Goal: Task Accomplishment & Management: Manage account settings

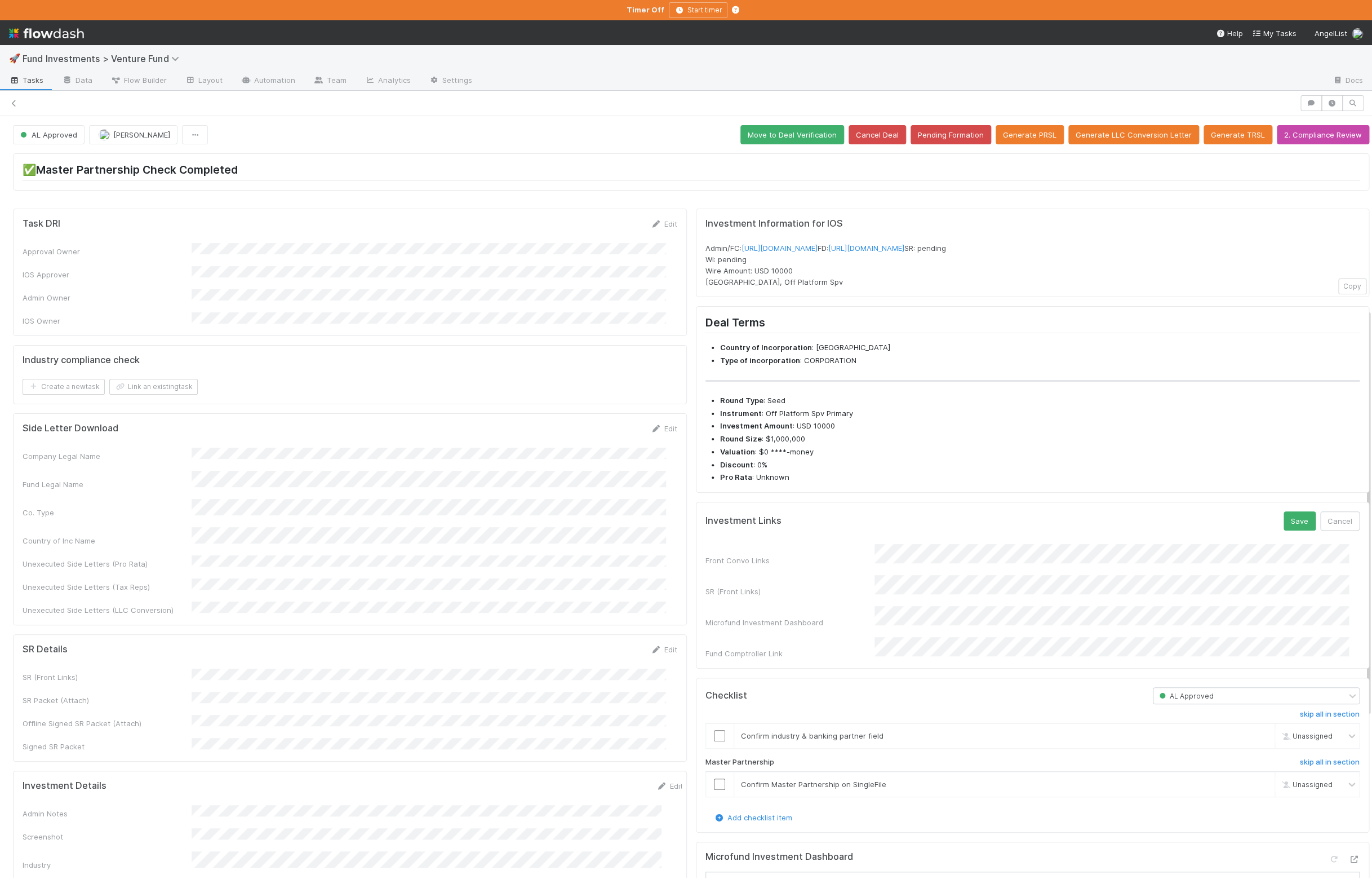
scroll to position [359, 0]
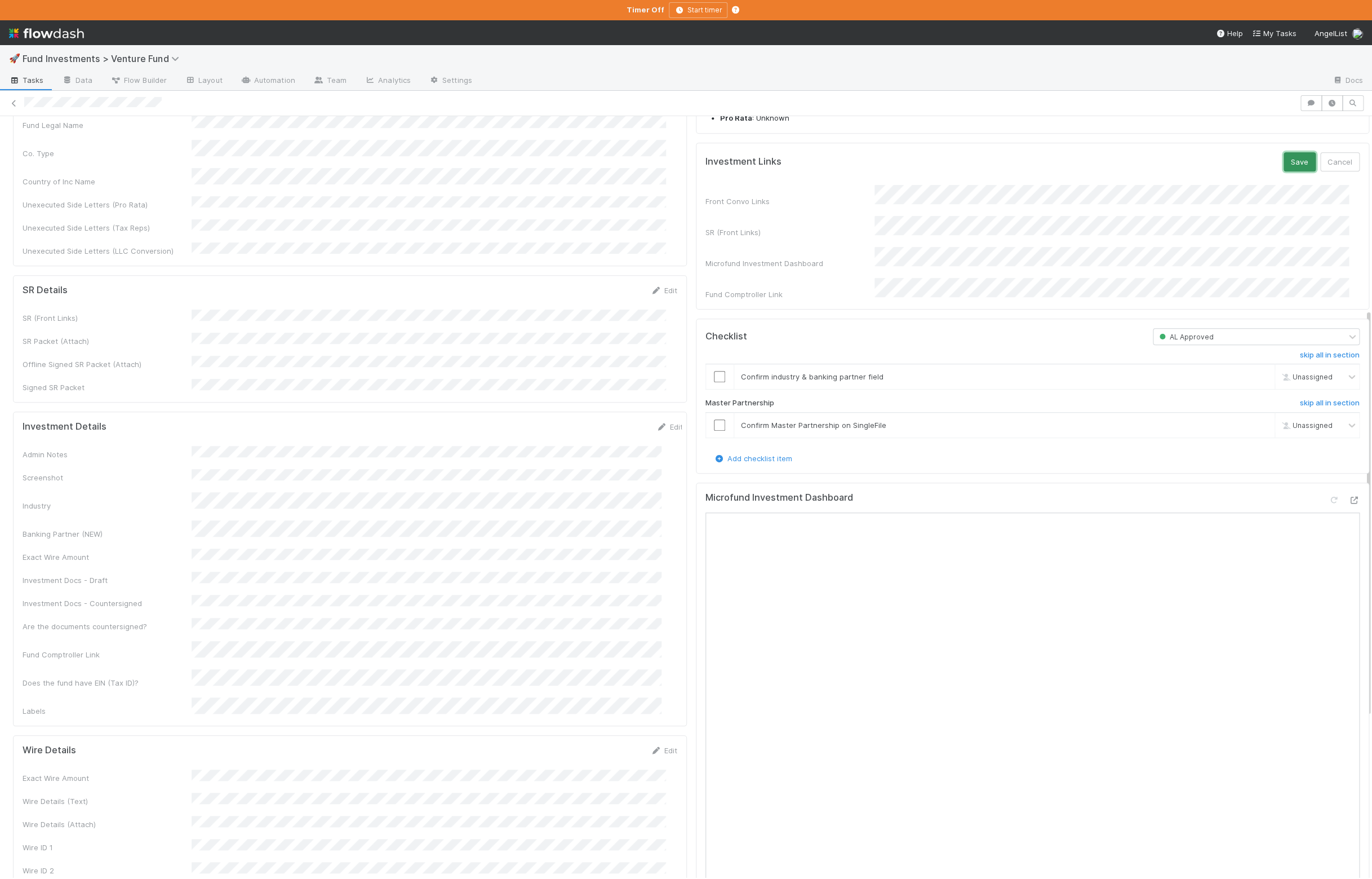
click at [1284, 171] on button "Save" at bounding box center [1299, 162] width 32 height 19
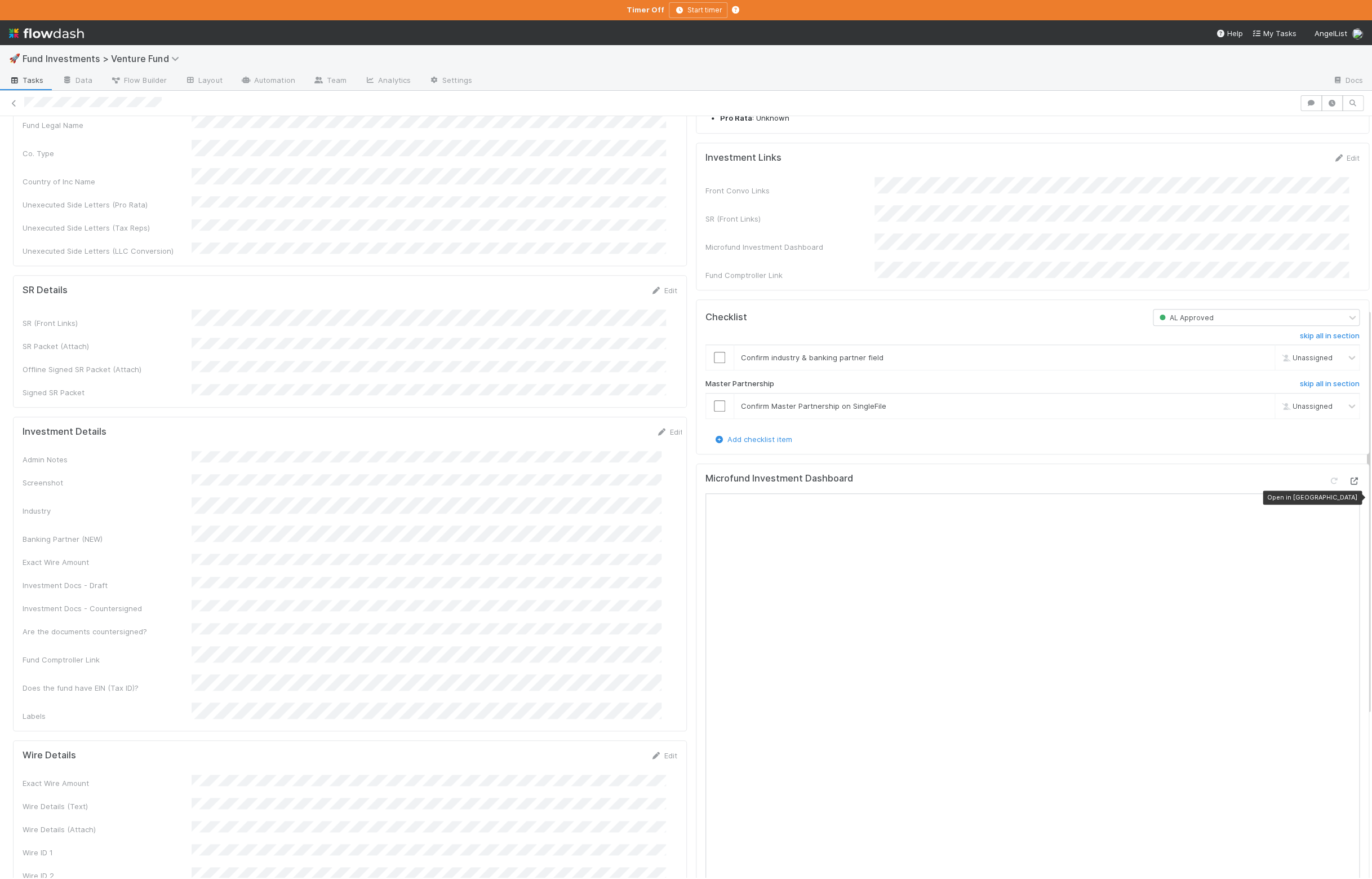
click at [1348, 485] on icon at bounding box center [1354, 481] width 11 height 7
click at [661, 427] on link "Edit" at bounding box center [670, 432] width 27 height 9
click at [150, 528] on div "Admin Notes Screenshot Industry Banking Partner (NEW) Exact Wire Amount Investm…" at bounding box center [353, 638] width 661 height 358
click at [604, 426] on button "Save" at bounding box center [619, 436] width 32 height 19
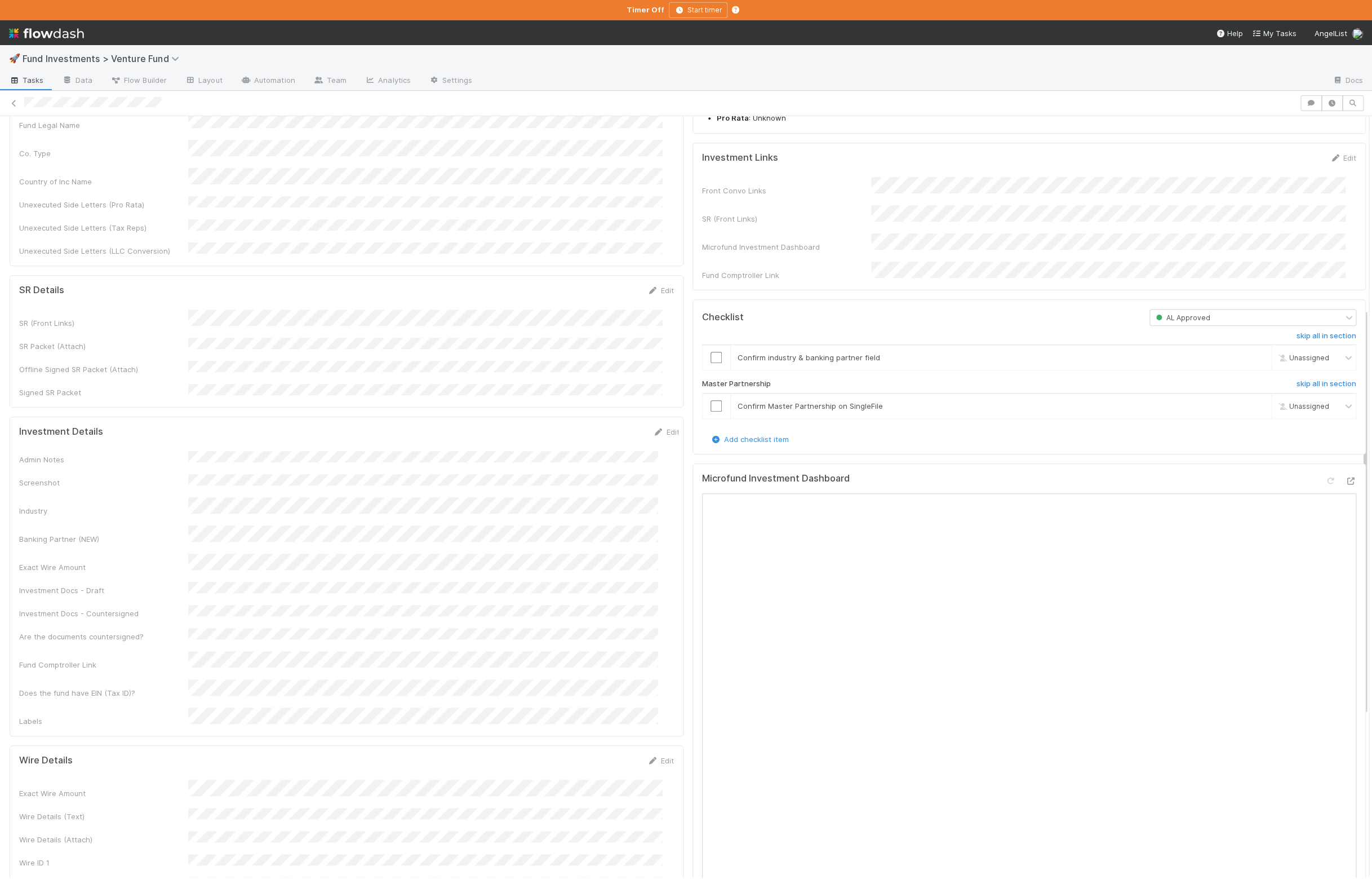
scroll to position [0, 0]
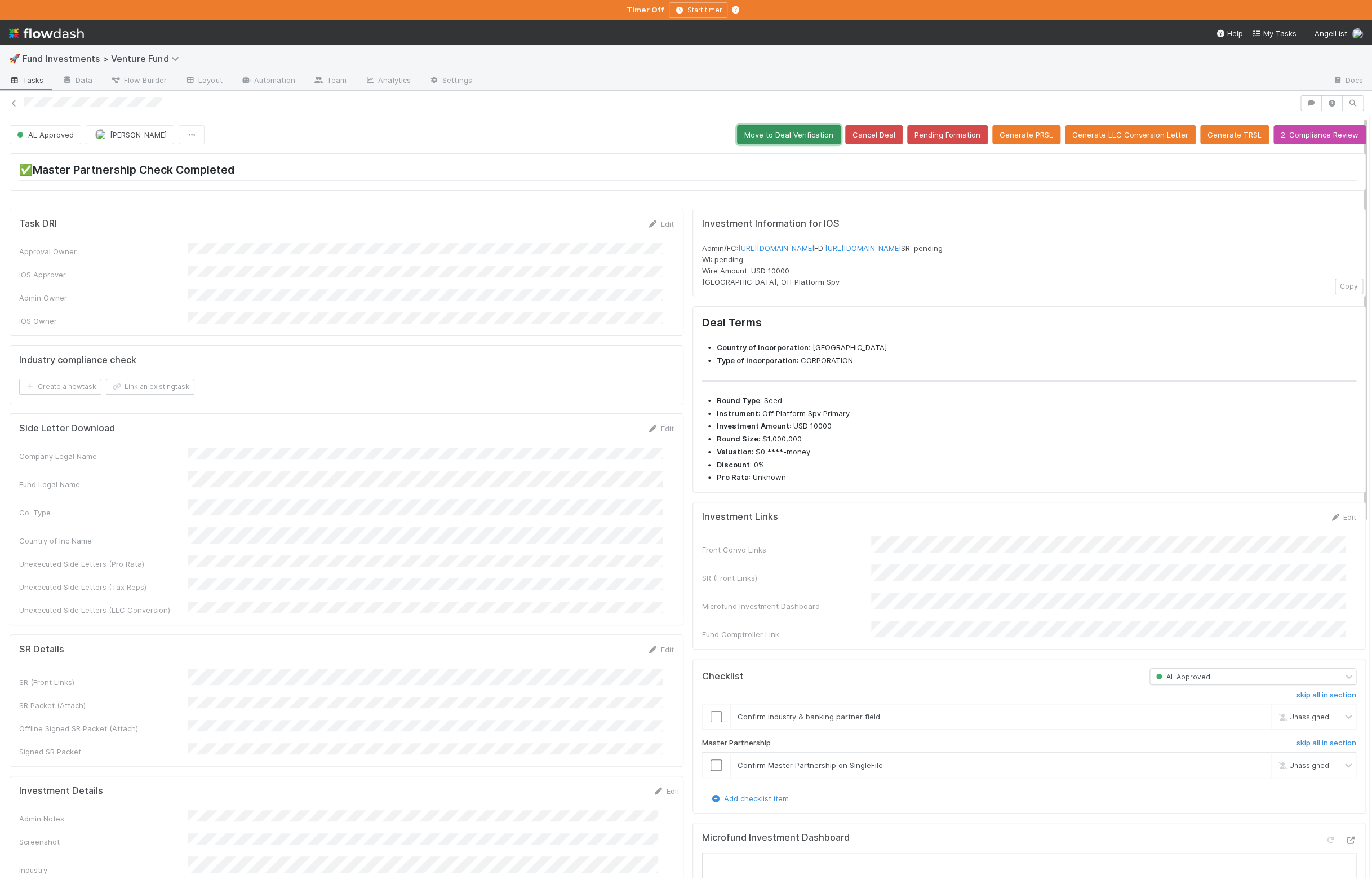
click at [782, 138] on button "Move to Deal Verification" at bounding box center [789, 135] width 104 height 19
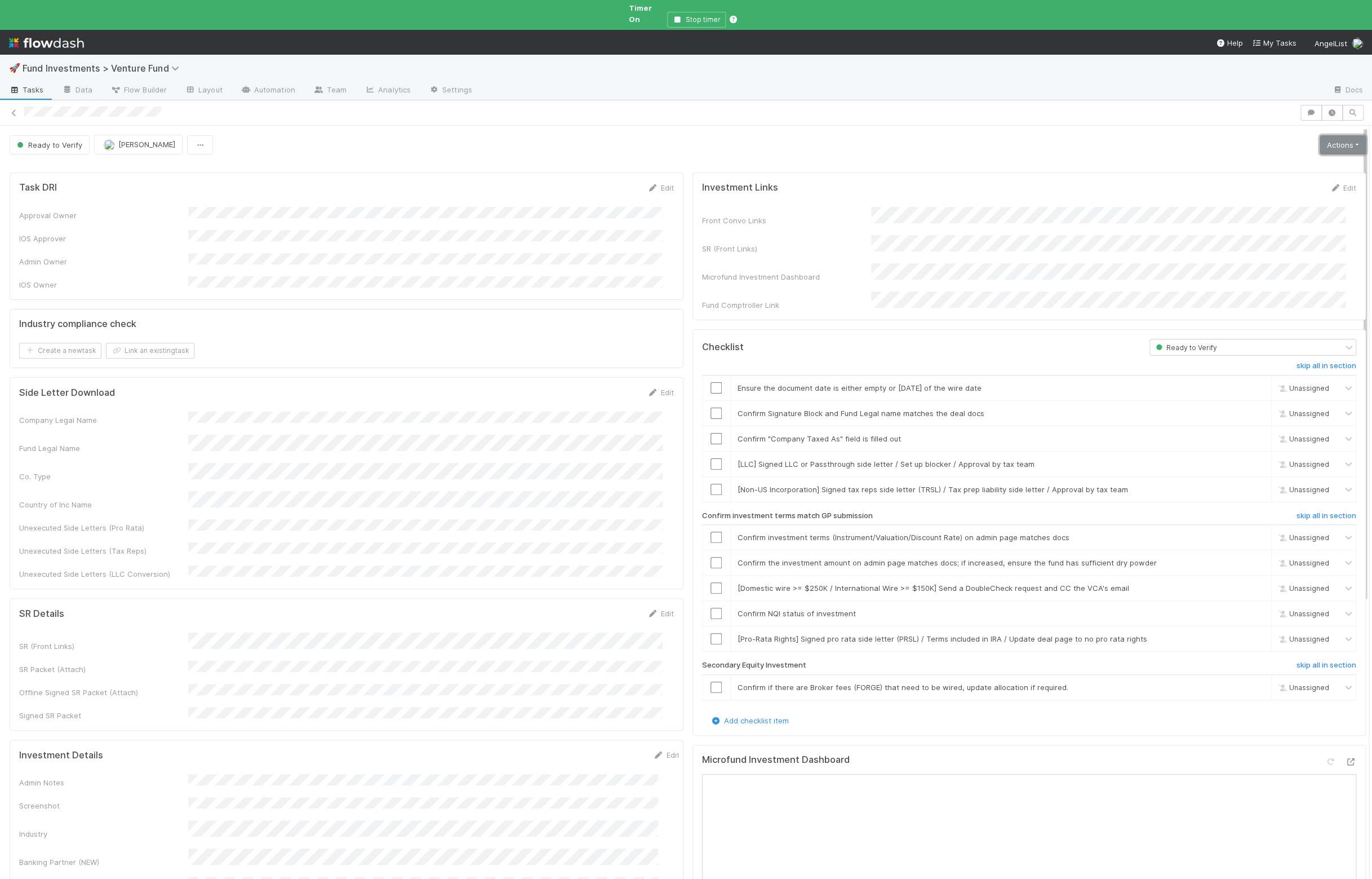
click at [1319, 136] on link "Actions" at bounding box center [1343, 145] width 46 height 19
click at [1256, 177] on button "Action Pending" at bounding box center [1286, 185] width 164 height 16
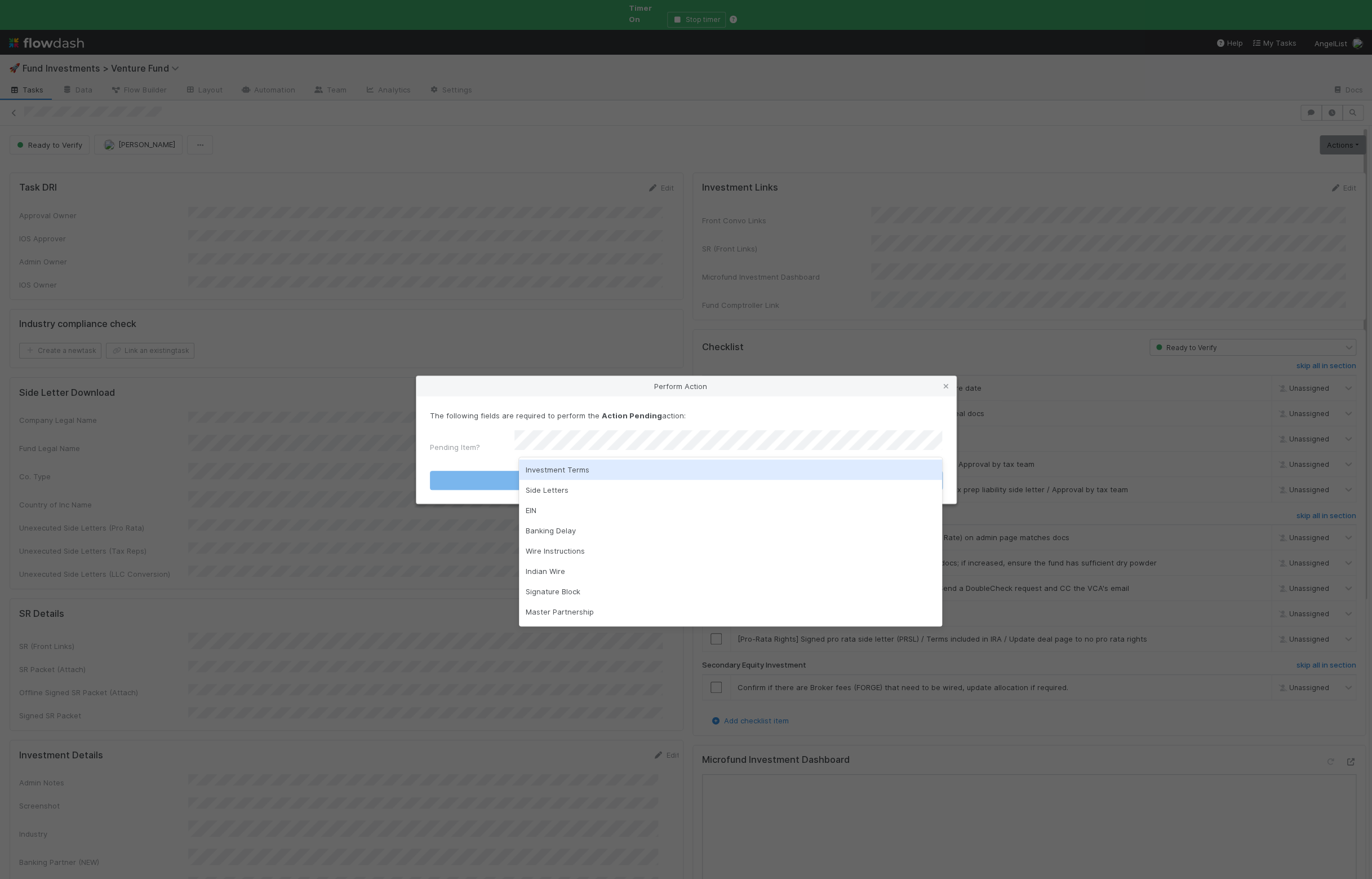
click at [565, 463] on div "Investment Terms" at bounding box center [731, 469] width 423 height 20
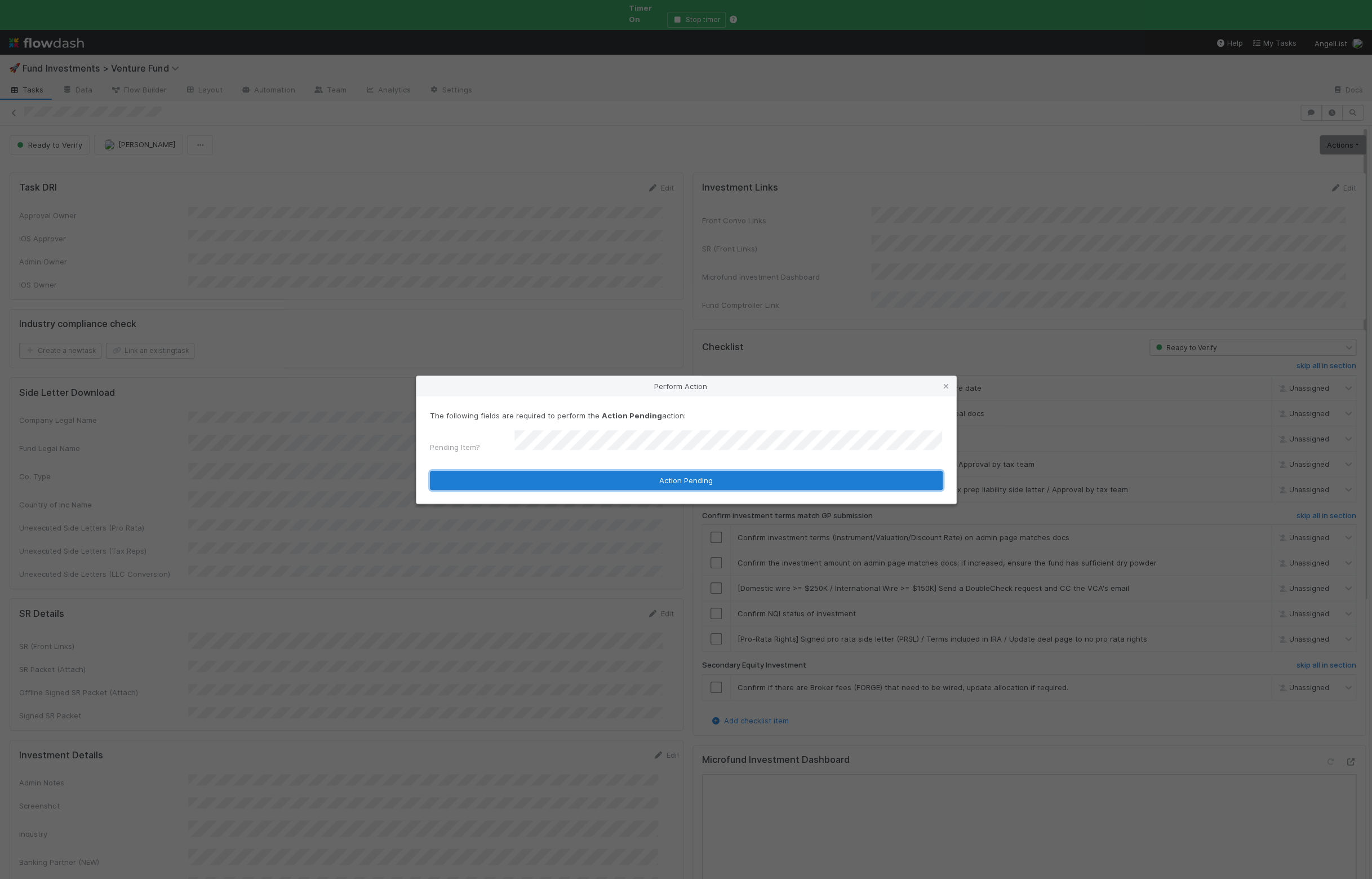
click at [534, 477] on button "Action Pending" at bounding box center [686, 480] width 513 height 19
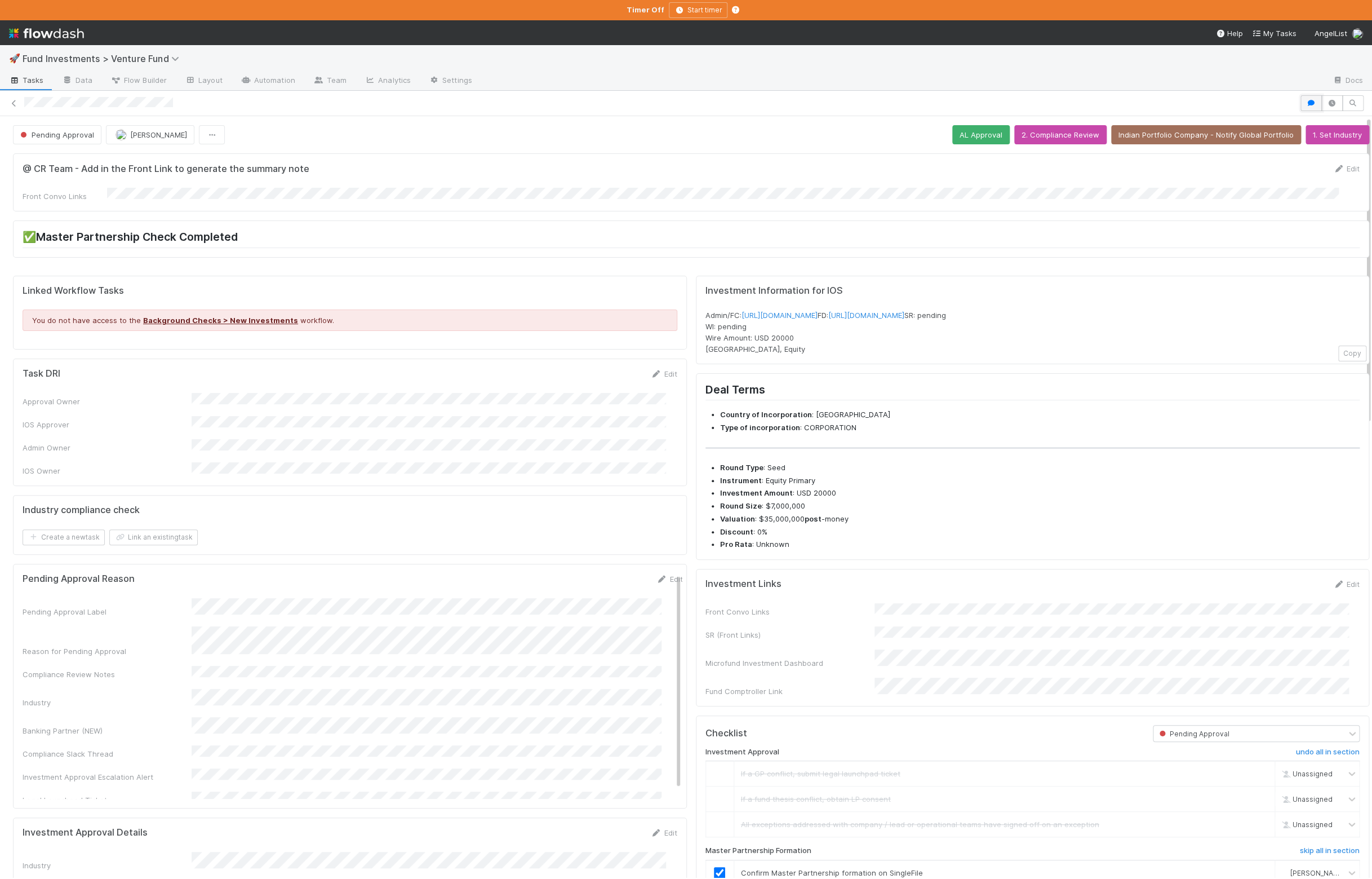
click at [1166, 105] on icon "button" at bounding box center [1311, 103] width 11 height 7
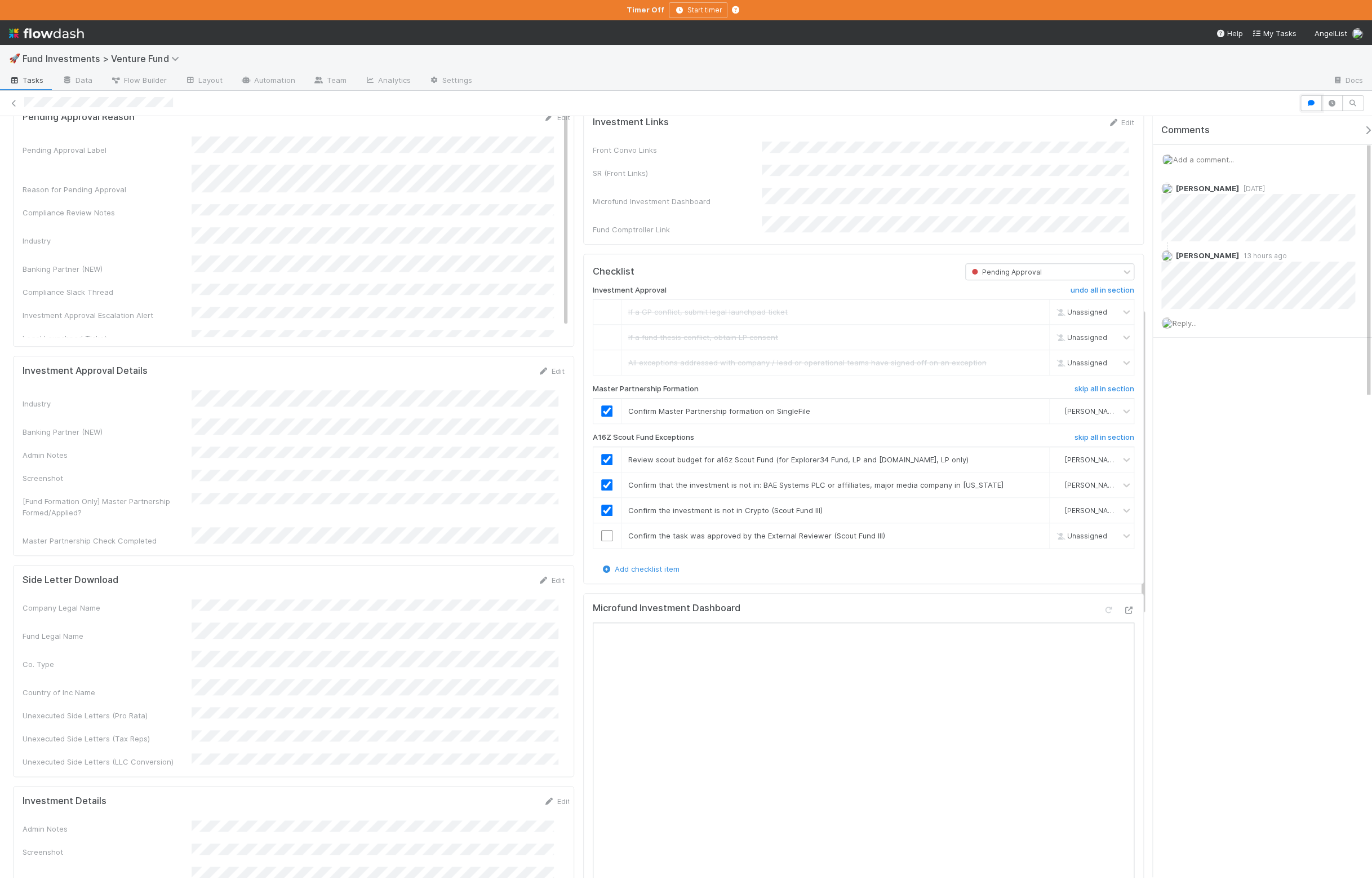
scroll to position [781, 0]
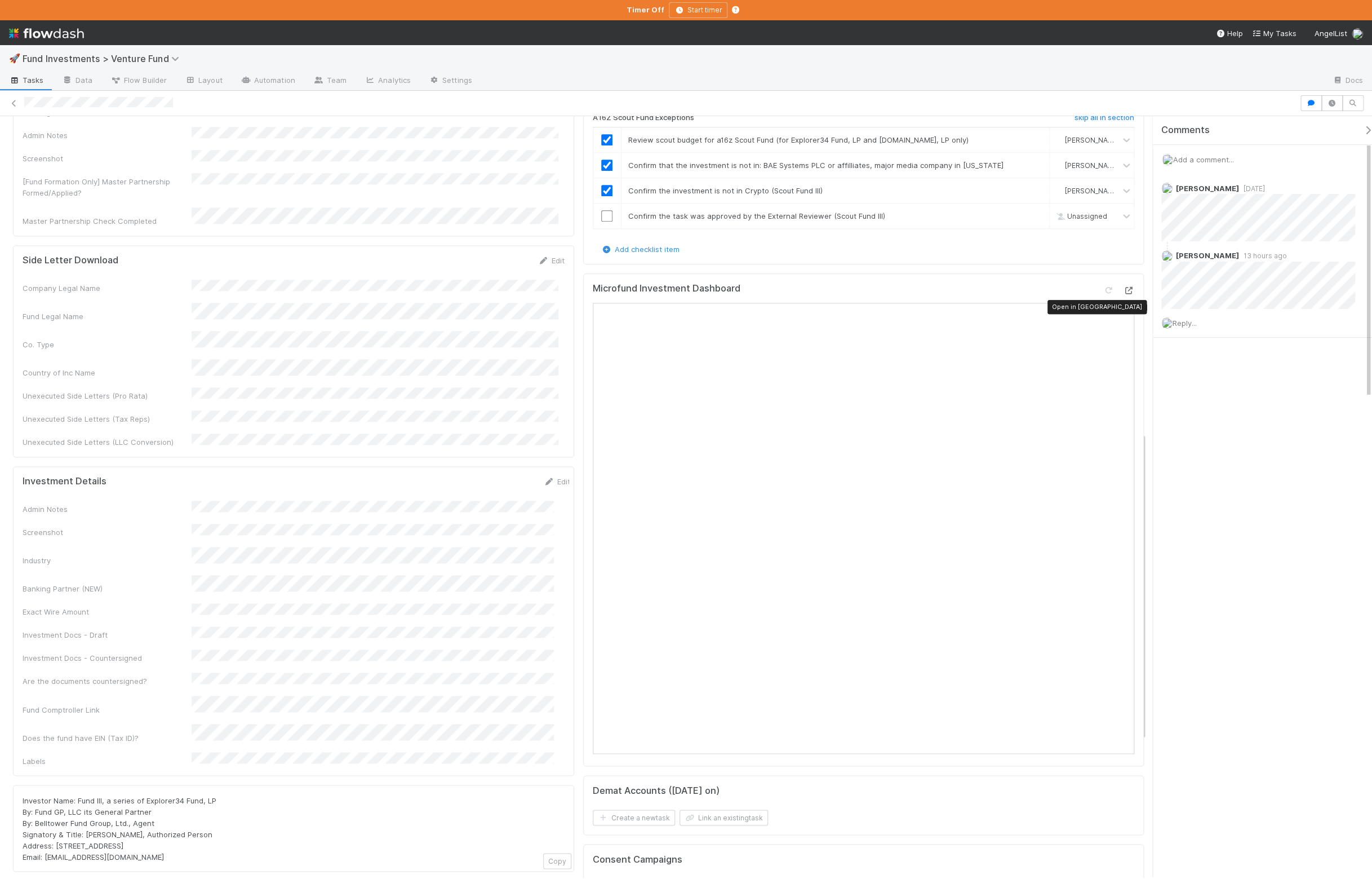
click at [1123, 296] on div at bounding box center [1129, 290] width 11 height 11
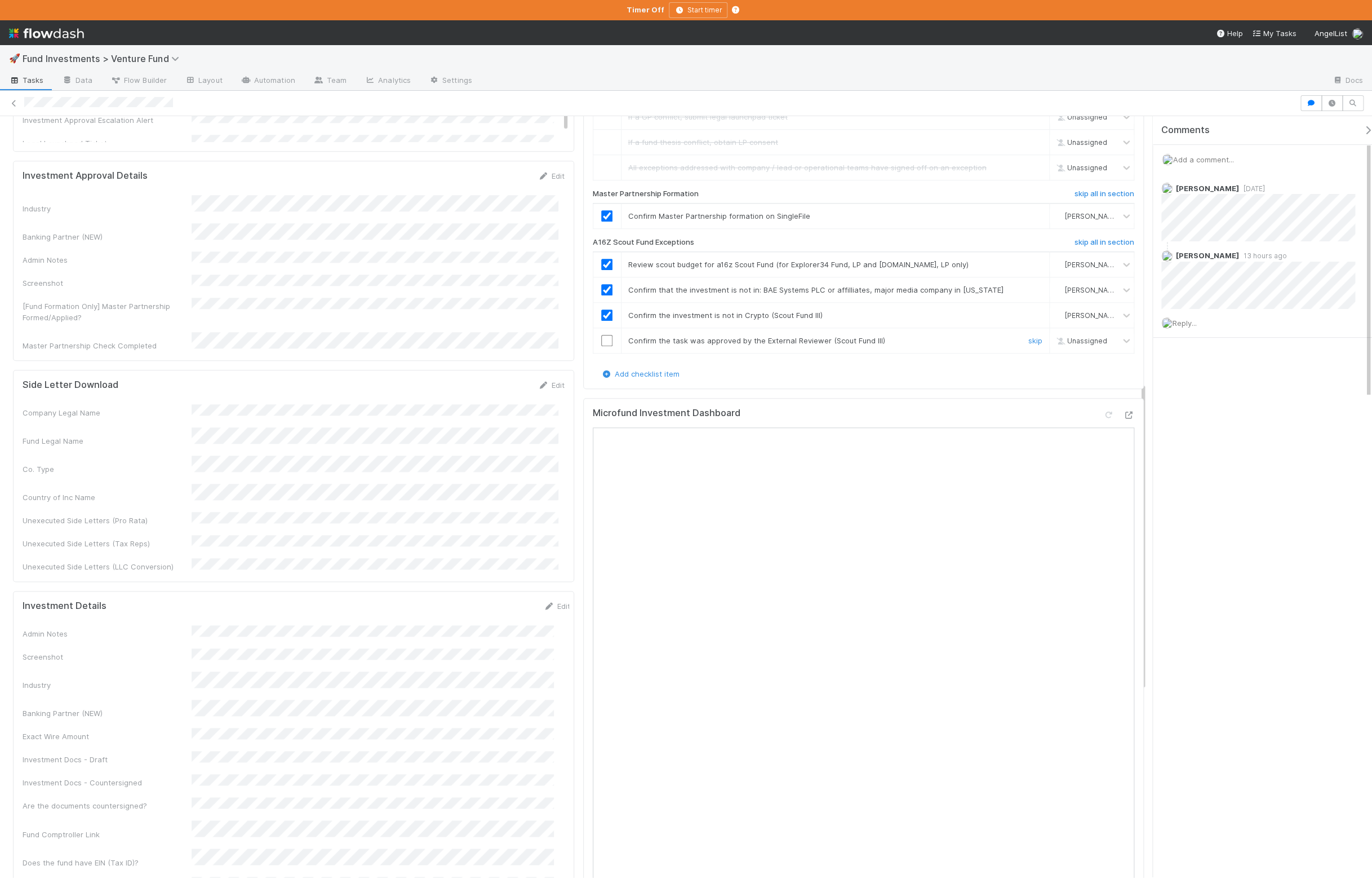
click at [604, 346] on input "checkbox" at bounding box center [607, 341] width 11 height 11
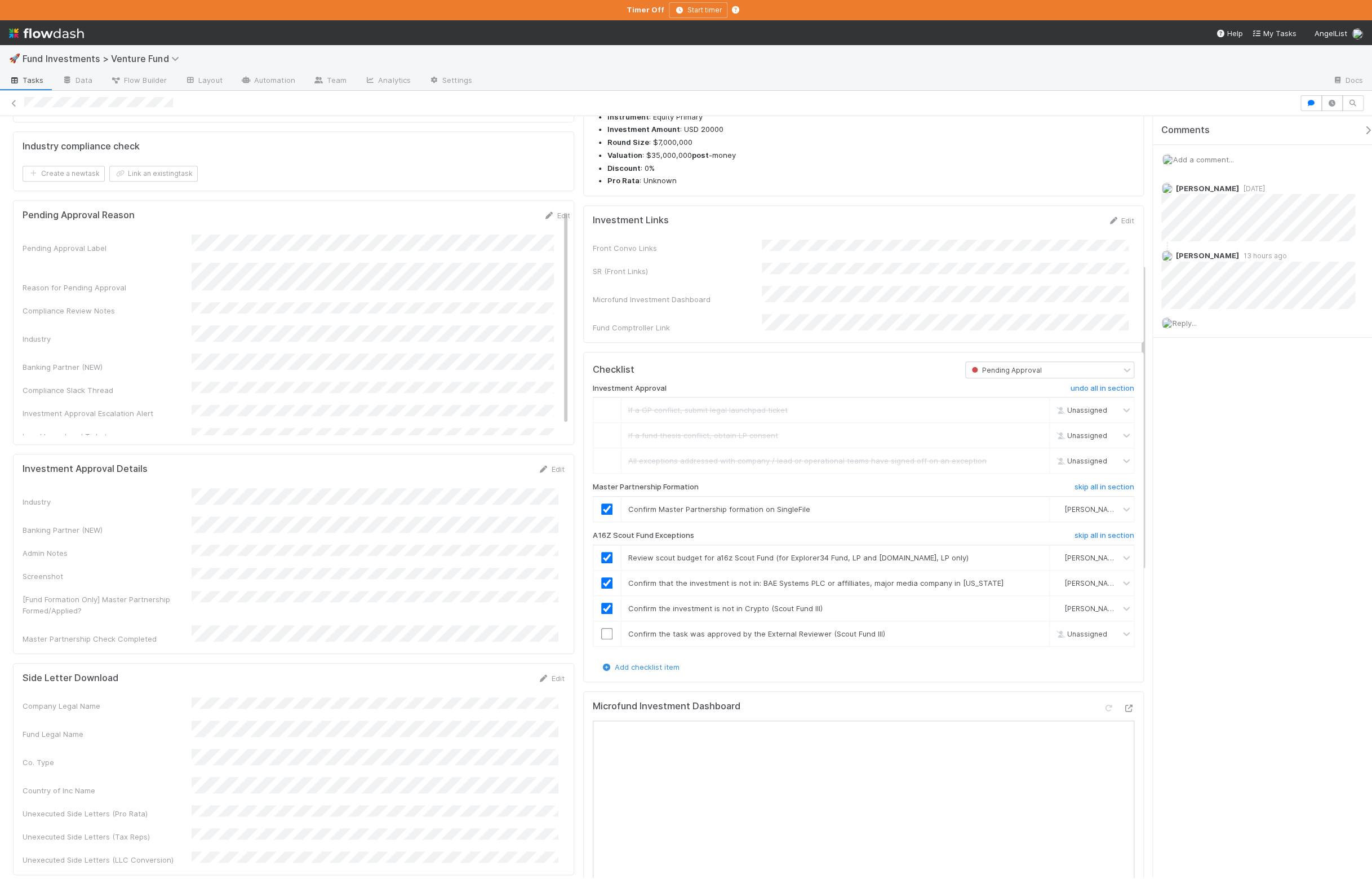
scroll to position [375, 0]
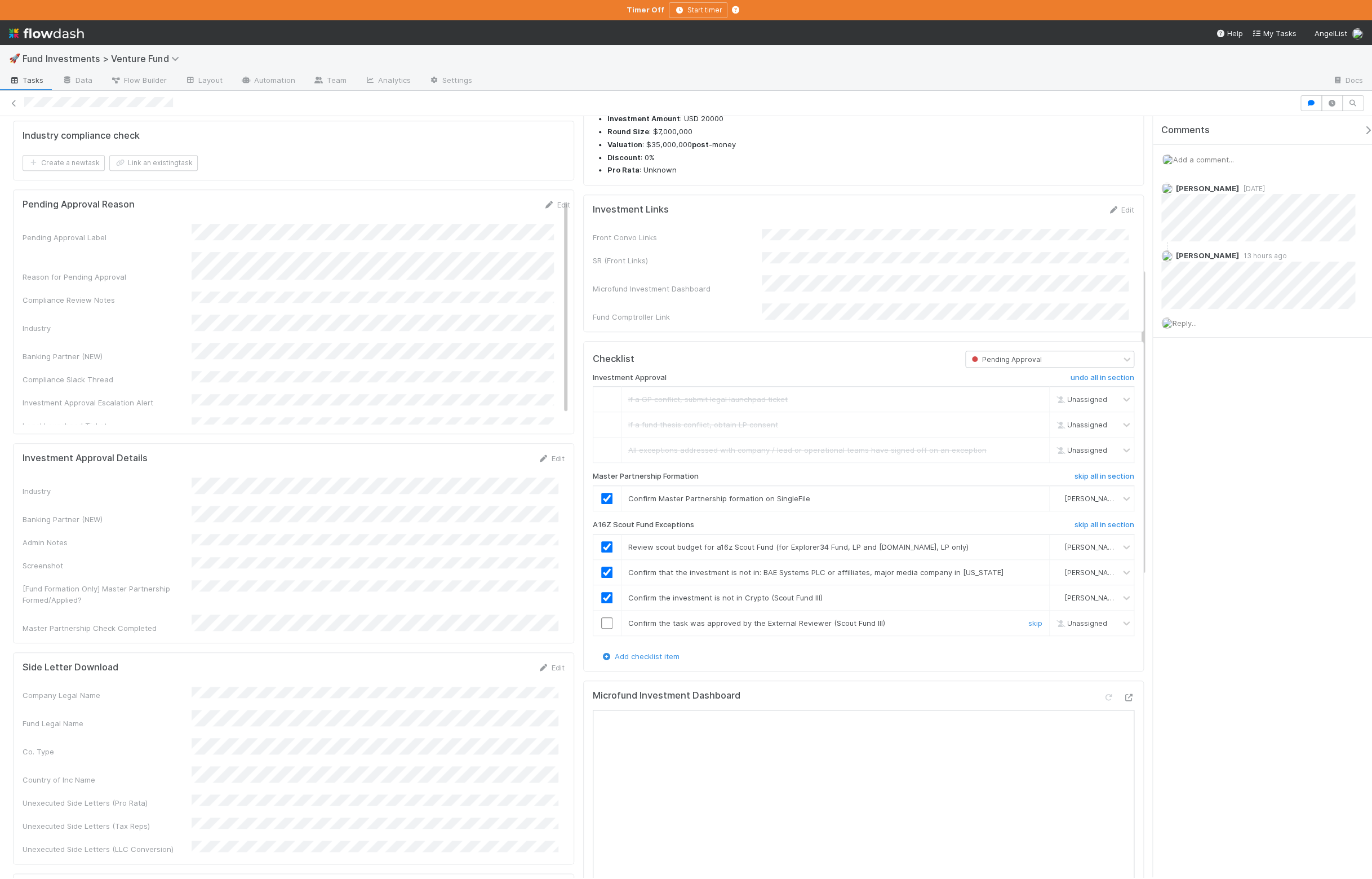
click at [601, 629] on input "checkbox" at bounding box center [607, 623] width 11 height 11
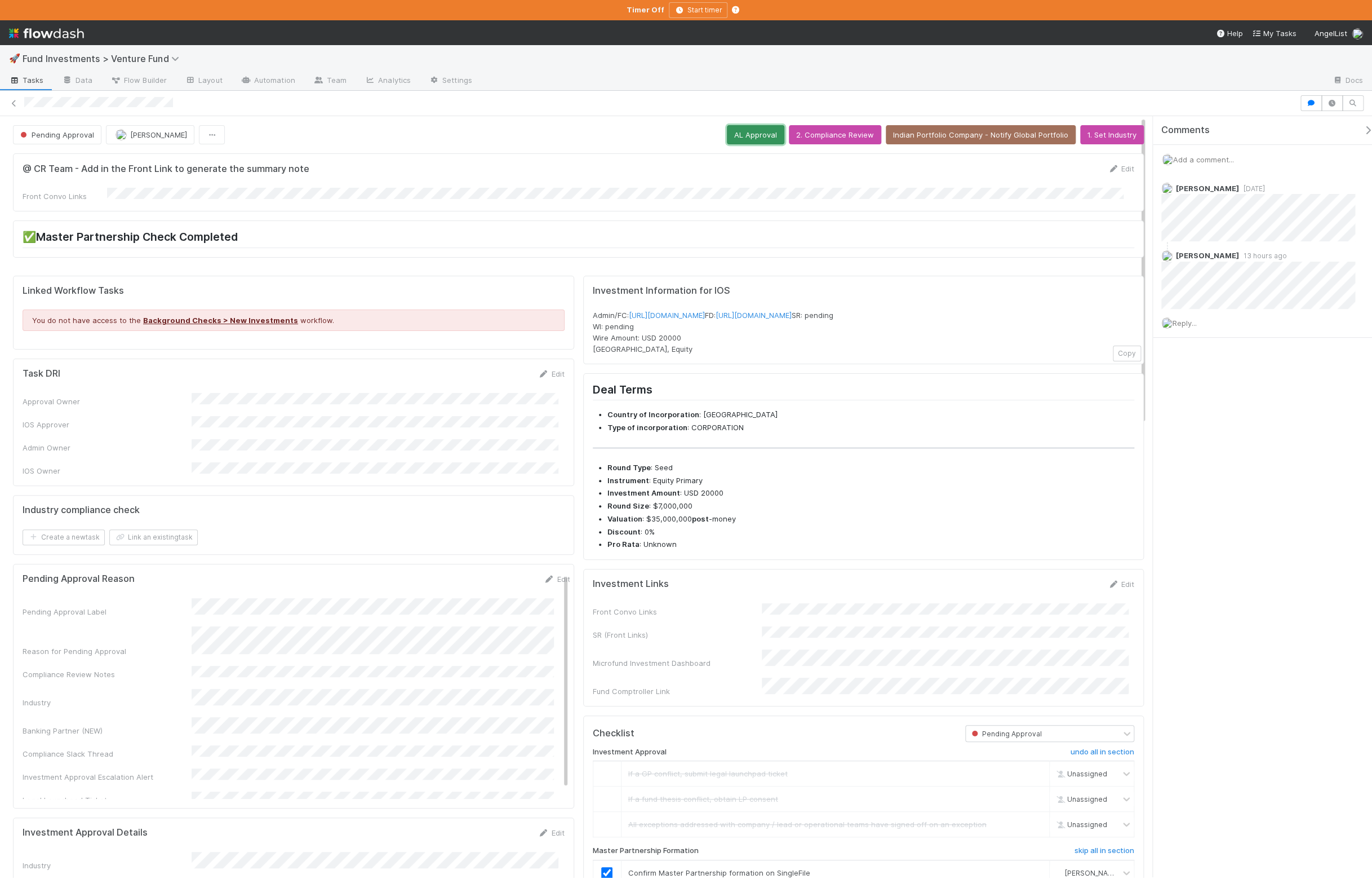
click at [735, 139] on button "AL Approval" at bounding box center [755, 135] width 58 height 19
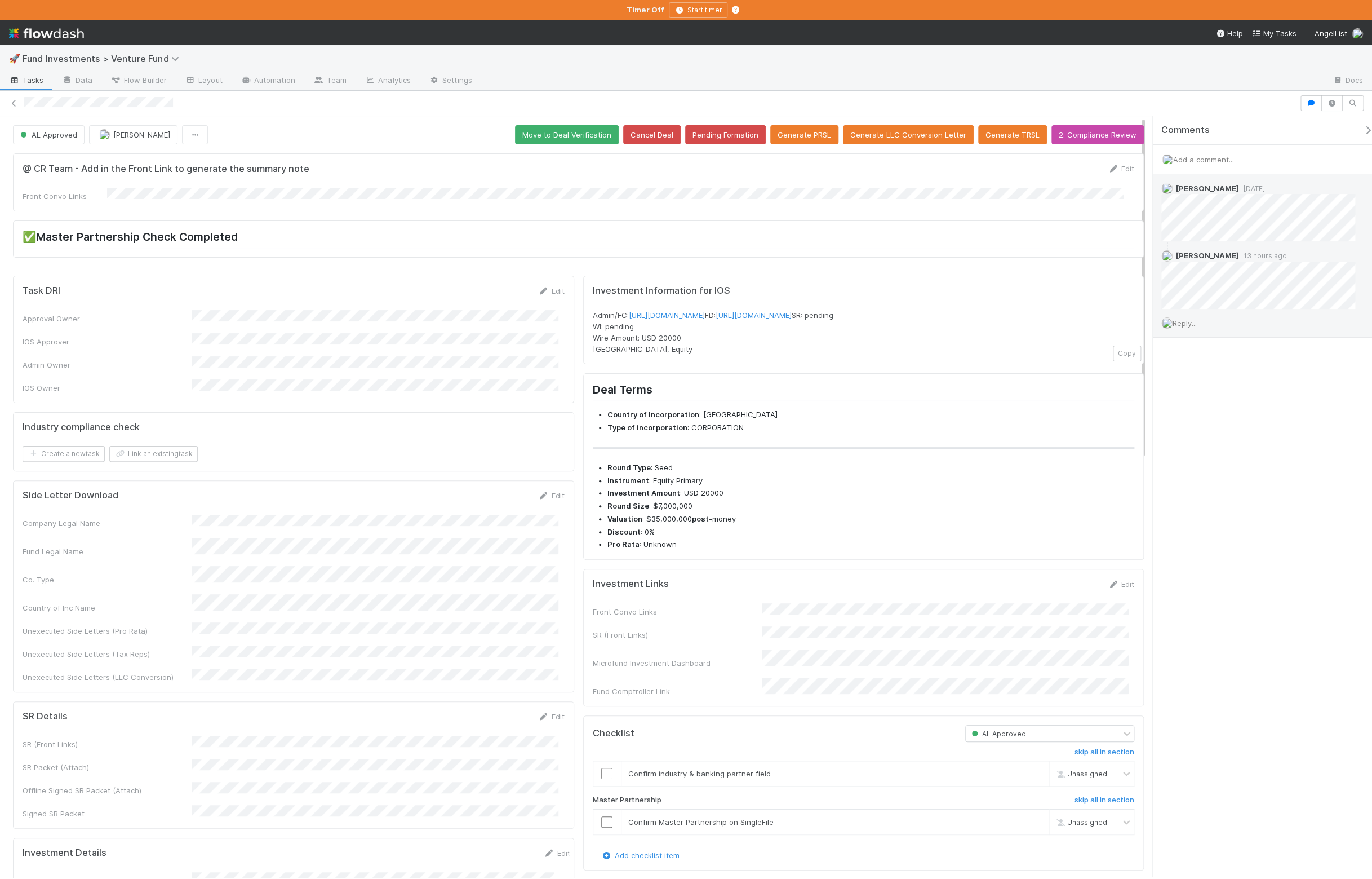
click at [1166, 318] on div "Reply..." at bounding box center [1263, 323] width 221 height 28
click at [1166, 325] on span "Reply..." at bounding box center [1185, 323] width 24 height 9
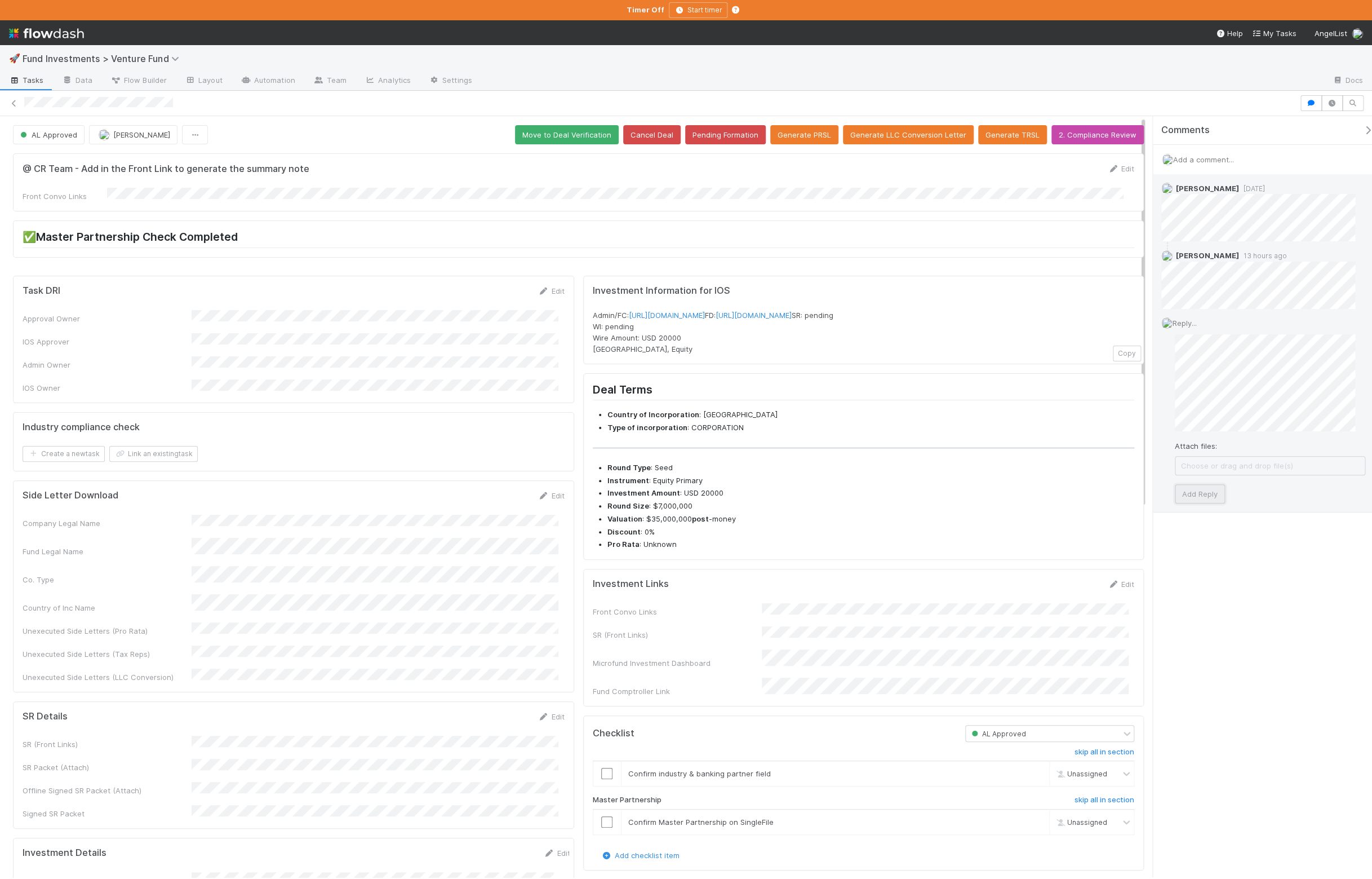
click at [1166, 503] on button "Add Reply" at bounding box center [1200, 494] width 50 height 19
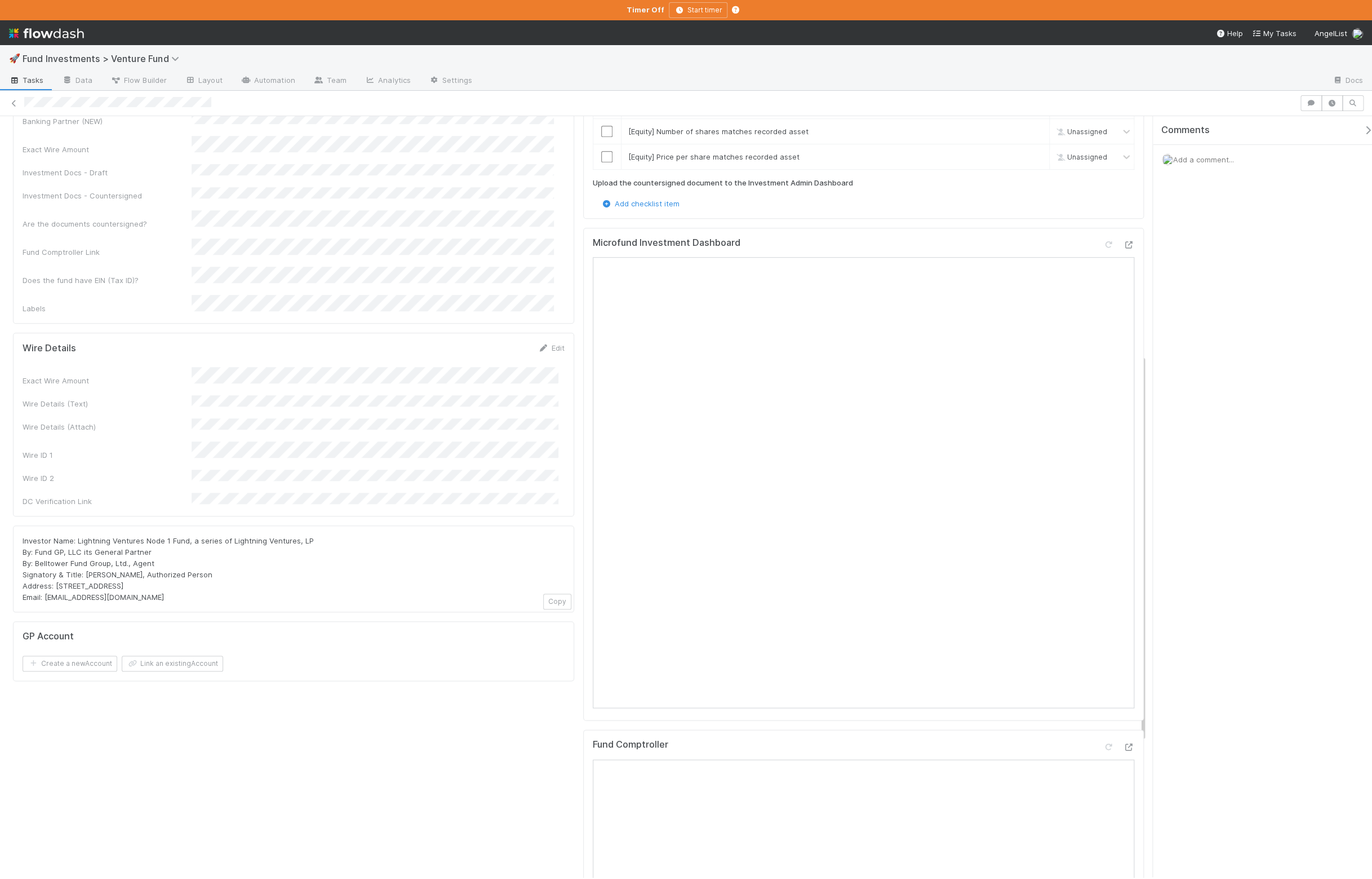
scroll to position [689, 0]
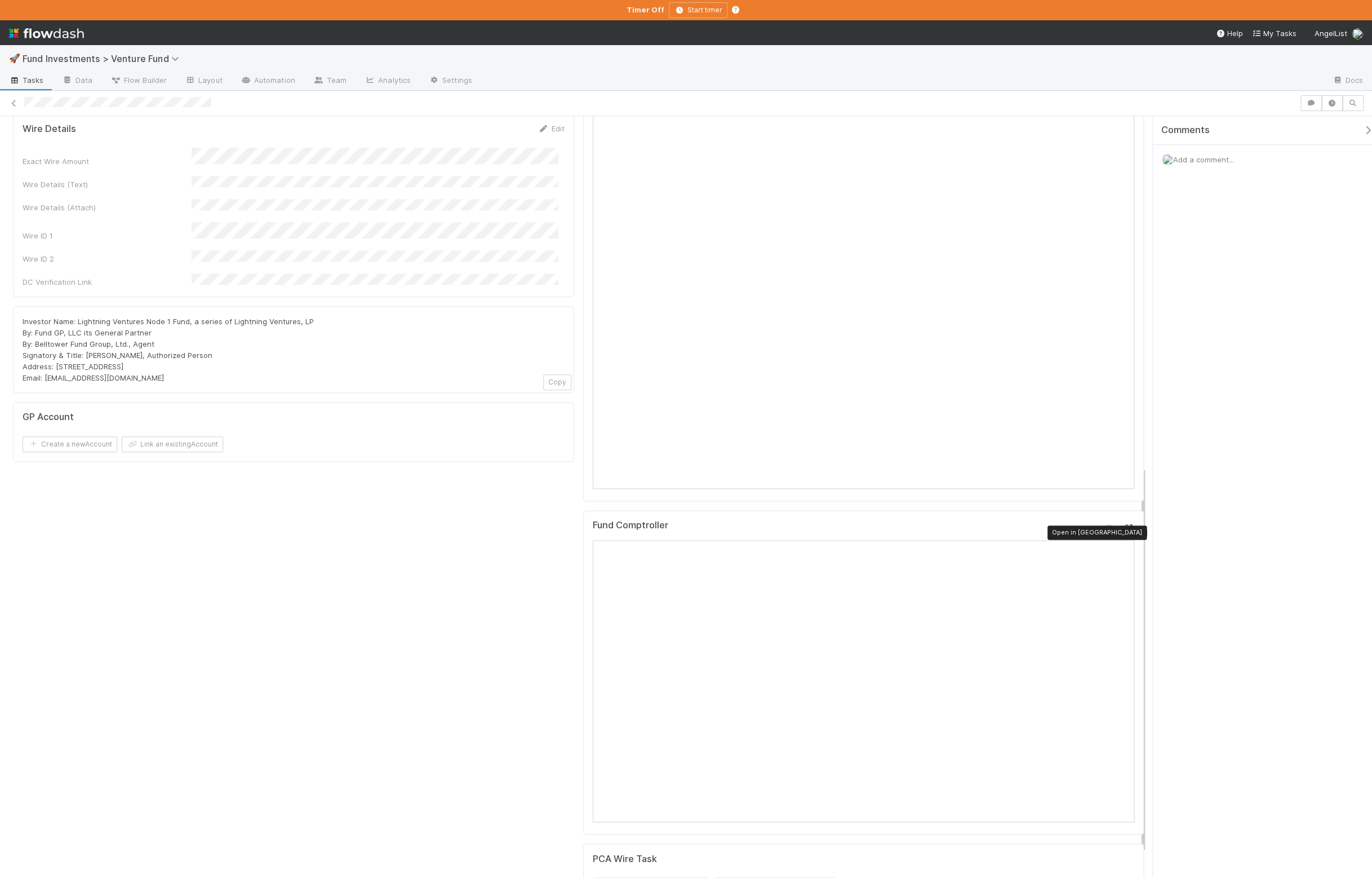
drag, startPoint x: 419, startPoint y: 848, endPoint x: 1119, endPoint y: 532, distance: 768.0
click at [1123, 532] on icon at bounding box center [1129, 528] width 11 height 7
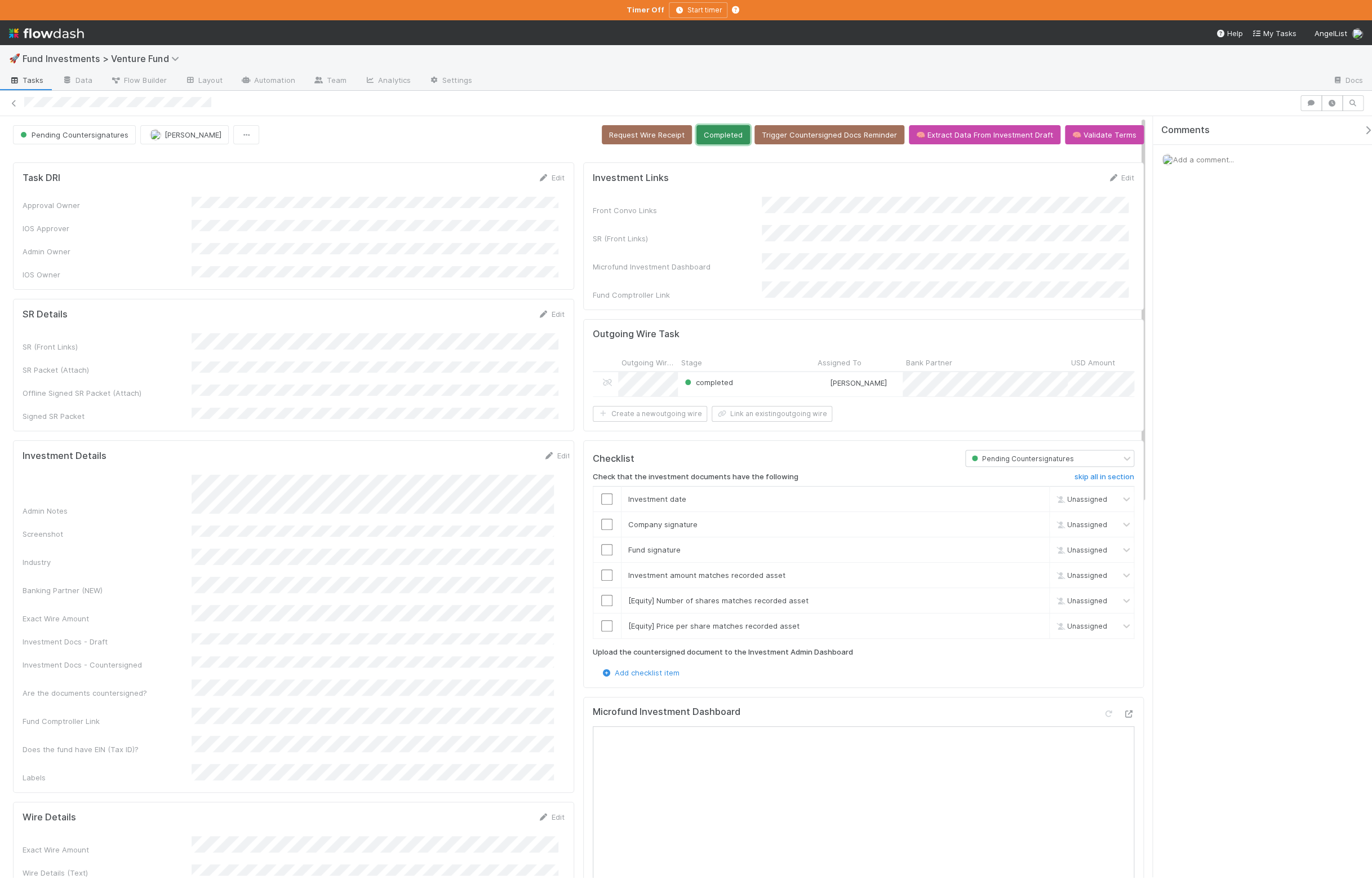
click at [722, 139] on button "Completed" at bounding box center [723, 135] width 54 height 19
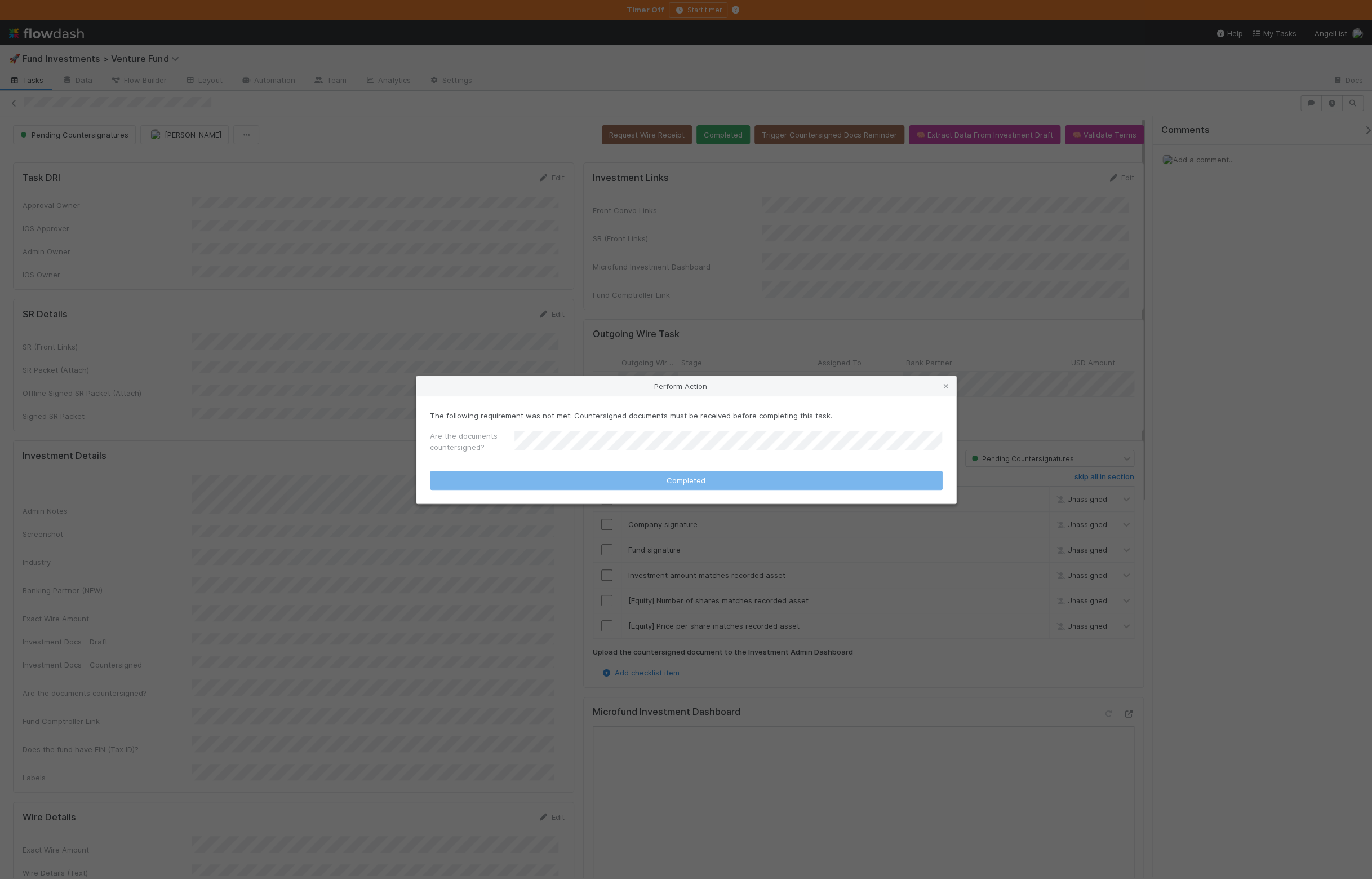
click at [558, 460] on form "The following requirement was not met: Countersigned documents must be received…" at bounding box center [686, 450] width 513 height 80
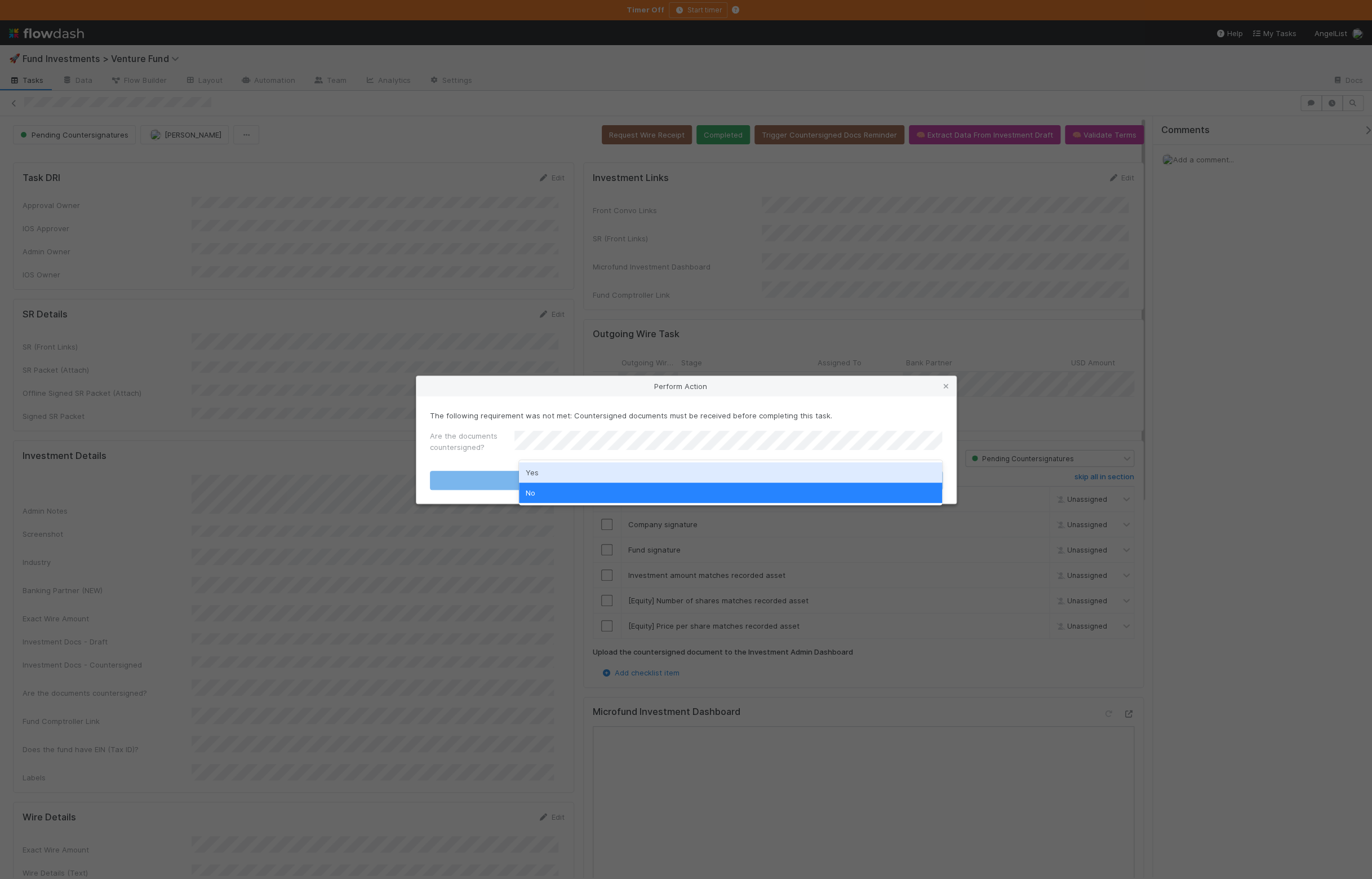
click at [549, 472] on div "Yes" at bounding box center [731, 472] width 423 height 20
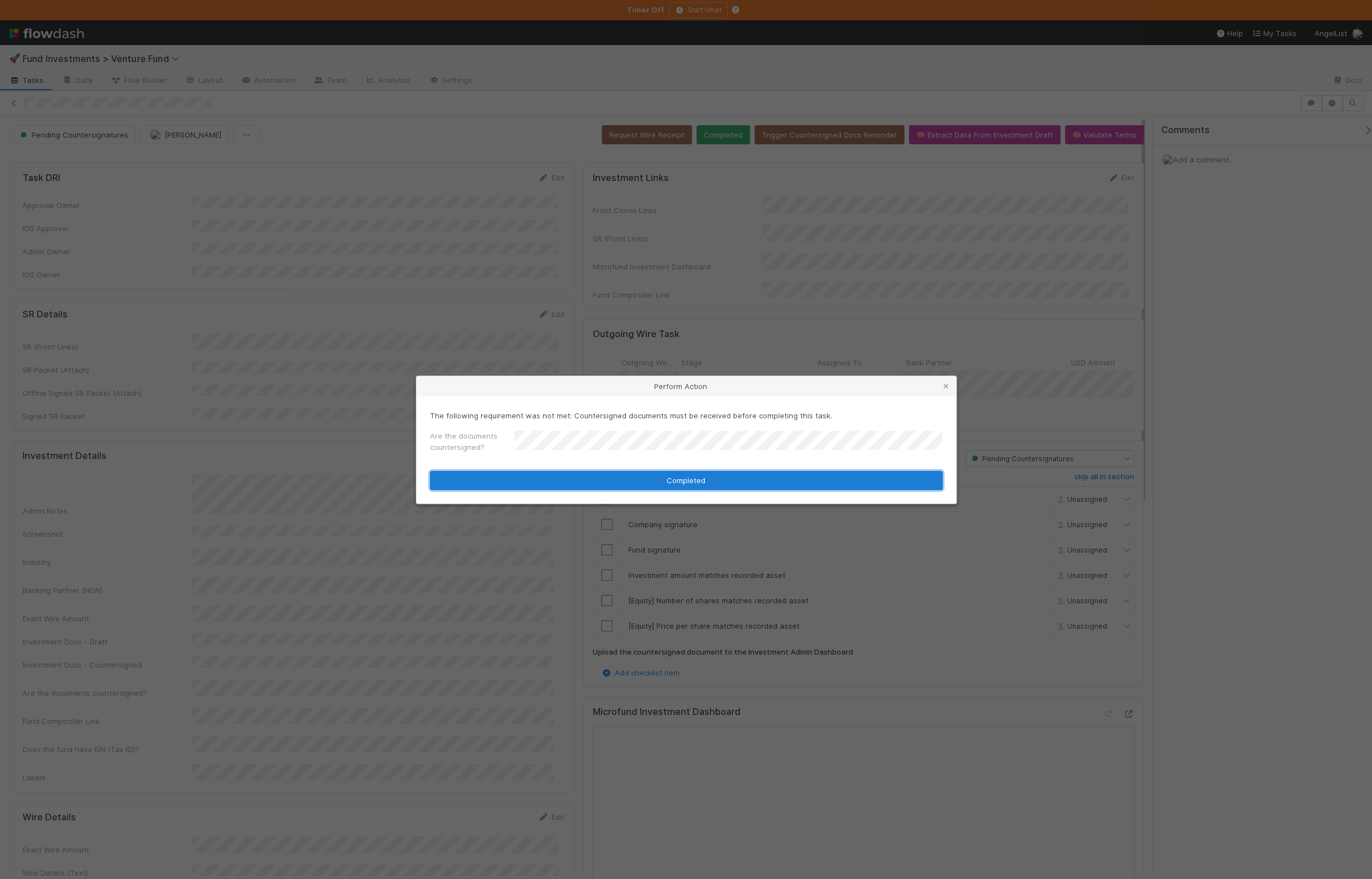
click at [520, 478] on button "Completed" at bounding box center [686, 480] width 513 height 19
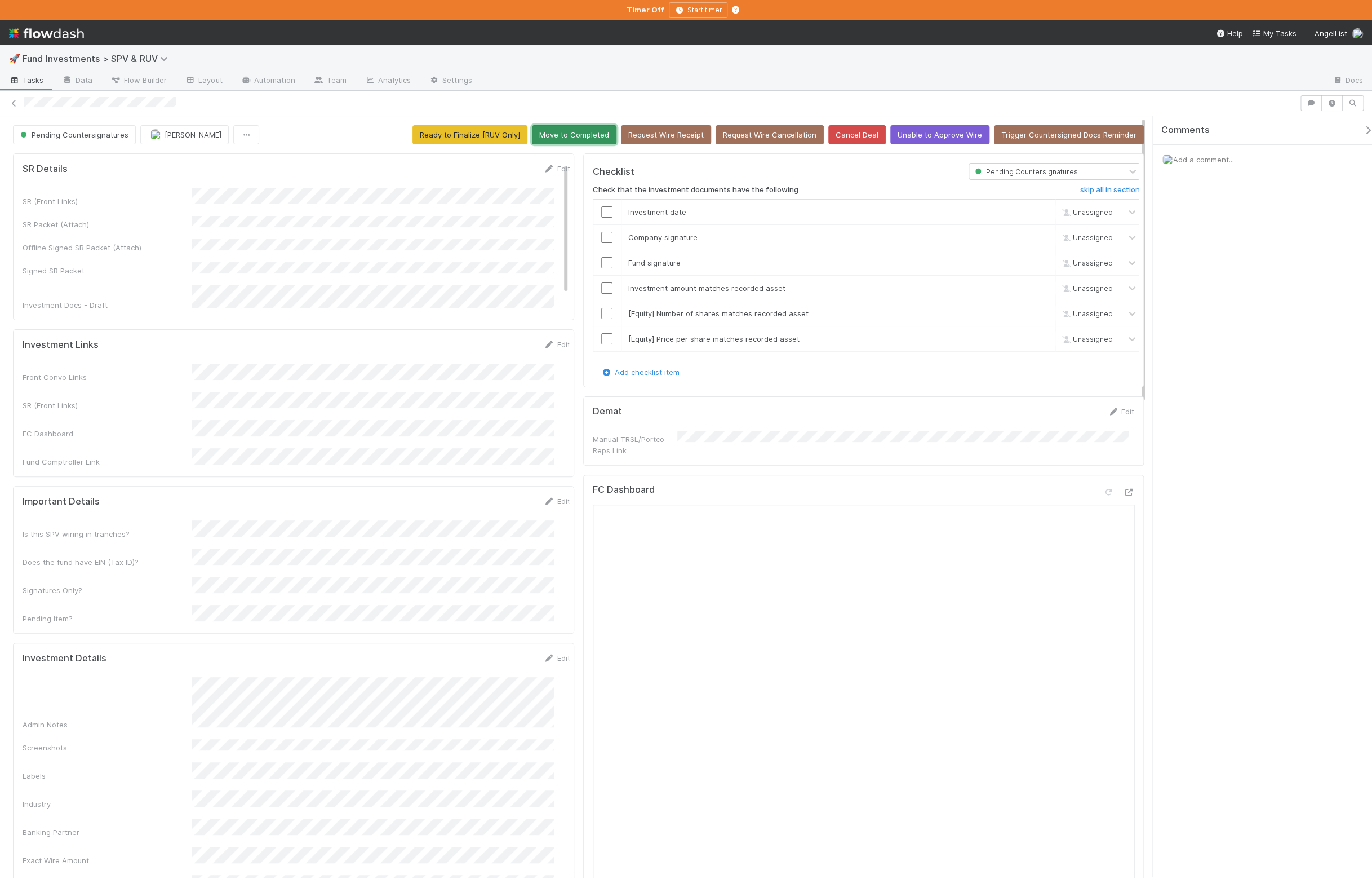
click at [547, 134] on button "Move to Completed" at bounding box center [574, 135] width 85 height 19
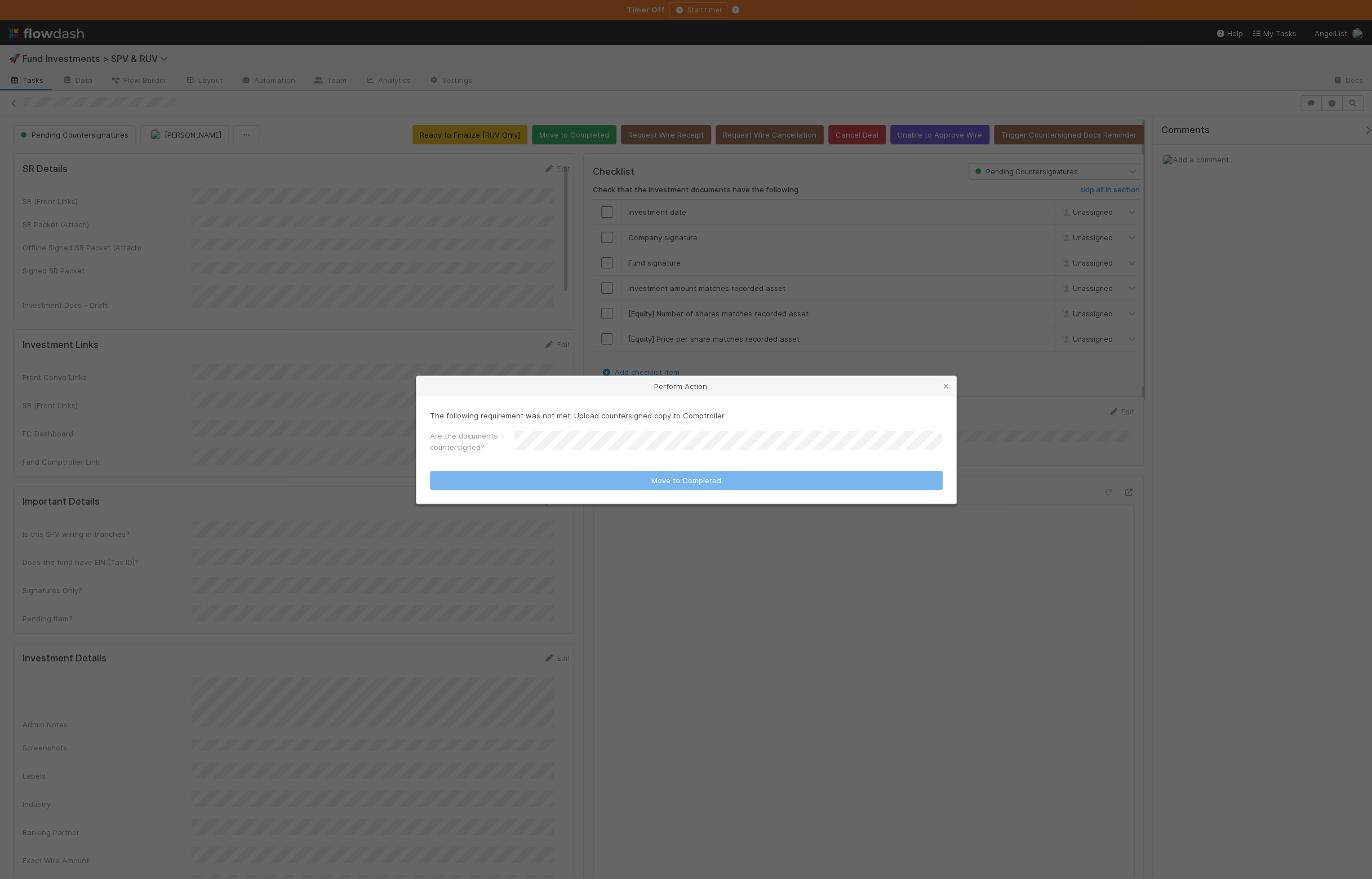
click at [552, 434] on div "Are the documents countersigned?" at bounding box center [686, 443] width 513 height 27
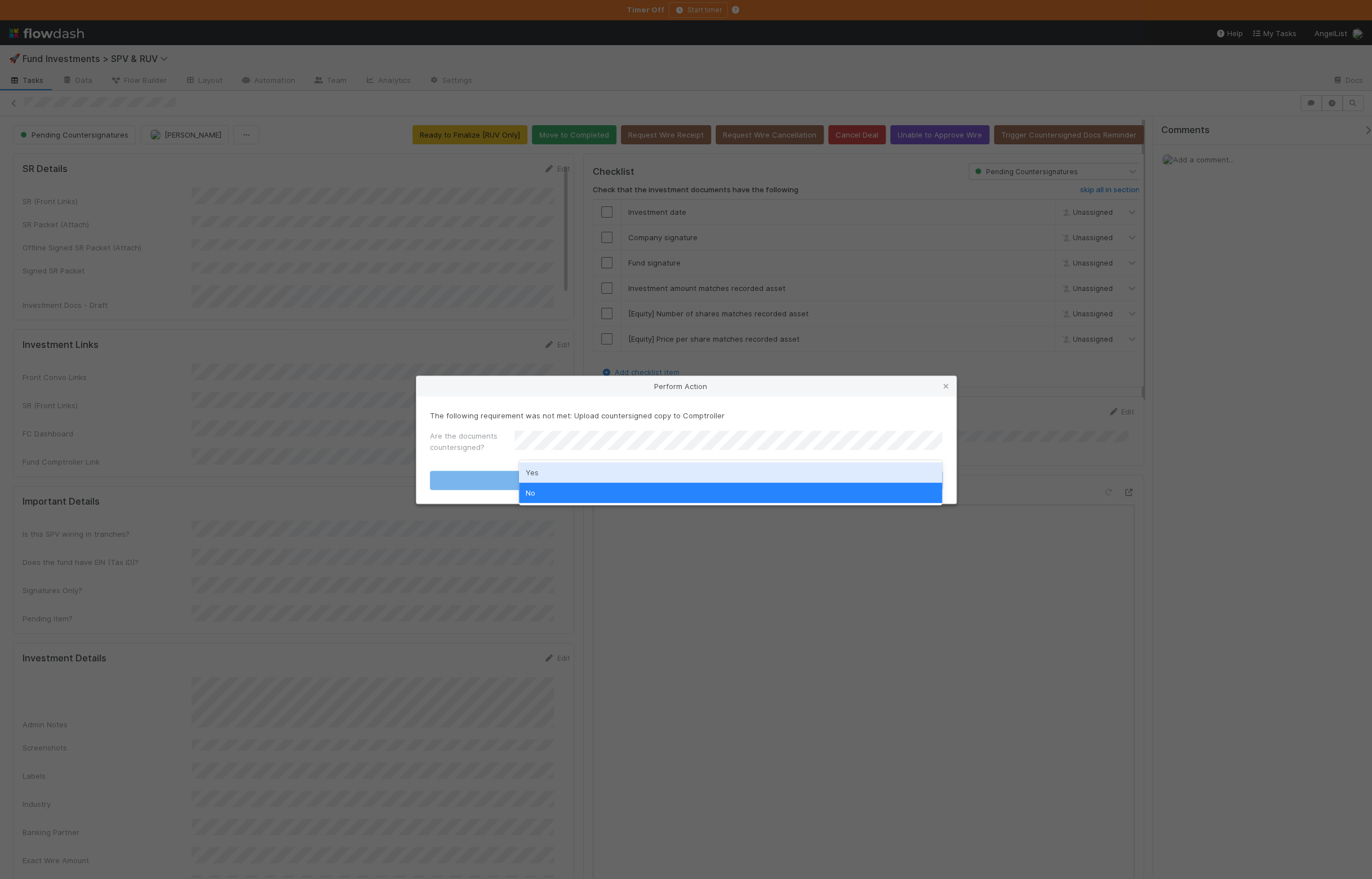
click at [547, 468] on div "Yes" at bounding box center [731, 472] width 423 height 20
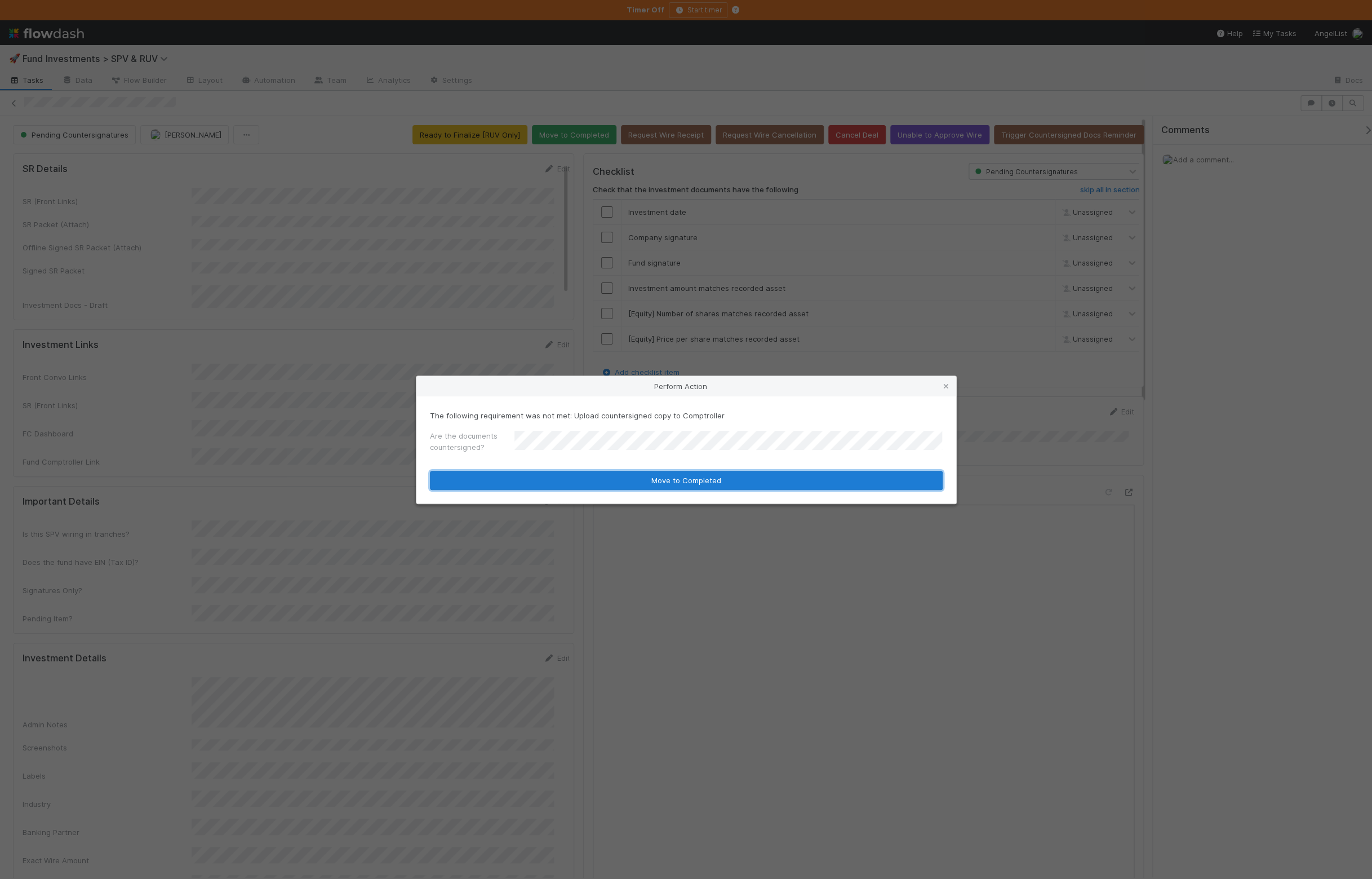
click at [524, 476] on button "Move to Completed" at bounding box center [686, 480] width 513 height 19
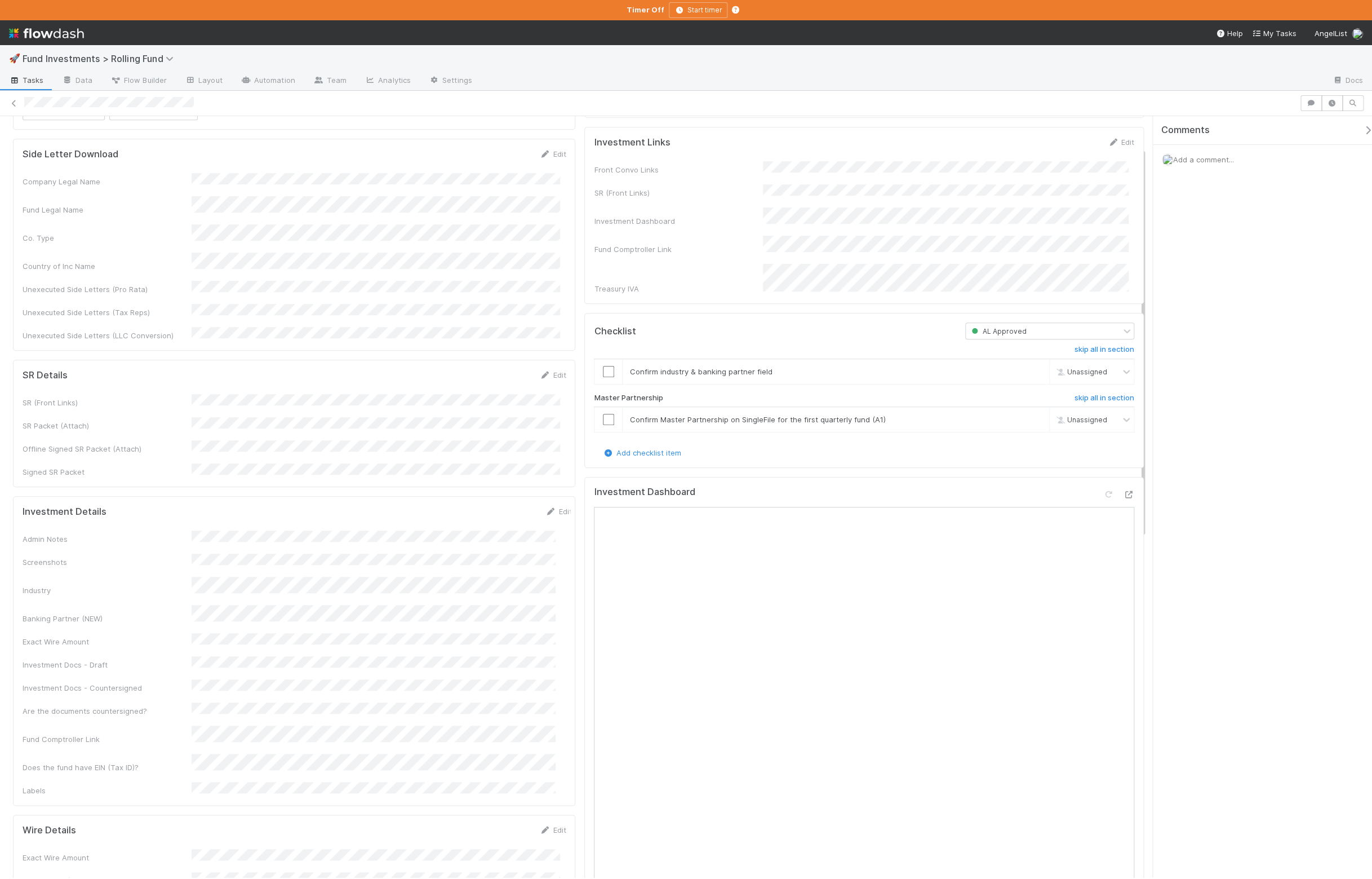
scroll to position [62, 0]
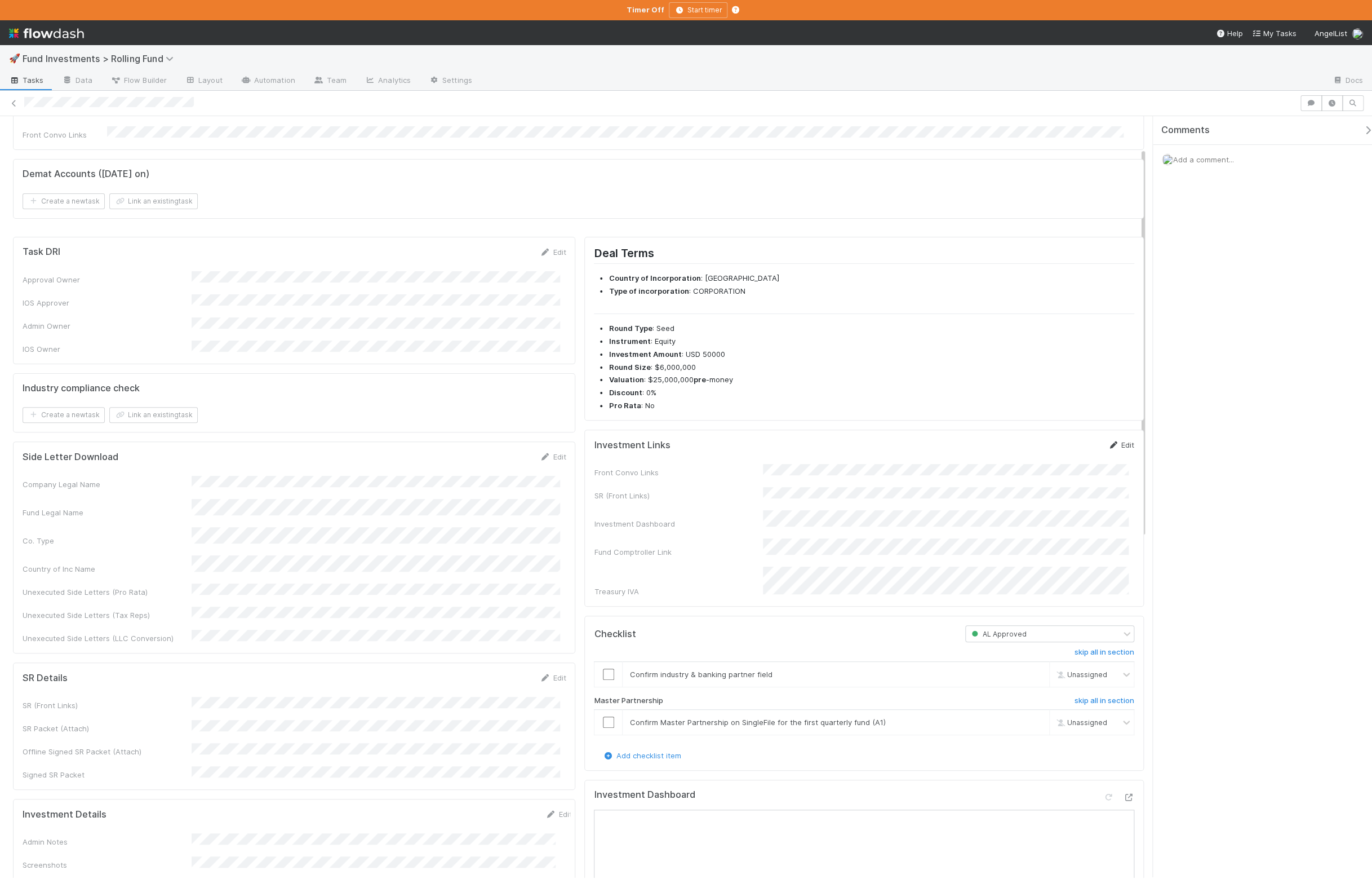
click at [1109, 447] on link "Edit" at bounding box center [1121, 445] width 27 height 9
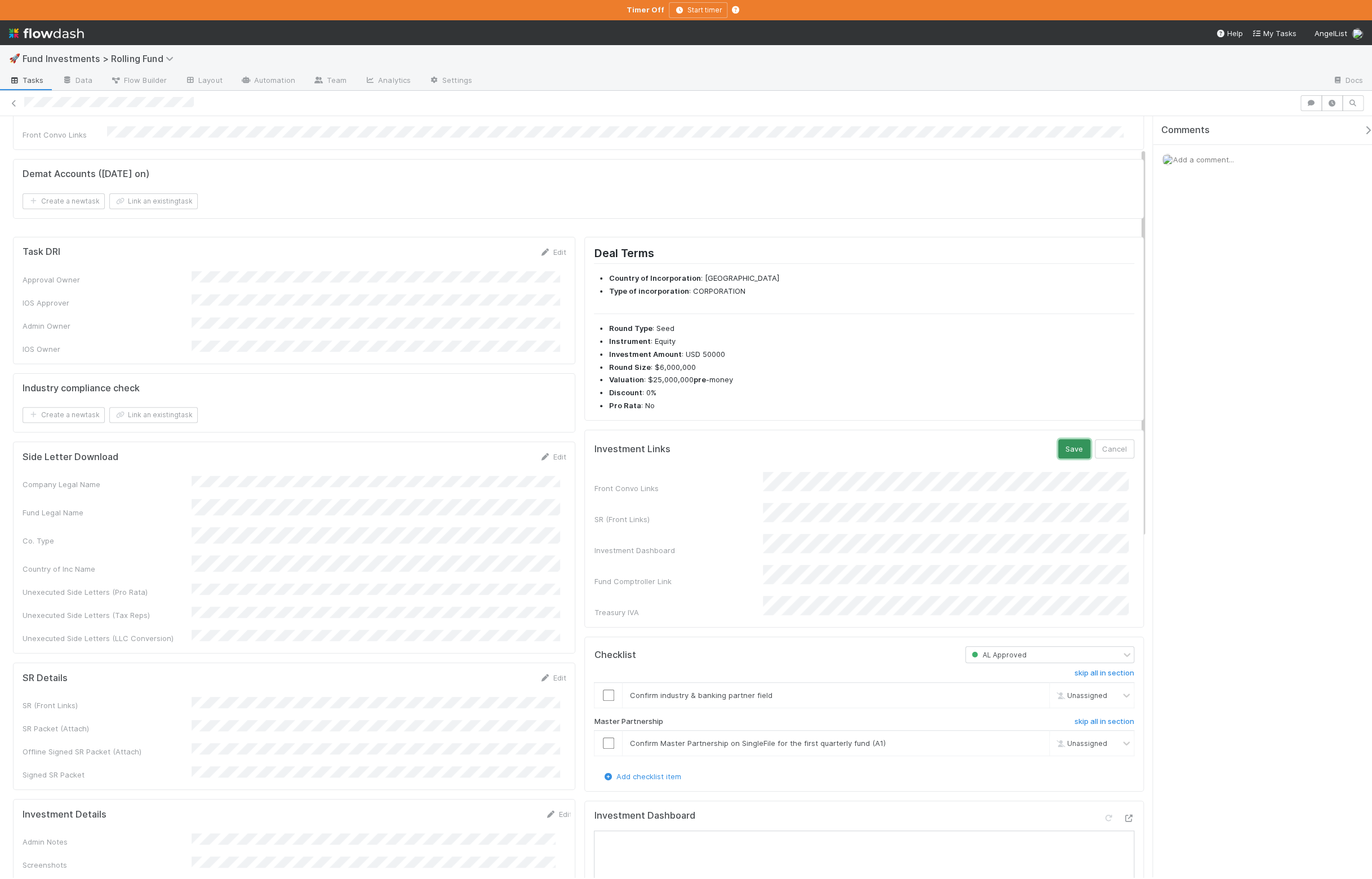
click at [1058, 447] on button "Save" at bounding box center [1074, 449] width 32 height 19
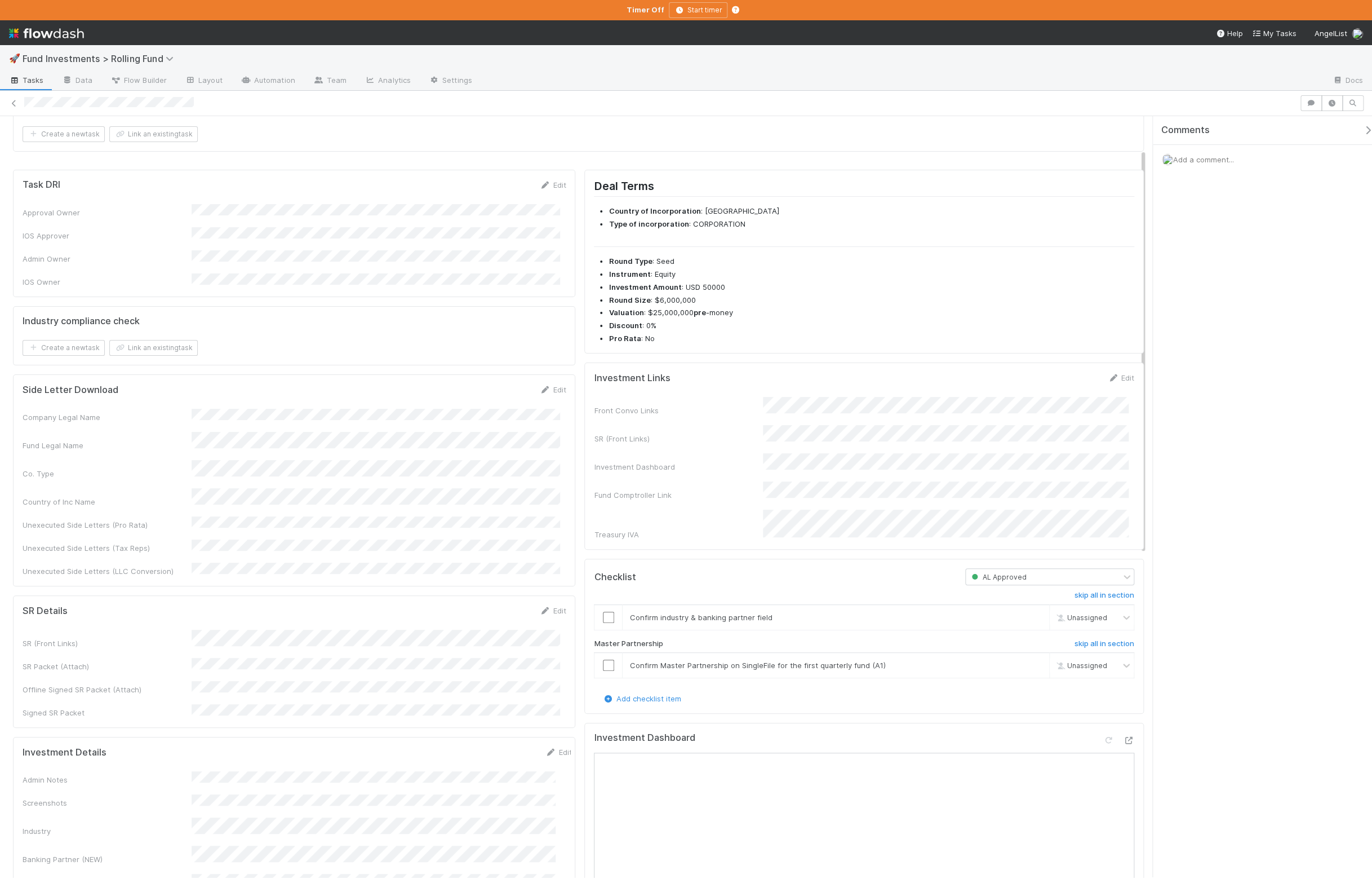
scroll to position [364, 0]
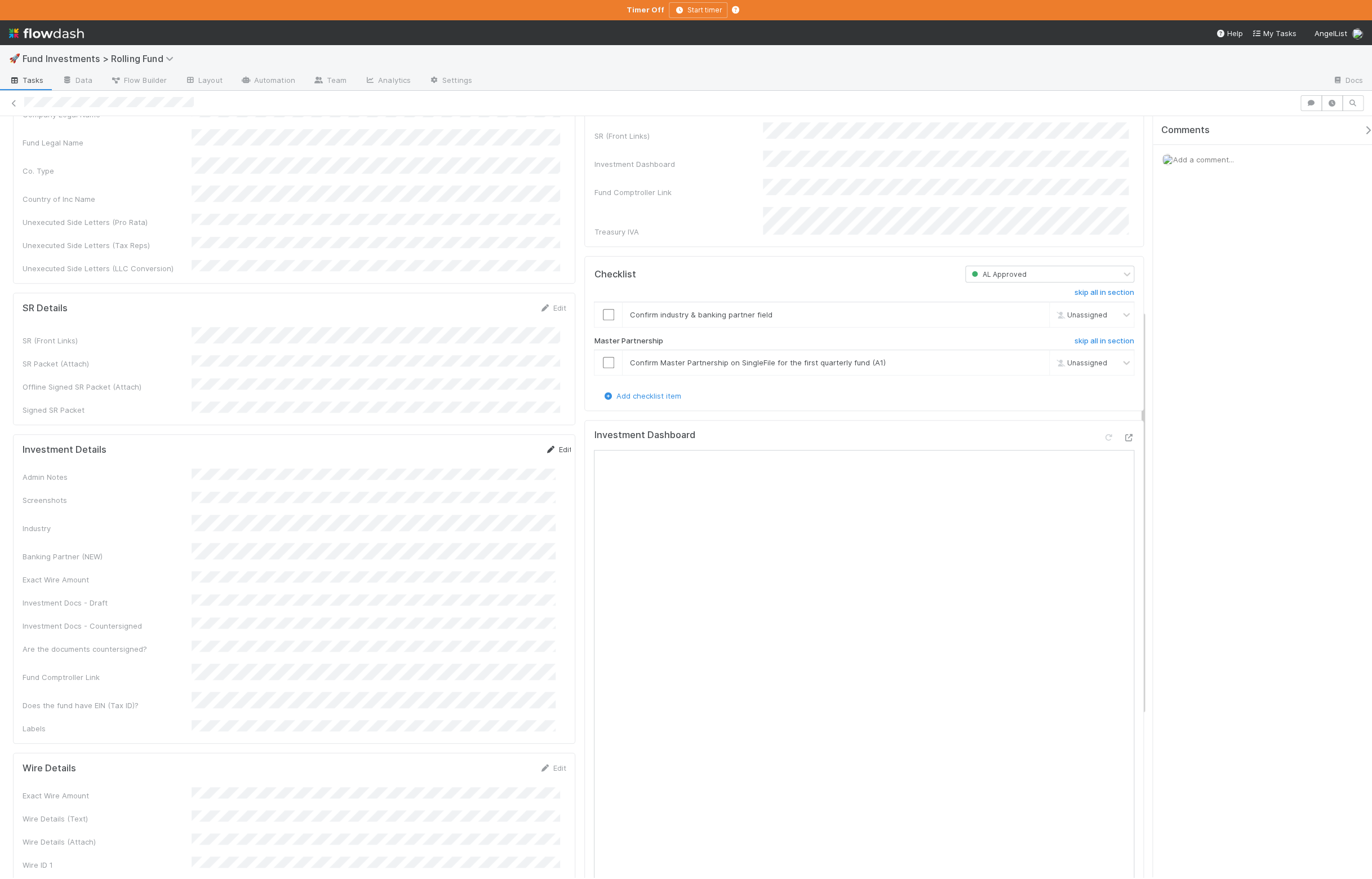
click at [545, 445] on link "Edit" at bounding box center [558, 449] width 27 height 9
click at [240, 597] on div "Admin Notes Screenshots Industry Banking Partner (NEW) Exact Wire Amount Invest…" at bounding box center [297, 655] width 549 height 358
click at [251, 721] on div "No" at bounding box center [376, 720] width 360 height 20
click at [499, 443] on button "Save" at bounding box center [511, 453] width 32 height 19
click at [1123, 434] on icon at bounding box center [1129, 437] width 11 height 7
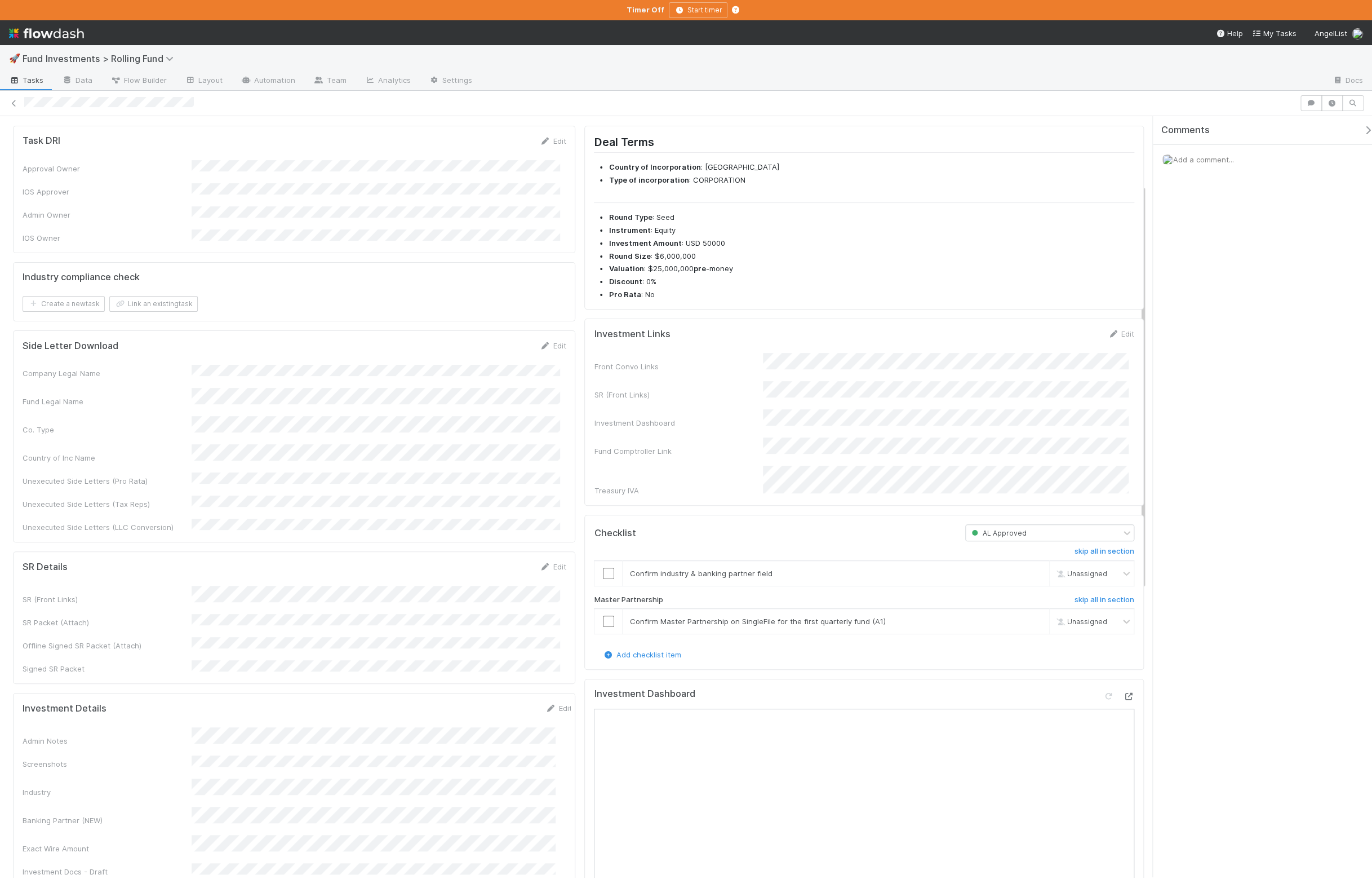
scroll to position [128, 0]
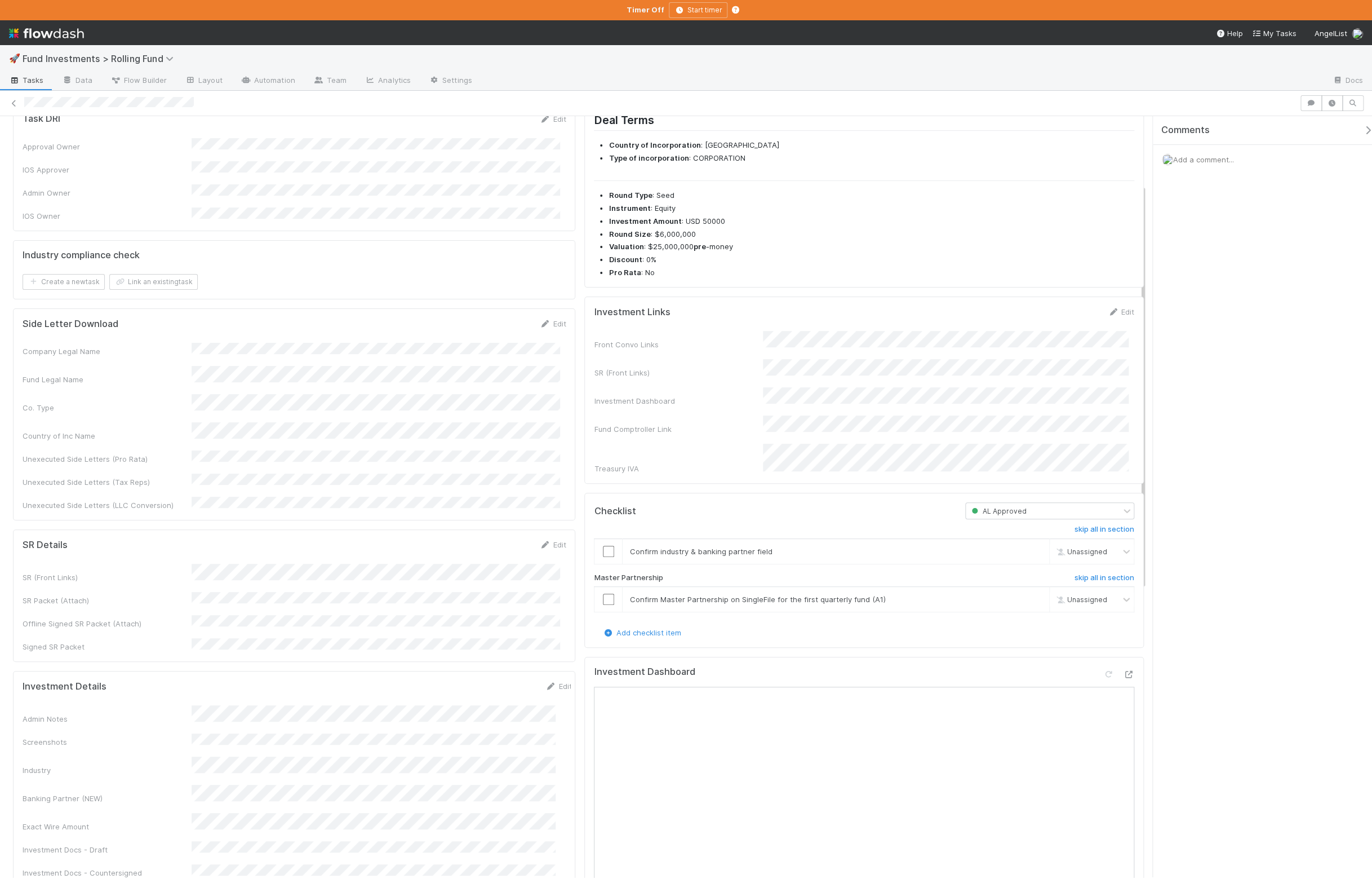
click at [191, 706] on div "Admin Notes" at bounding box center [297, 715] width 549 height 19
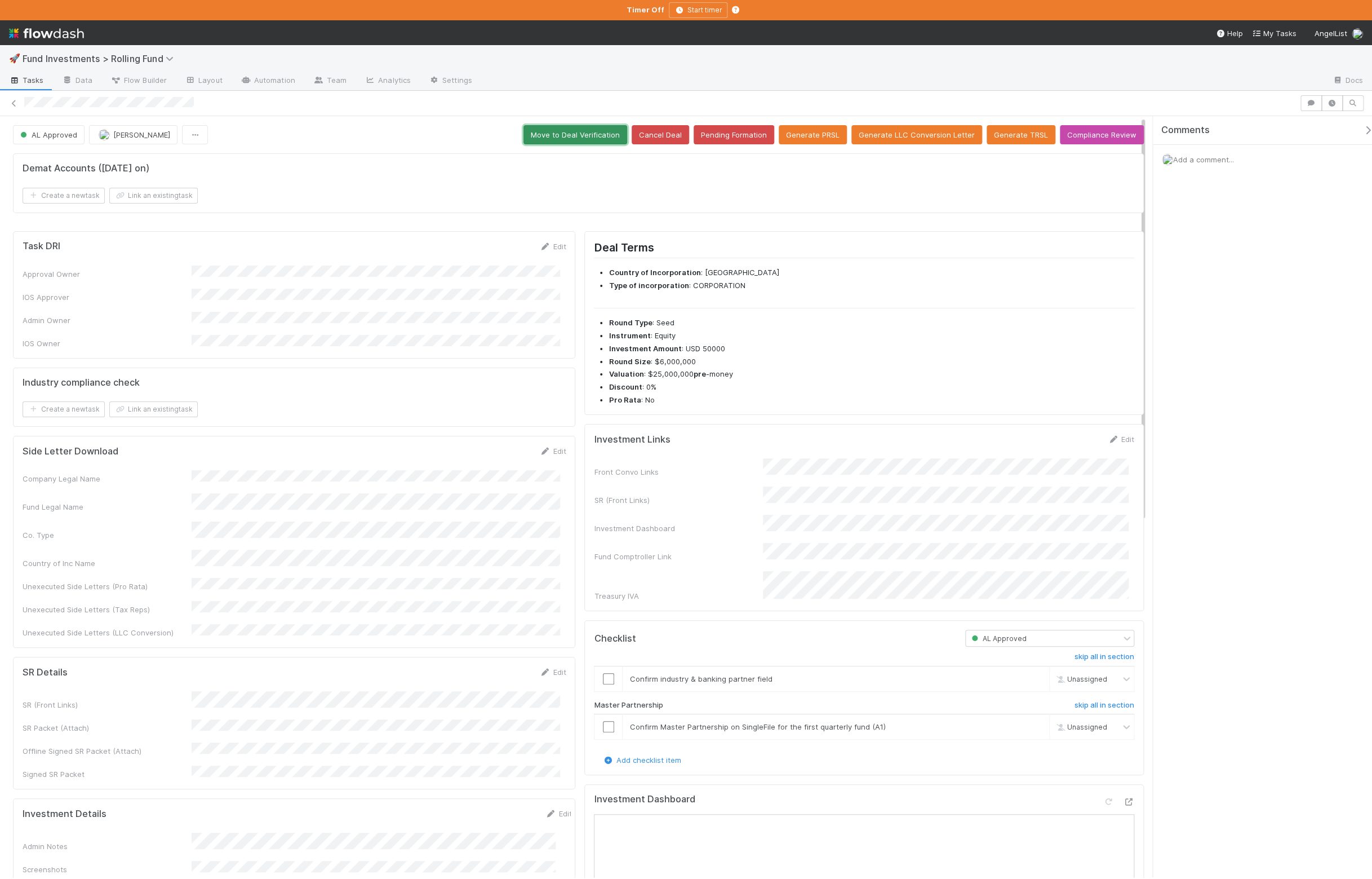
click at [608, 136] on button "Move to Deal Verification" at bounding box center [575, 135] width 104 height 19
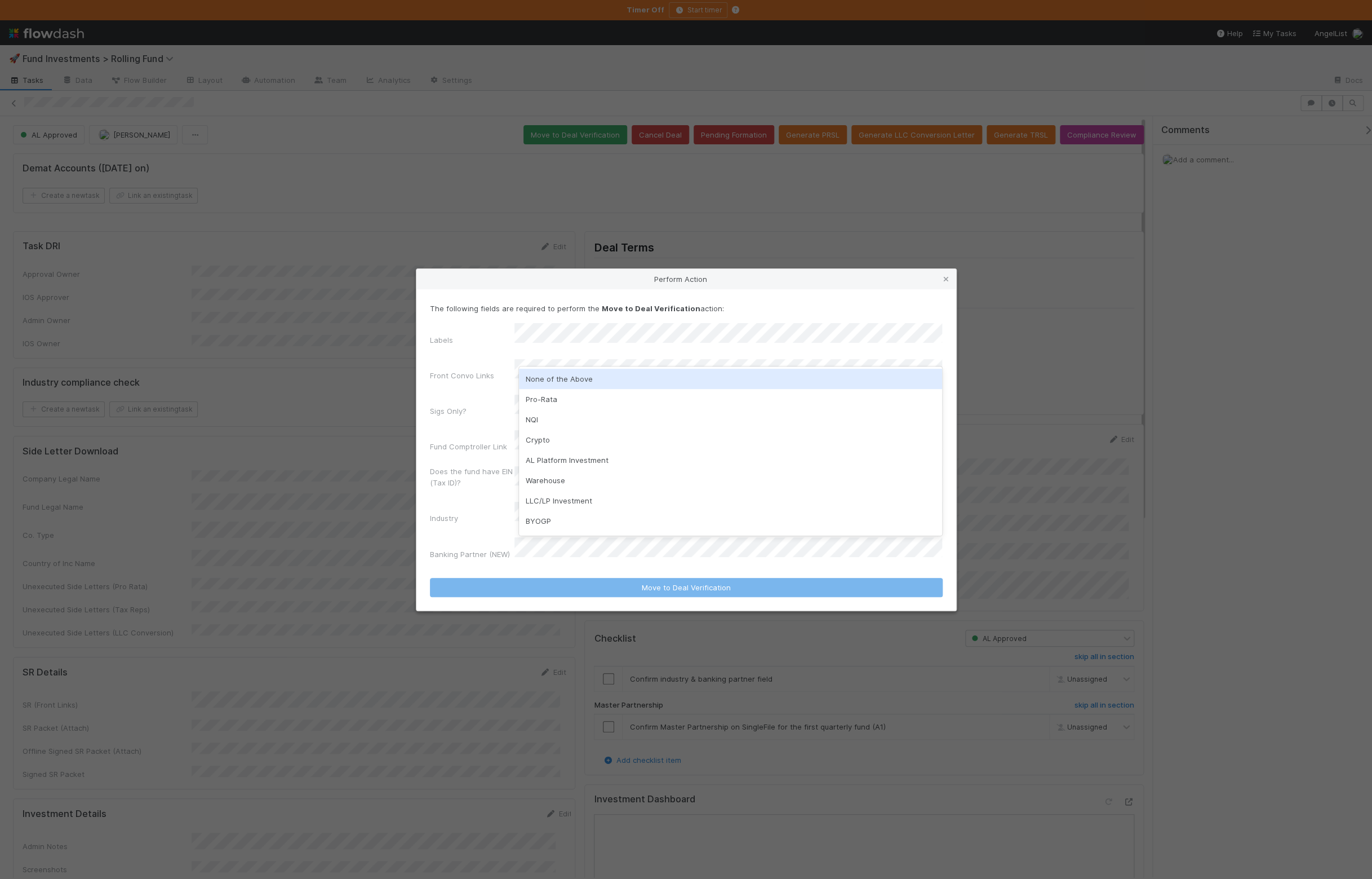
click at [588, 372] on div "None of the Above" at bounding box center [731, 379] width 423 height 20
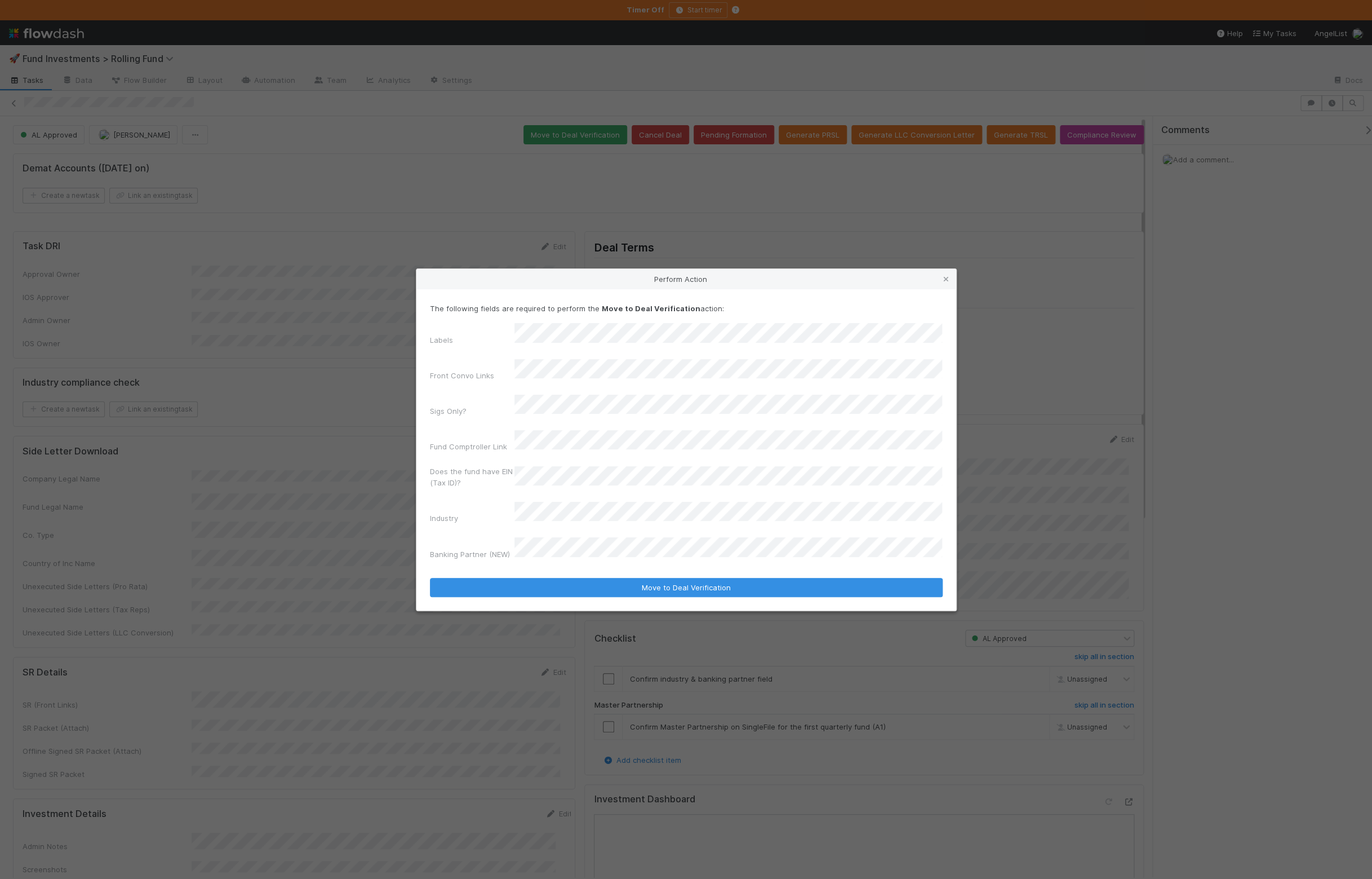
click at [574, 399] on div "Labels Front Convo Links Sigs Only? Fund Comptroller Link Does the fund have EI…" at bounding box center [686, 443] width 513 height 241
click at [558, 456] on div "No" at bounding box center [731, 456] width 423 height 20
click at [634, 578] on button "Move to Deal Verification" at bounding box center [686, 588] width 513 height 19
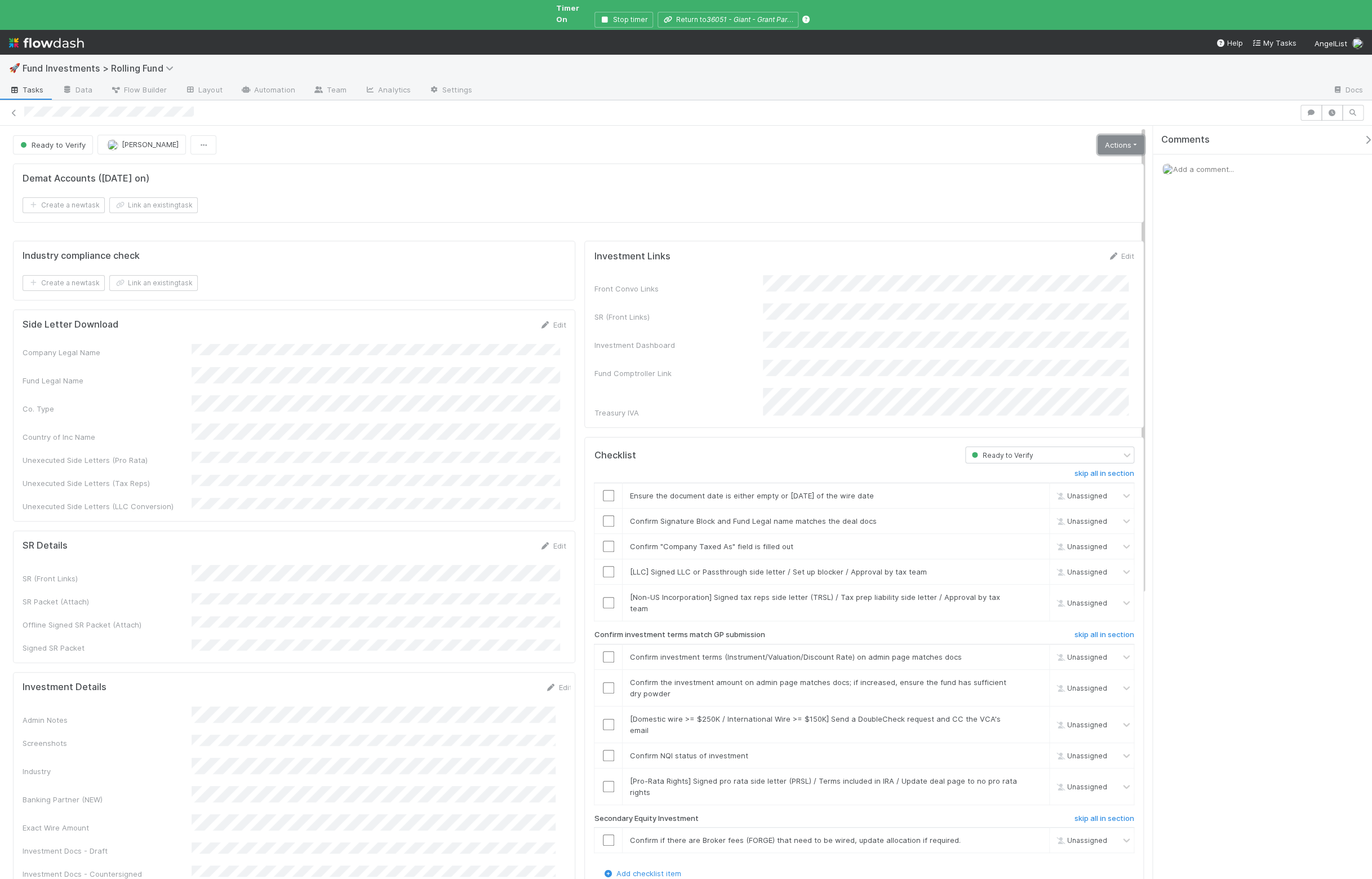
click at [1103, 140] on link "Actions" at bounding box center [1121, 145] width 46 height 19
click at [1072, 161] on button "Move to Ready to Sign" at bounding box center [1069, 169] width 152 height 16
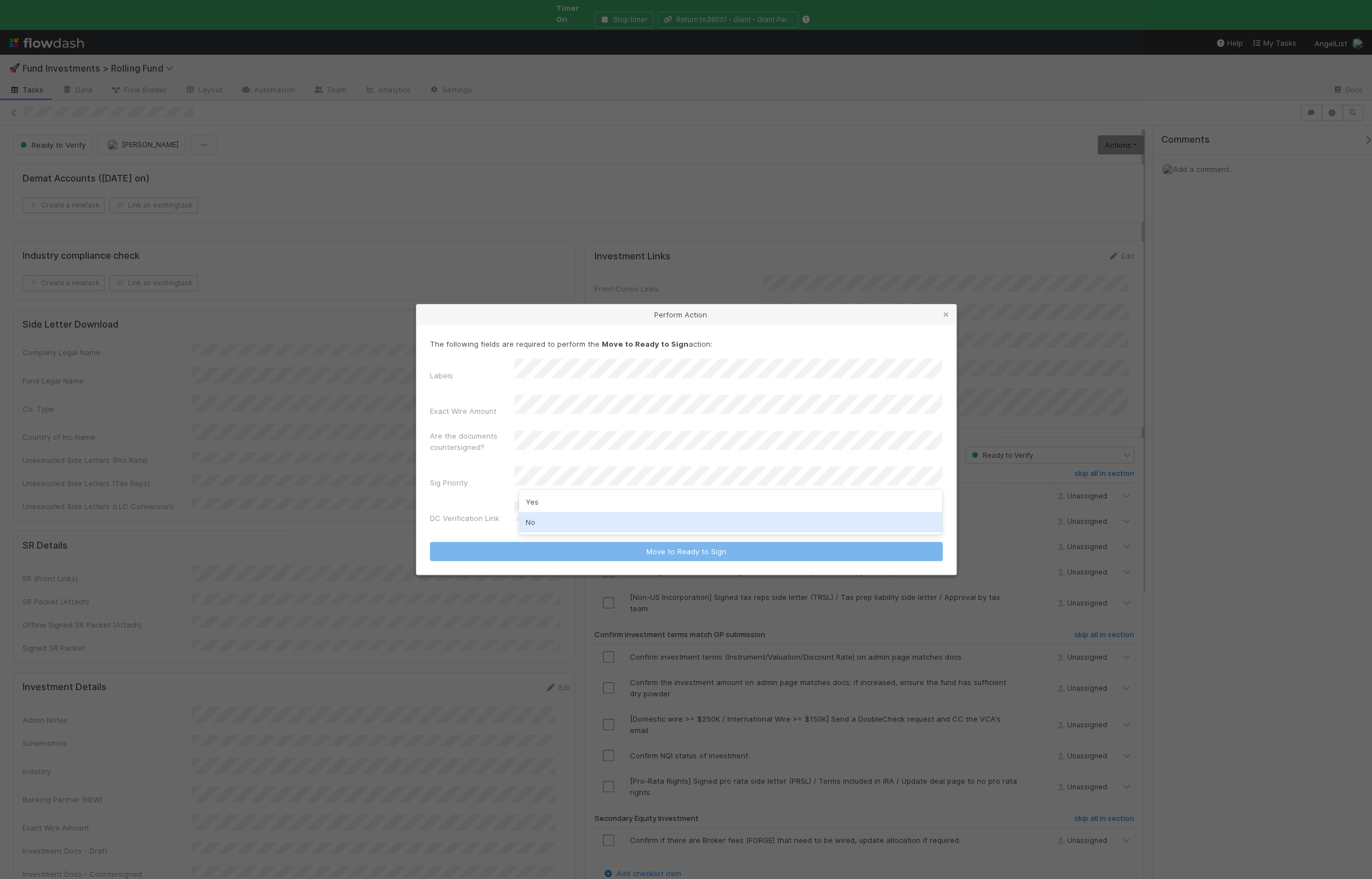
click at [551, 521] on div "No" at bounding box center [731, 522] width 423 height 20
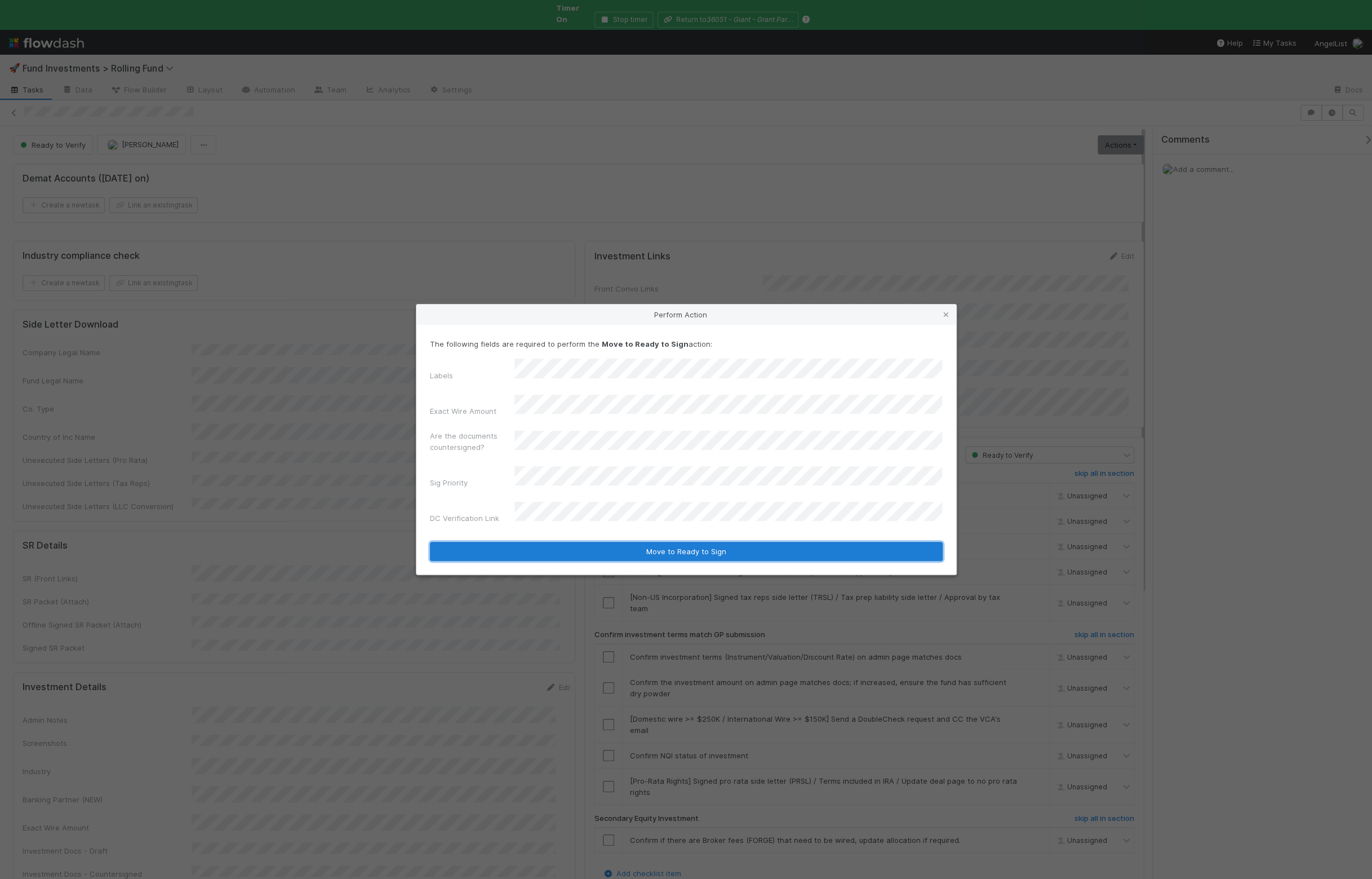
click at [530, 542] on button "Move to Ready to Sign" at bounding box center [686, 551] width 513 height 19
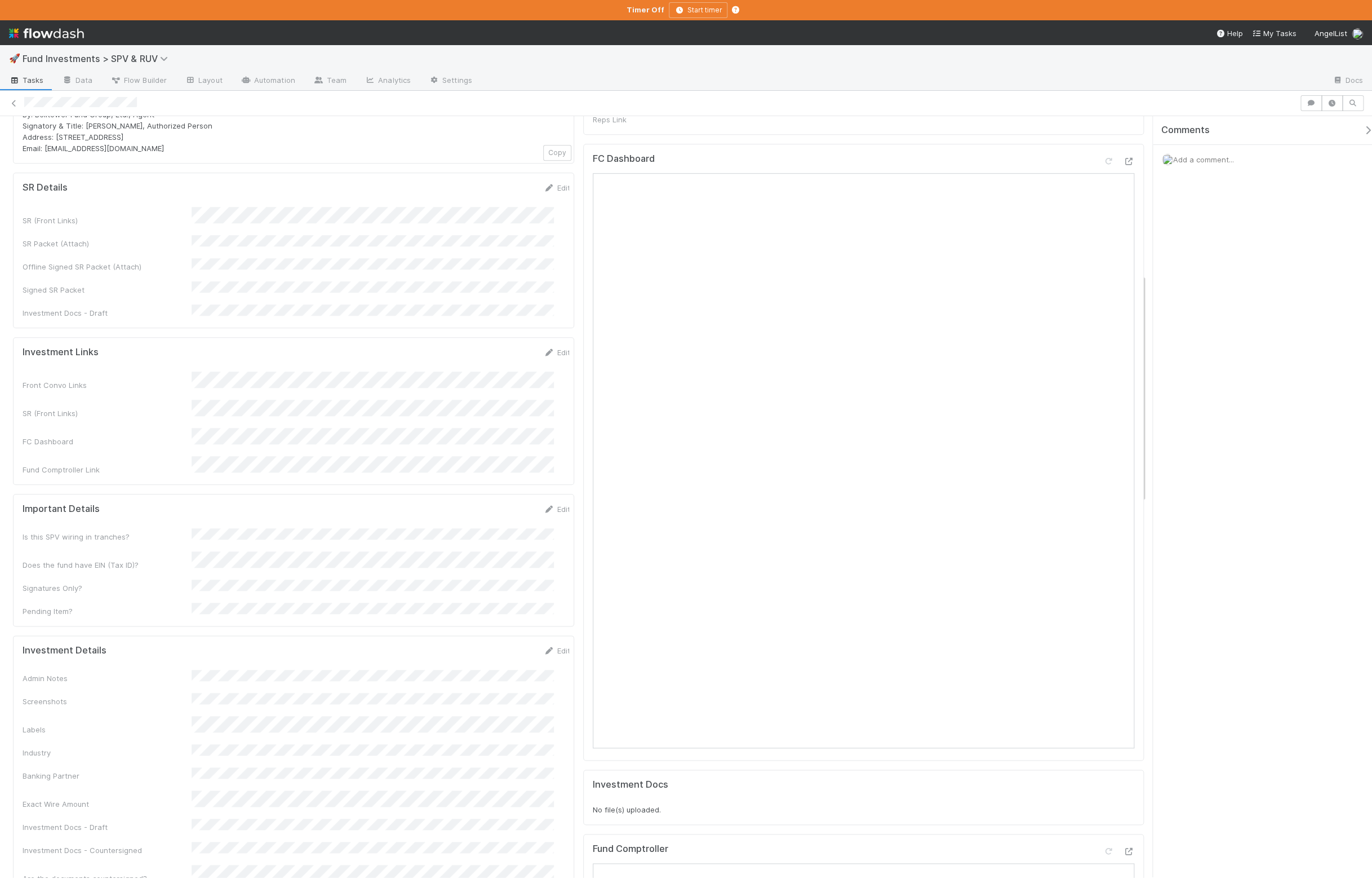
scroll to position [454, 0]
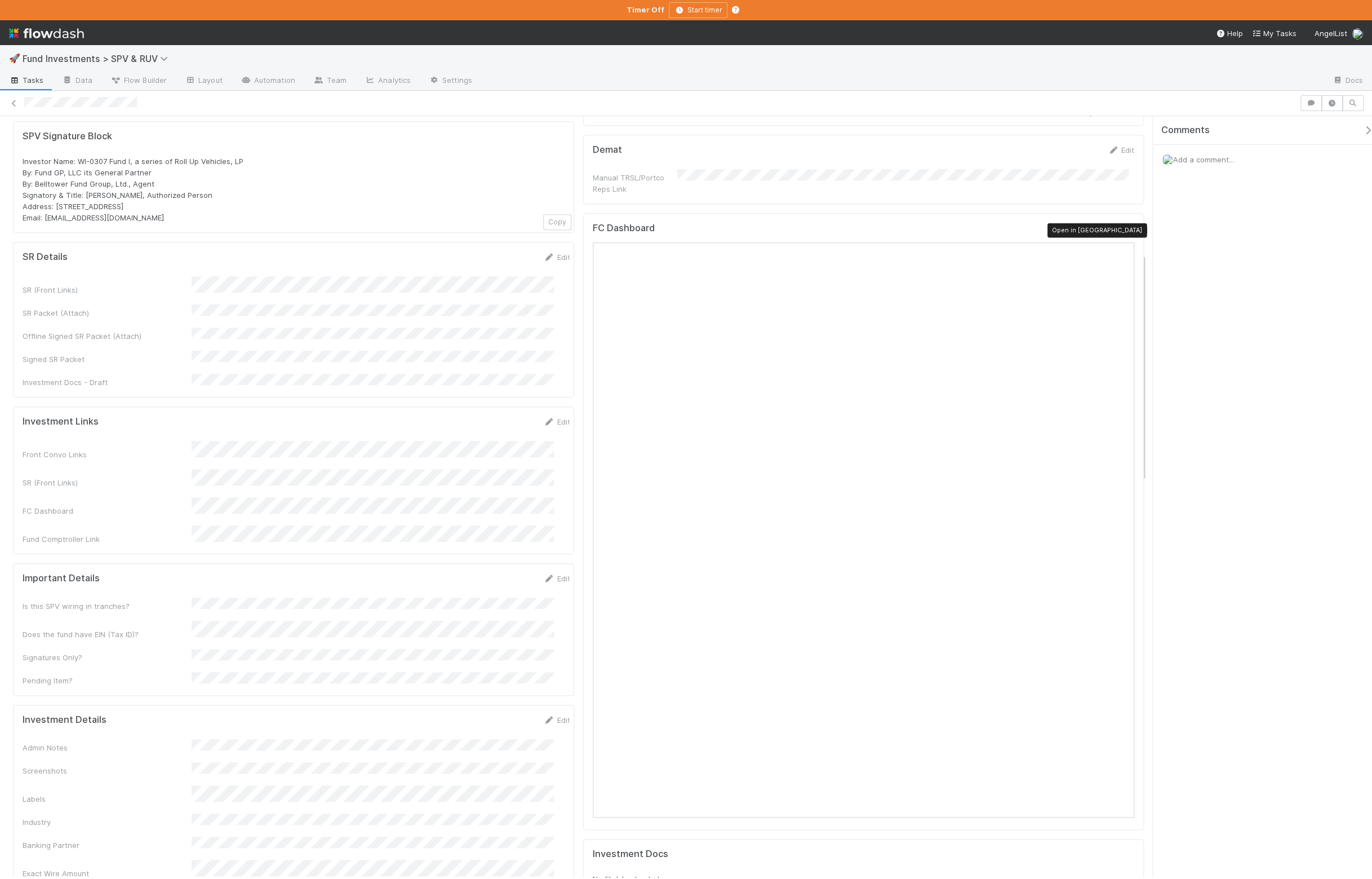
click at [1123, 232] on icon at bounding box center [1129, 230] width 11 height 7
drag, startPoint x: 189, startPoint y: 450, endPoint x: 346, endPoint y: 450, distance: 157.0
click at [191, 477] on div "SR (Front Links)" at bounding box center [107, 482] width 169 height 11
copy div
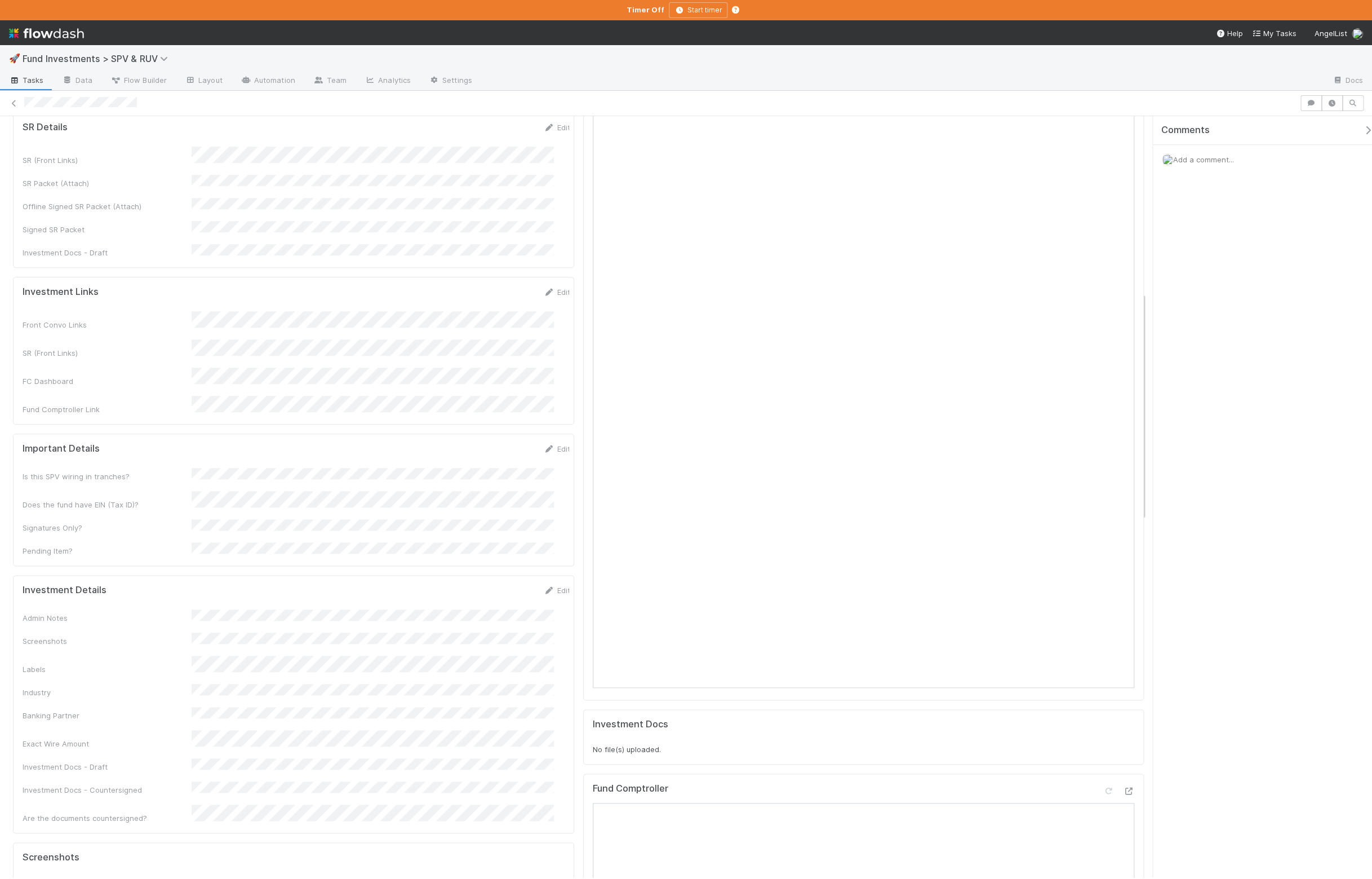
scroll to position [489, 0]
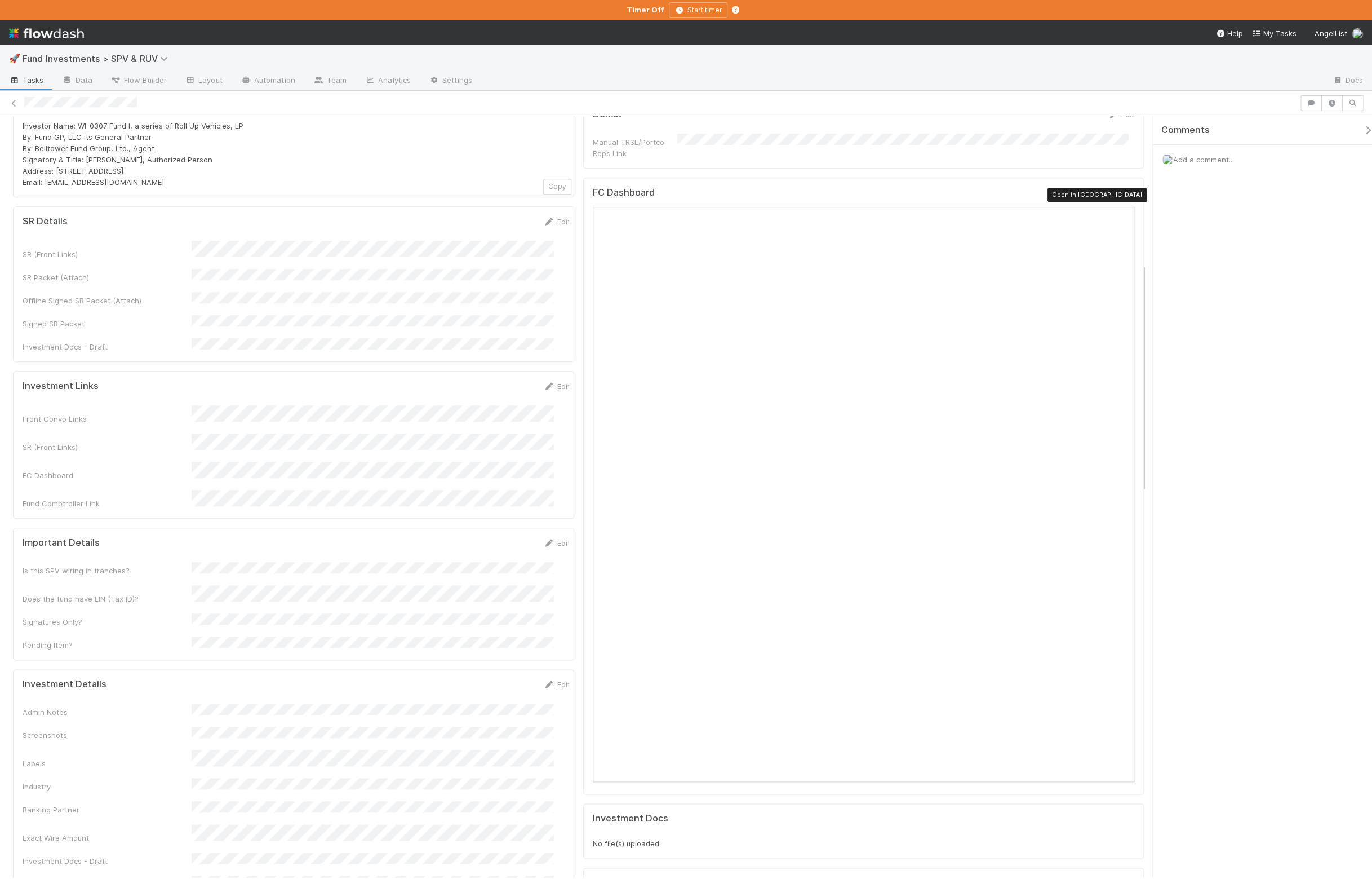
click at [1123, 196] on icon at bounding box center [1129, 195] width 11 height 7
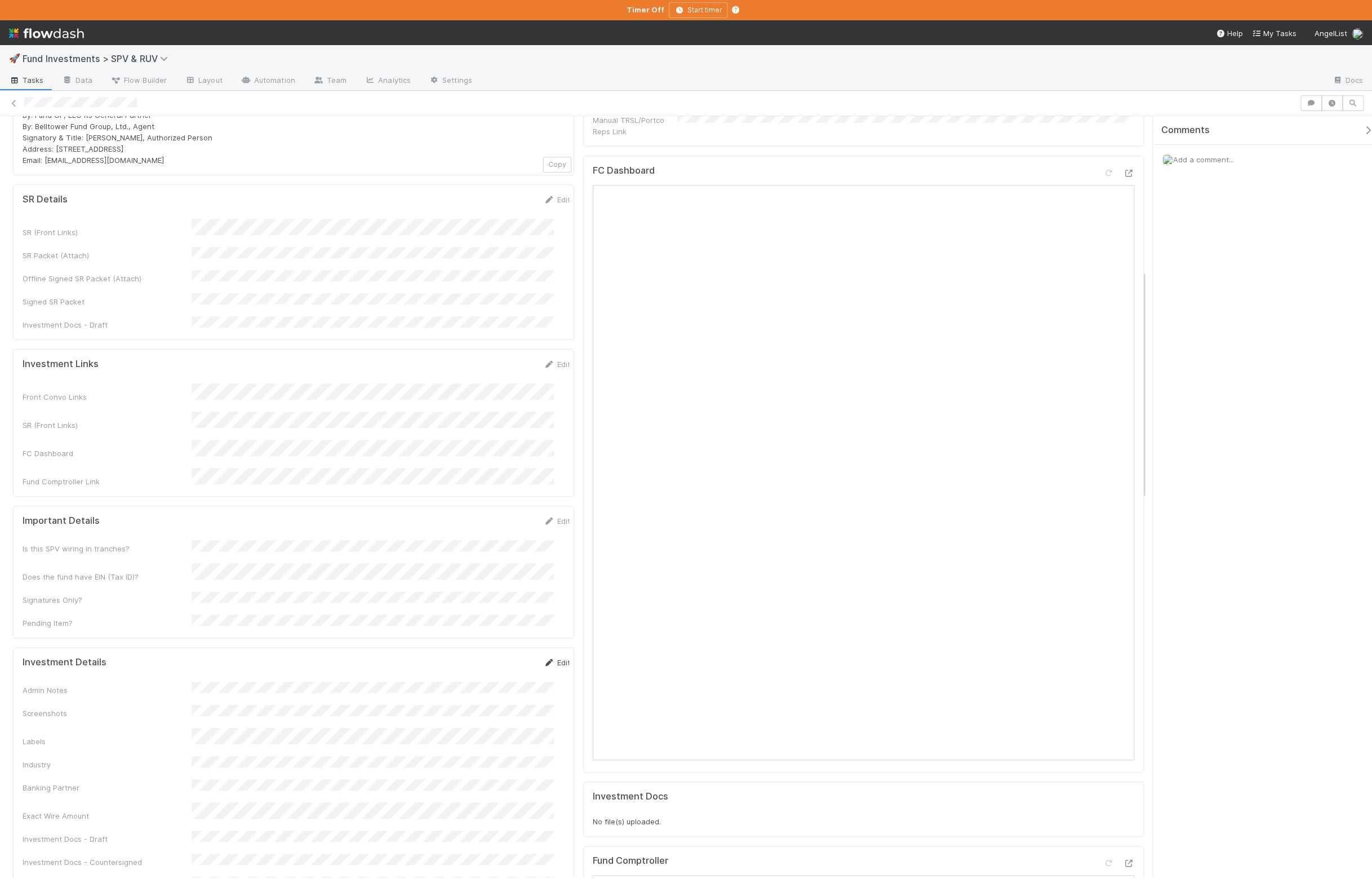
click at [548, 658] on link "Edit" at bounding box center [557, 663] width 27 height 9
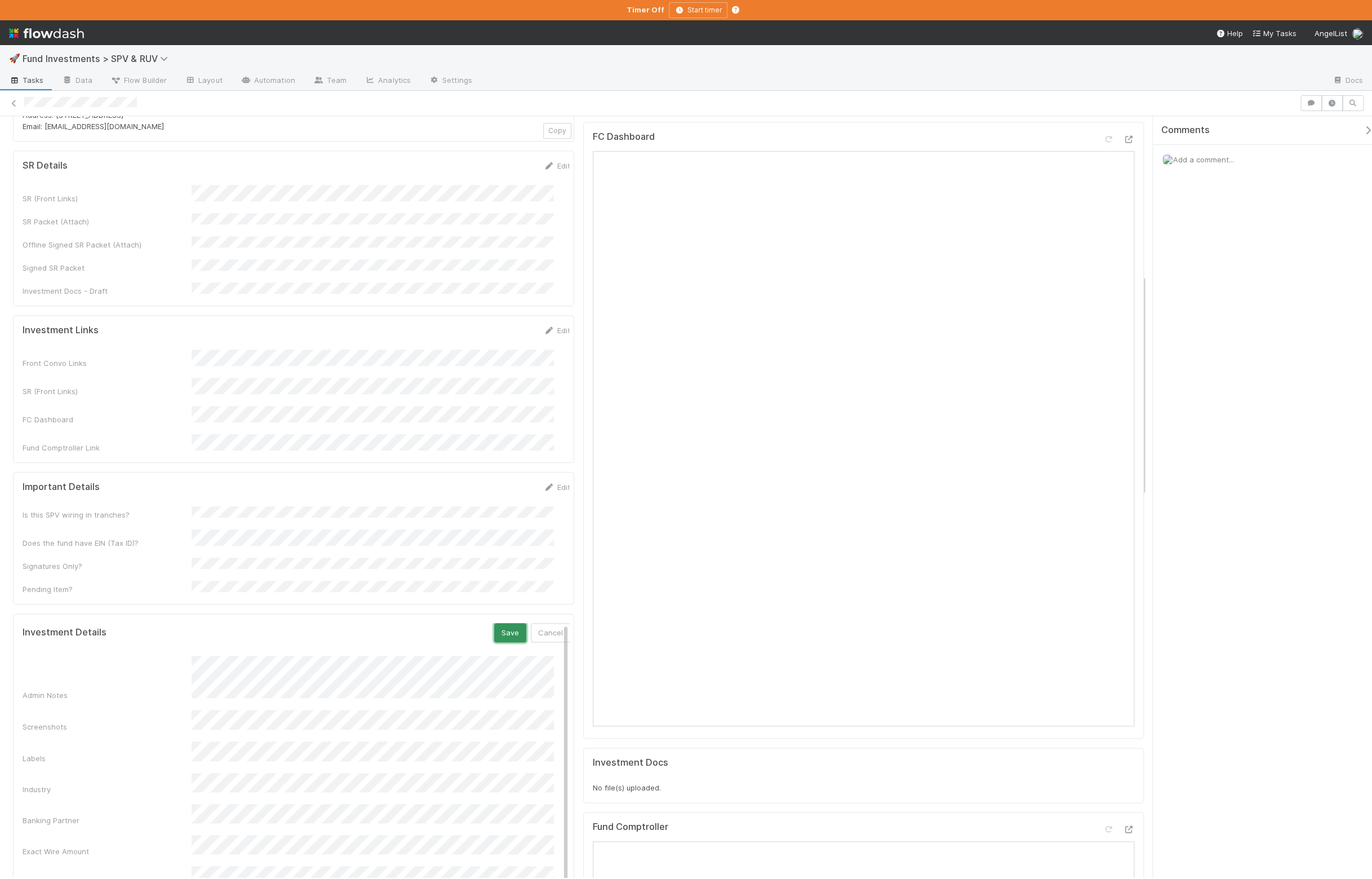
click at [494, 623] on button "Save" at bounding box center [510, 633] width 32 height 19
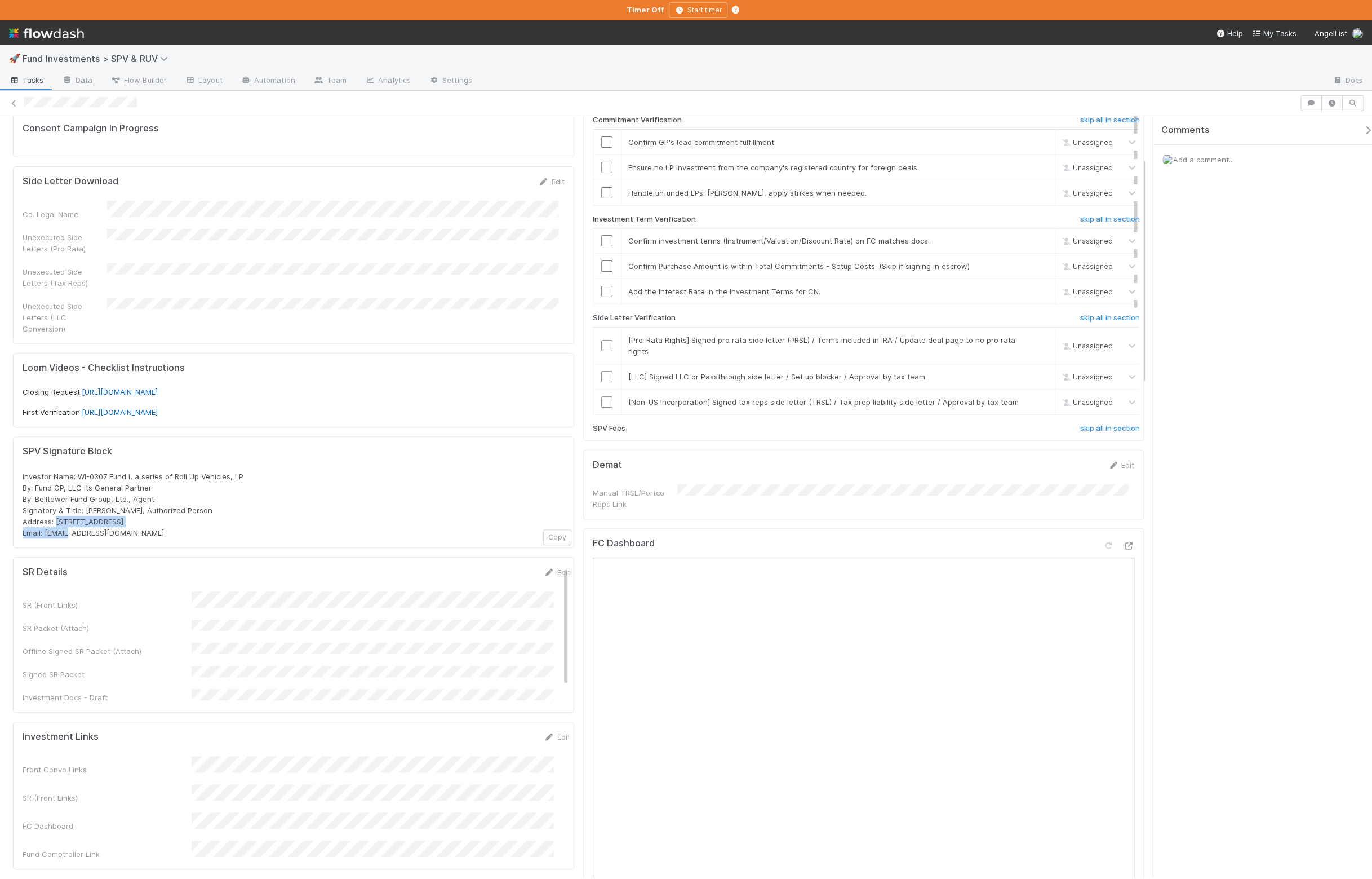
drag, startPoint x: 56, startPoint y: 516, endPoint x: 198, endPoint y: 514, distance: 142.0
click at [198, 514] on div "Investor Name: WI-0307 Fund I, a series of Roll Up Vehicles, LP By: Fund GP, LL…" at bounding box center [294, 504] width 542 height 68
copy span "PO Box 3217, Seattle, WA 98114"
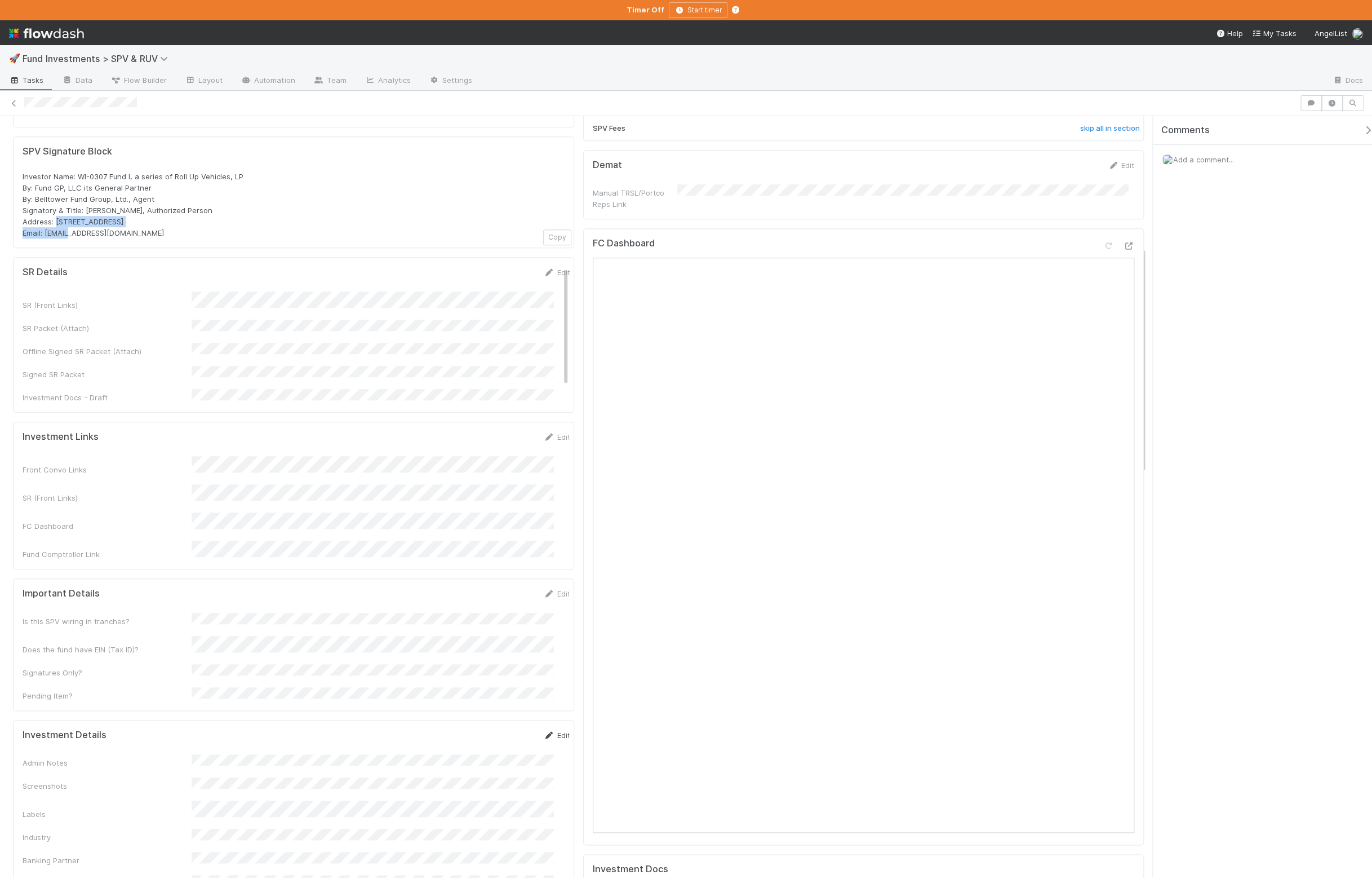
click at [544, 730] on link "Edit" at bounding box center [557, 735] width 27 height 9
click at [554, 729] on div "Investment Details Save Cancel" at bounding box center [296, 739] width 565 height 19
click at [539, 729] on button "Cancel" at bounding box center [550, 739] width 40 height 19
click at [544, 433] on icon at bounding box center [549, 437] width 11 height 7
click at [494, 431] on button "Save" at bounding box center [510, 441] width 32 height 19
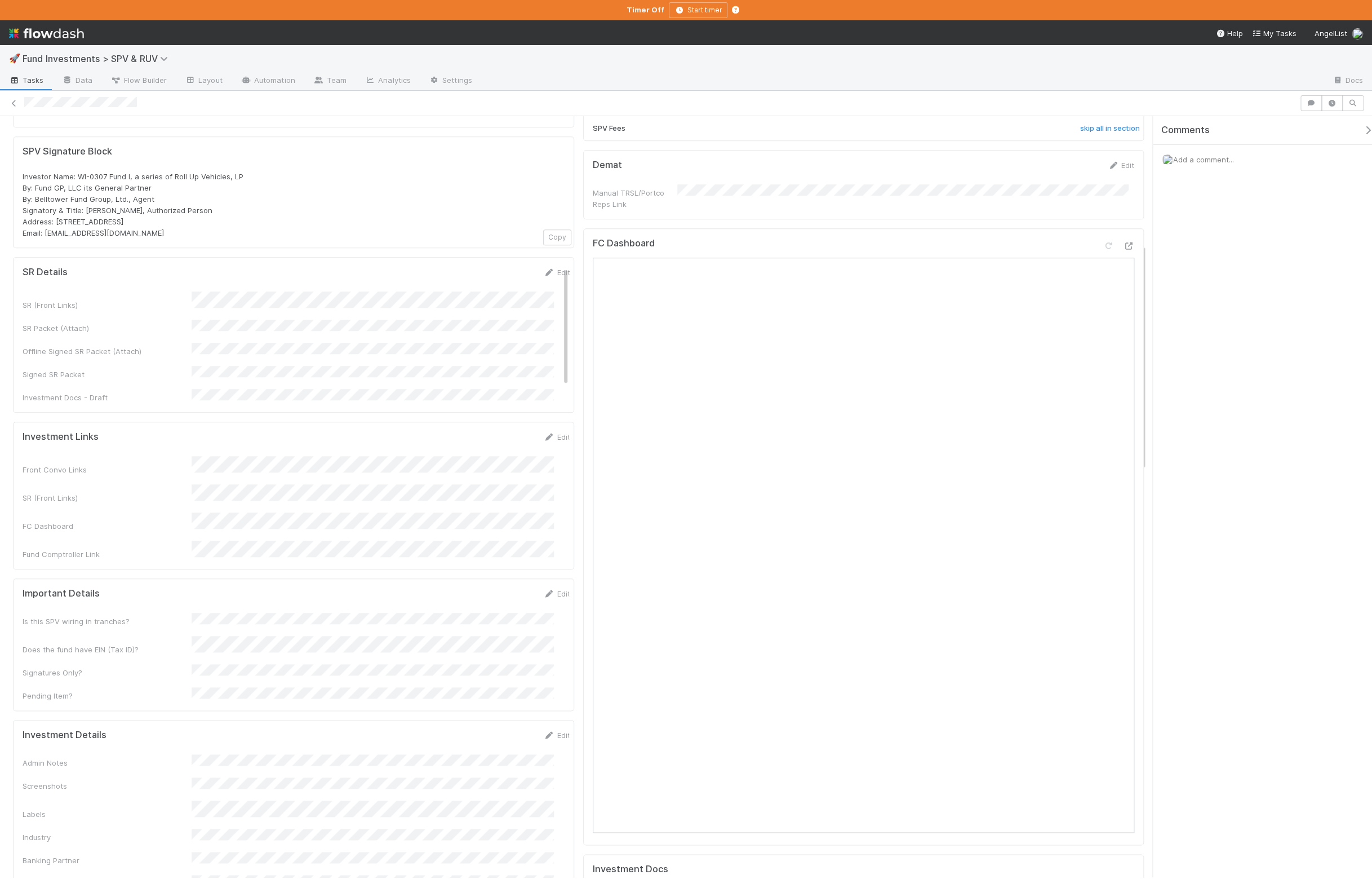
scroll to position [0, 0]
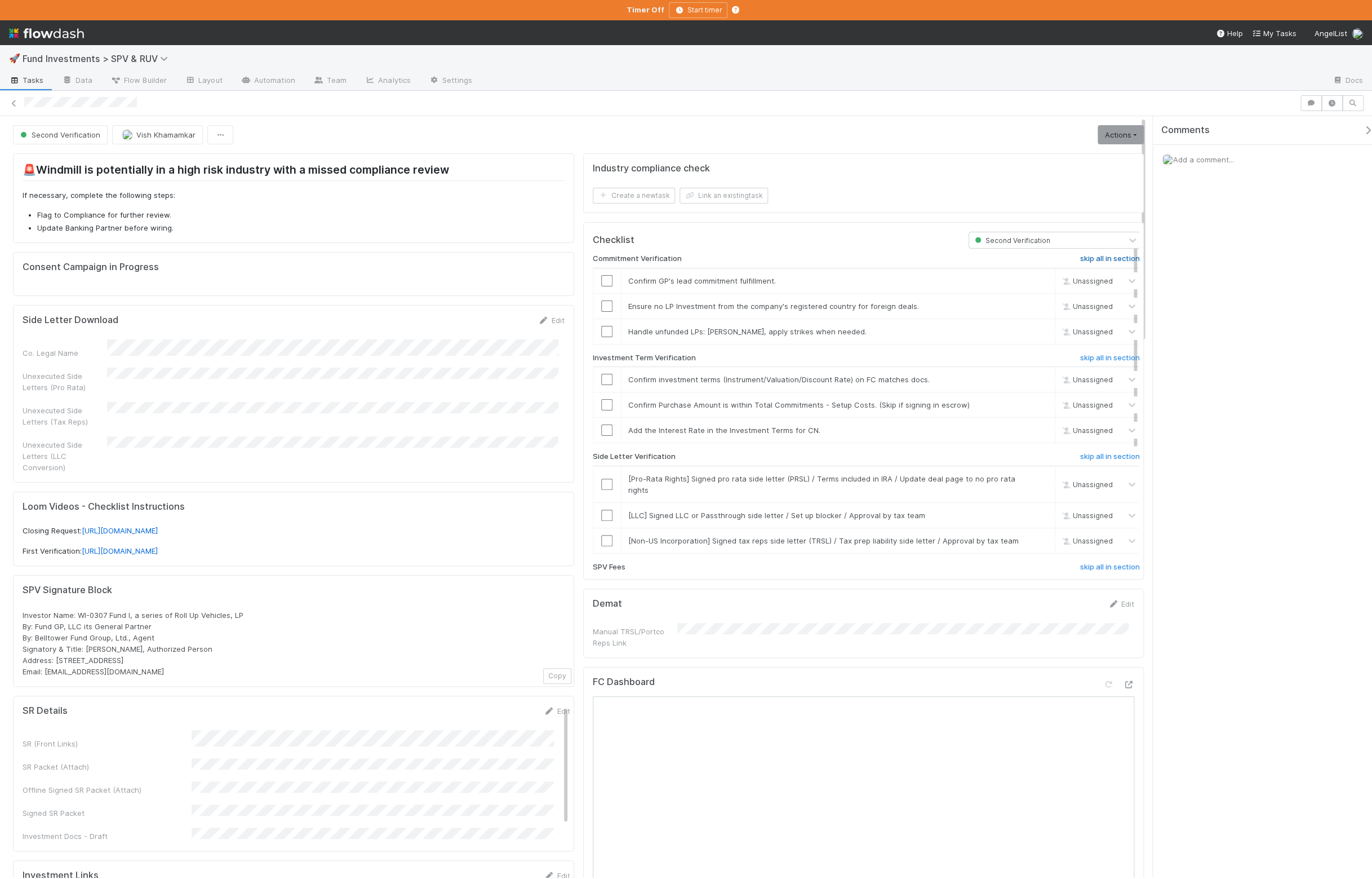
click at [1092, 262] on h6 "skip all in section" at bounding box center [1110, 259] width 60 height 9
click at [1090, 461] on h6 "skip all in section" at bounding box center [1110, 456] width 60 height 9
click at [1108, 141] on link "Actions" at bounding box center [1121, 135] width 46 height 19
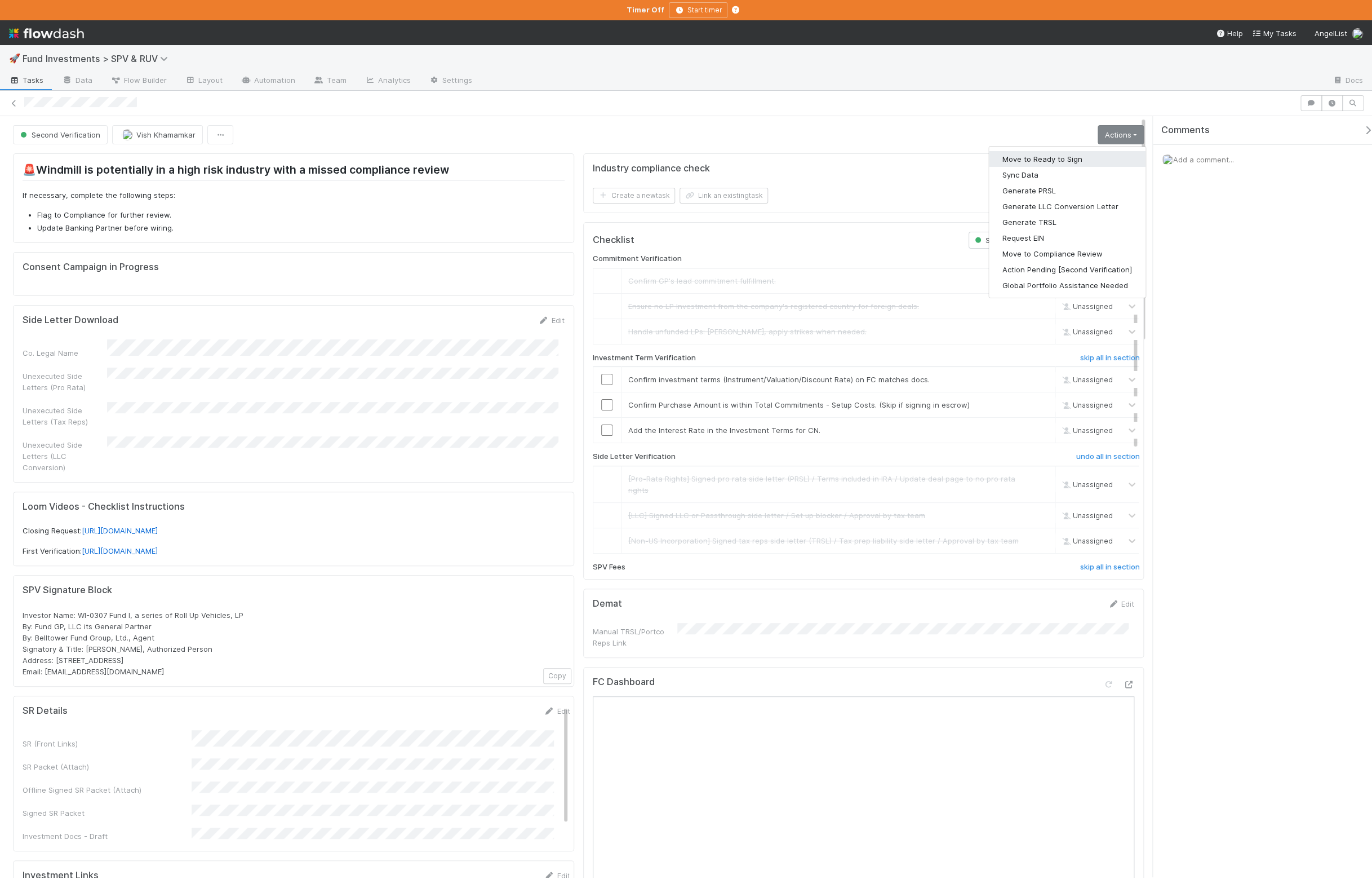
click at [1090, 160] on button "Move to Ready to Sign" at bounding box center [1067, 159] width 156 height 16
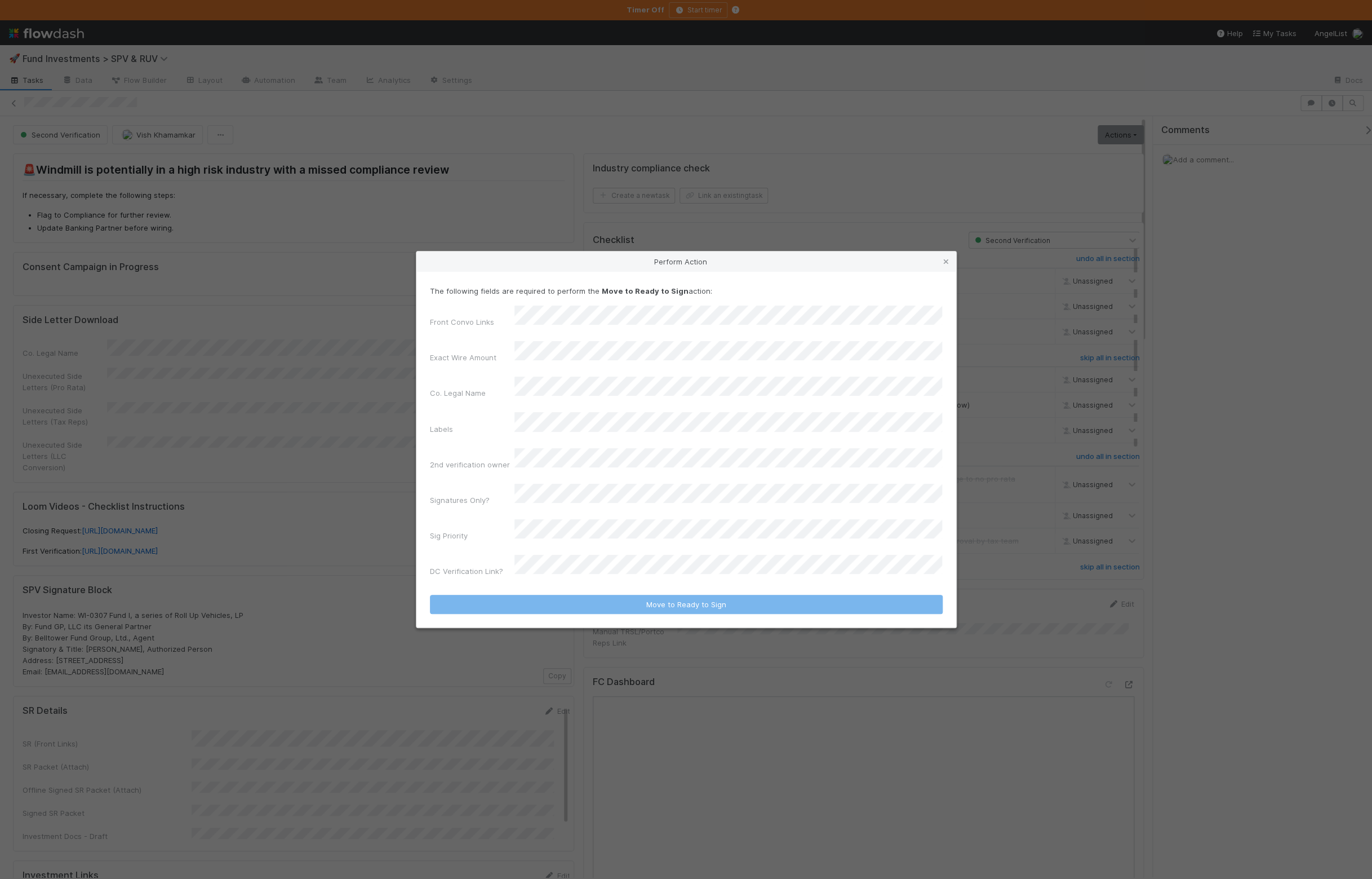
click at [570, 445] on div "Front Convo Links Exact Wire Amount Co. Legal Name Labels 2nd verification owne…" at bounding box center [686, 443] width 513 height 276
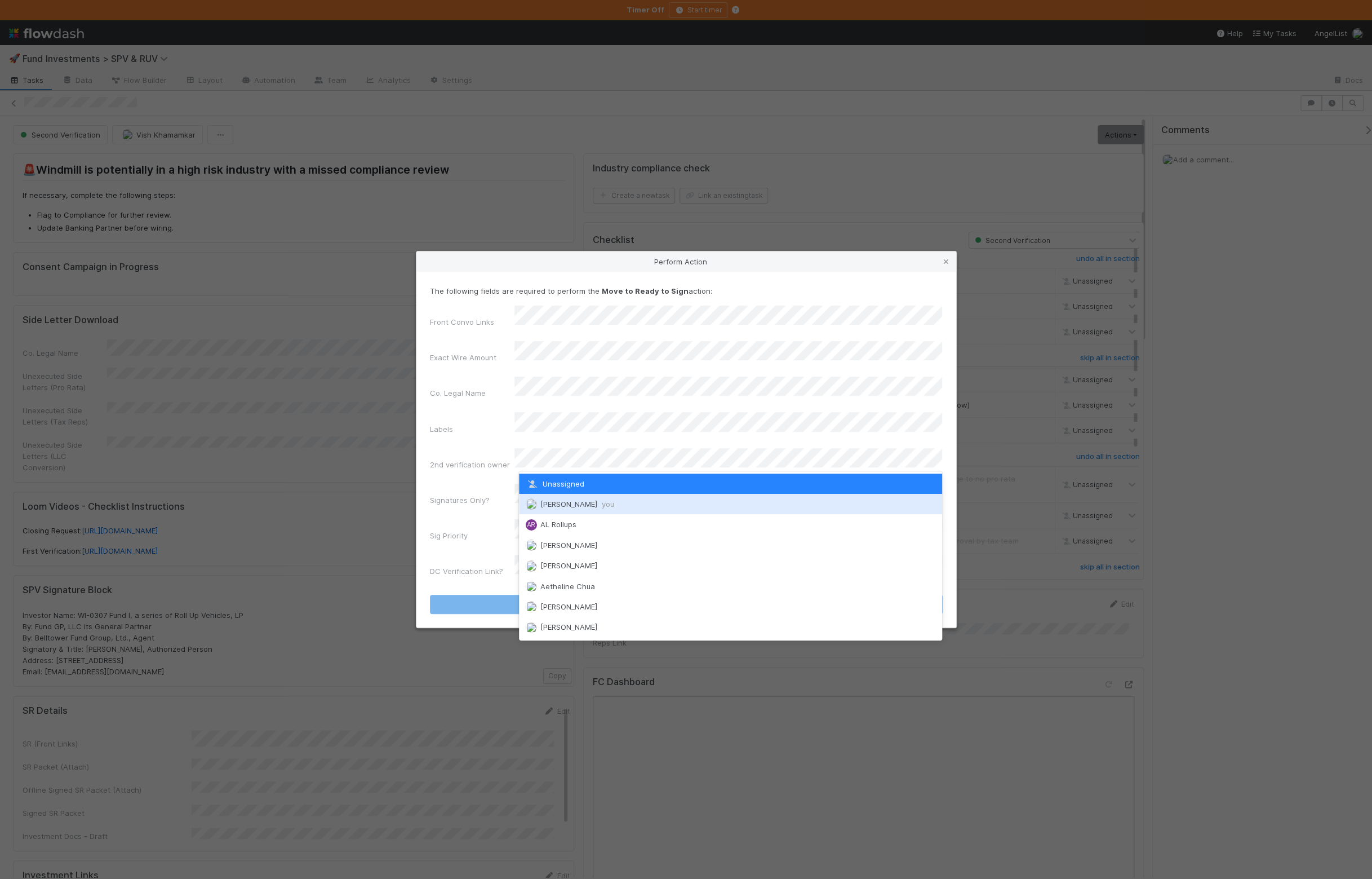
drag, startPoint x: 559, startPoint y: 503, endPoint x: 549, endPoint y: 497, distance: 11.7
click at [559, 503] on span "Ali Al Khatib you" at bounding box center [577, 504] width 74 height 9
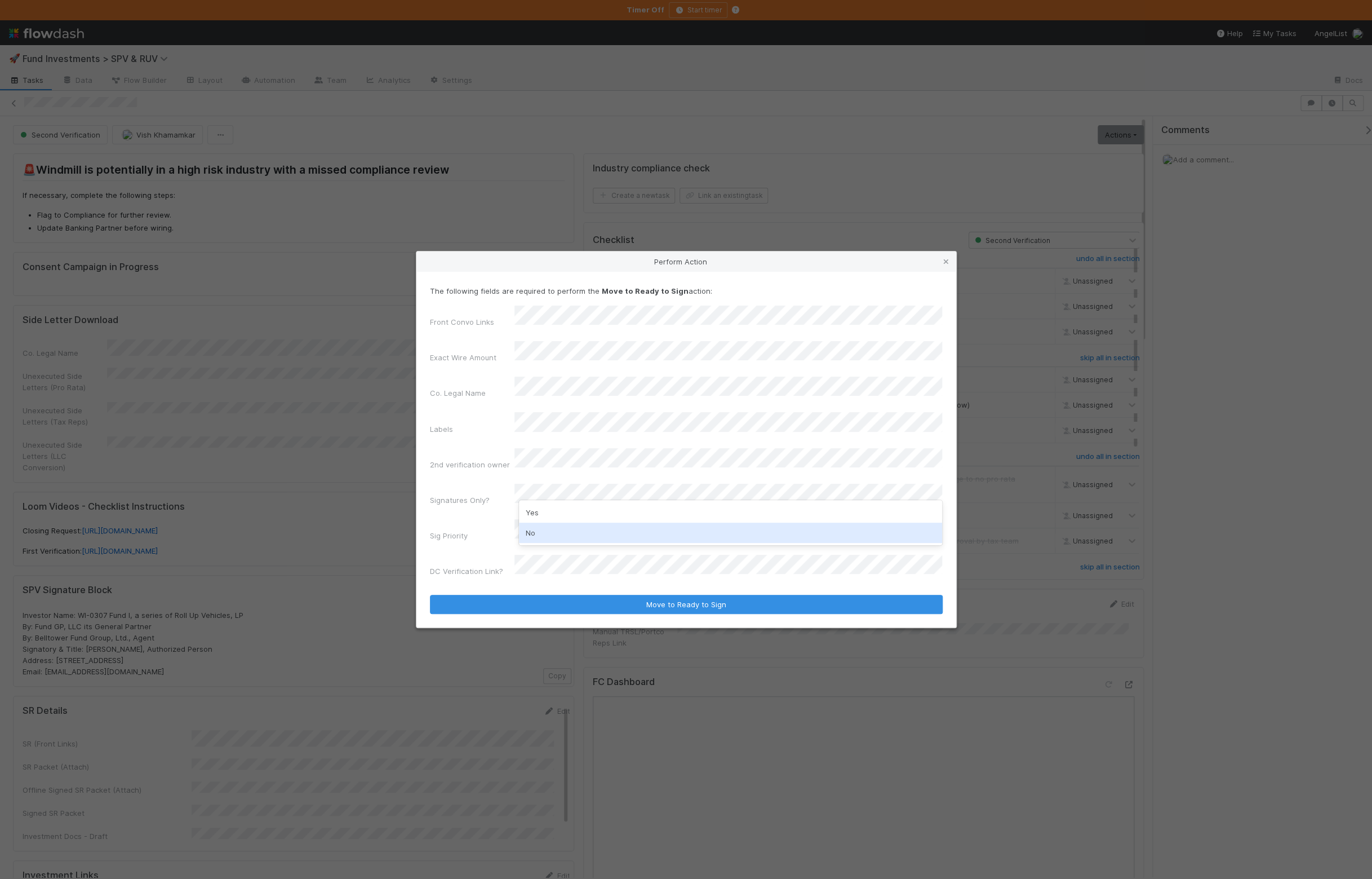
click at [552, 529] on div "No" at bounding box center [731, 533] width 423 height 20
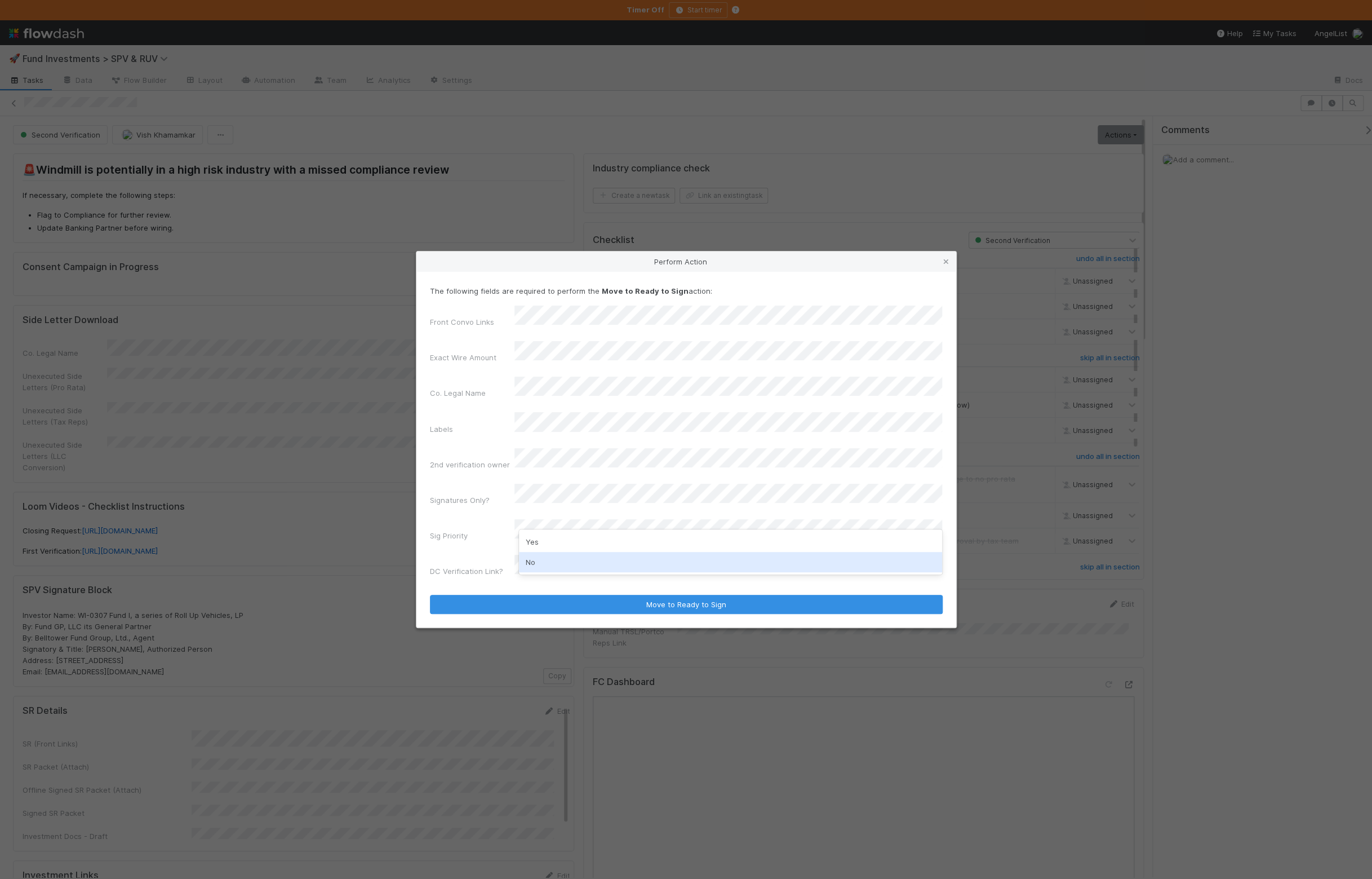
click at [561, 563] on div "No" at bounding box center [731, 562] width 423 height 20
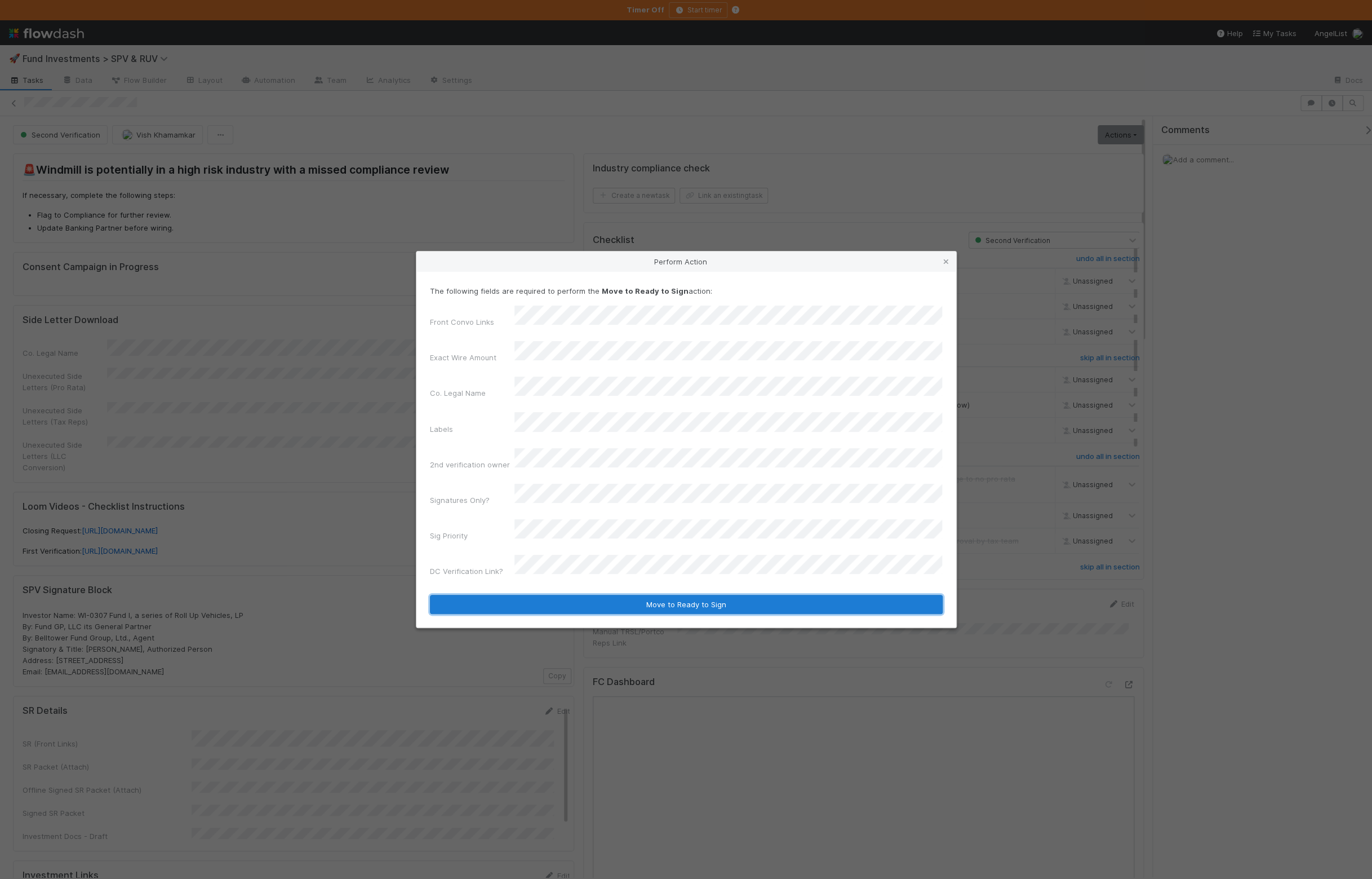
click at [561, 595] on button "Move to Ready to Sign" at bounding box center [686, 604] width 513 height 19
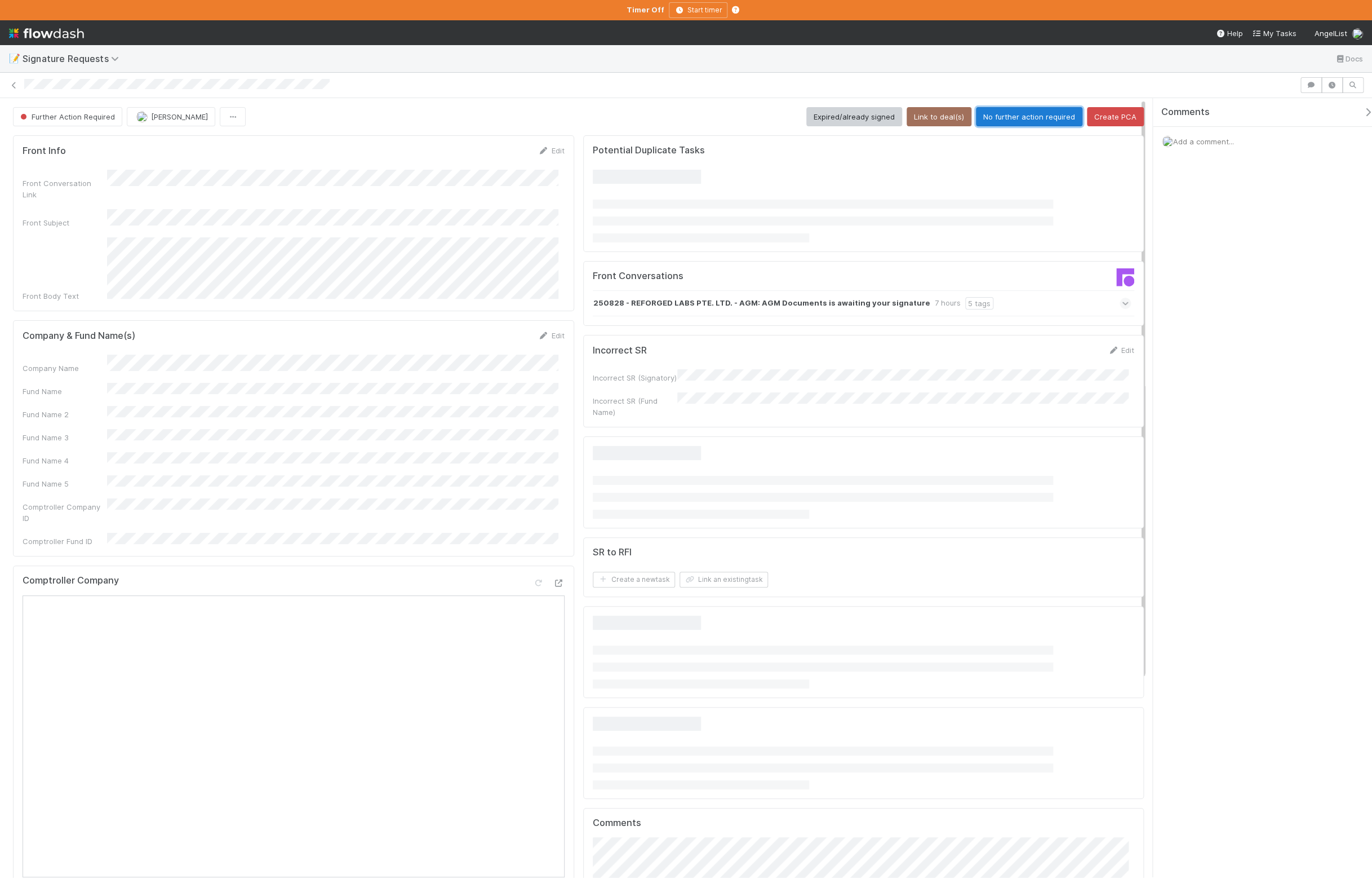
click at [1011, 116] on button "No further action required" at bounding box center [1029, 117] width 107 height 19
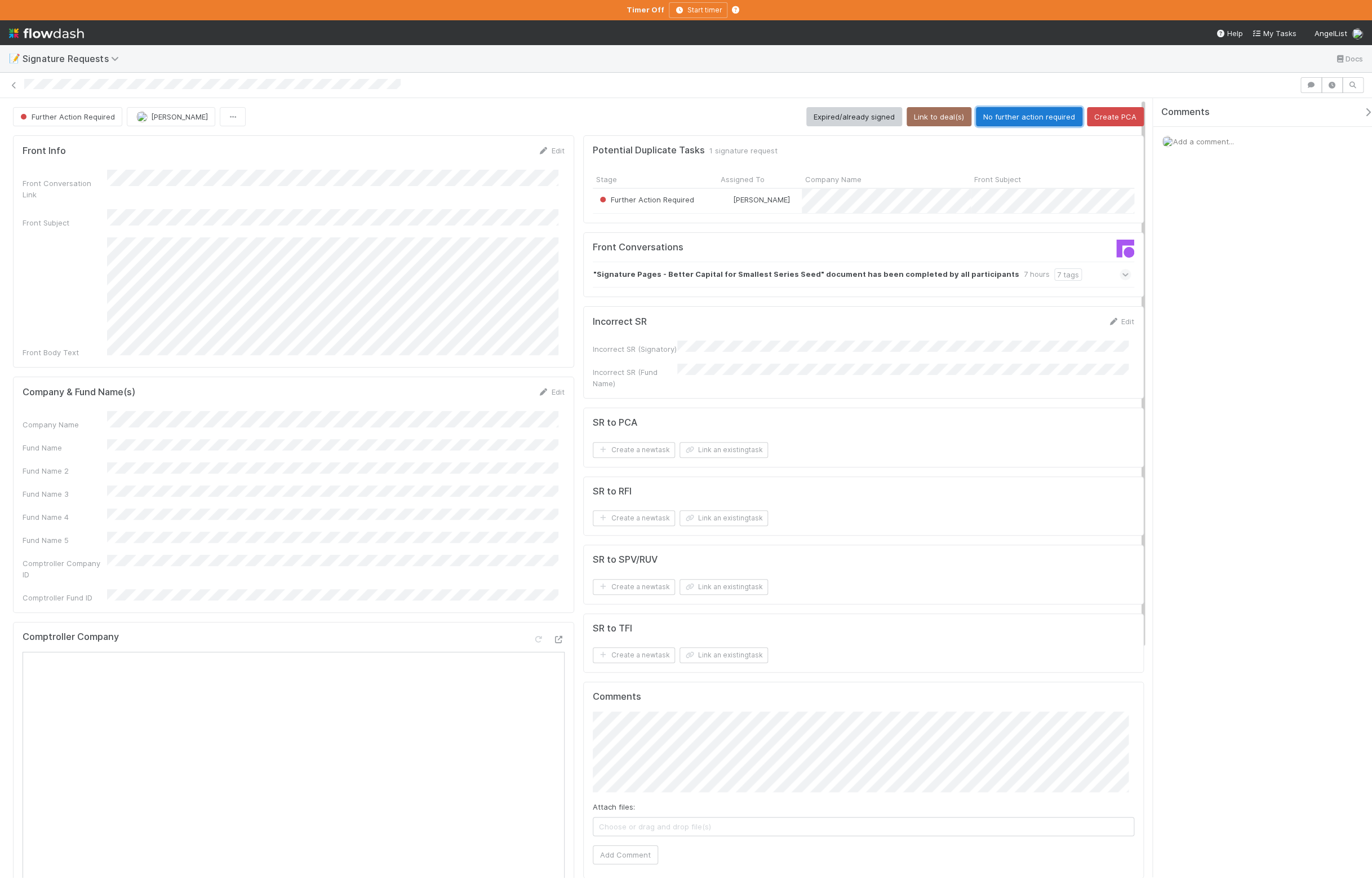
click at [1002, 125] on button "No further action required" at bounding box center [1029, 117] width 107 height 19
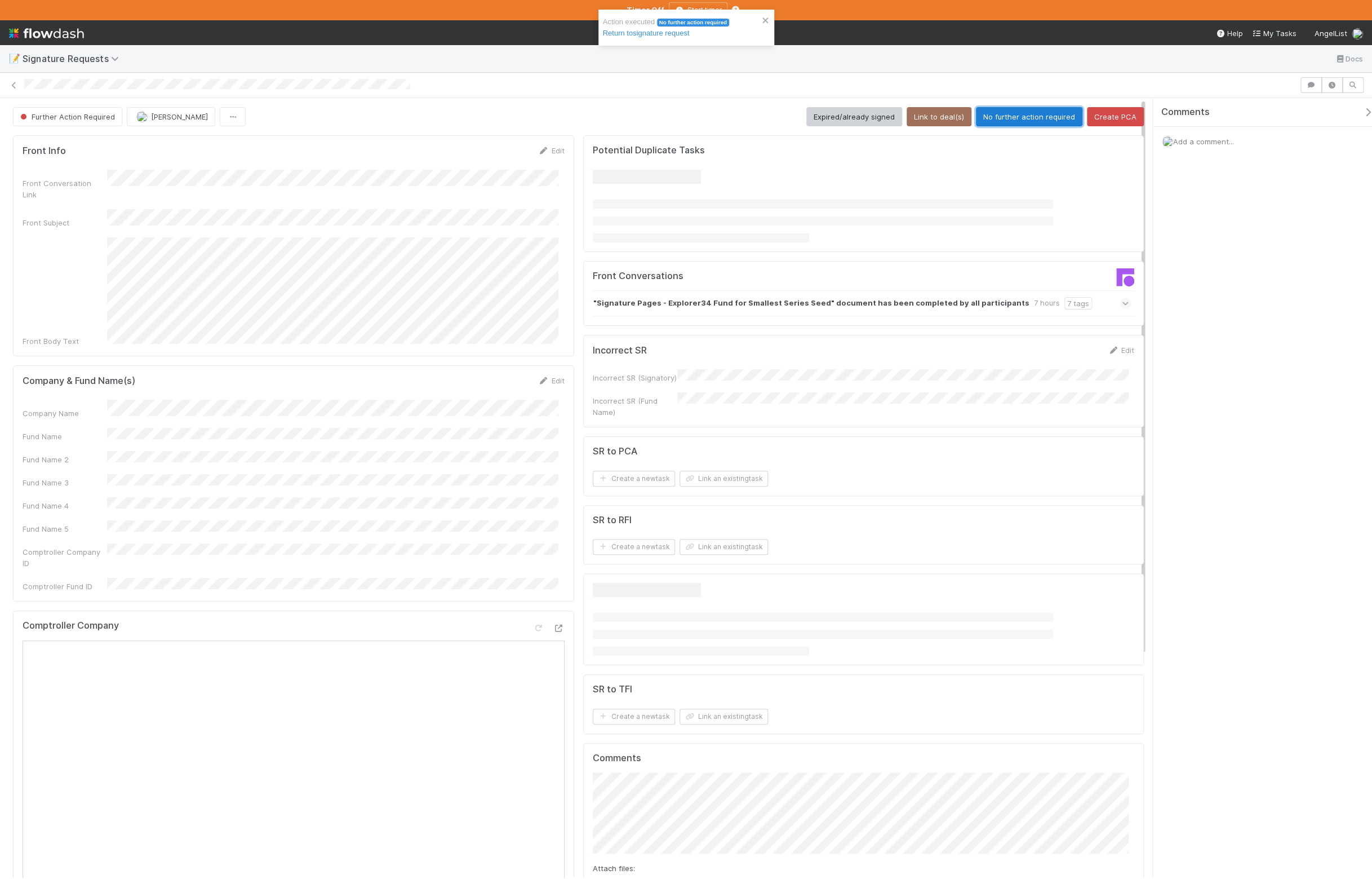
click at [1048, 118] on button "No further action required" at bounding box center [1029, 117] width 107 height 19
click at [999, 123] on button "No further action required" at bounding box center [1029, 117] width 107 height 19
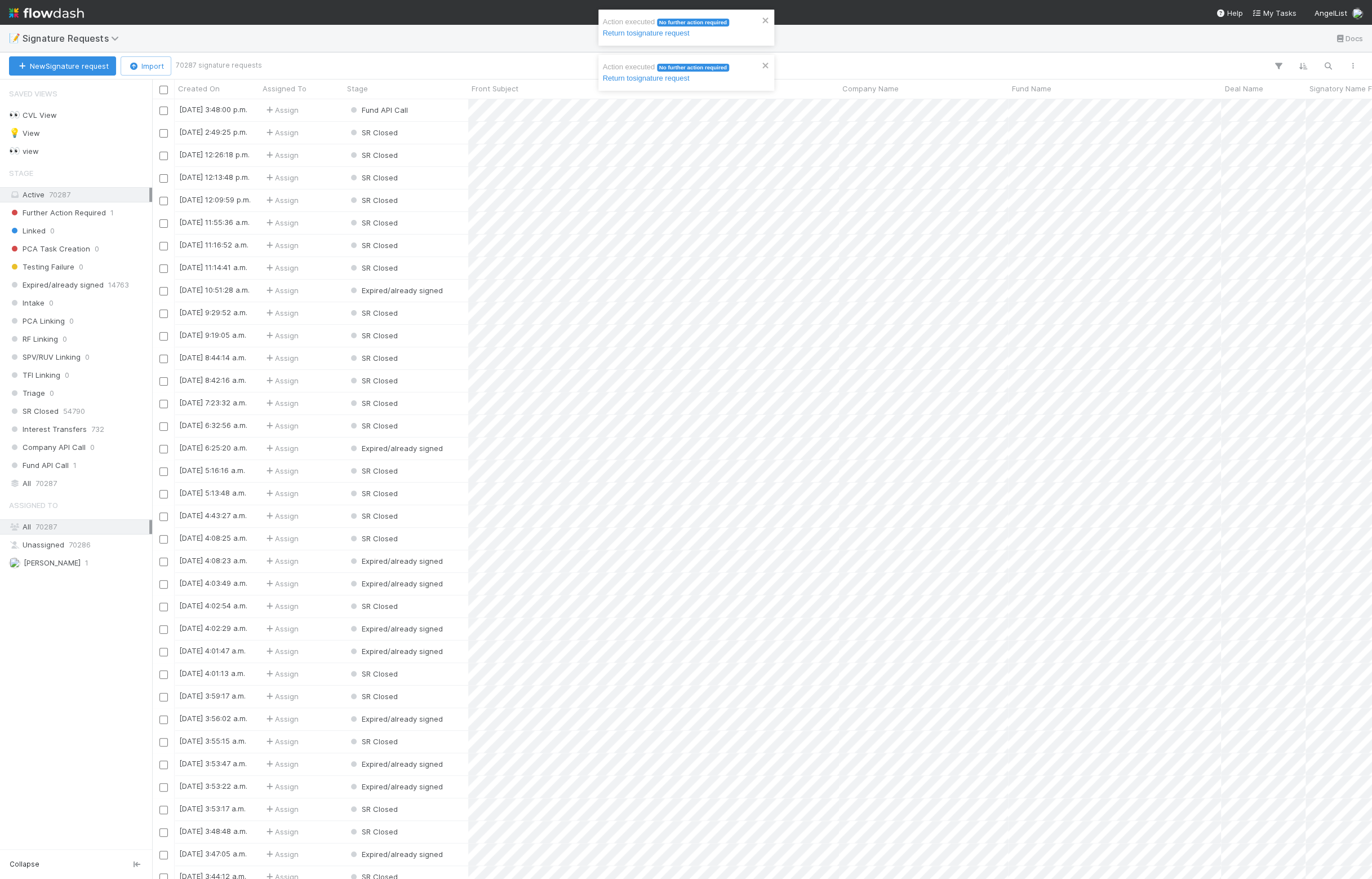
scroll to position [11, 11]
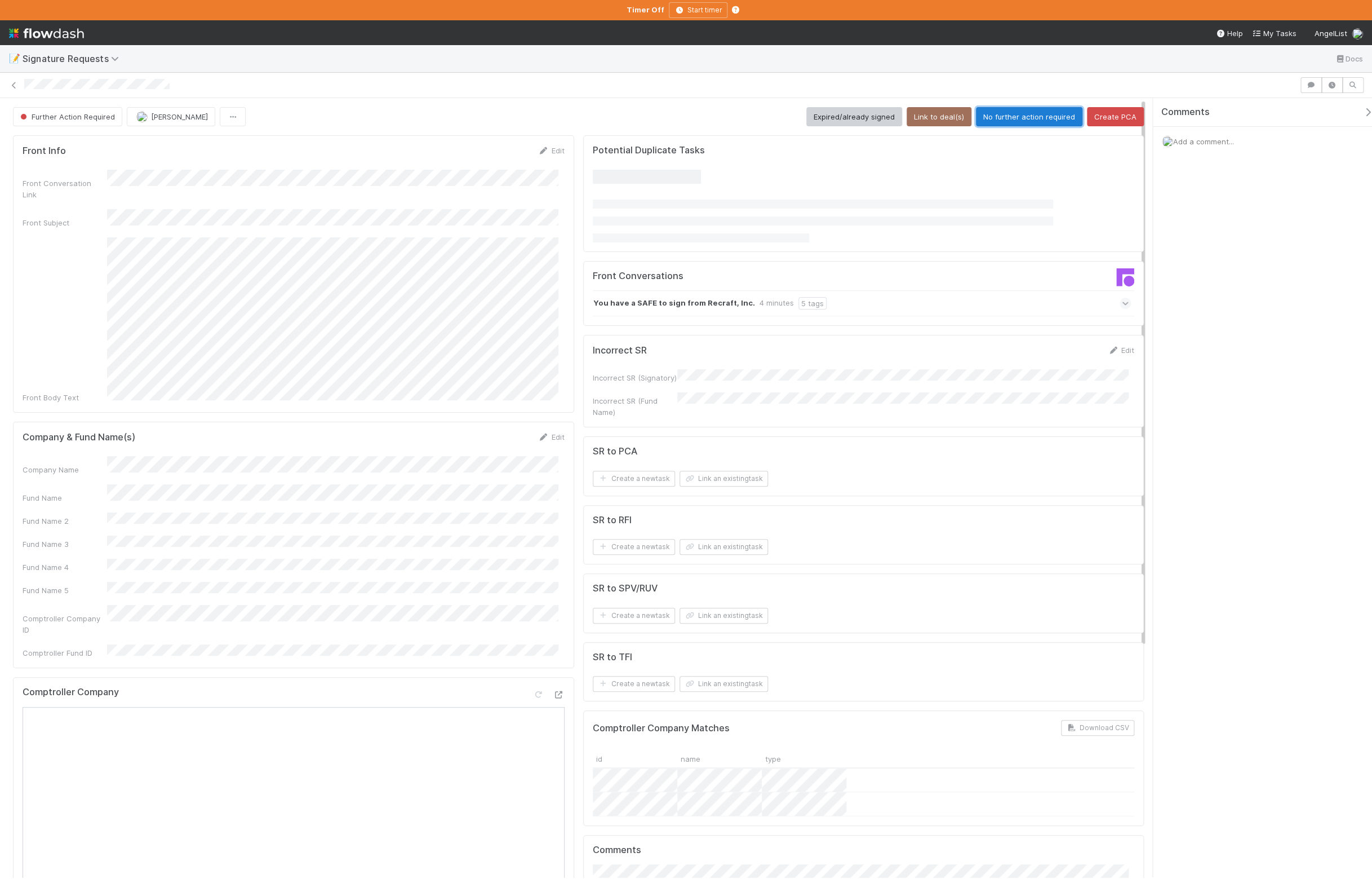
click at [1005, 121] on button "No further action required" at bounding box center [1029, 117] width 107 height 19
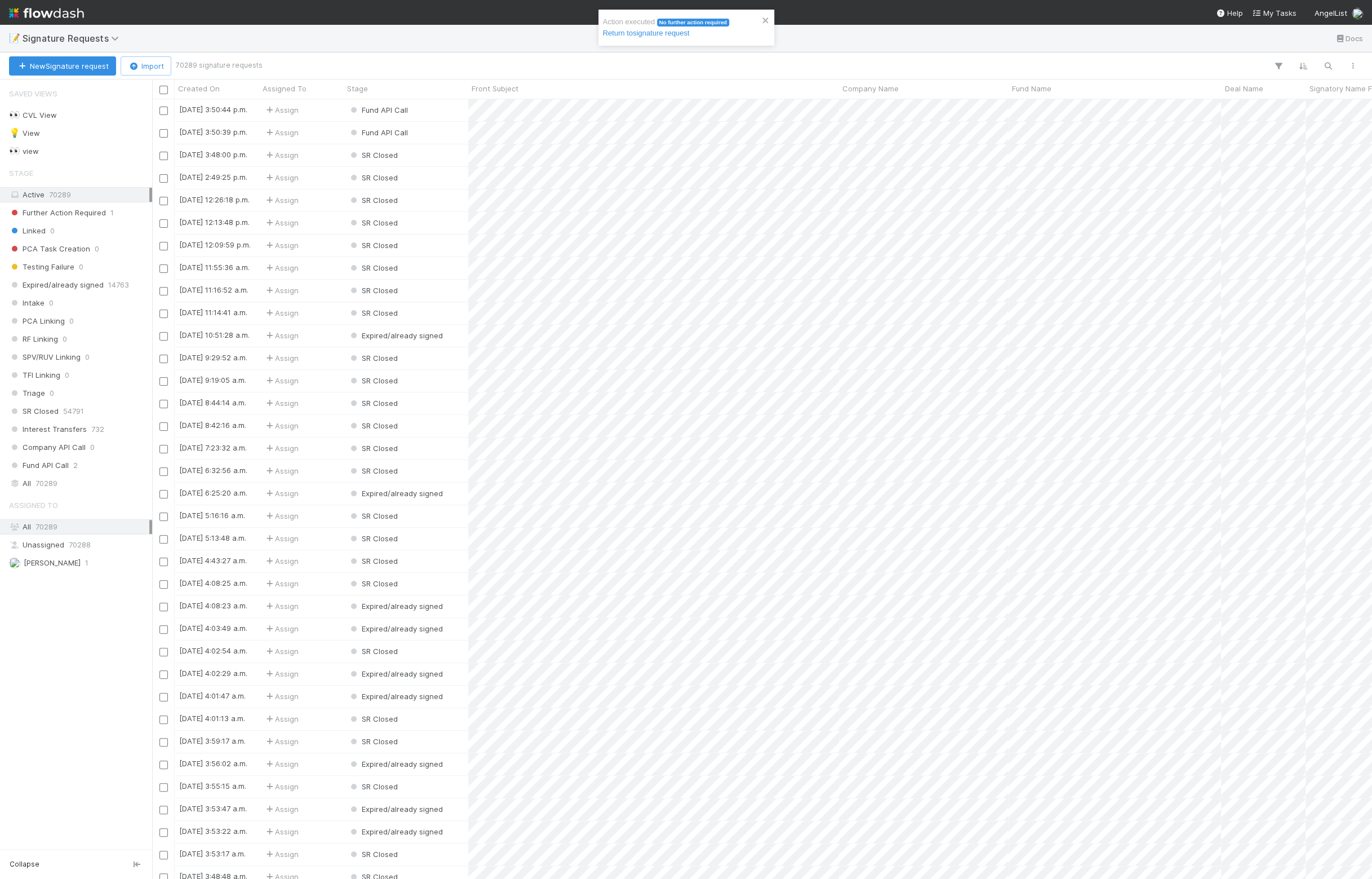
scroll to position [11, 11]
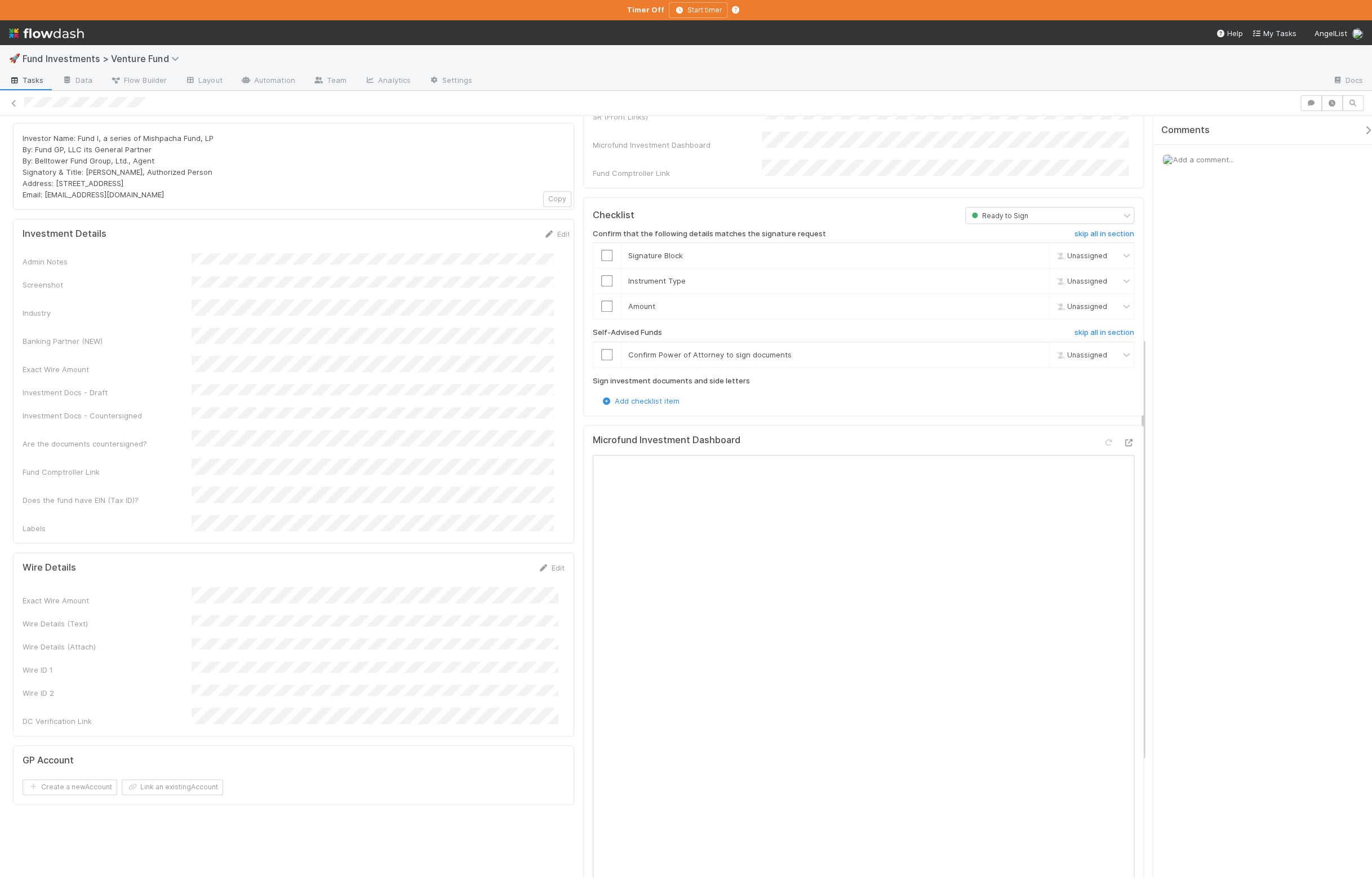
scroll to position [490, 0]
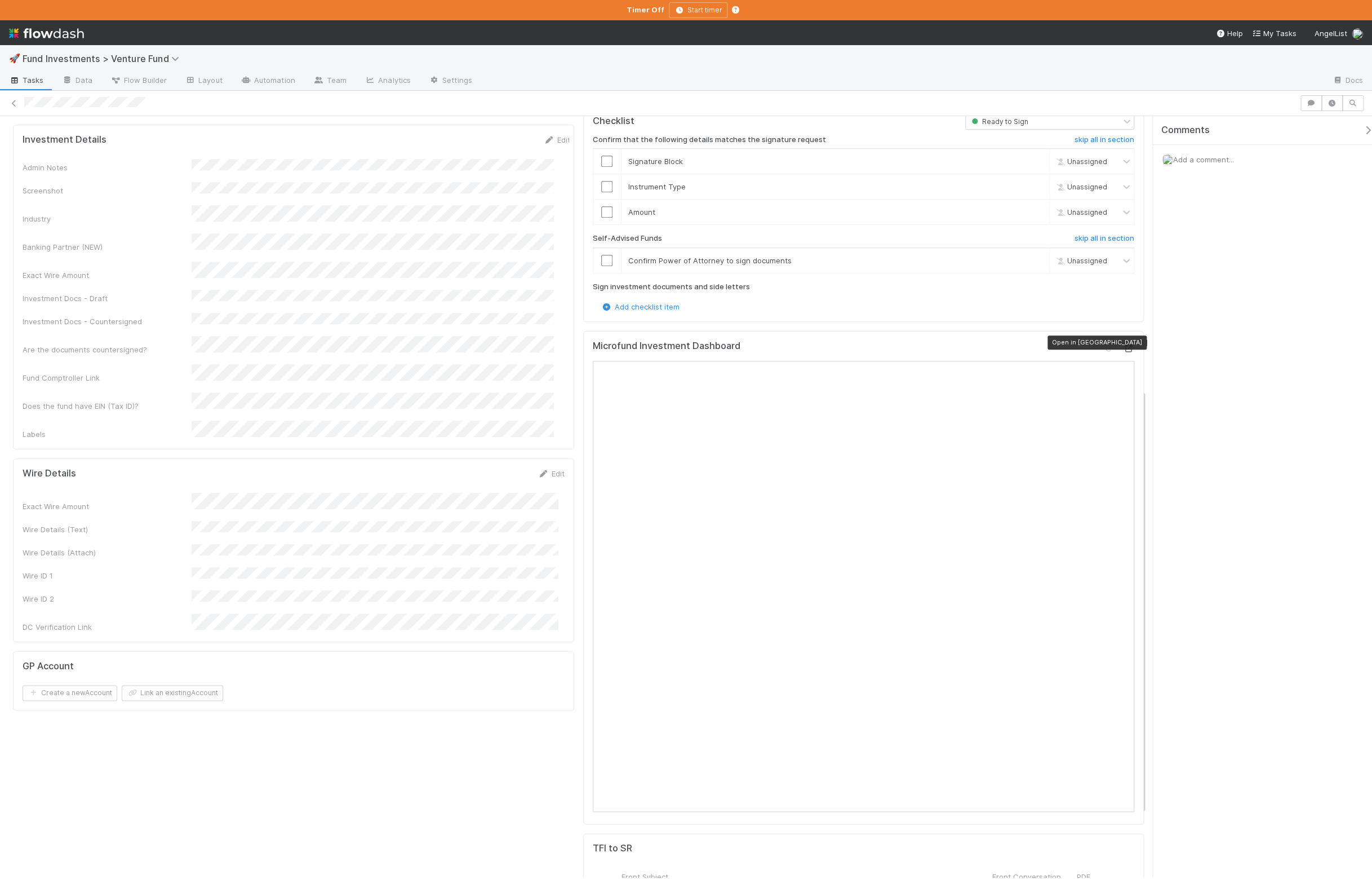
click at [1123, 345] on icon at bounding box center [1129, 349] width 11 height 7
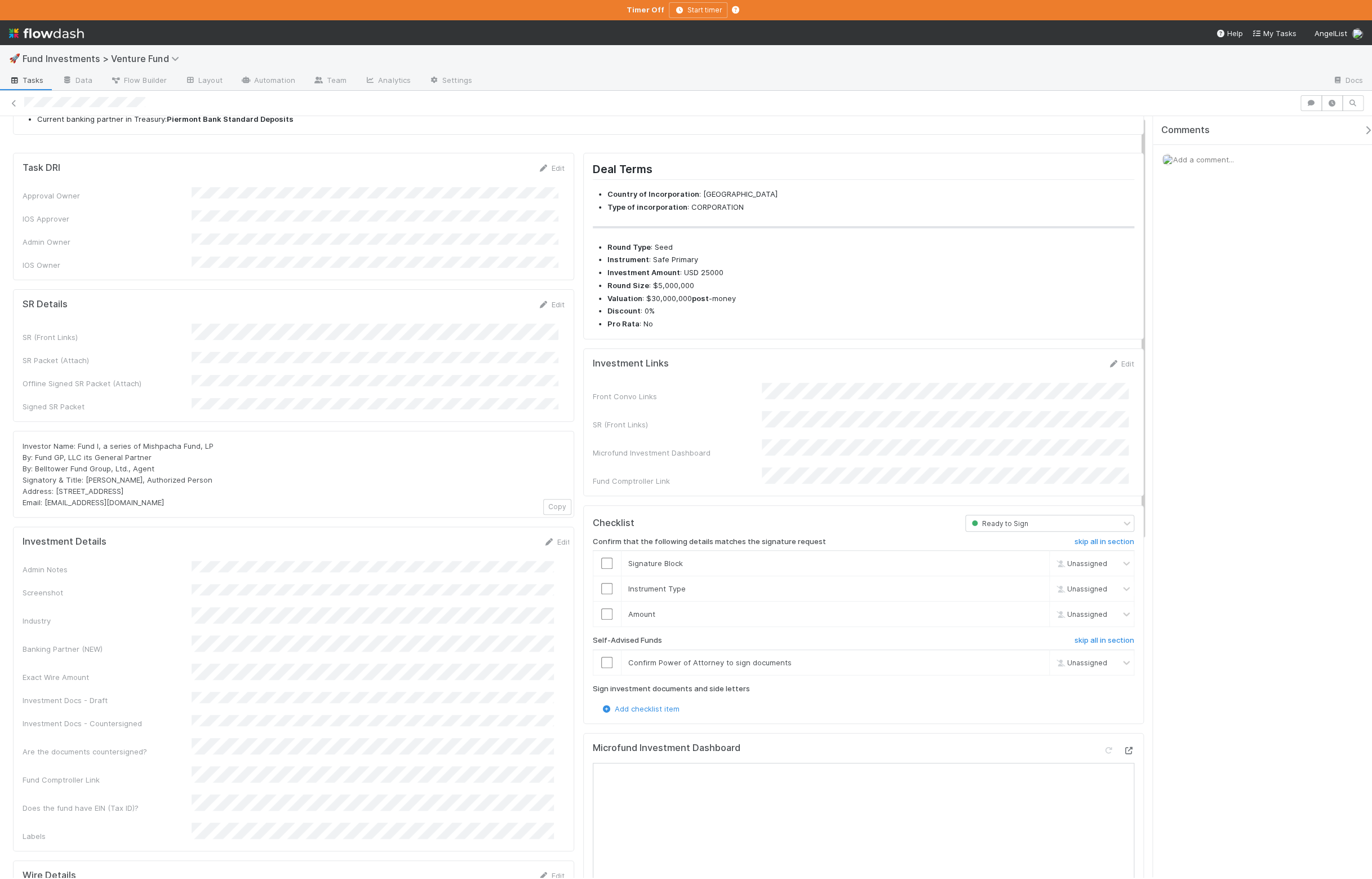
scroll to position [0, 0]
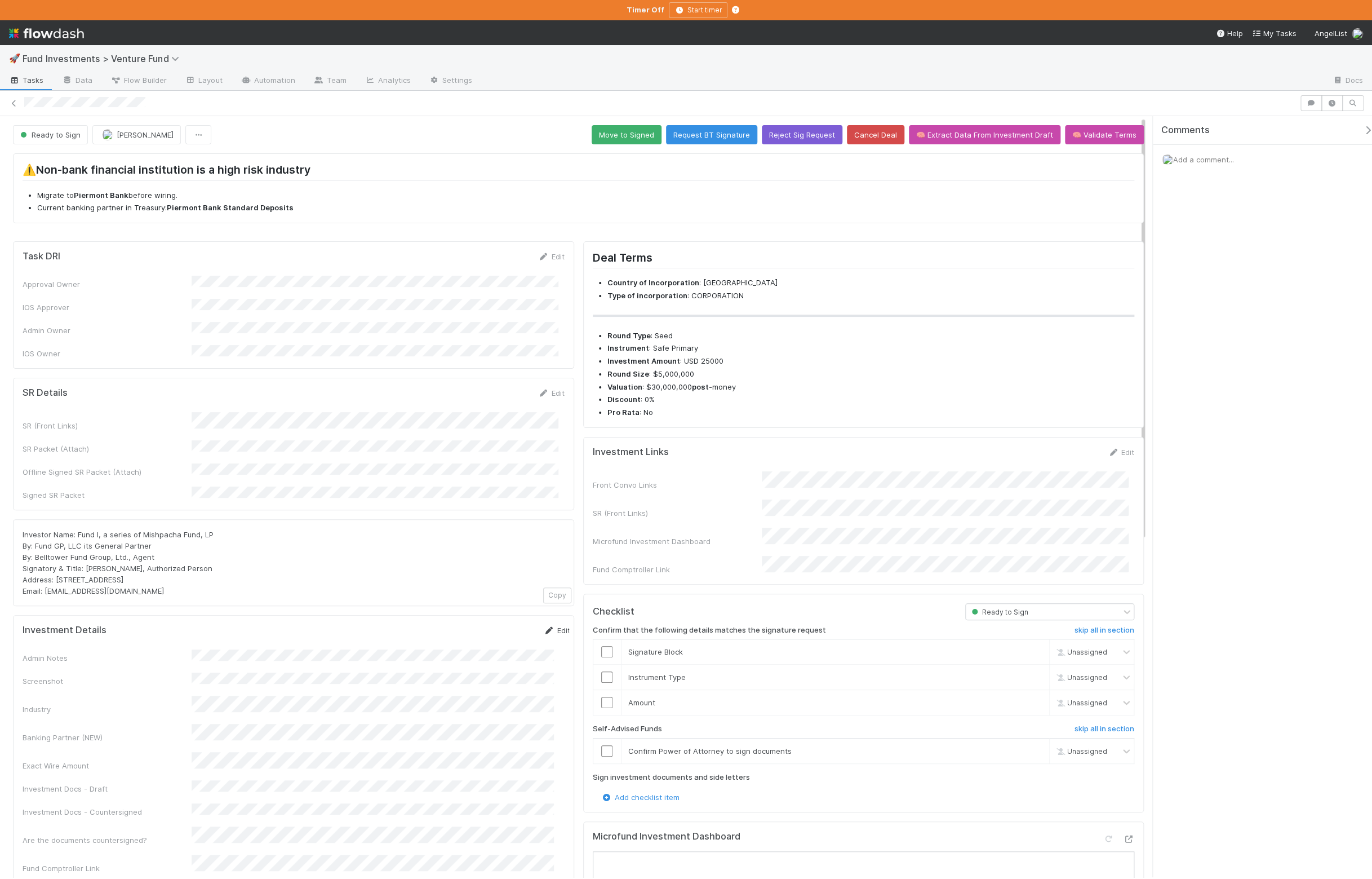
click at [544, 626] on link "Edit" at bounding box center [557, 630] width 27 height 9
click at [494, 625] on button "Save" at bounding box center [510, 634] width 32 height 19
click at [627, 110] on div at bounding box center [660, 103] width 1272 height 13
click at [626, 130] on button "Move to Signed" at bounding box center [627, 135] width 70 height 19
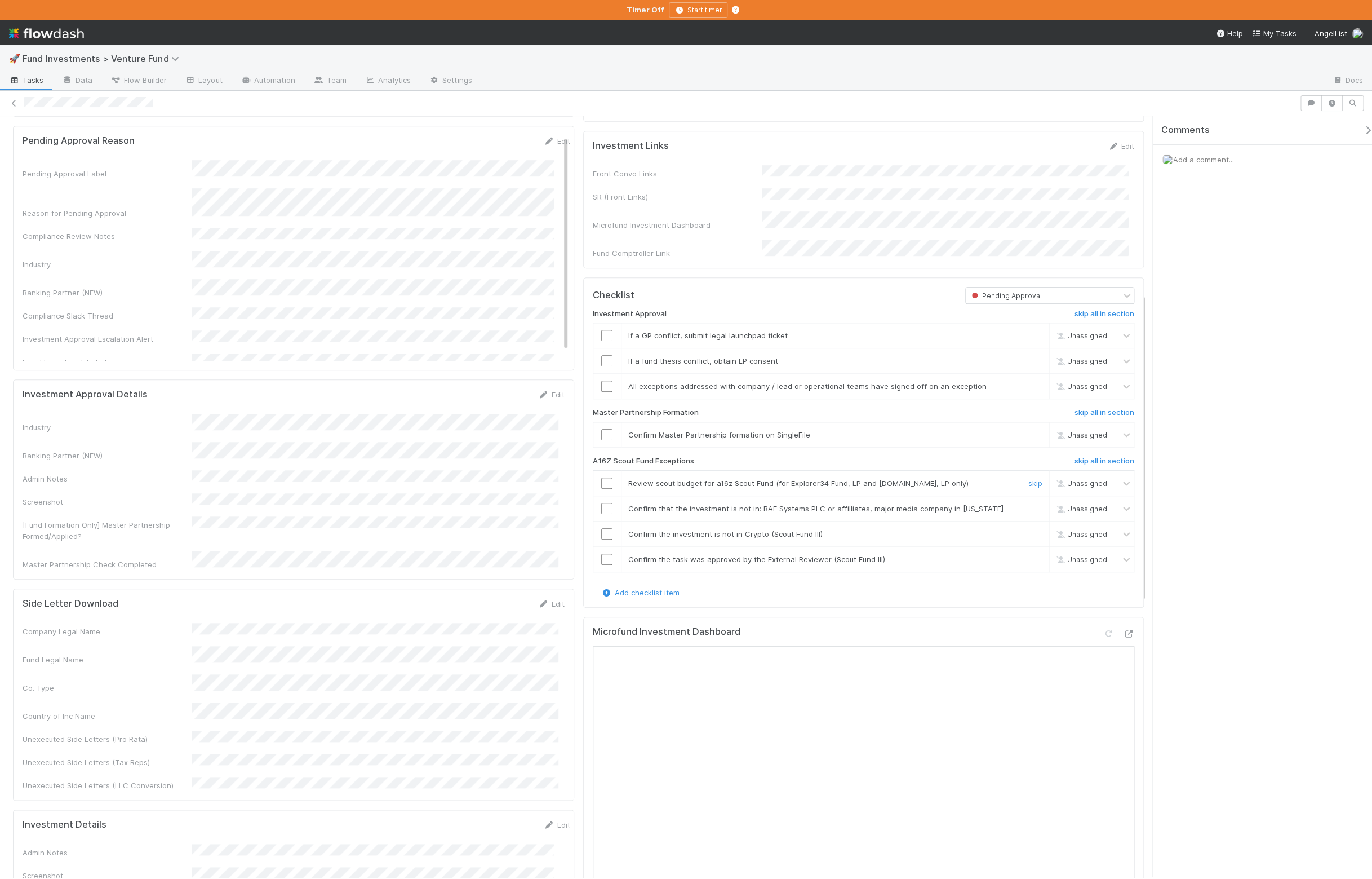
scroll to position [741, 0]
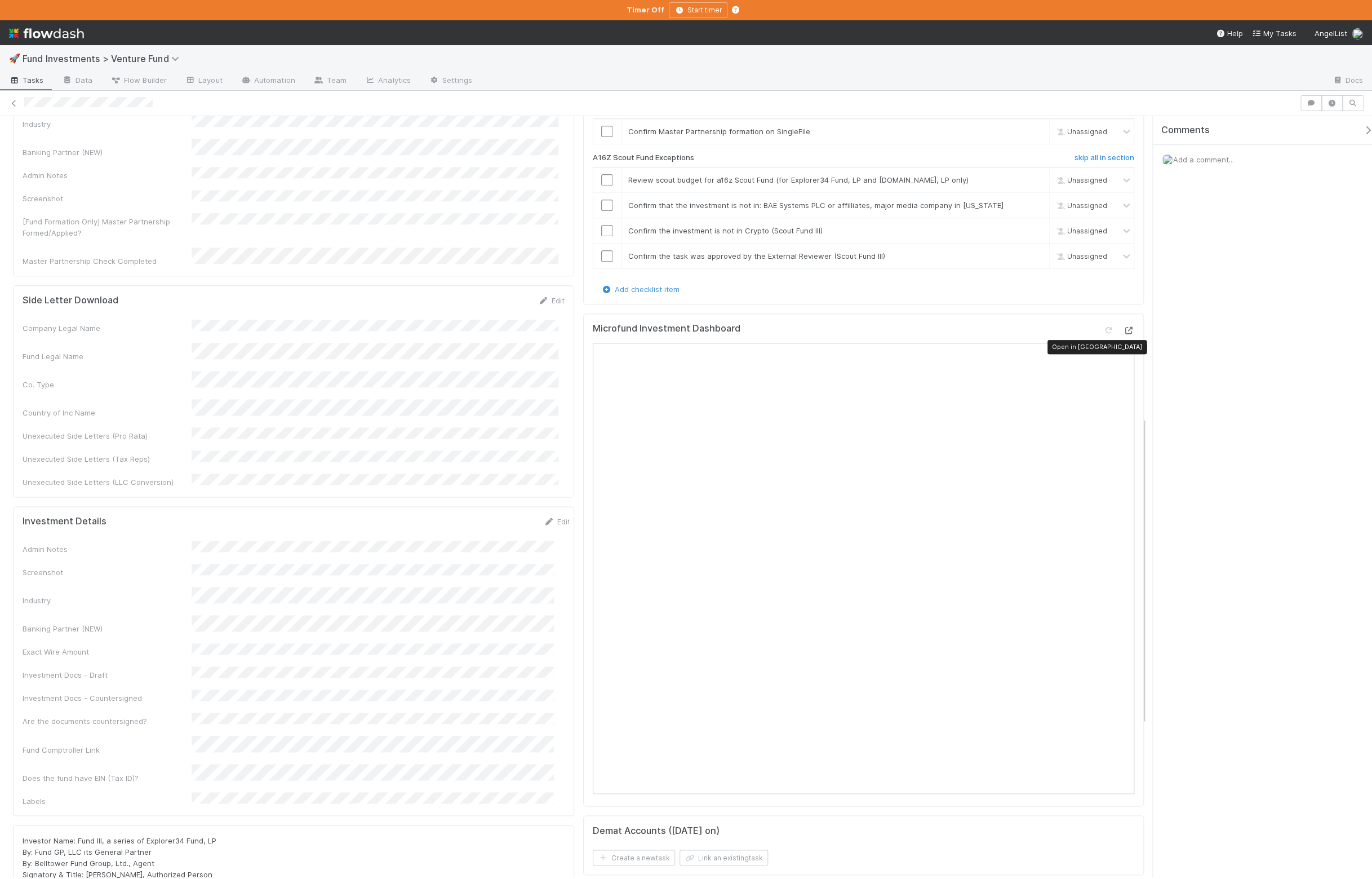
click at [1123, 334] on icon at bounding box center [1129, 330] width 11 height 7
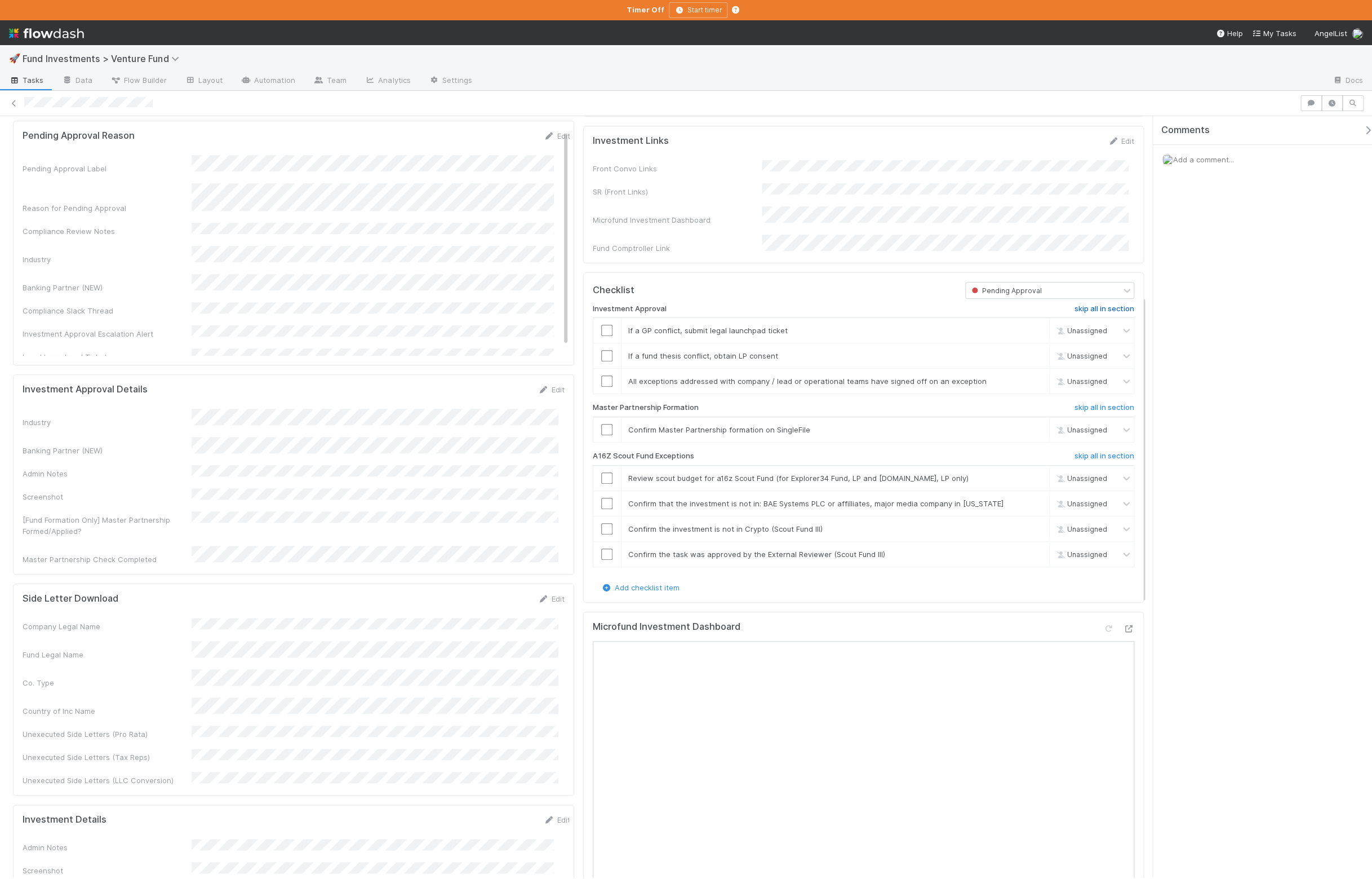
click at [1088, 314] on h6 "skip all in section" at bounding box center [1104, 309] width 60 height 9
click at [605, 435] on input "checkbox" at bounding box center [607, 430] width 11 height 11
click at [610, 509] on div at bounding box center [607, 503] width 28 height 11
click at [606, 509] on input "checkbox" at bounding box center [607, 503] width 11 height 11
click at [604, 534] on input "checkbox" at bounding box center [607, 529] width 11 height 11
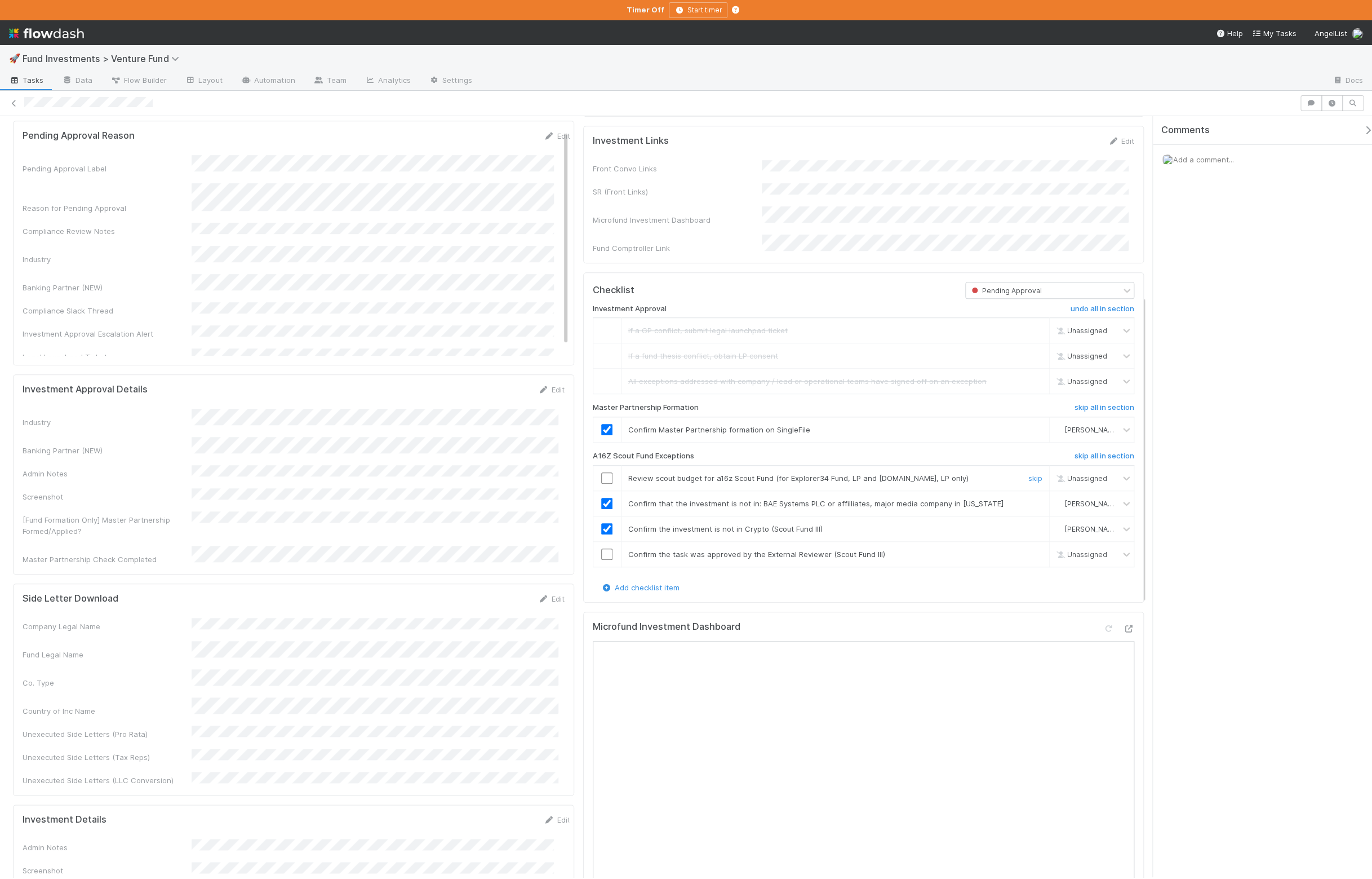
click at [601, 484] on input "checkbox" at bounding box center [607, 478] width 11 height 11
click at [1219, 162] on span "Add a comment..." at bounding box center [1204, 159] width 61 height 9
click at [1201, 334] on button "Add Comment" at bounding box center [1204, 333] width 65 height 19
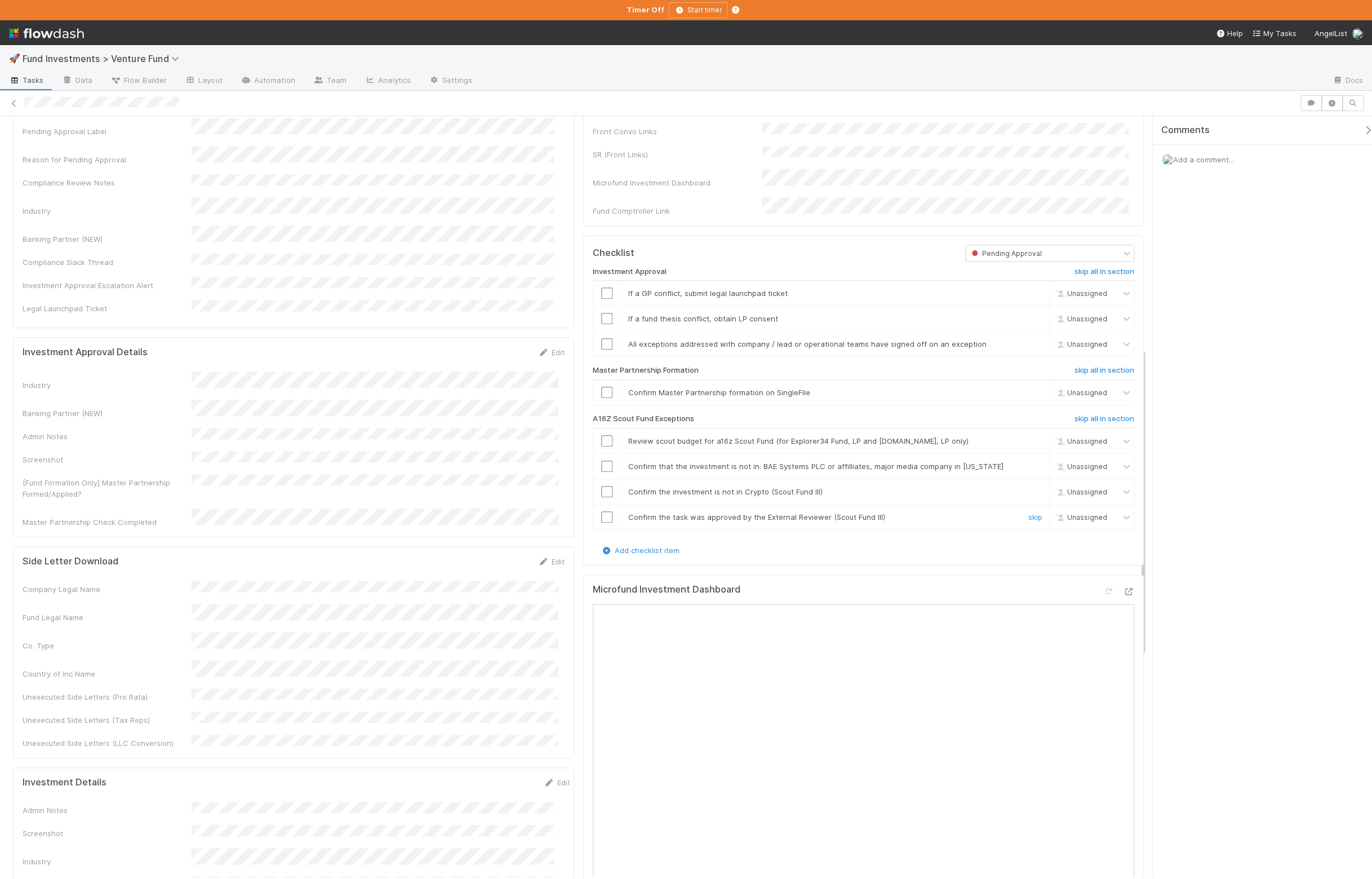
scroll to position [574, 0]
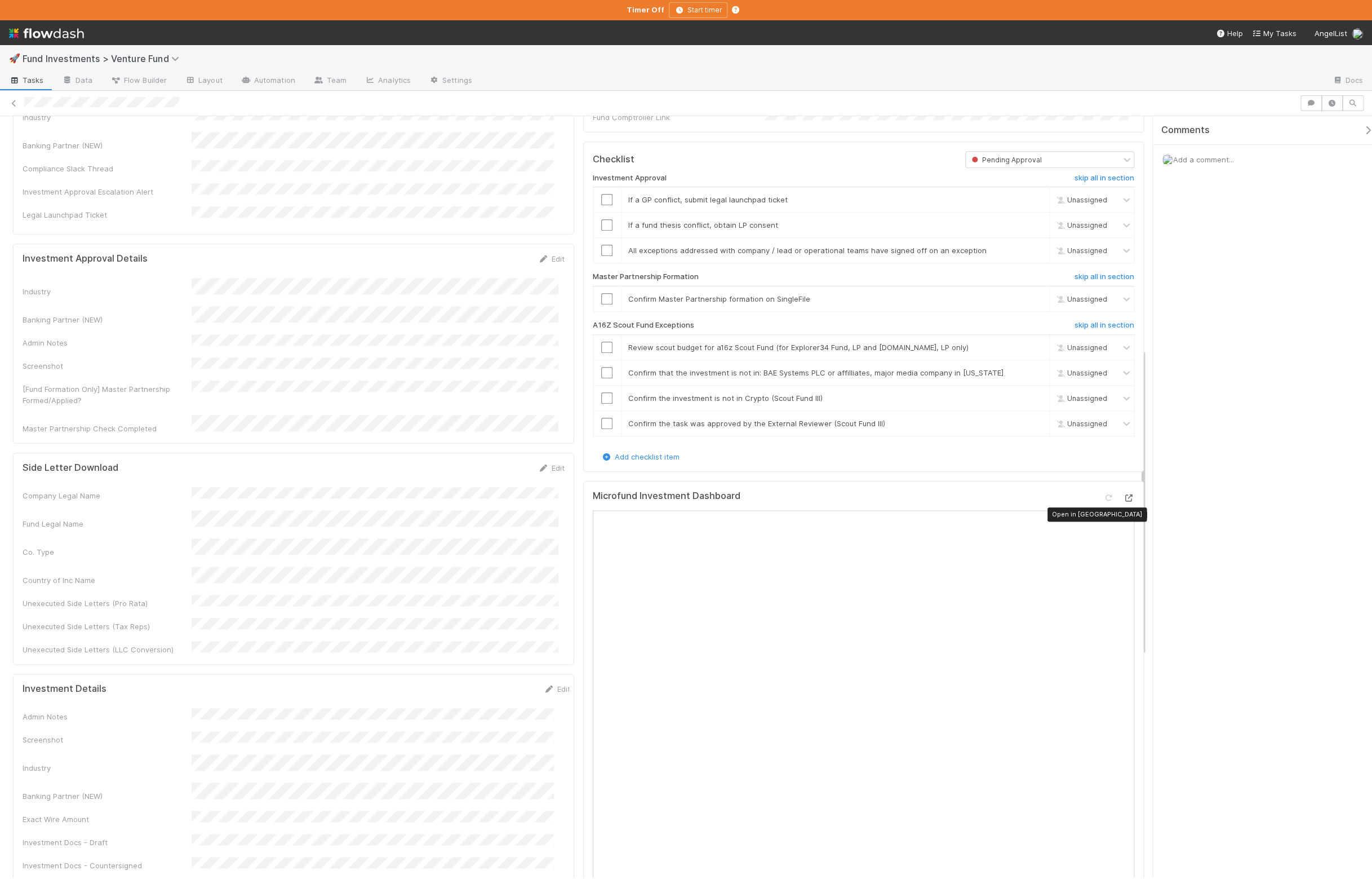
click at [1123, 502] on icon at bounding box center [1129, 498] width 11 height 7
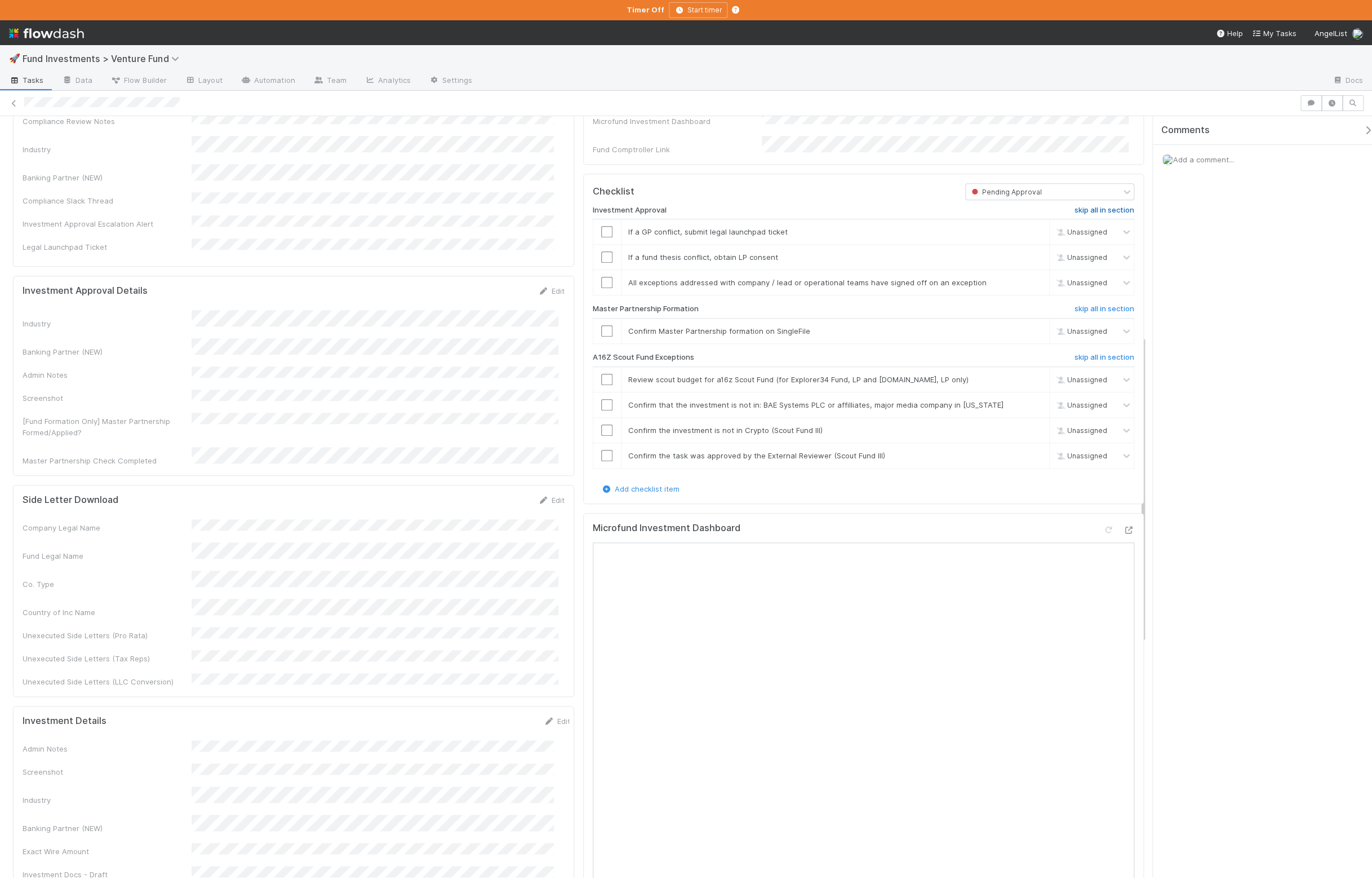
click at [1104, 215] on h6 "skip all in section" at bounding box center [1104, 210] width 60 height 9
click at [601, 337] on input "checkbox" at bounding box center [607, 331] width 11 height 11
click at [606, 411] on input "checkbox" at bounding box center [607, 405] width 11 height 11
click at [606, 436] on input "checkbox" at bounding box center [607, 430] width 11 height 11
click at [604, 461] on input "checkbox" at bounding box center [607, 455] width 11 height 11
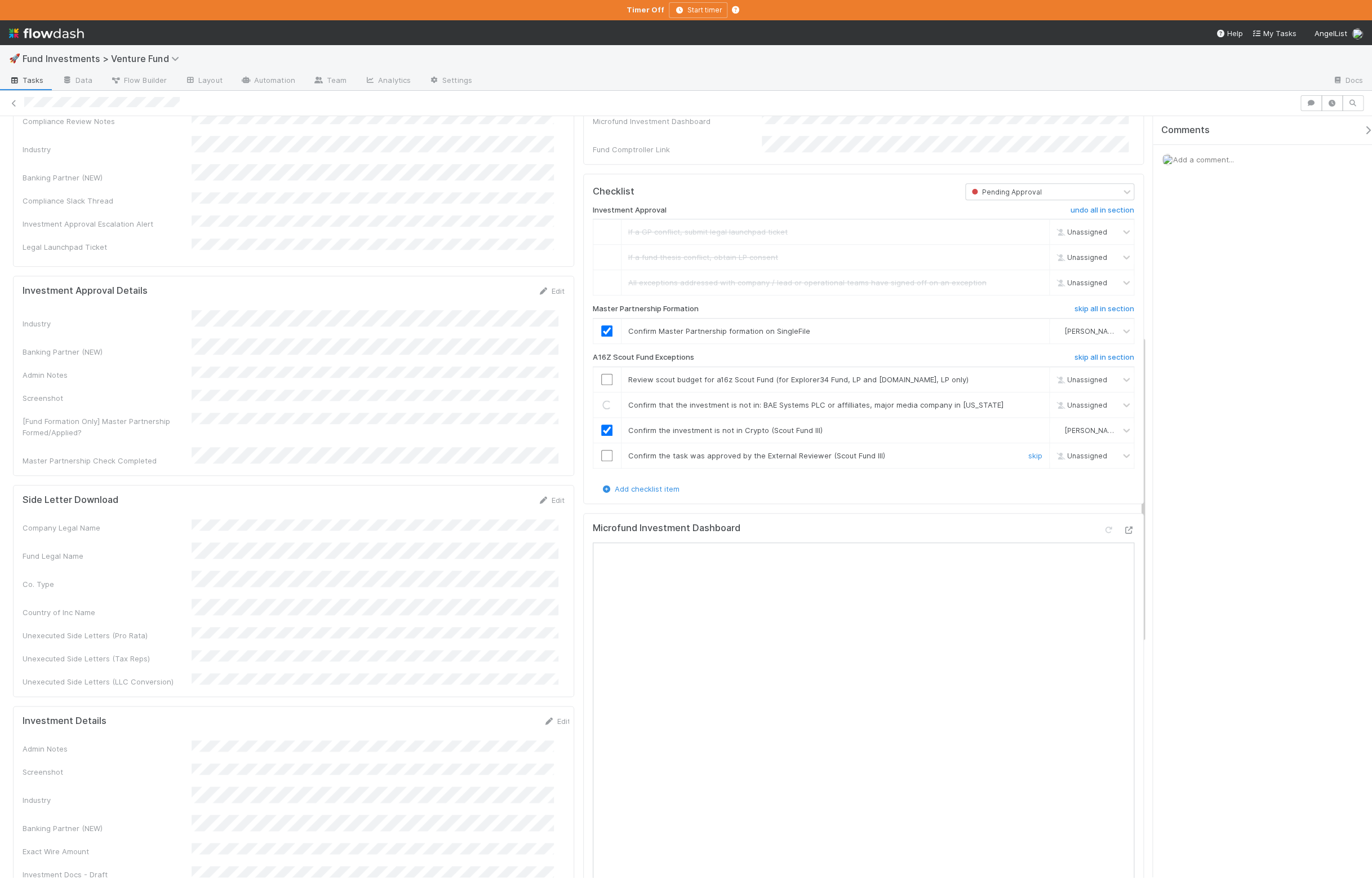
click at [601, 461] on input "checkbox" at bounding box center [607, 455] width 11 height 11
click at [604, 410] on div "Loading..." at bounding box center [607, 405] width 9 height 9
click at [1028, 410] on link "skip" at bounding box center [1035, 405] width 14 height 9
click at [1025, 410] on link "undo" at bounding box center [1033, 405] width 18 height 9
click at [601, 411] on input "checkbox" at bounding box center [607, 405] width 11 height 11
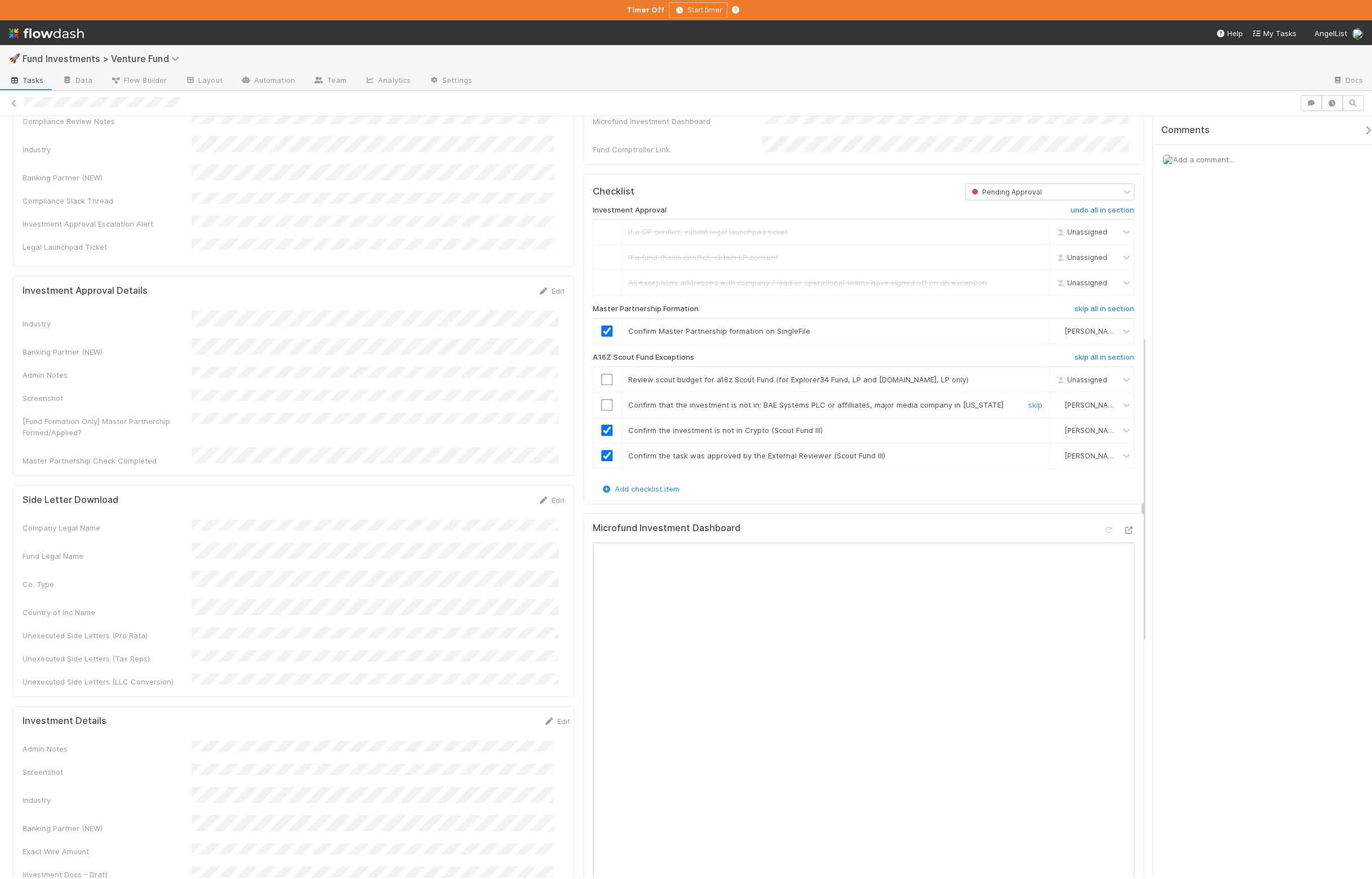
click at [603, 411] on input "checkbox" at bounding box center [607, 405] width 11 height 11
click at [606, 385] on input "checkbox" at bounding box center [607, 380] width 11 height 11
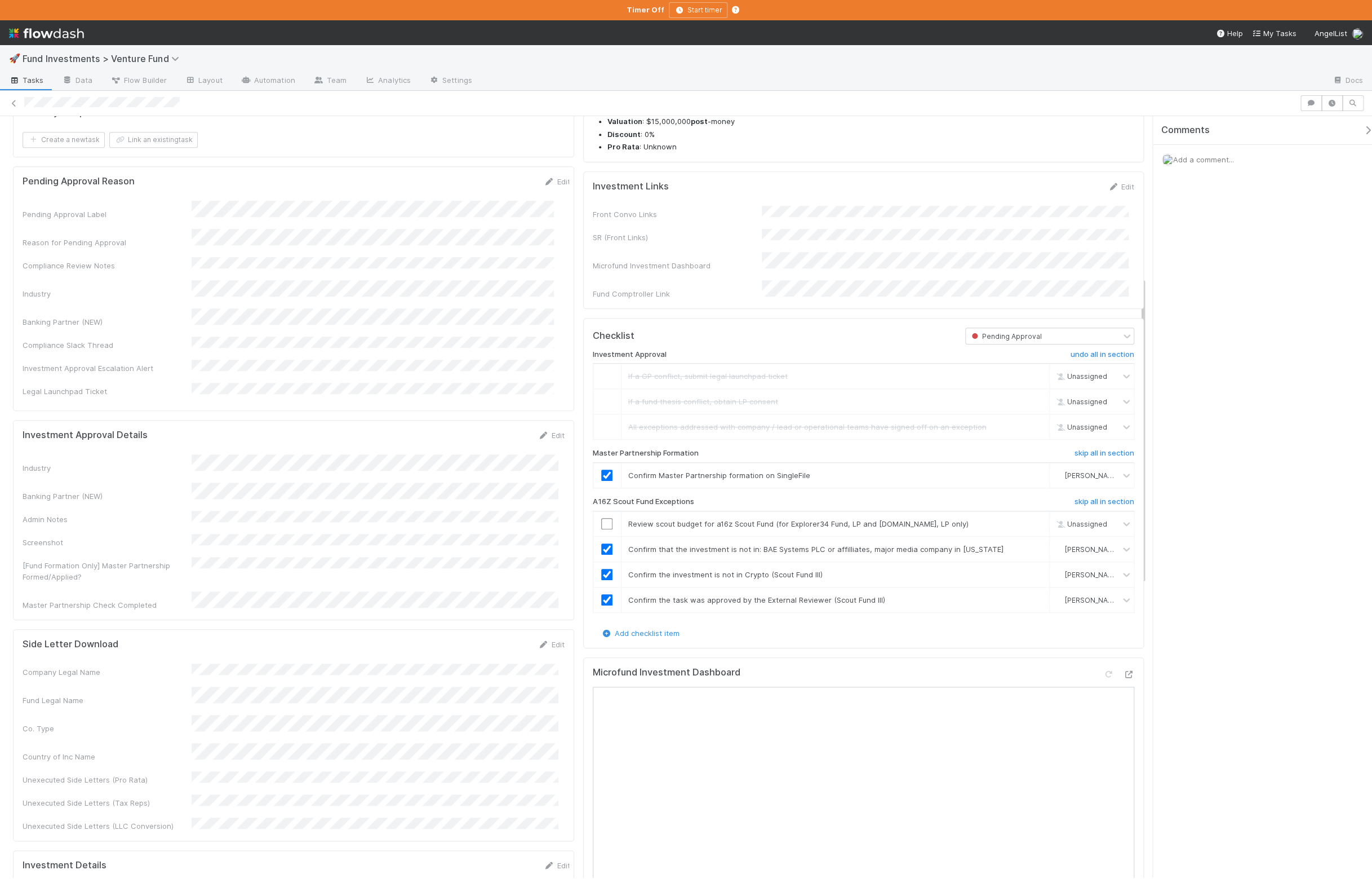
click at [605, 529] on input "checkbox" at bounding box center [607, 524] width 11 height 11
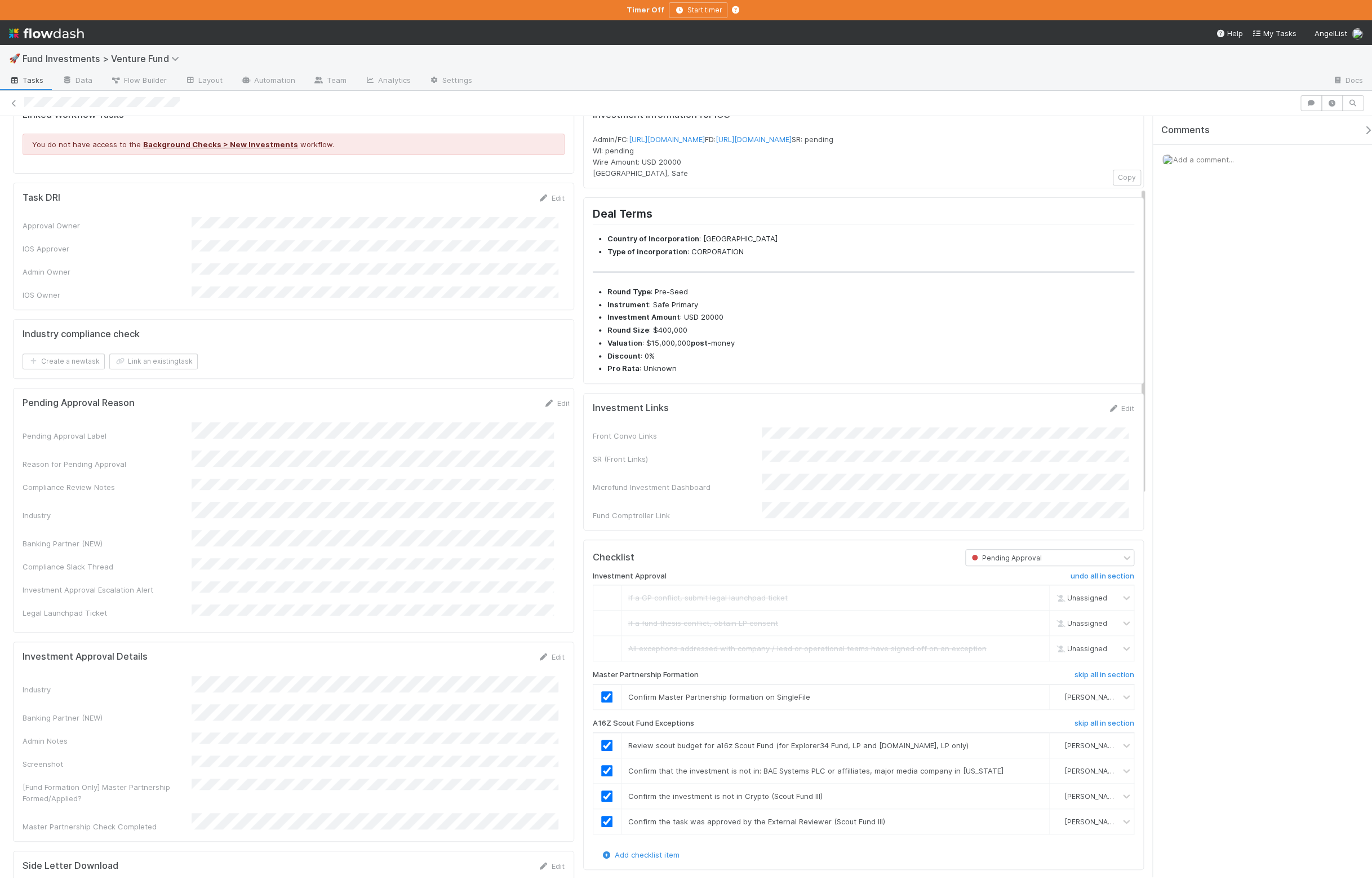
scroll to position [0, 0]
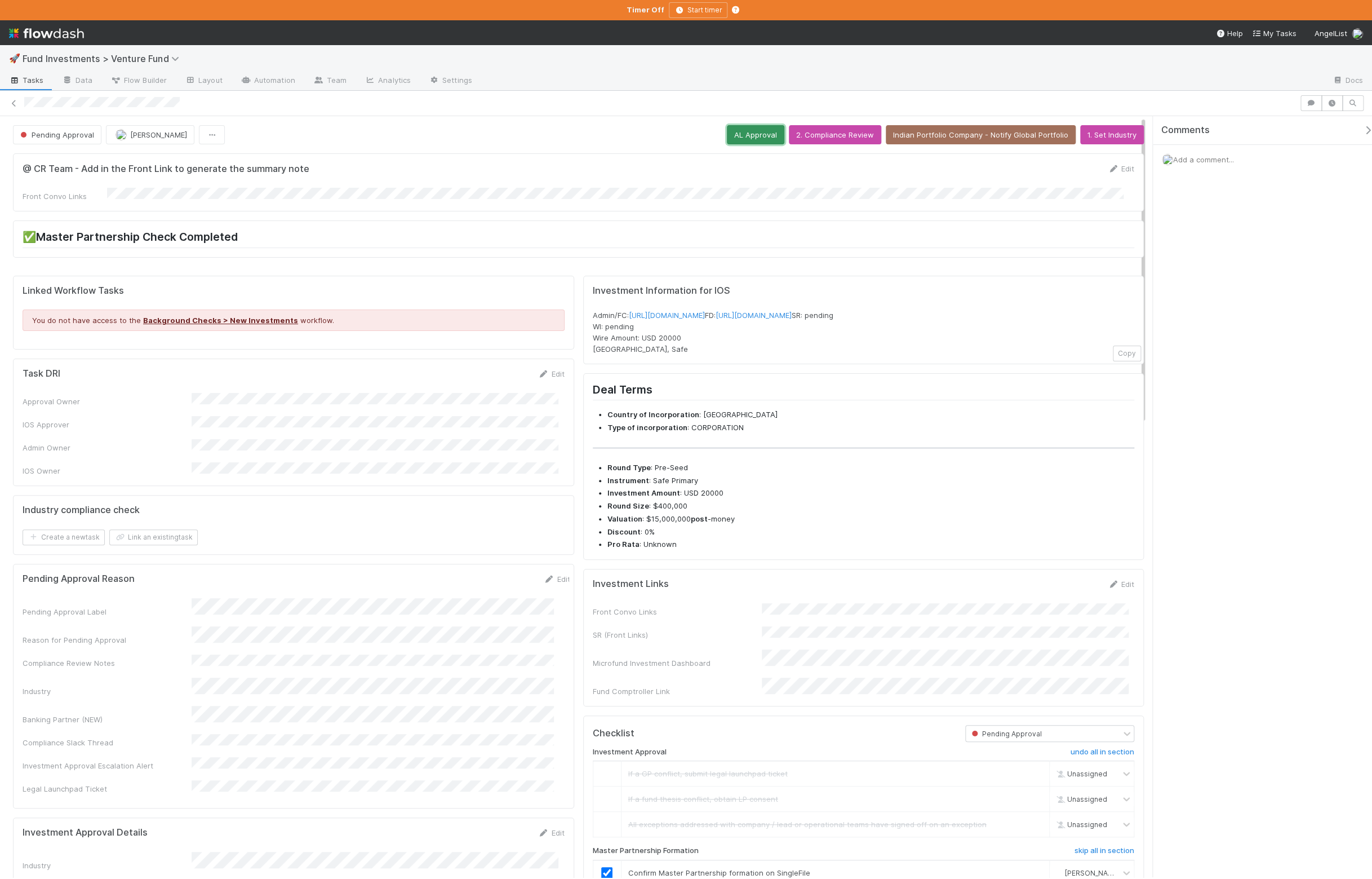
click at [745, 137] on button "AL Approval" at bounding box center [755, 135] width 58 height 19
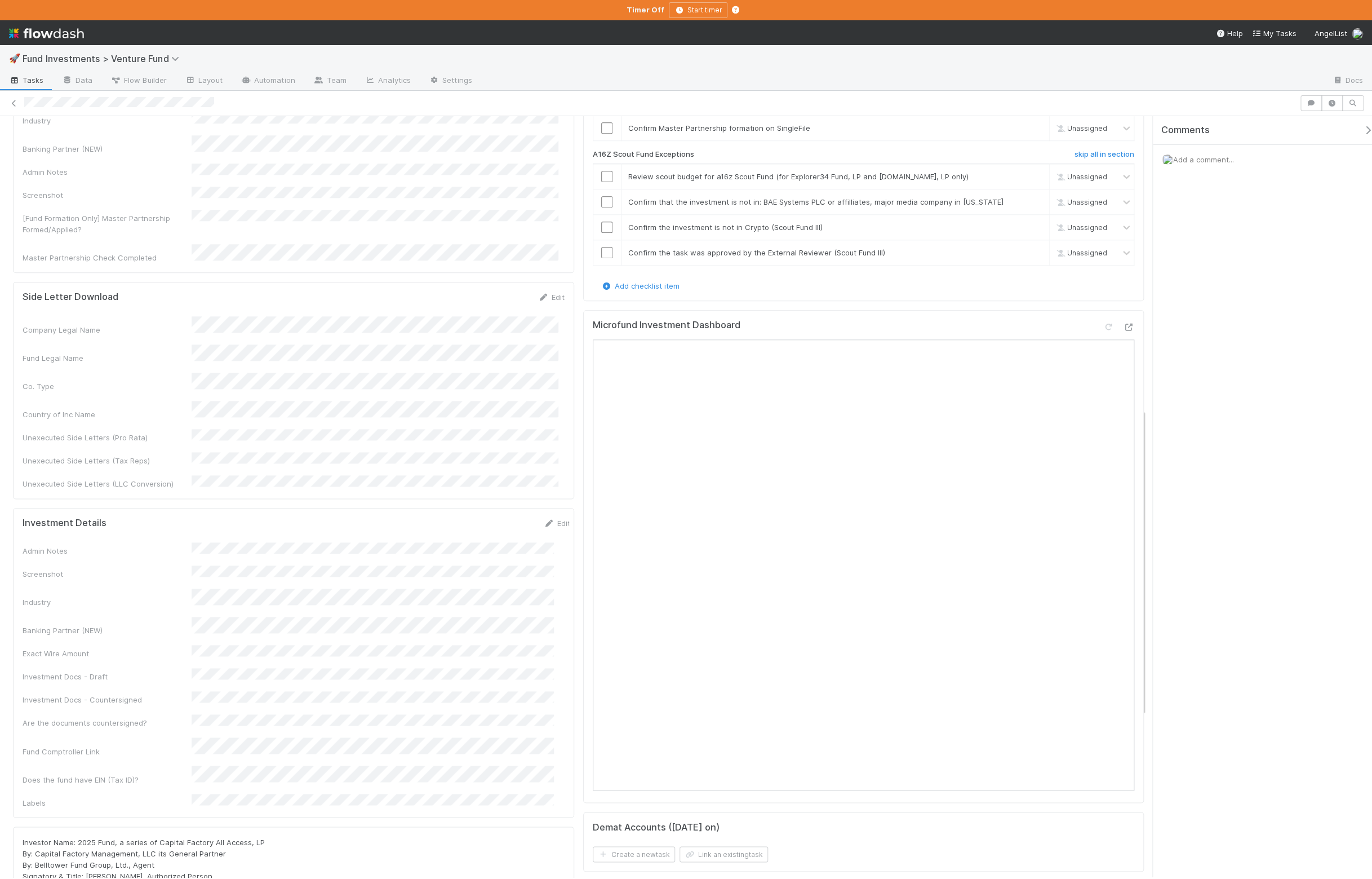
scroll to position [298, 0]
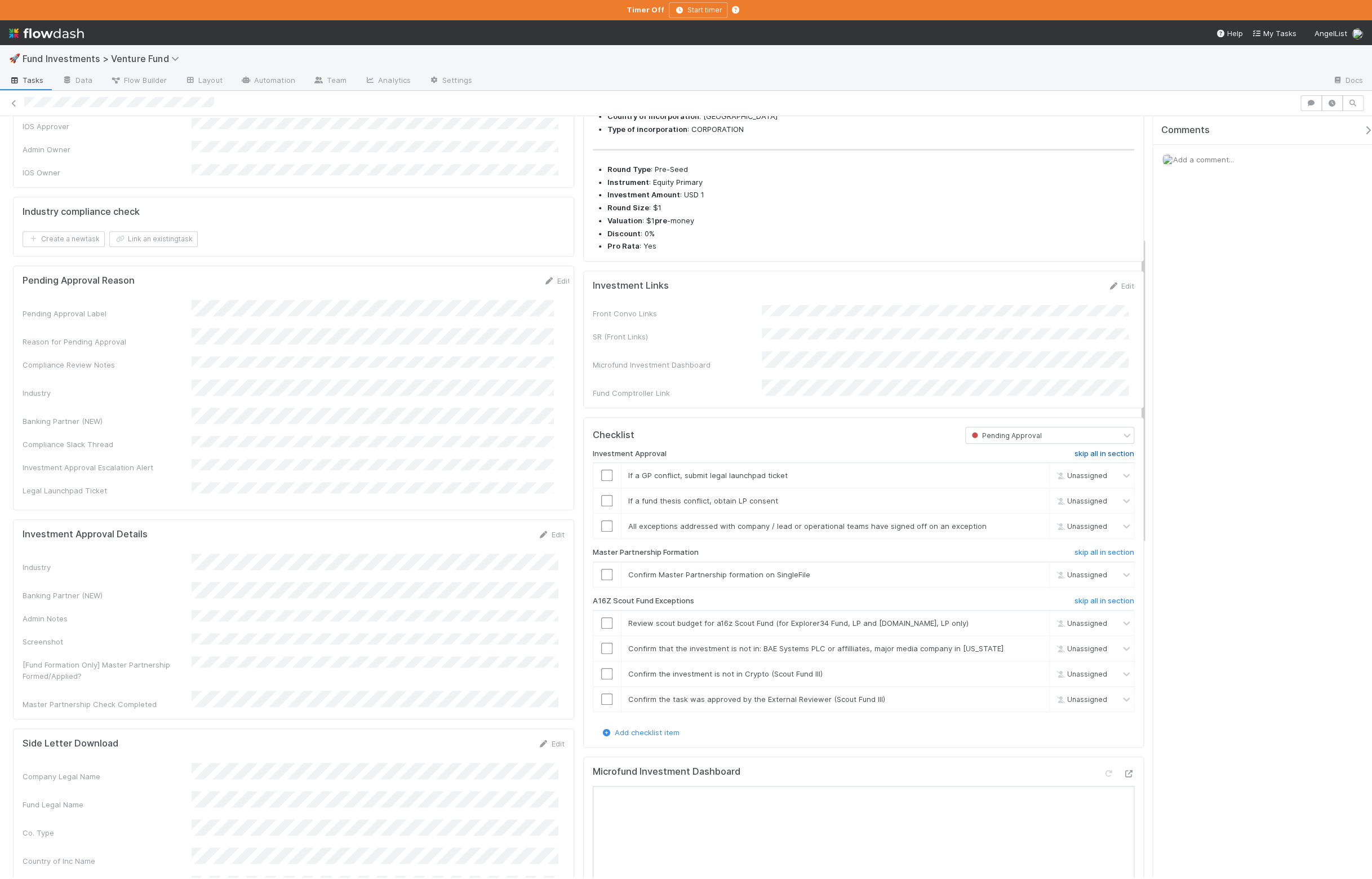
click at [1091, 458] on h6 "skip all in section" at bounding box center [1104, 454] width 60 height 9
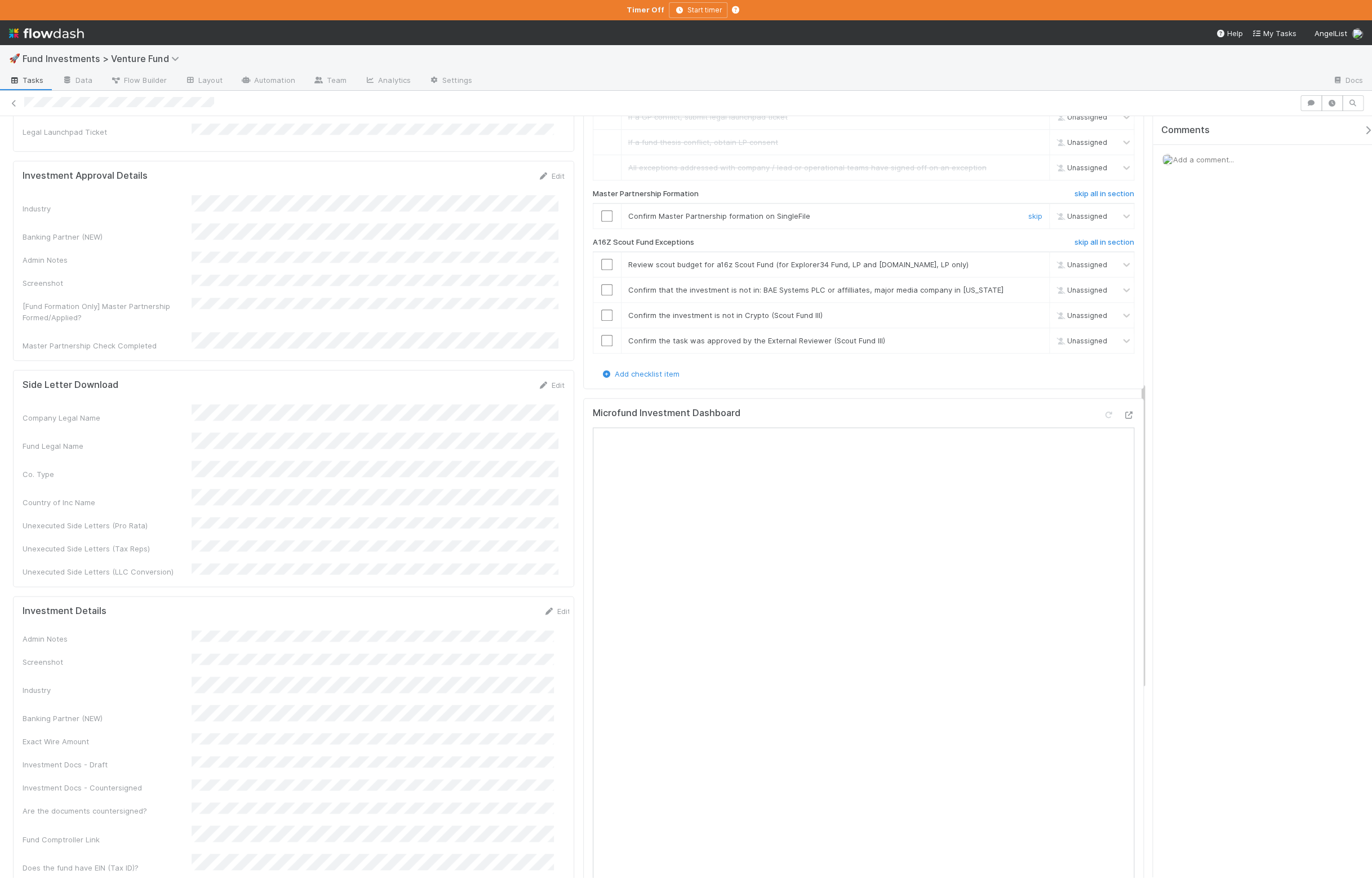
click at [608, 221] on div at bounding box center [607, 216] width 28 height 11
click at [602, 221] on input "checkbox" at bounding box center [607, 216] width 11 height 11
click at [1102, 247] on h6 "skip all in section" at bounding box center [1104, 242] width 60 height 9
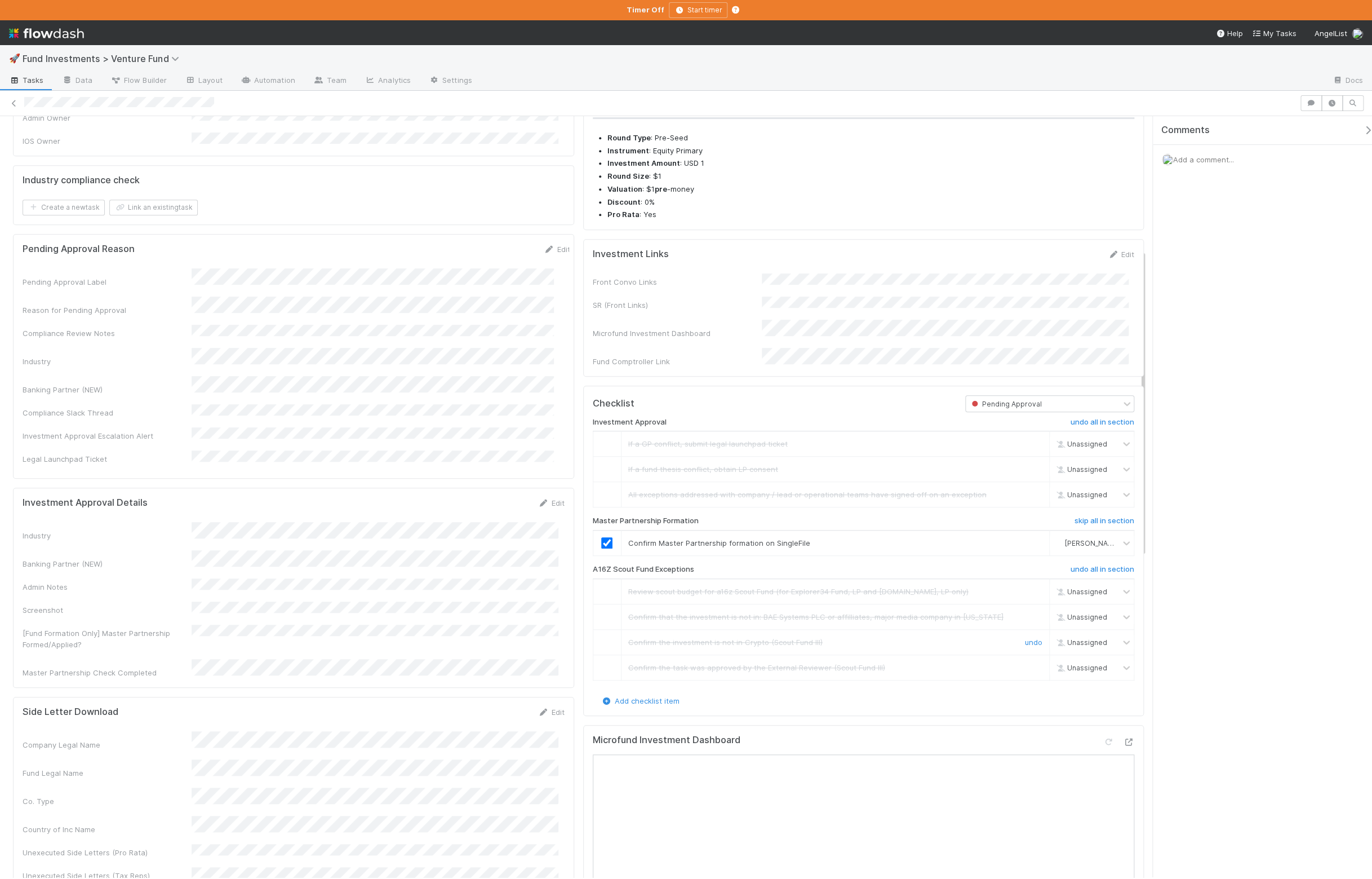
scroll to position [517, 0]
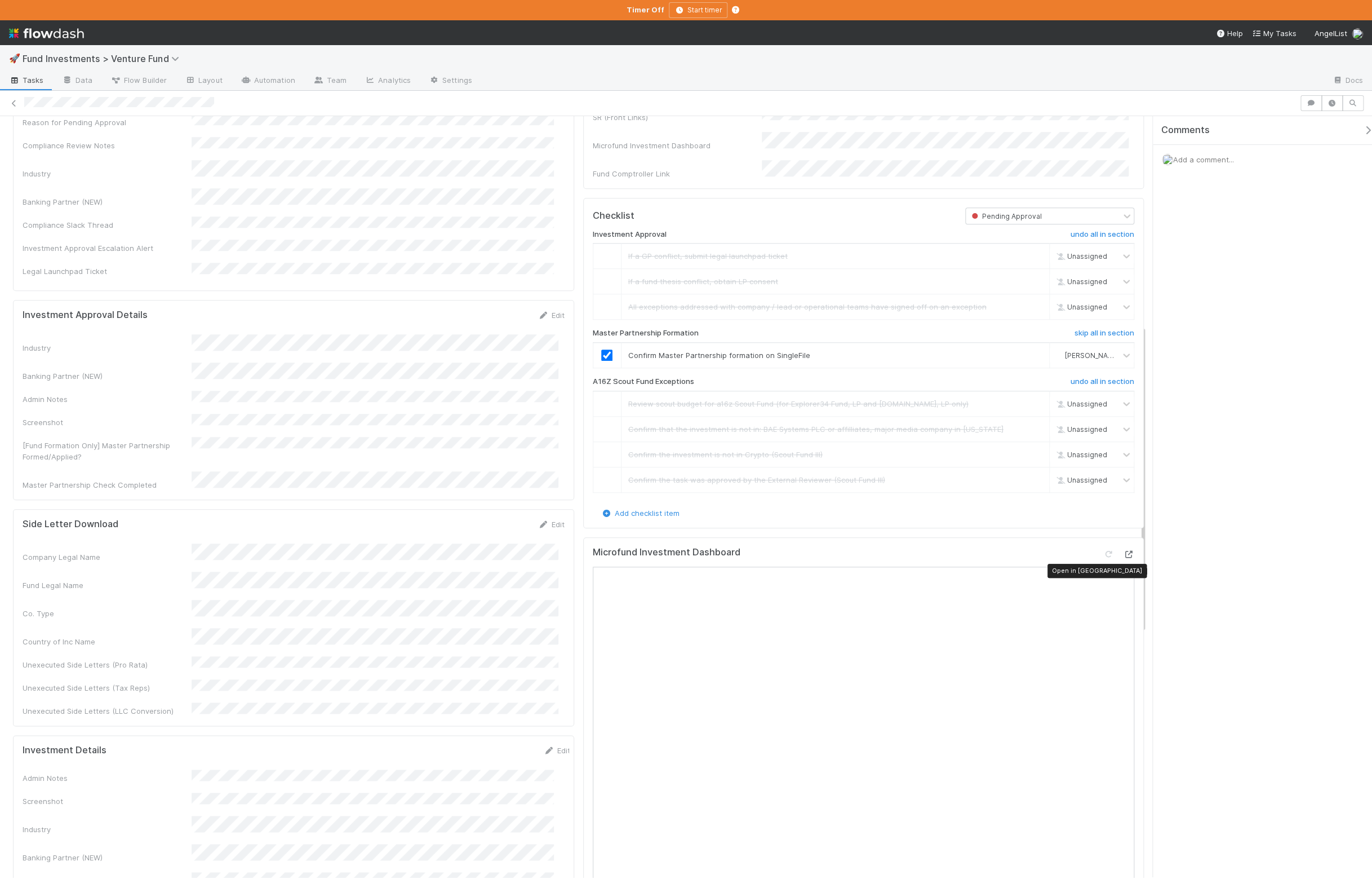
click at [1123, 558] on icon at bounding box center [1129, 554] width 11 height 7
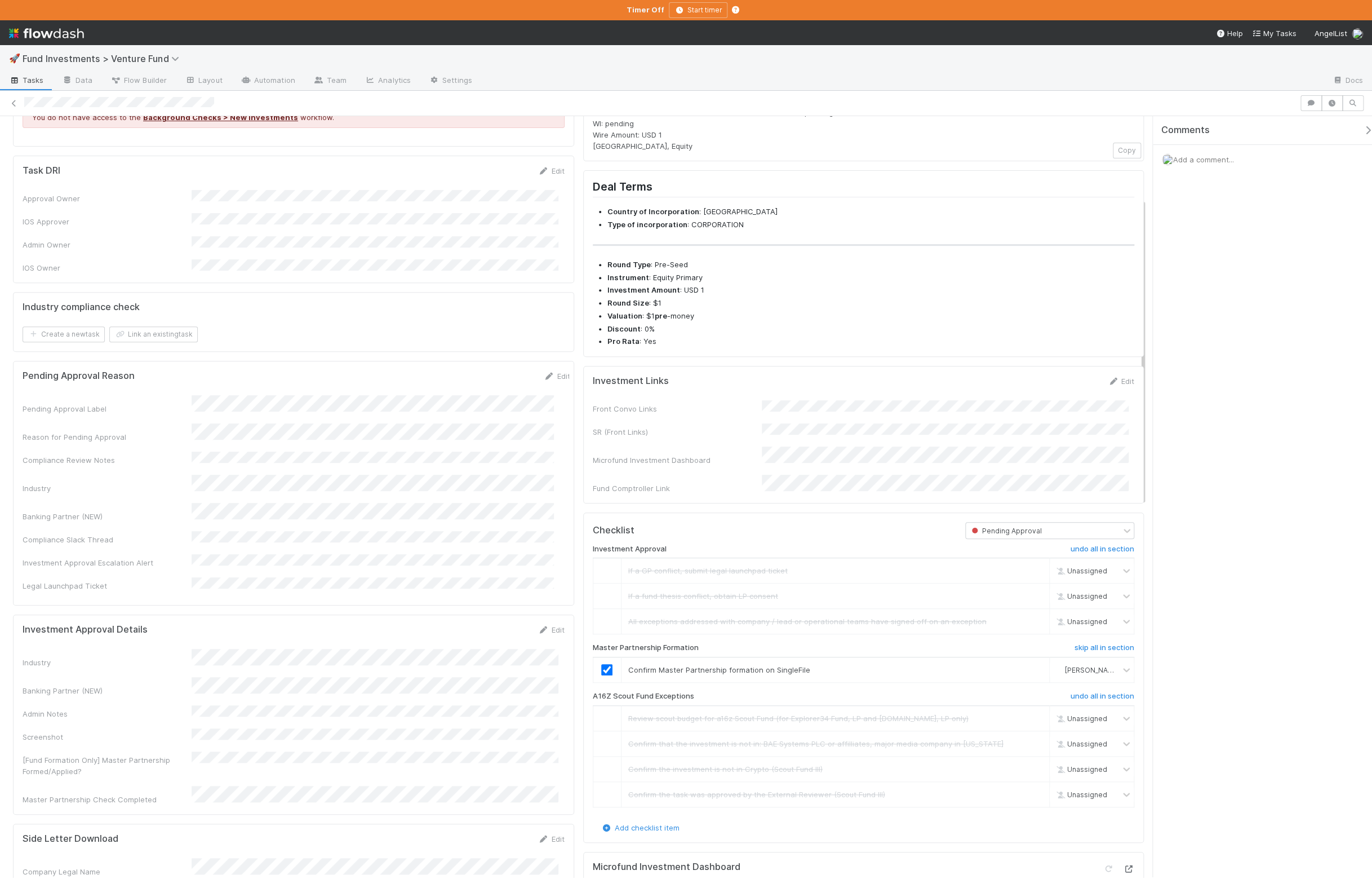
scroll to position [0, 0]
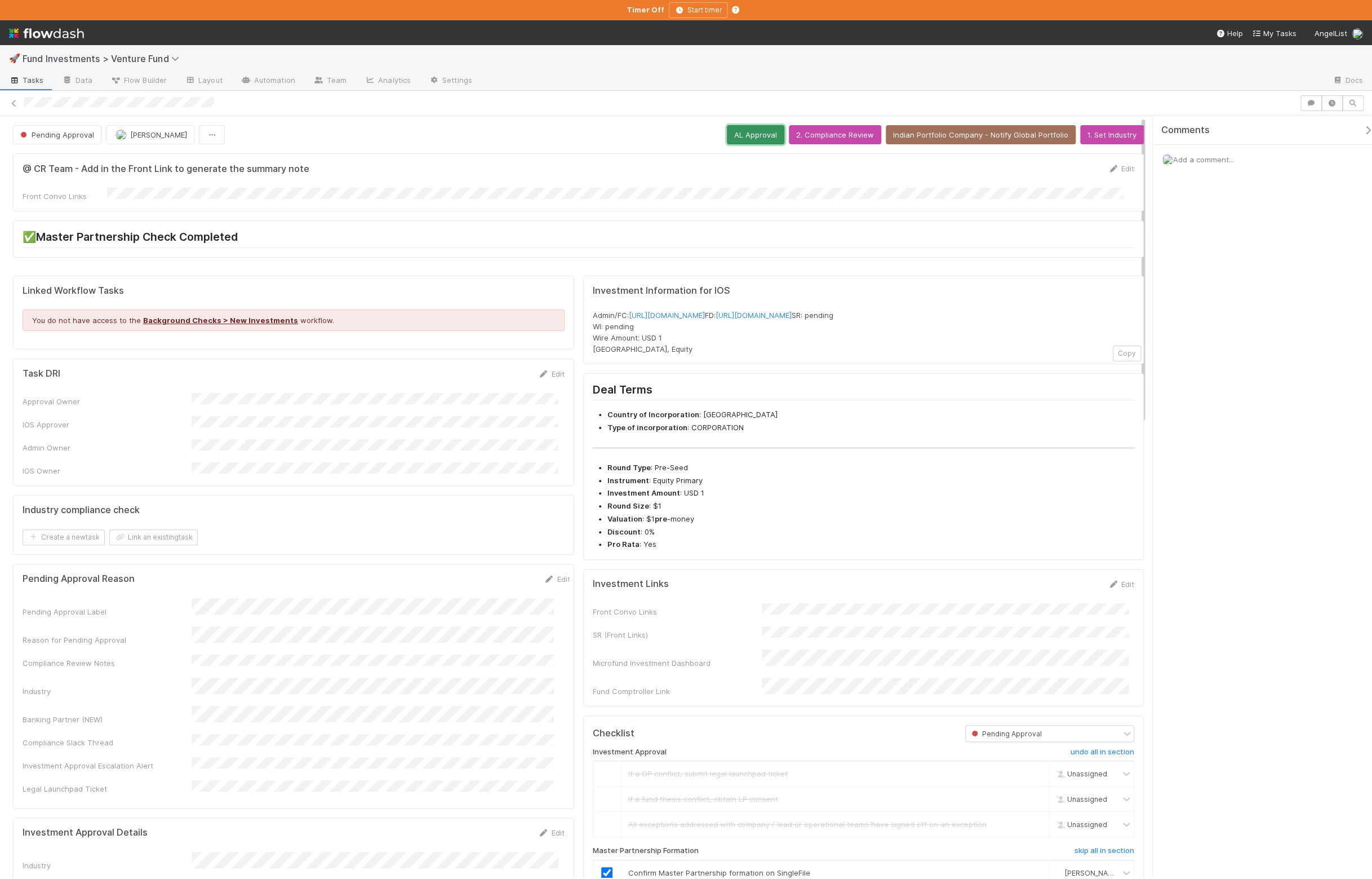
click at [737, 143] on button "AL Approval" at bounding box center [755, 135] width 58 height 19
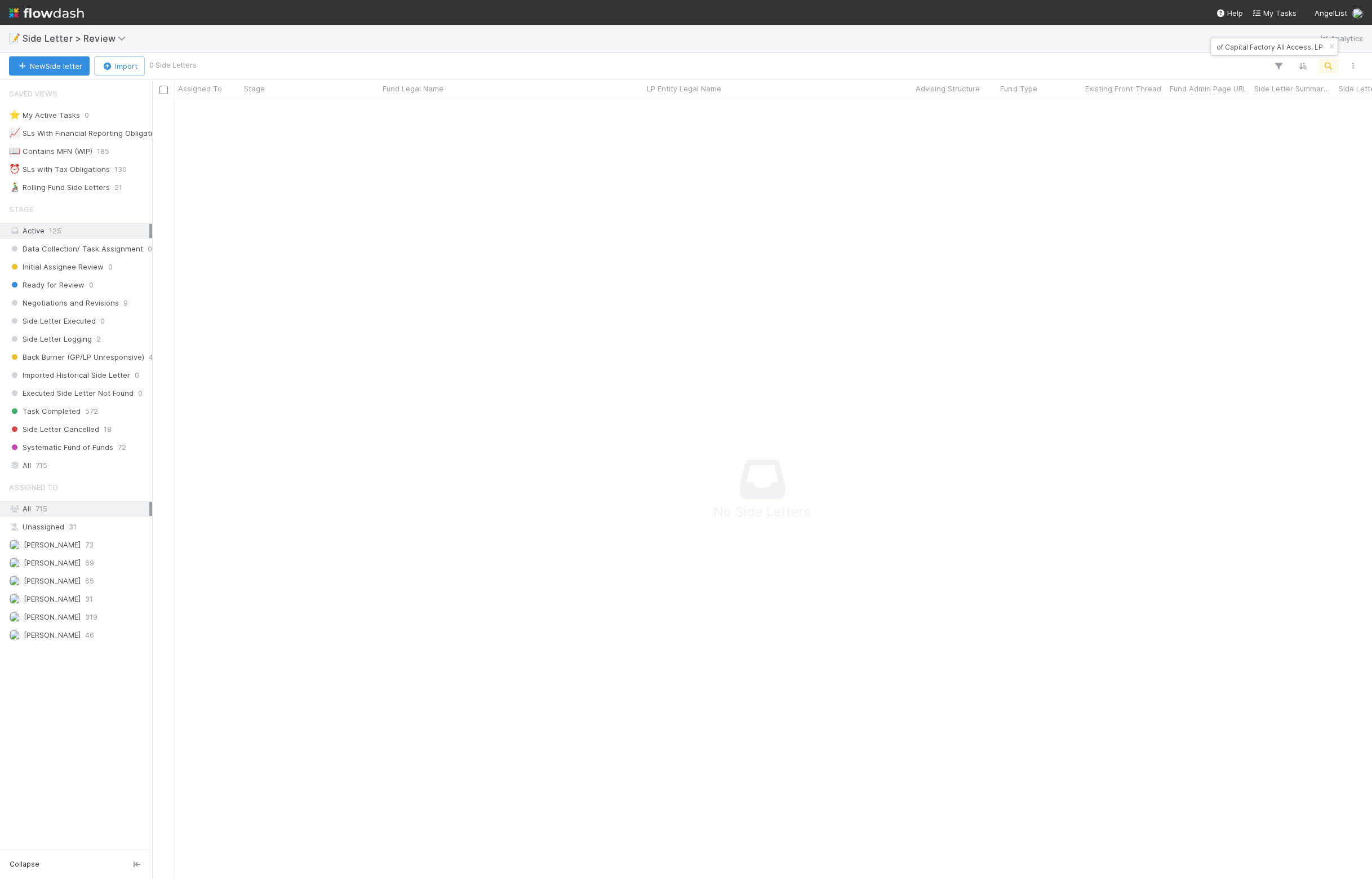
scroll to position [760, 1199]
click at [1315, 47] on div "2025 Fund, a series of Capital Factory All Access, LP" at bounding box center [1274, 47] width 126 height 17
drag, startPoint x: 1237, startPoint y: 53, endPoint x: 1200, endPoint y: 53, distance: 37.0
click at [1213, 53] on input "2025 Fund, a series of Capital Factory All Access, LP" at bounding box center [1269, 47] width 113 height 14
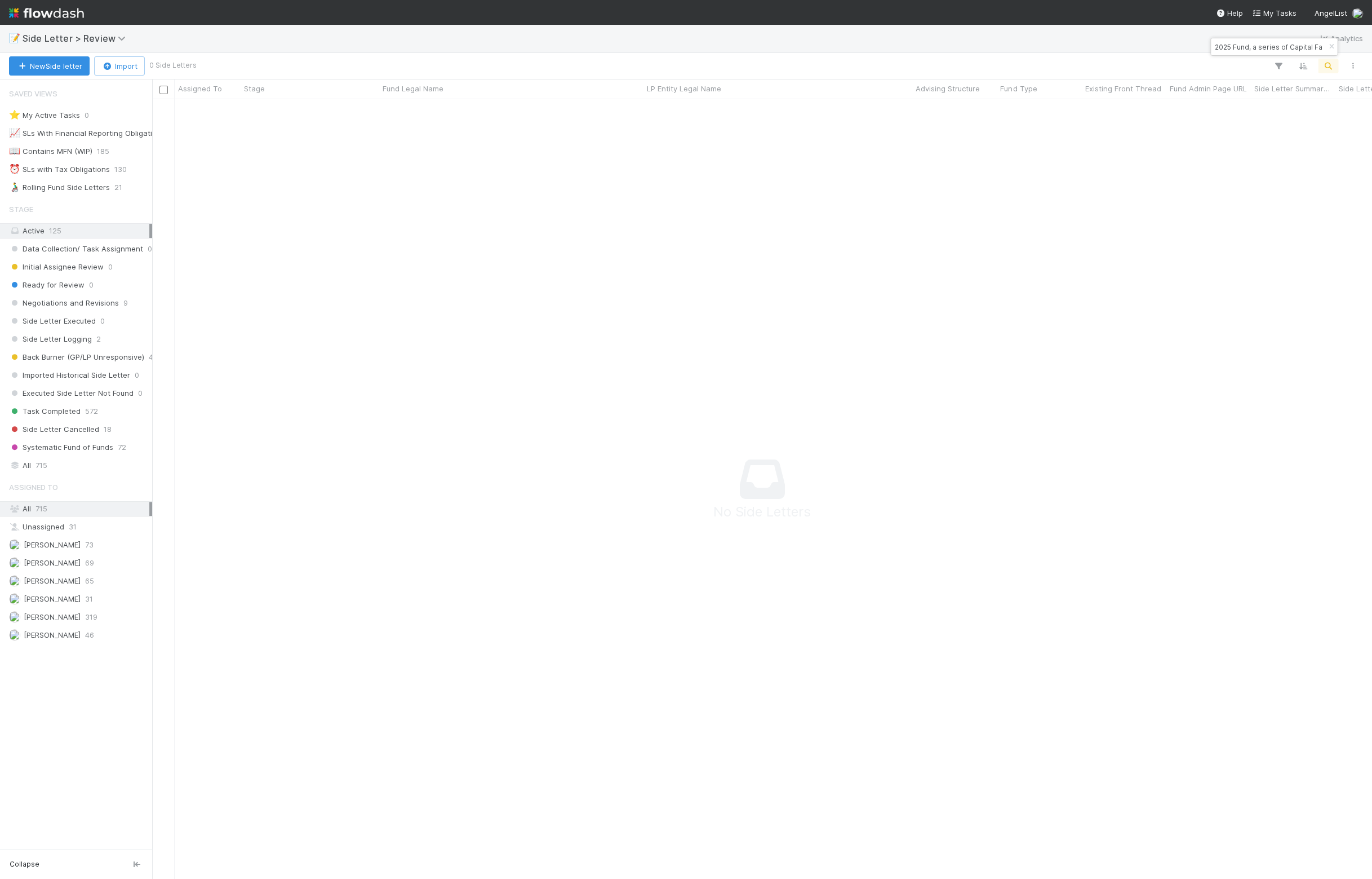
click at [1275, 49] on input "2025 Fund, a series of Capital Factory All Access, LP" at bounding box center [1269, 47] width 113 height 14
drag, startPoint x: 1290, startPoint y: 47, endPoint x: 1164, endPoint y: 45, distance: 126.0
click at [1213, 45] on input "2025 Fund, a series of Capital Factory All Access, LP" at bounding box center [1269, 47] width 113 height 14
type input "Capital Factory All Access, LP"
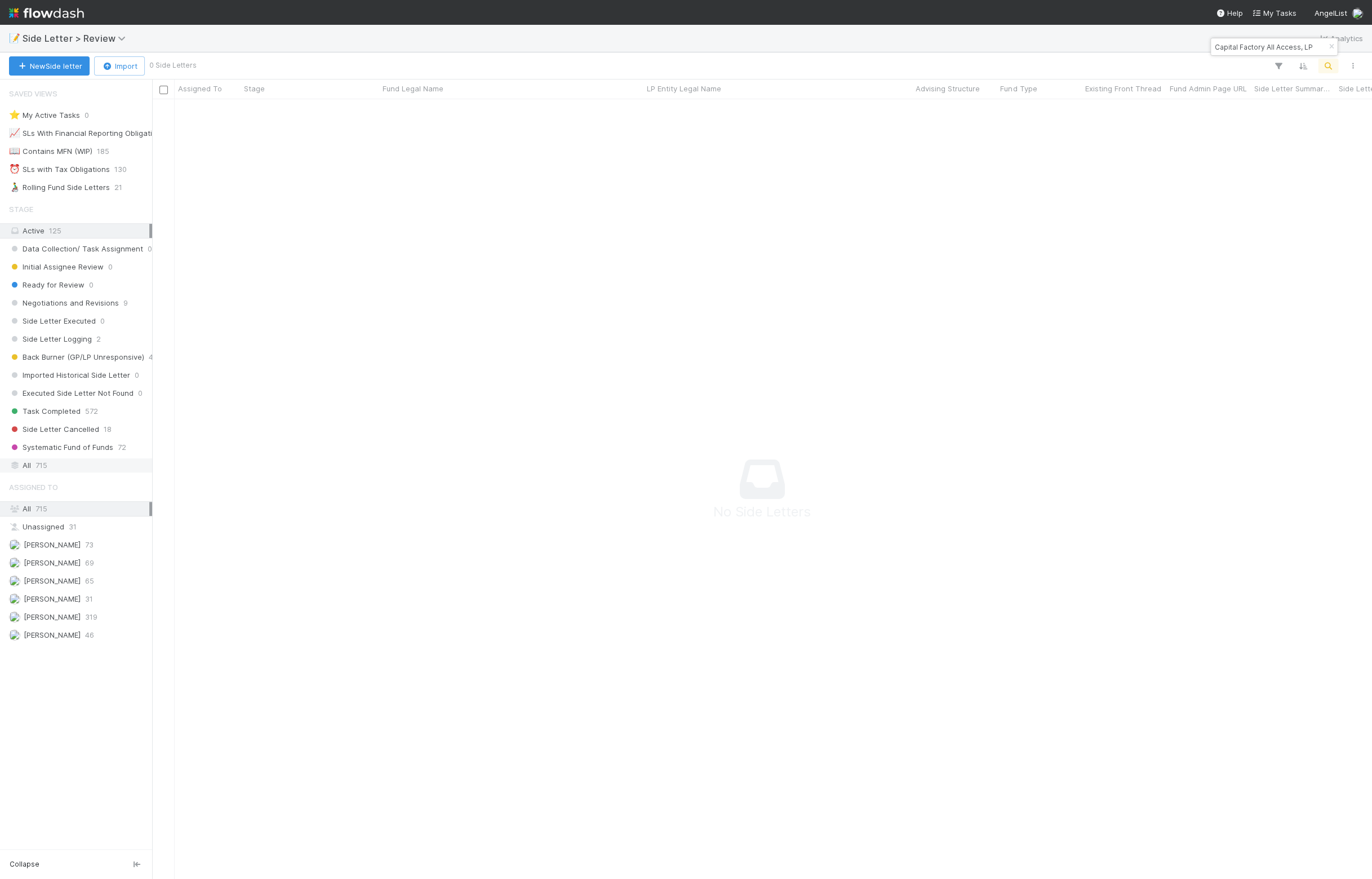
click at [81, 472] on div "All 715" at bounding box center [79, 465] width 141 height 14
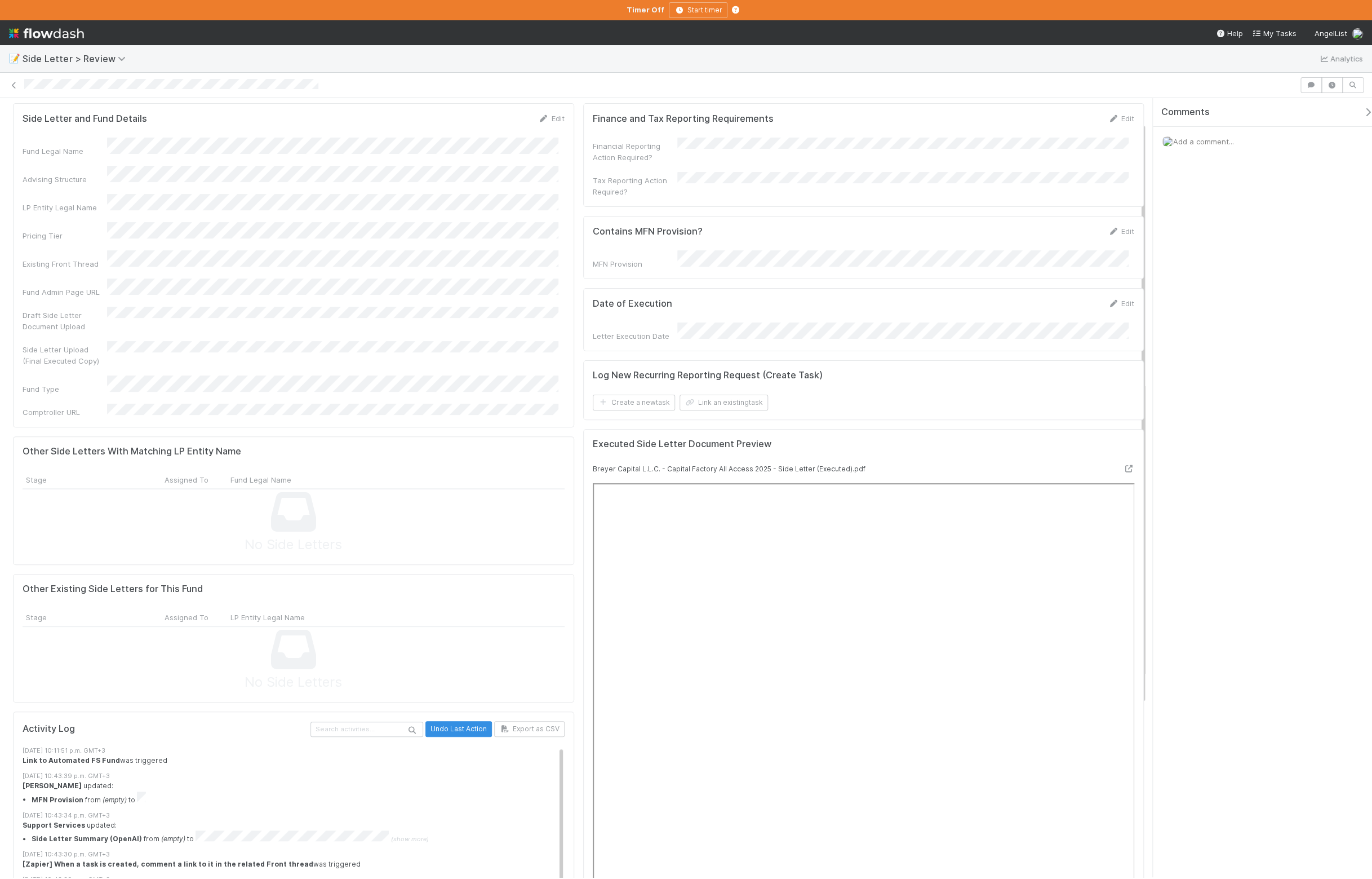
scroll to position [65, 0]
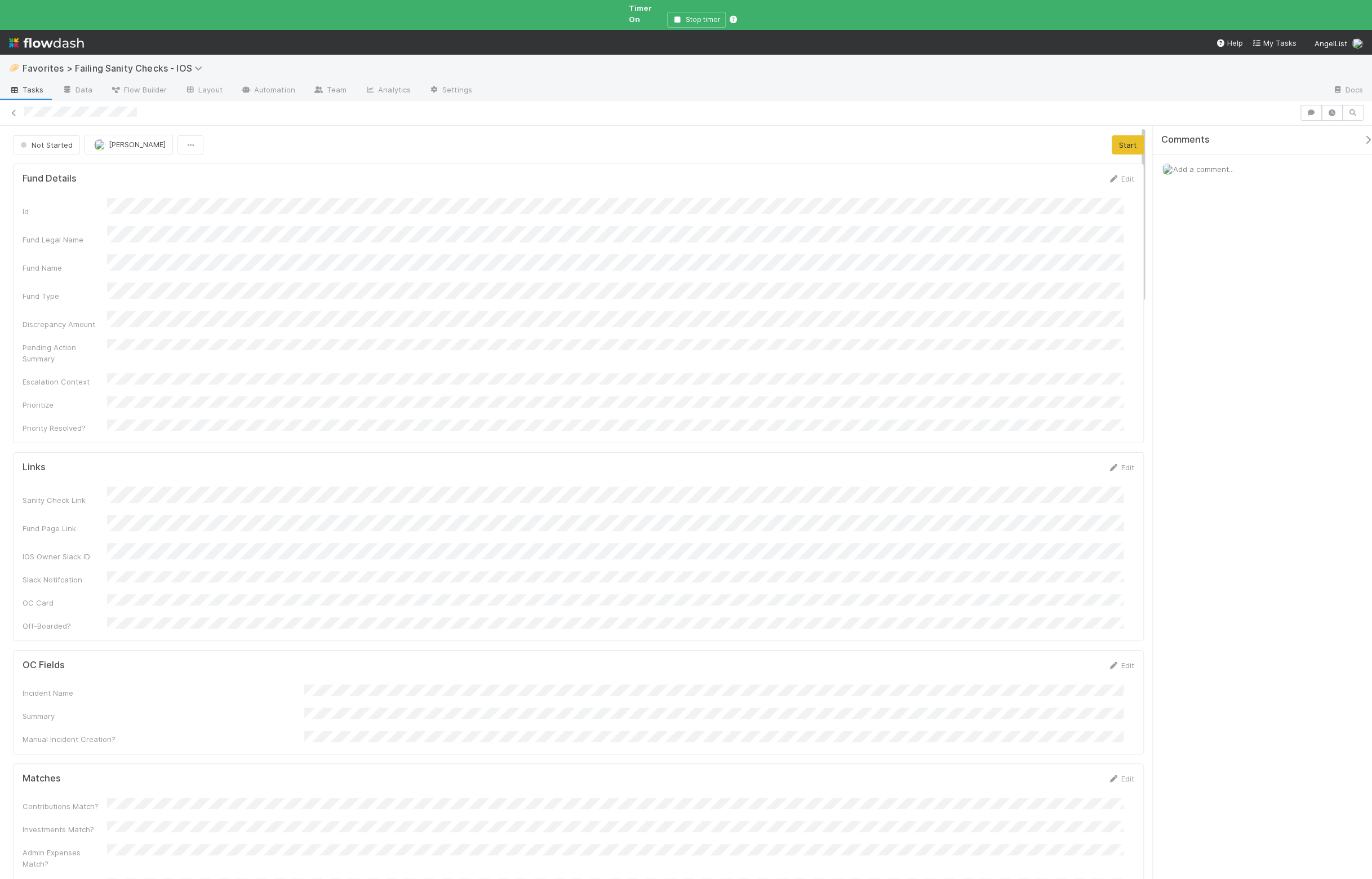
click at [1200, 171] on div "Add a comment..." at bounding box center [1268, 169] width 229 height 29
click at [1199, 164] on span "Add a comment..." at bounding box center [1204, 169] width 61 height 9
click at [1201, 340] on button "Add Comment" at bounding box center [1204, 343] width 65 height 19
click at [28, 141] on span "Not Started" at bounding box center [45, 145] width 55 height 9
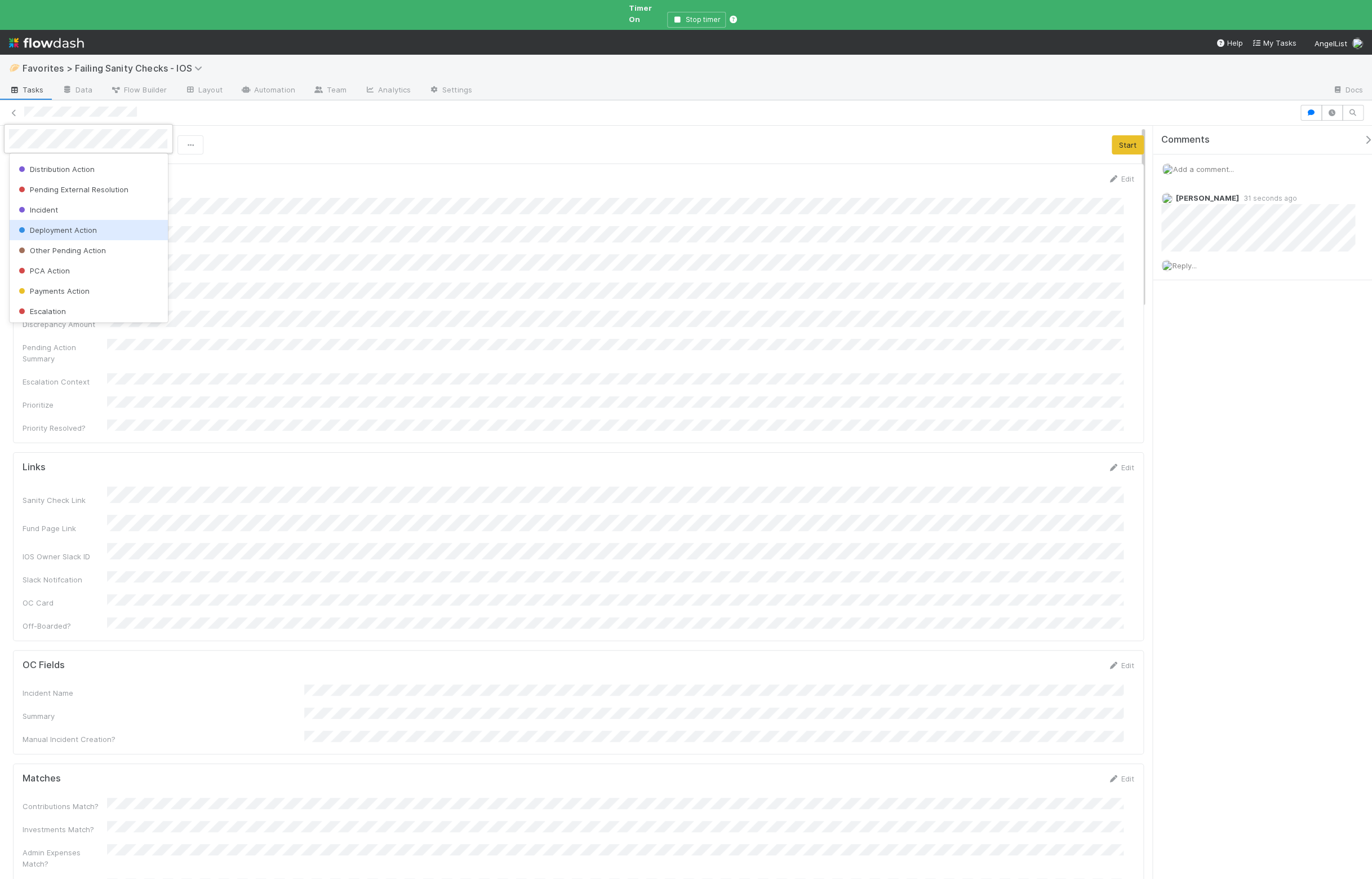
scroll to position [109, 0]
click at [64, 238] on span "Other Pending Action" at bounding box center [61, 240] width 90 height 9
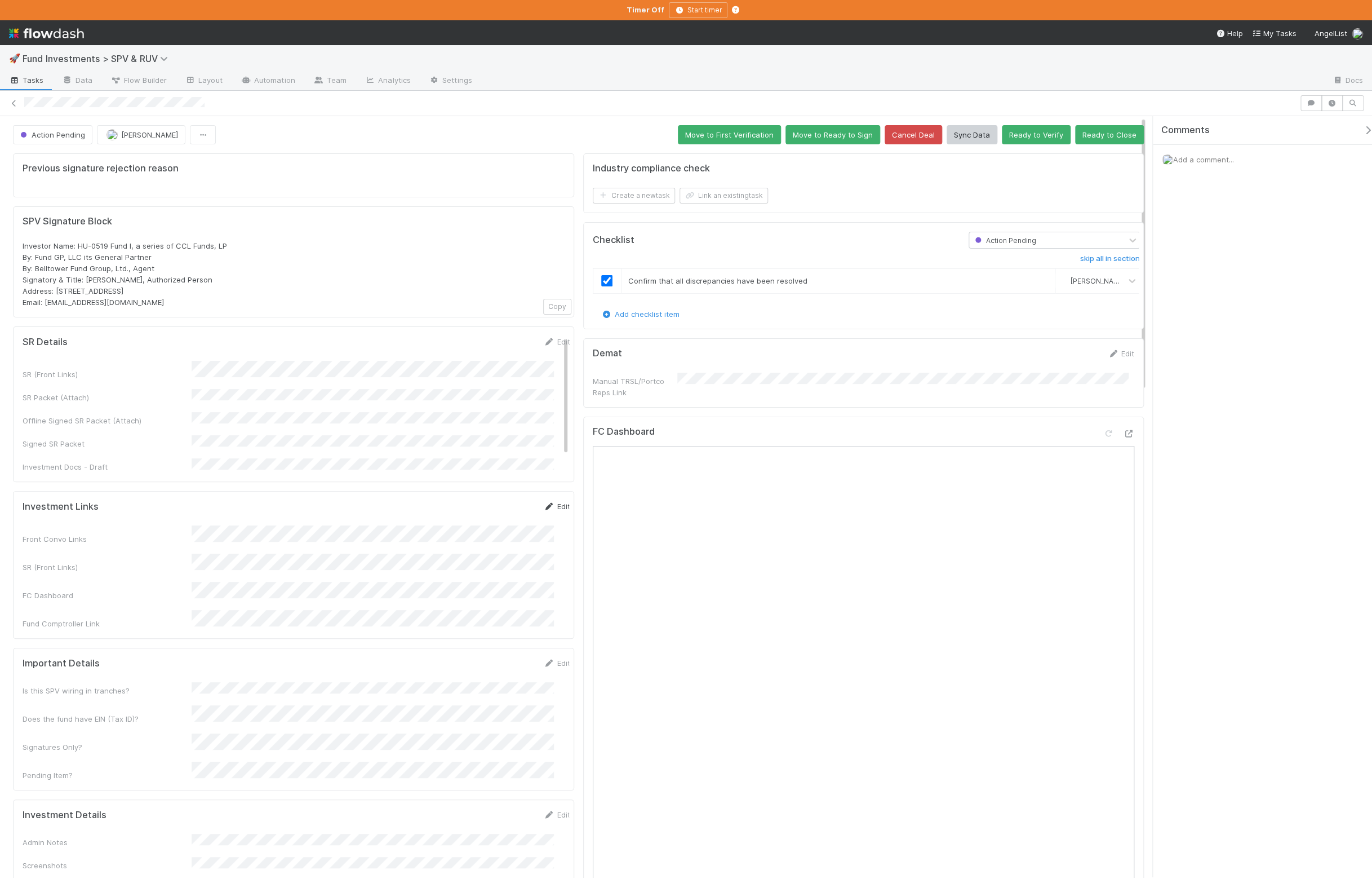
click at [547, 502] on link "Edit" at bounding box center [557, 506] width 27 height 9
click at [495, 501] on button "Save" at bounding box center [510, 510] width 32 height 19
click at [549, 502] on link "Edit" at bounding box center [557, 506] width 27 height 9
click at [494, 502] on button "Save" at bounding box center [510, 510] width 32 height 19
click at [844, 139] on button "Move to Ready to Sign" at bounding box center [833, 135] width 95 height 19
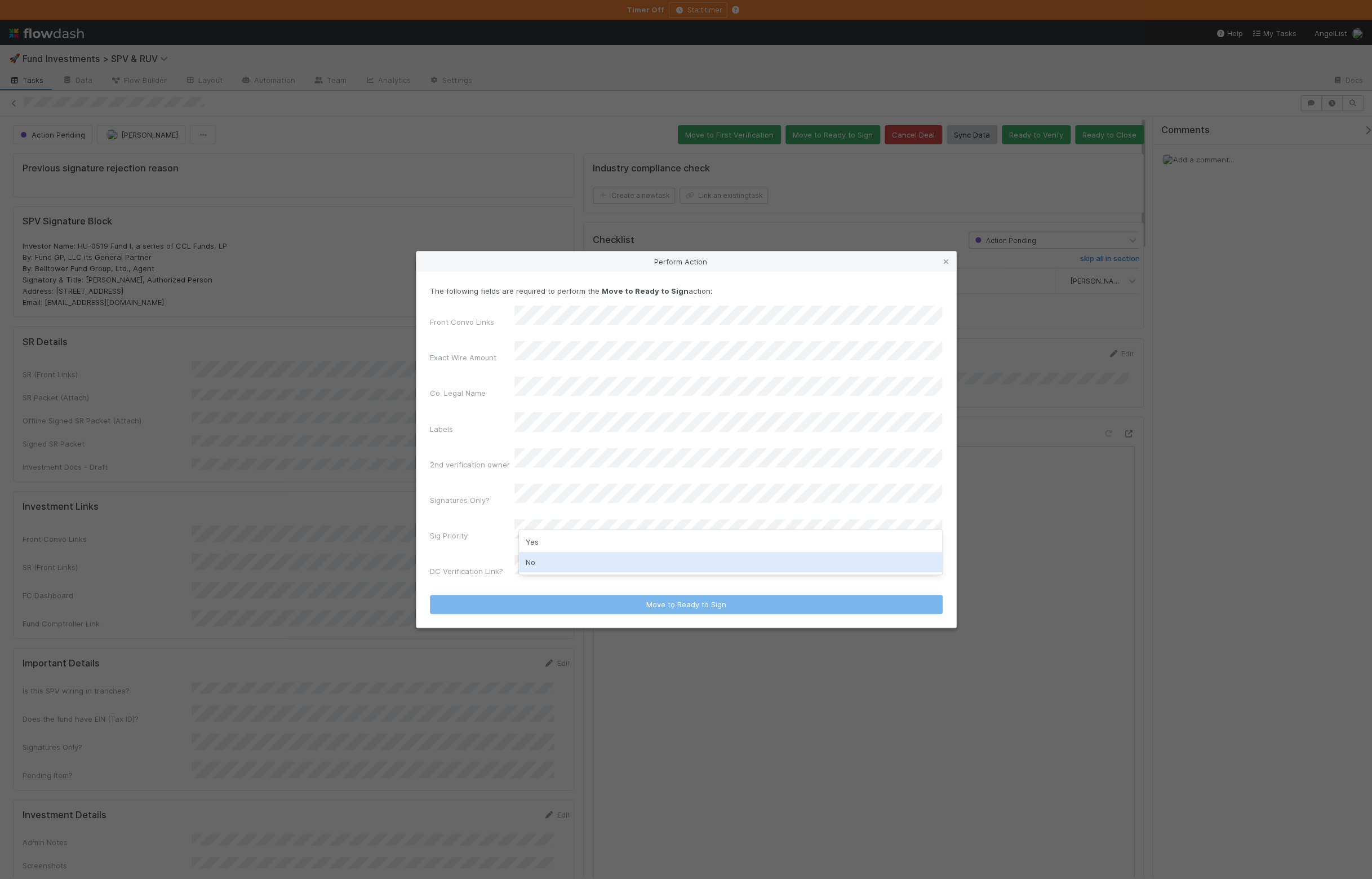
click at [558, 563] on div "No" at bounding box center [731, 562] width 423 height 20
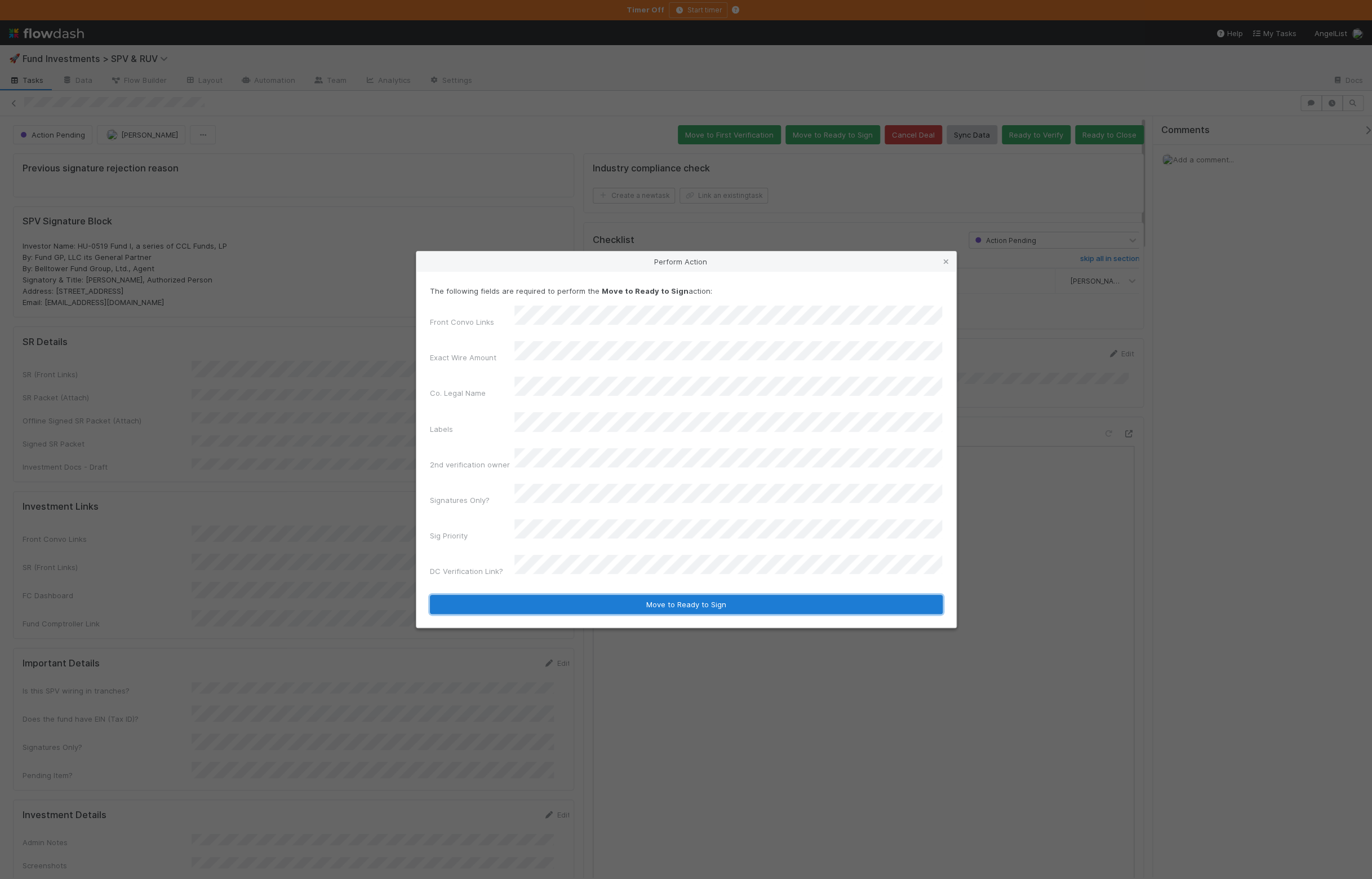
click at [540, 595] on button "Move to Ready to Sign" at bounding box center [686, 604] width 513 height 19
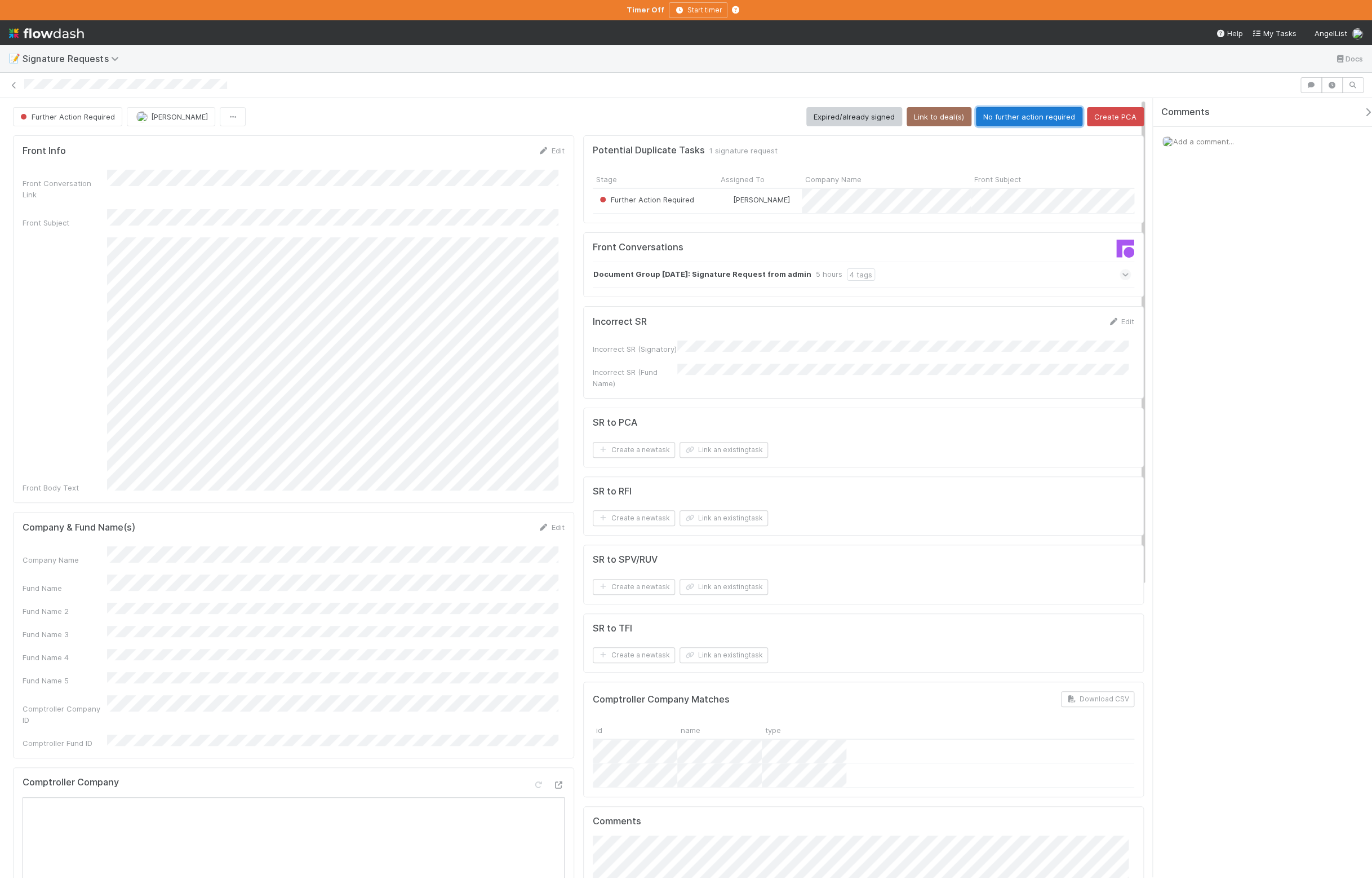
click at [1036, 118] on button "No further action required" at bounding box center [1029, 117] width 107 height 19
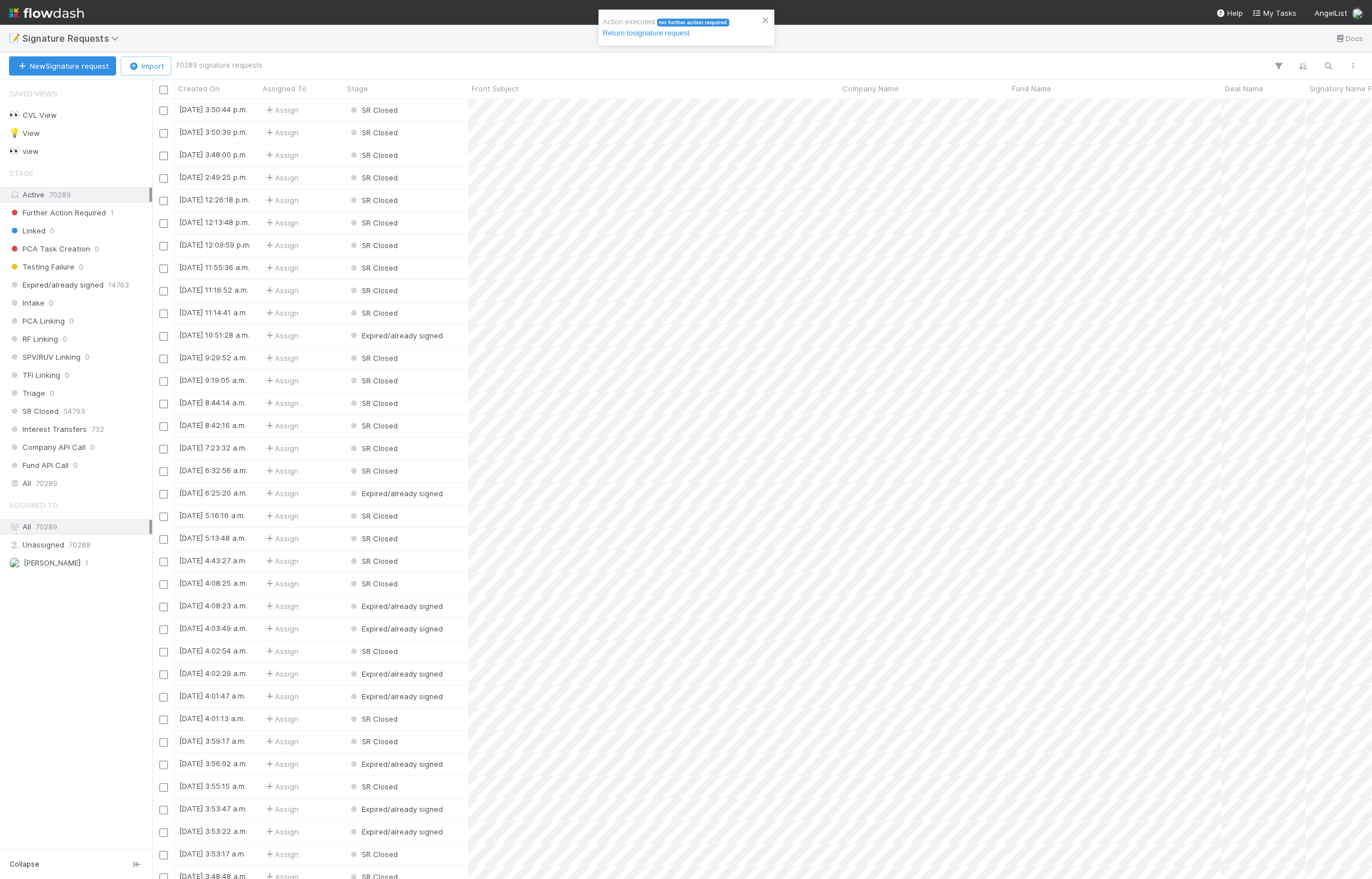
scroll to position [11, 11]
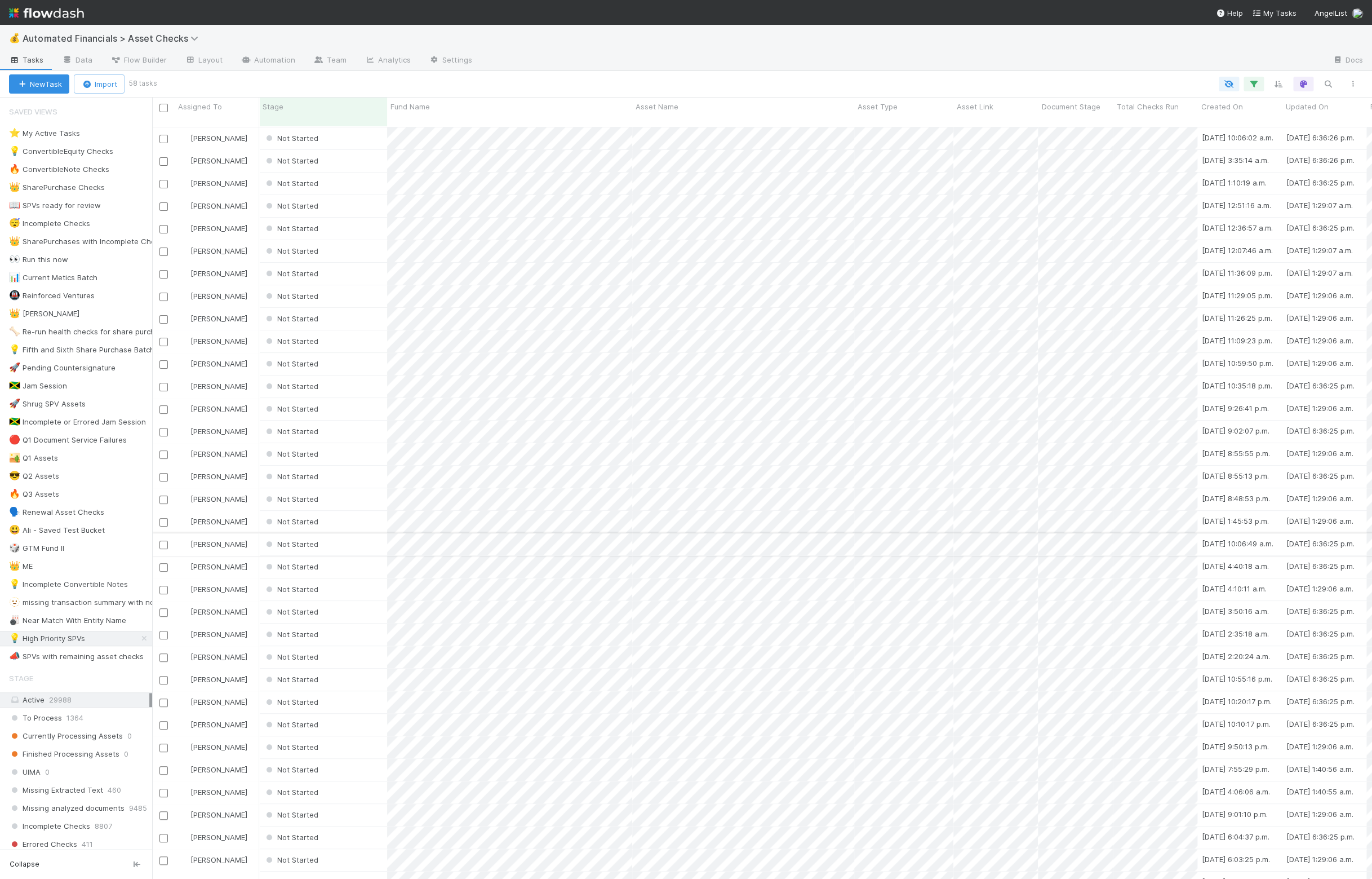
scroll to position [557, 0]
click at [370, 866] on div "Not Started" at bounding box center [323, 877] width 128 height 22
click at [369, 843] on div "Not Started" at bounding box center [323, 854] width 128 height 22
click at [367, 821] on div "Not Started" at bounding box center [323, 832] width 128 height 22
click at [369, 798] on div "Not Started" at bounding box center [323, 809] width 128 height 22
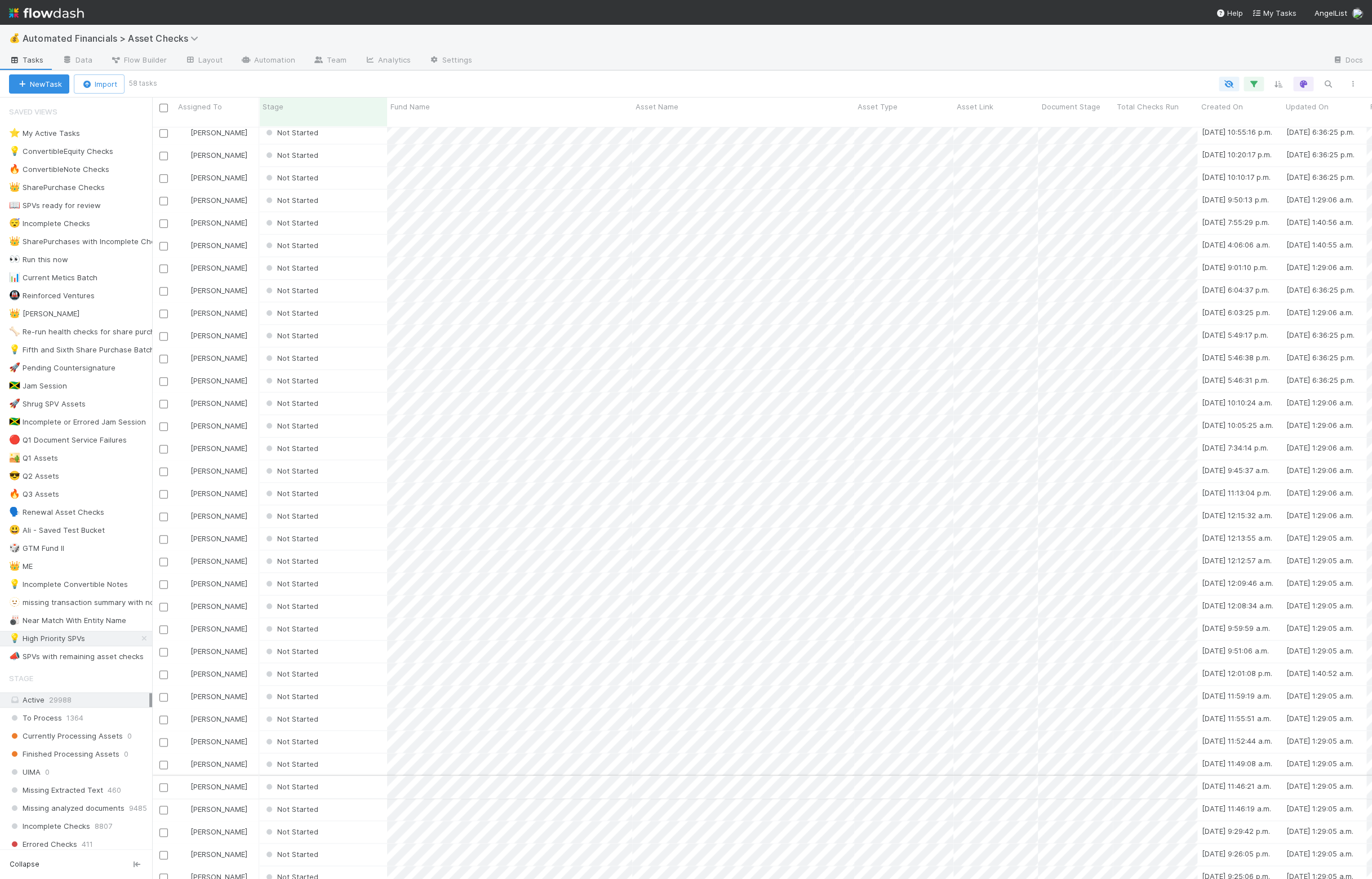
click at [370, 776] on div "Not Started" at bounding box center [323, 786] width 128 height 22
click at [369, 753] on div "Not Started" at bounding box center [323, 764] width 128 height 22
click at [365, 730] on div "Not Started" at bounding box center [323, 741] width 128 height 22
click at [365, 708] on div "Not Started" at bounding box center [323, 719] width 128 height 22
click at [364, 686] on div "Not Started" at bounding box center [323, 697] width 128 height 22
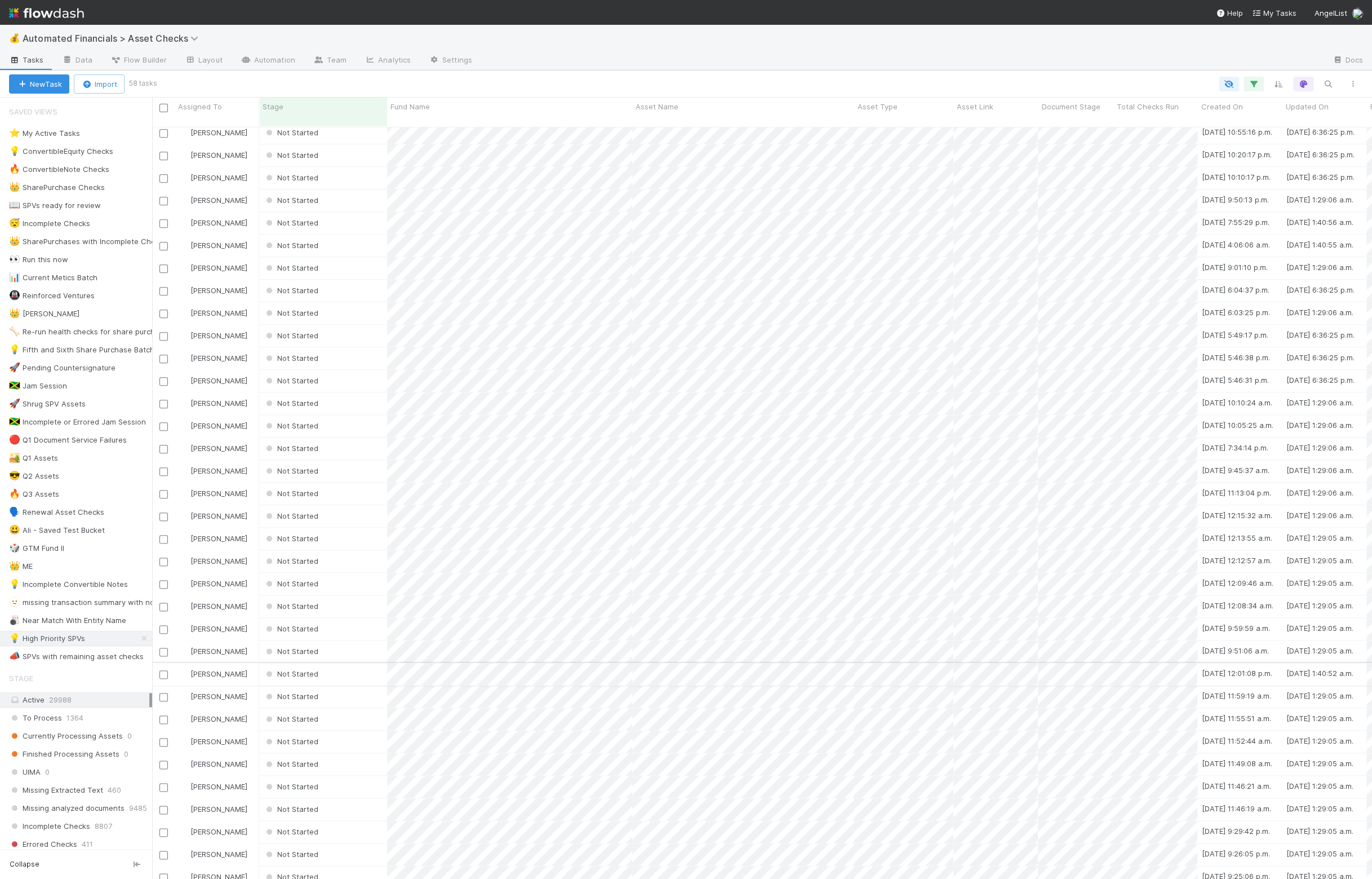
click at [362, 663] on div "Not Started" at bounding box center [323, 674] width 128 height 22
click at [363, 641] on div "Not Started" at bounding box center [323, 651] width 128 height 22
click at [365, 618] on div "Not Started" at bounding box center [323, 629] width 128 height 22
click at [365, 595] on div "Not Started" at bounding box center [323, 606] width 128 height 22
click at [363, 573] on div "Not Started" at bounding box center [323, 584] width 128 height 22
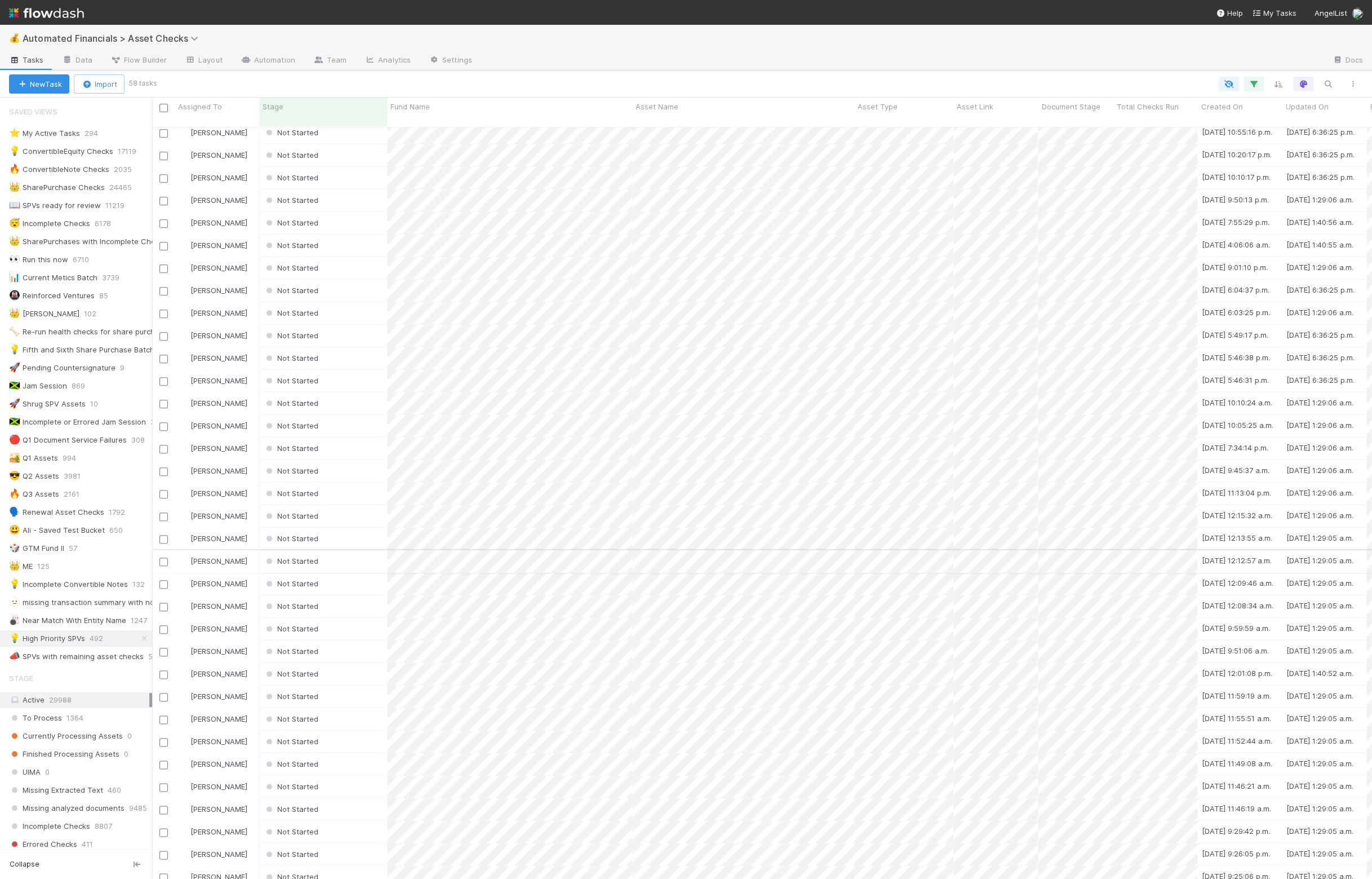
click at [358, 550] on div "Not Started" at bounding box center [323, 561] width 128 height 22
click at [355, 528] on div "Not Started" at bounding box center [323, 538] width 128 height 22
click at [353, 505] on div "Not Started" at bounding box center [323, 516] width 128 height 22
click at [351, 482] on div "Not Started" at bounding box center [323, 493] width 128 height 22
click at [347, 460] on div "Not Started" at bounding box center [323, 471] width 128 height 22
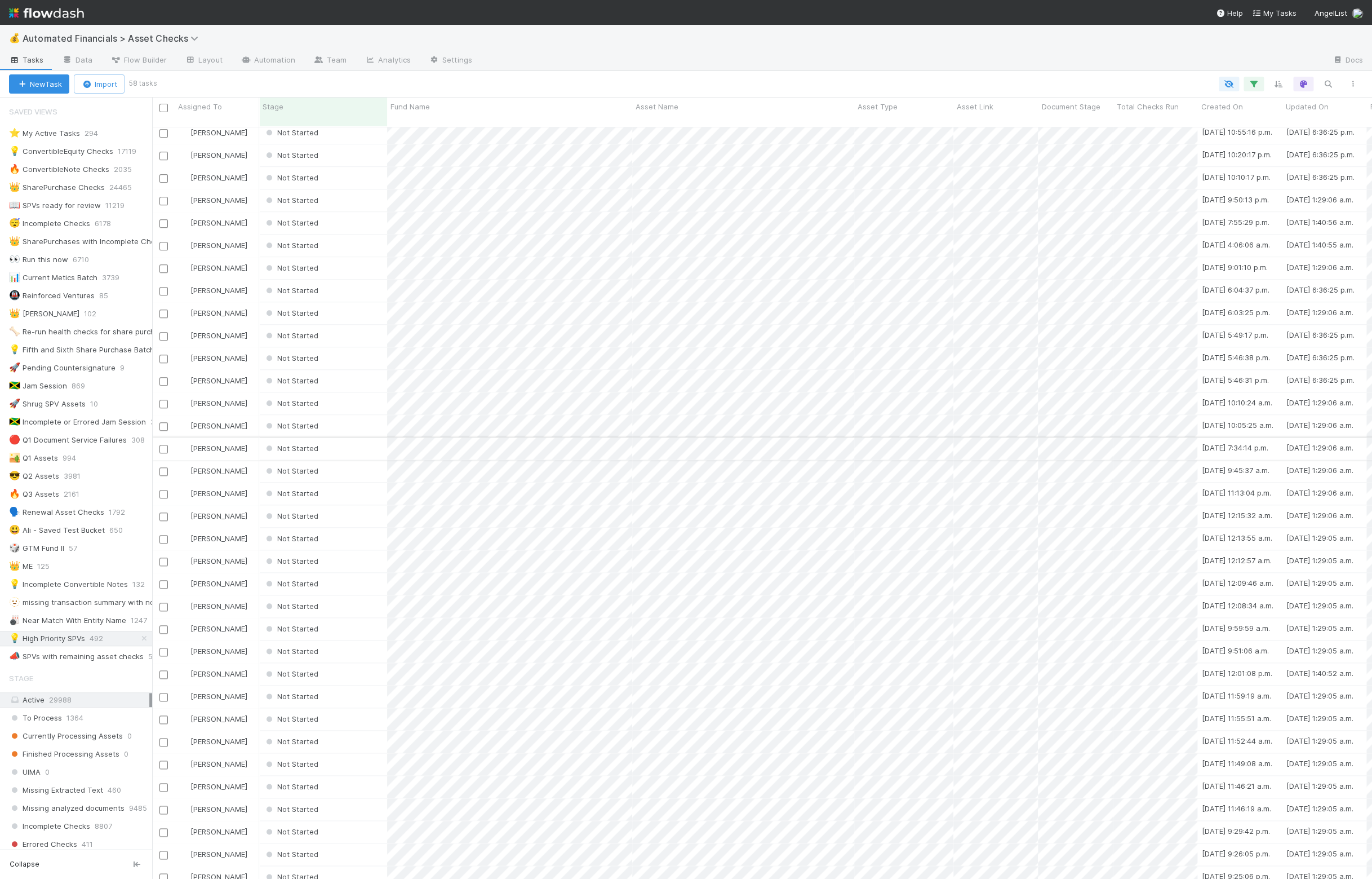
click at [338, 437] on div "Not Started" at bounding box center [323, 448] width 128 height 22
click at [338, 415] on div "Not Started" at bounding box center [323, 426] width 128 height 22
click at [341, 393] on div "Not Started" at bounding box center [323, 403] width 128 height 22
click at [340, 370] on div "Not Started" at bounding box center [323, 381] width 128 height 22
click at [341, 347] on div "Not Started" at bounding box center [323, 358] width 128 height 22
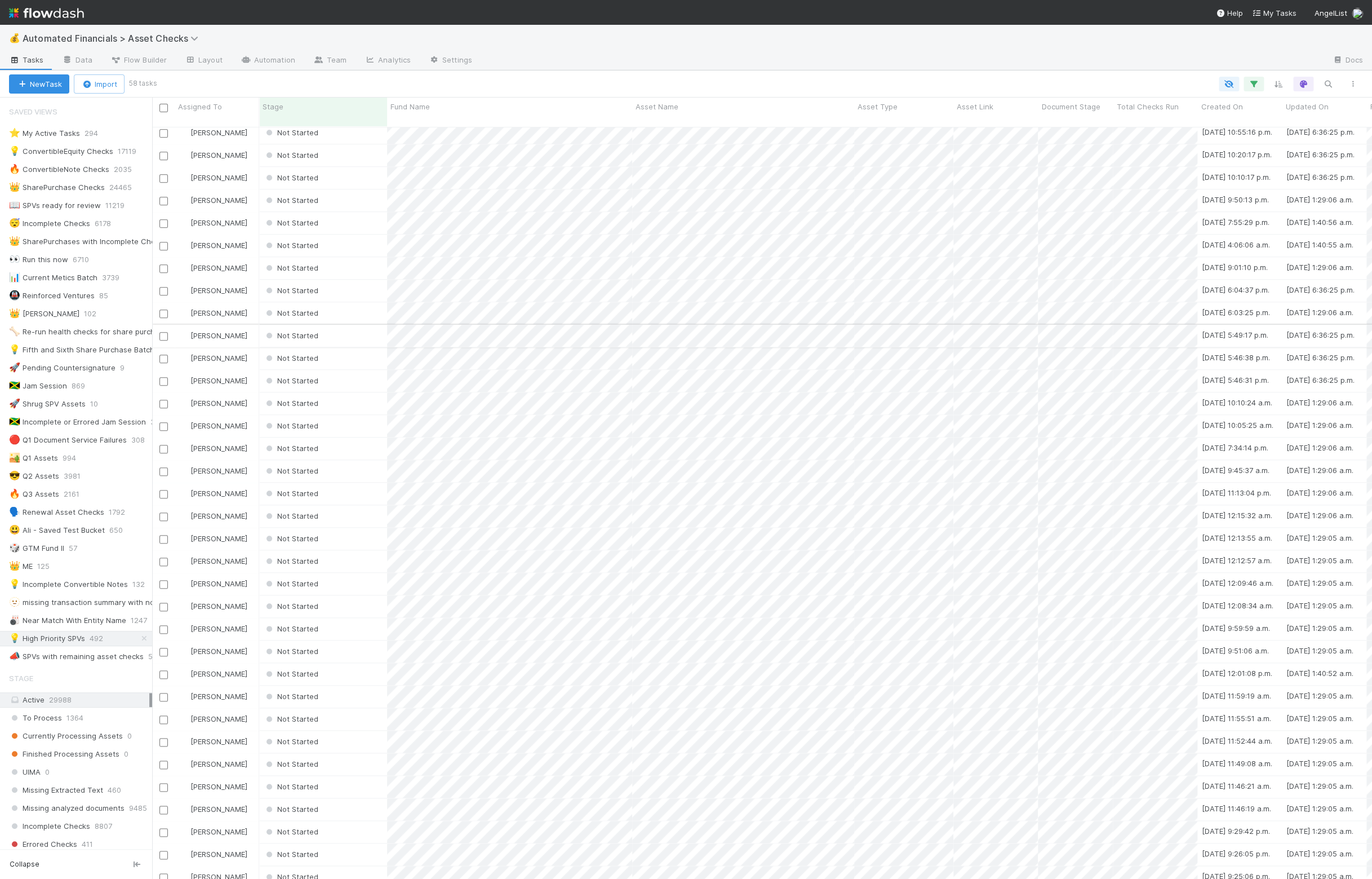
click at [342, 325] on div "Not Started" at bounding box center [323, 336] width 128 height 22
click at [343, 302] on div "Not Started" at bounding box center [323, 313] width 128 height 22
click at [341, 280] on div "Not Started" at bounding box center [323, 290] width 128 height 22
click at [343, 257] on div "Not Started" at bounding box center [323, 268] width 128 height 22
click at [346, 234] on div "Not Started" at bounding box center [323, 245] width 128 height 22
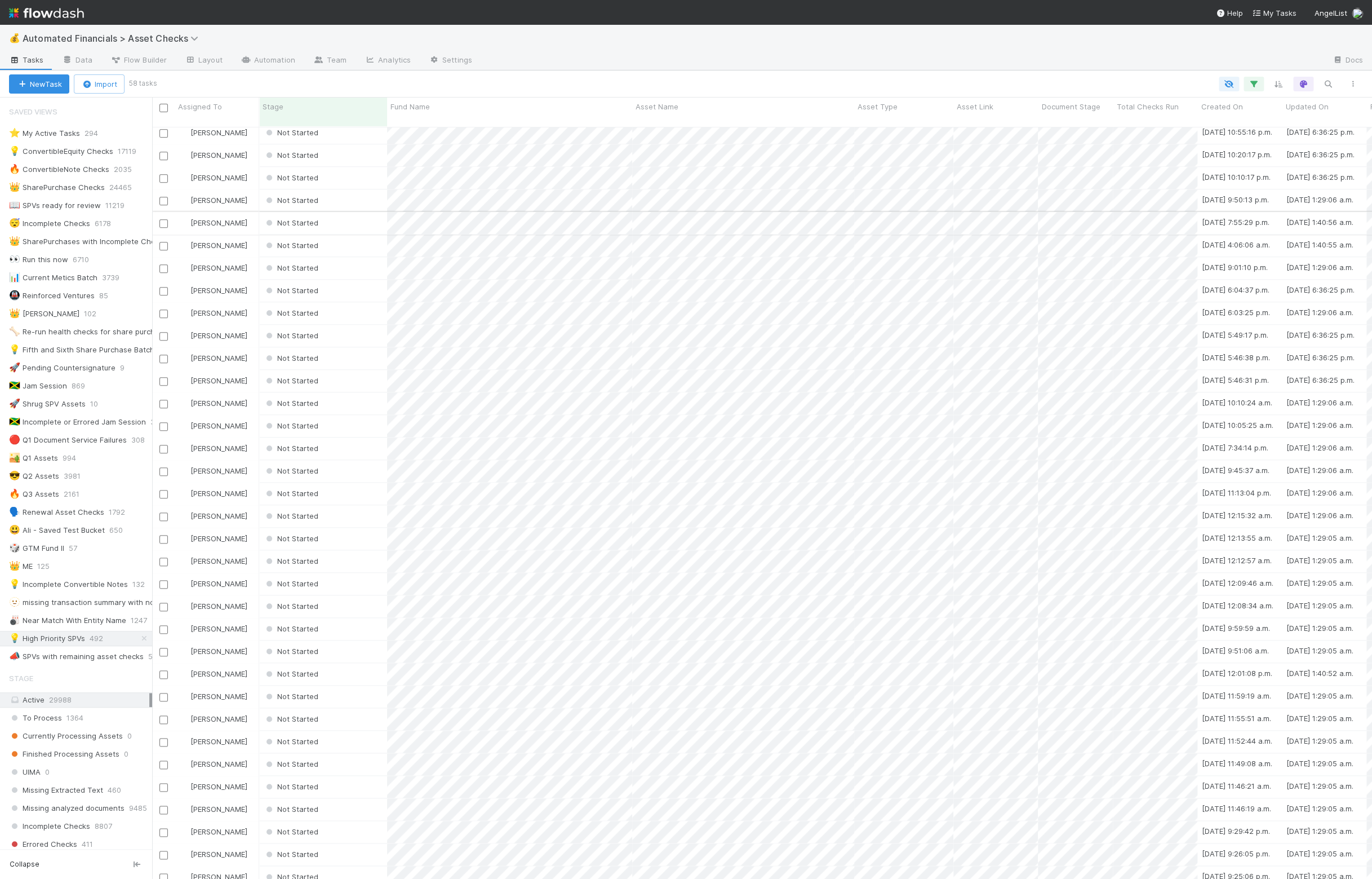
click at [345, 212] on div "Not Started" at bounding box center [323, 223] width 128 height 22
click at [347, 189] on div "Not Started" at bounding box center [323, 200] width 128 height 22
click at [347, 167] on div "Not Started" at bounding box center [323, 177] width 128 height 22
click at [347, 144] on div "Not Started" at bounding box center [323, 155] width 128 height 22
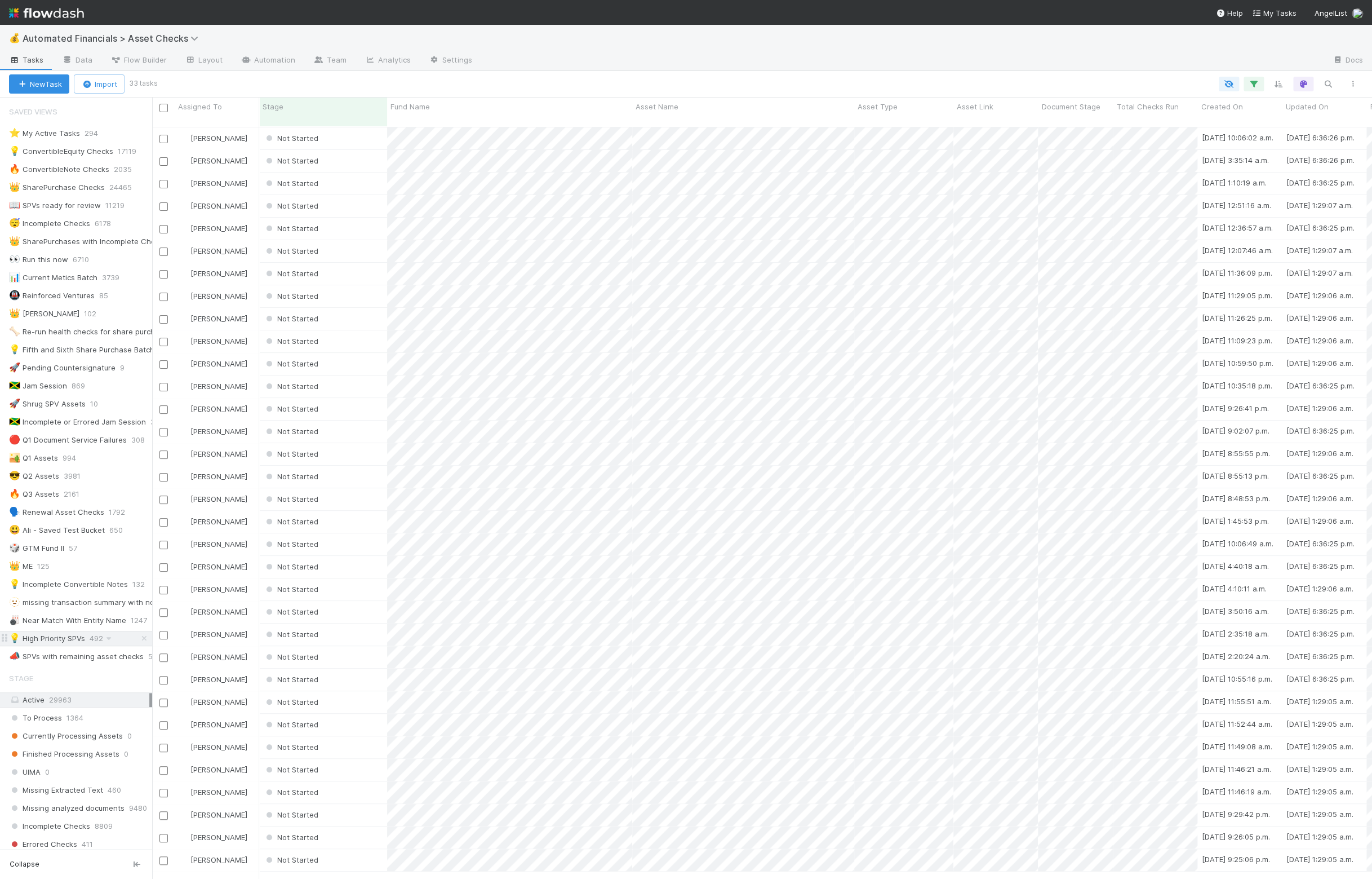
click at [59, 646] on div "💡 High Priority SPVs" at bounding box center [47, 638] width 76 height 14
click at [833, 38] on div "💰 Automated Financials > Asset Checks" at bounding box center [686, 38] width 1372 height 27
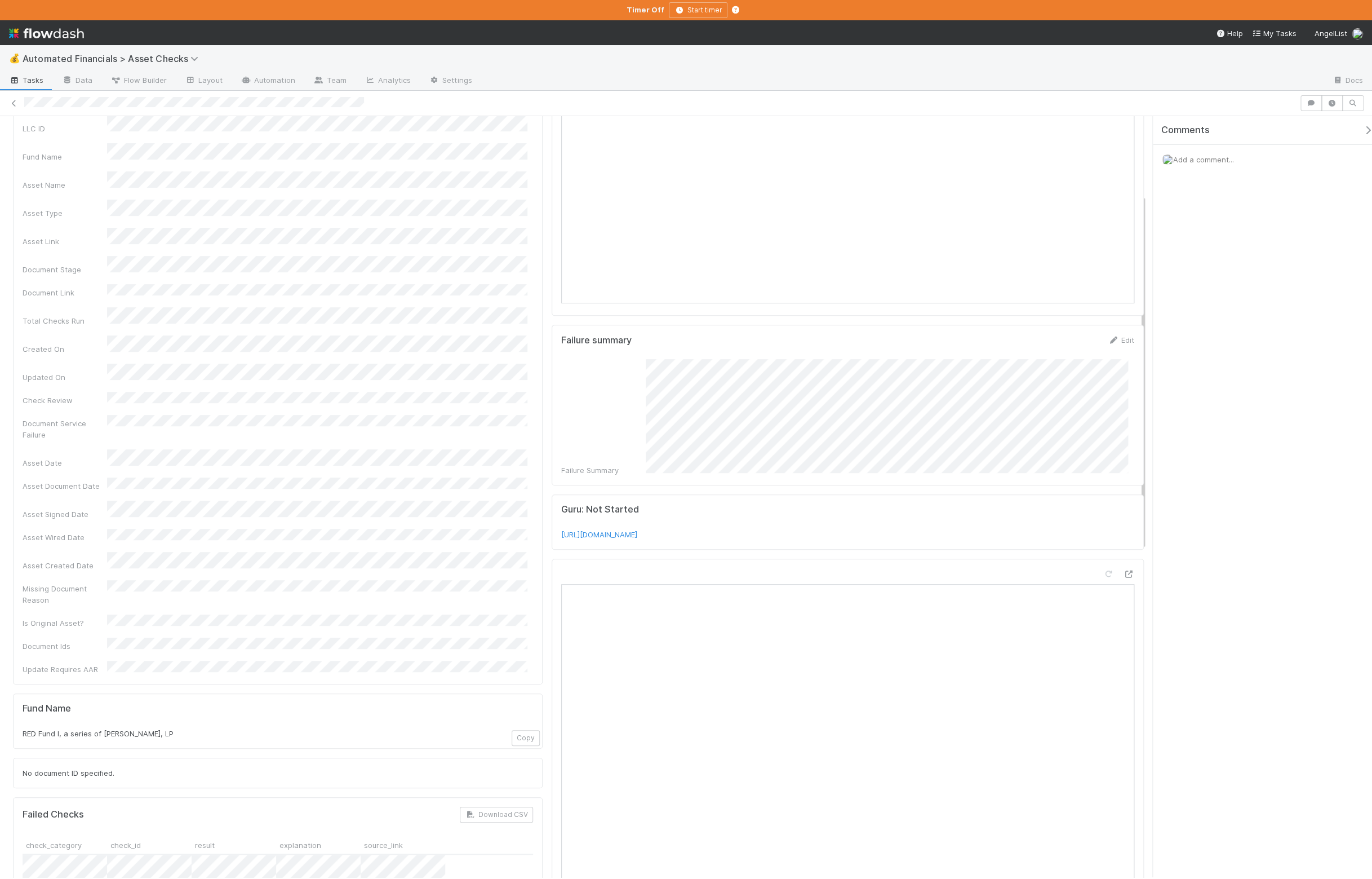
scroll to position [168, 0]
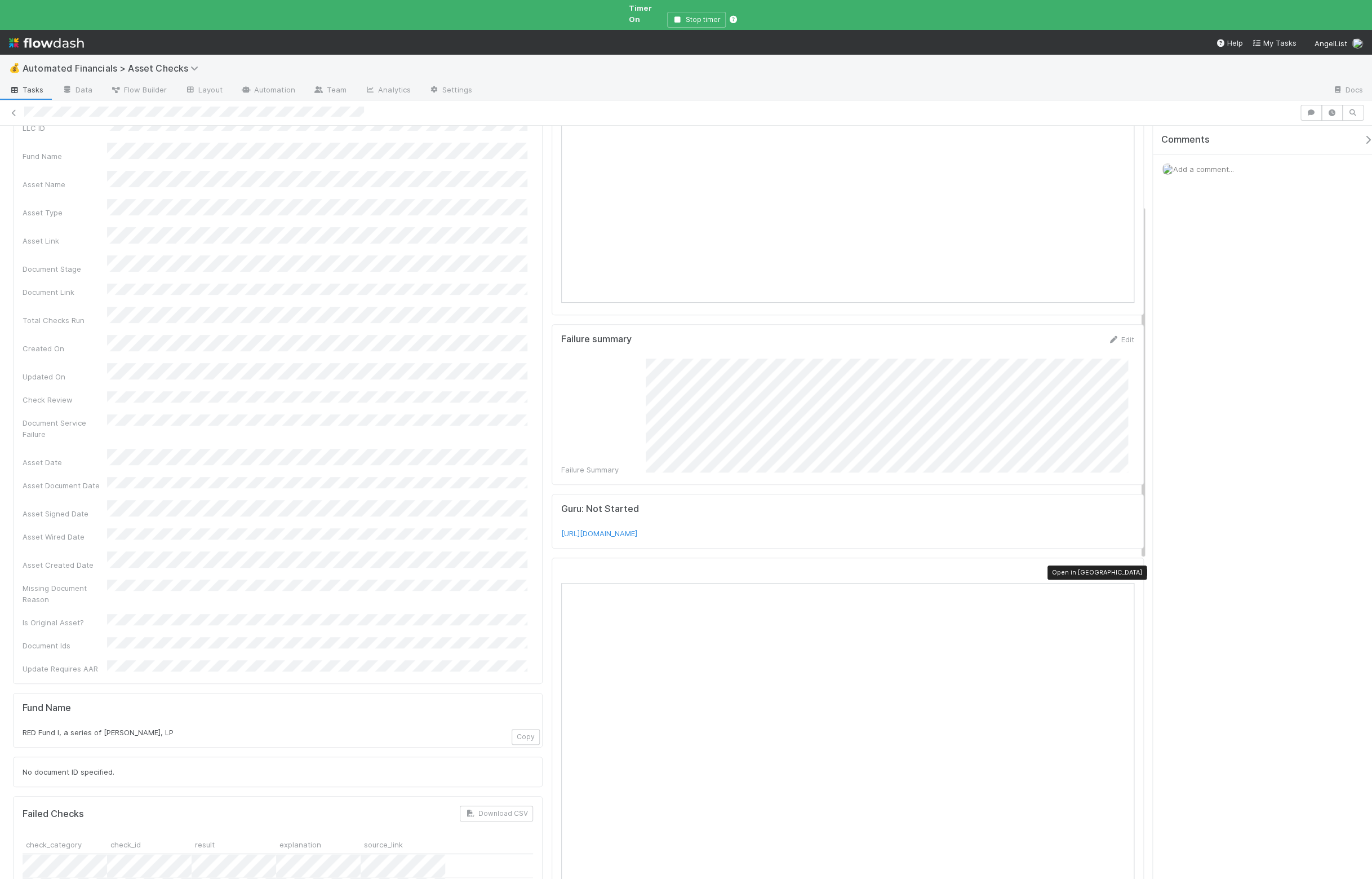
click at [1123, 569] on icon at bounding box center [1129, 573] width 11 height 7
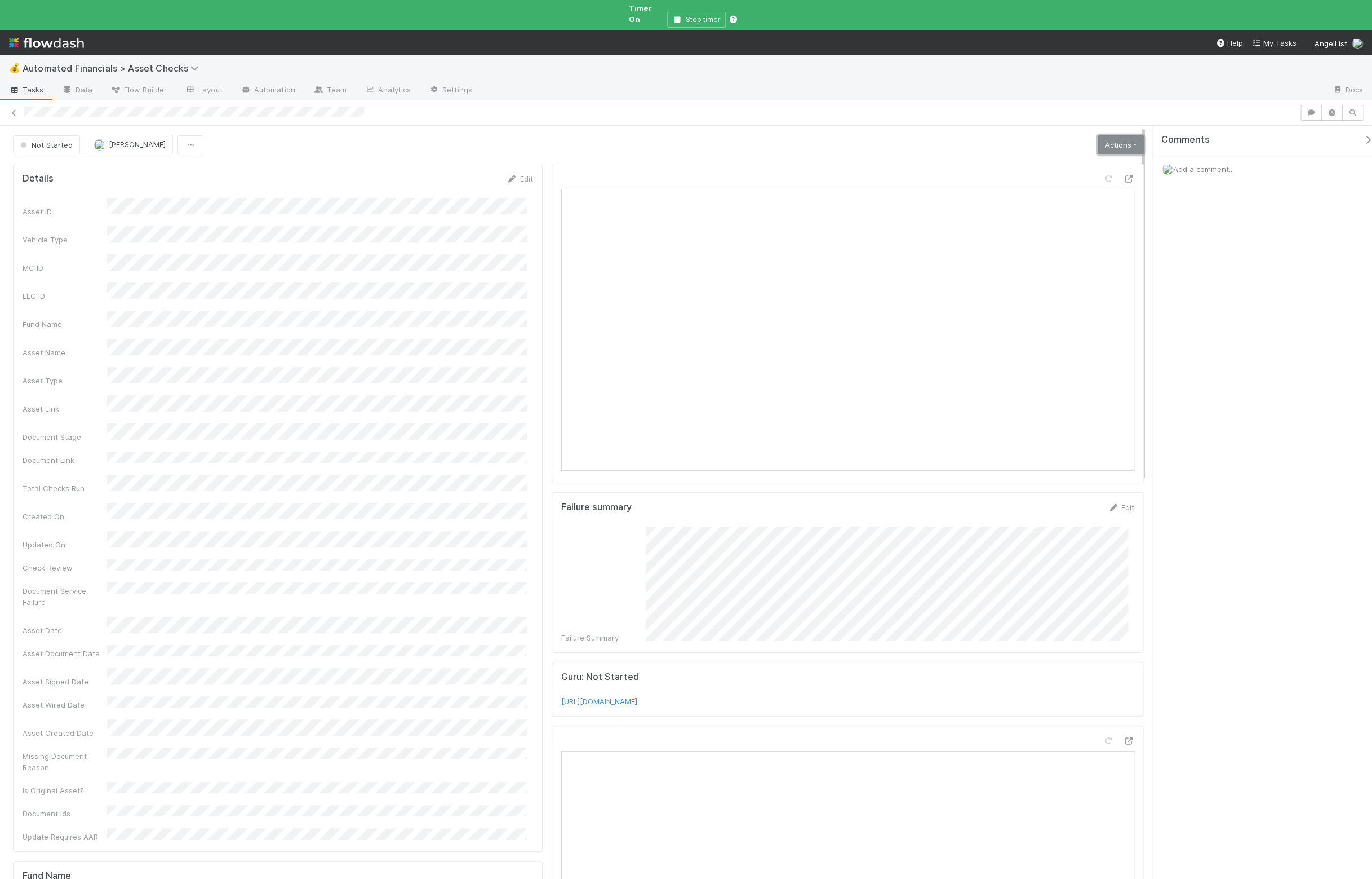
click at [1111, 137] on link "Actions" at bounding box center [1121, 145] width 46 height 19
click at [1085, 177] on button "Manually Verified" at bounding box center [1085, 185] width 120 height 16
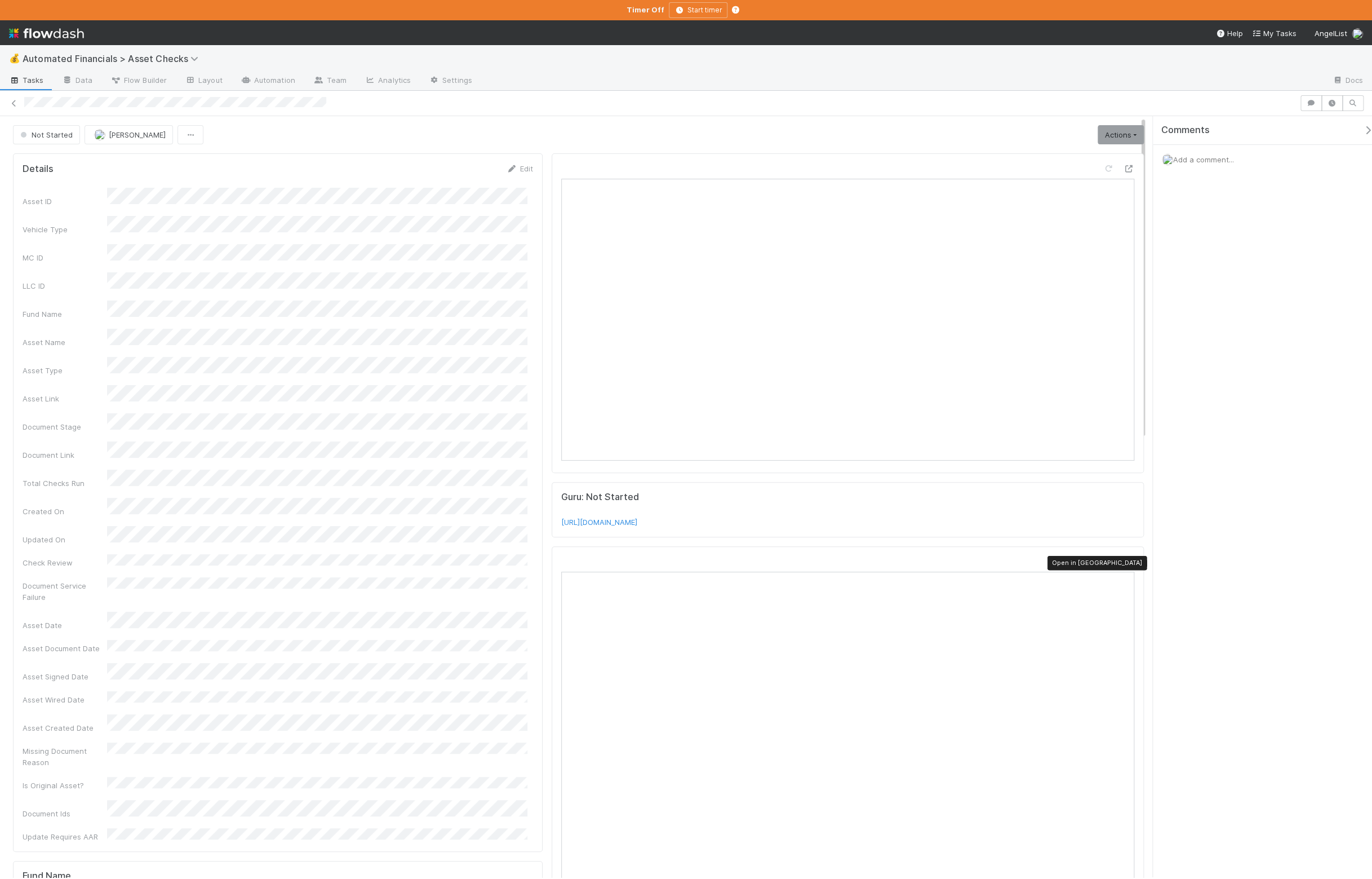
click at [1123, 565] on icon at bounding box center [1129, 562] width 11 height 7
click at [1107, 132] on link "Actions" at bounding box center [1121, 135] width 46 height 19
click at [1077, 179] on button "Manually Verified" at bounding box center [1085, 175] width 120 height 16
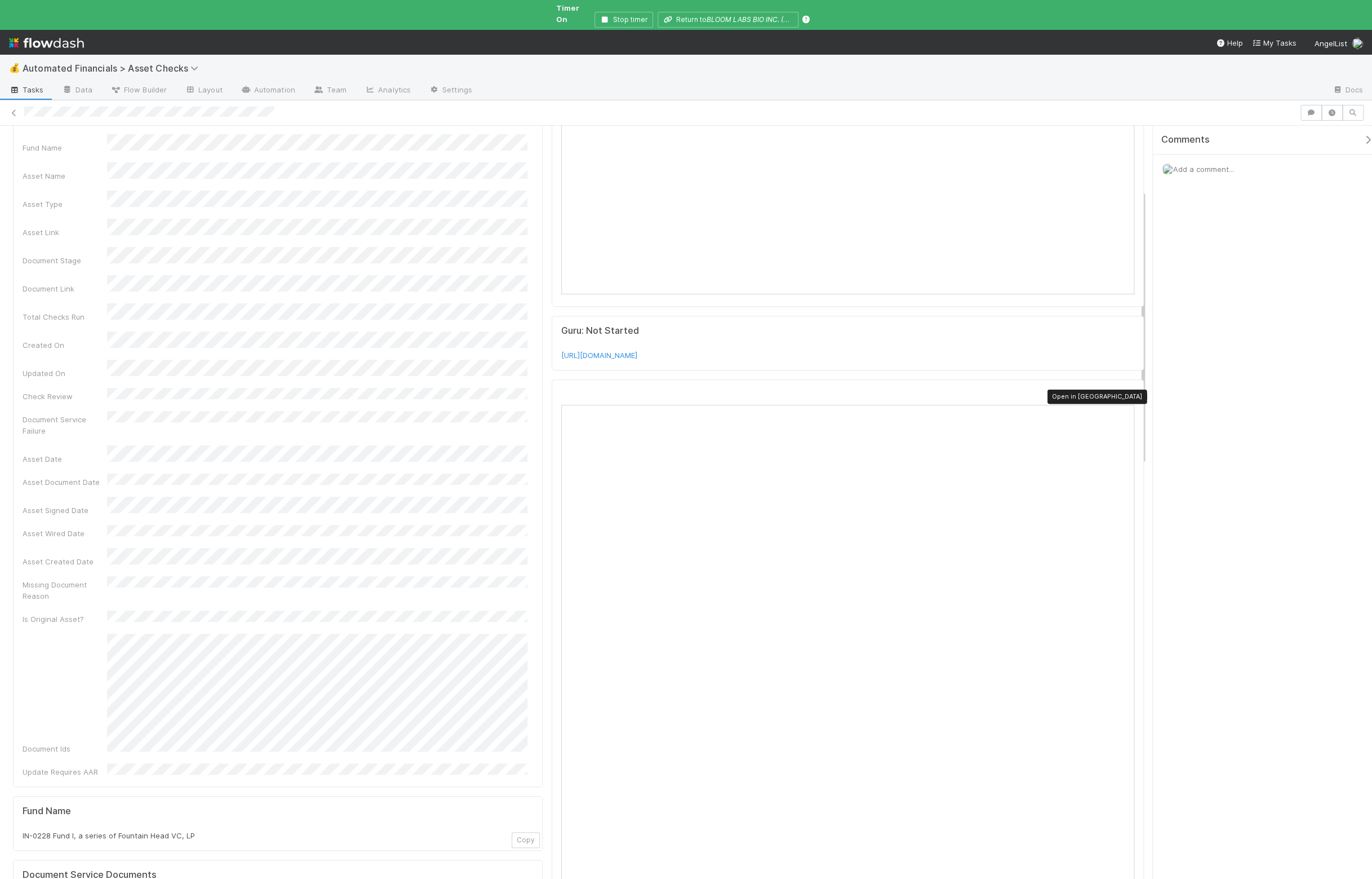
click at [1123, 391] on icon at bounding box center [1129, 395] width 11 height 7
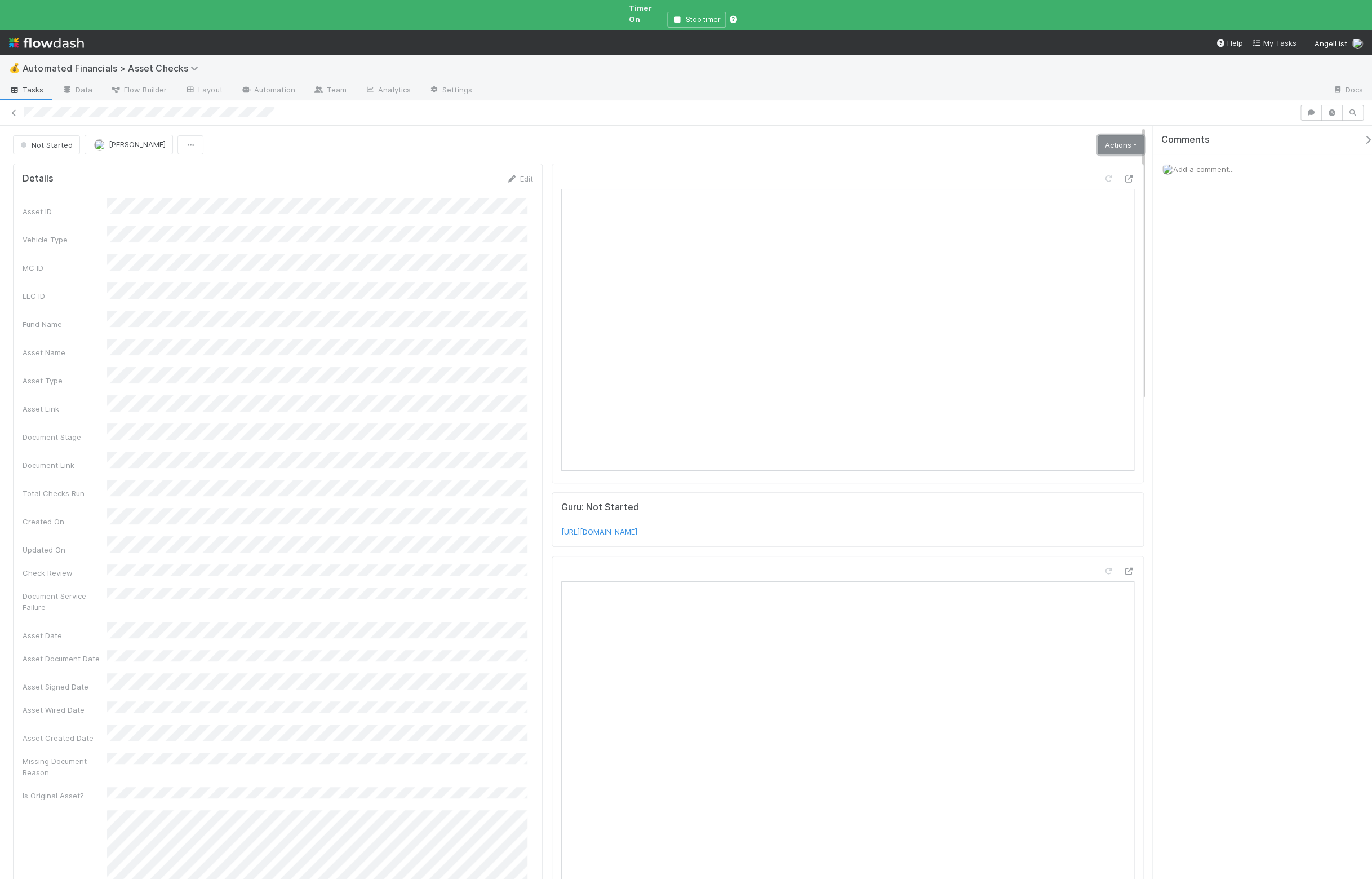
click at [1098, 137] on link "Actions" at bounding box center [1121, 145] width 46 height 19
click at [1077, 177] on button "Manually Verified" at bounding box center [1085, 185] width 120 height 16
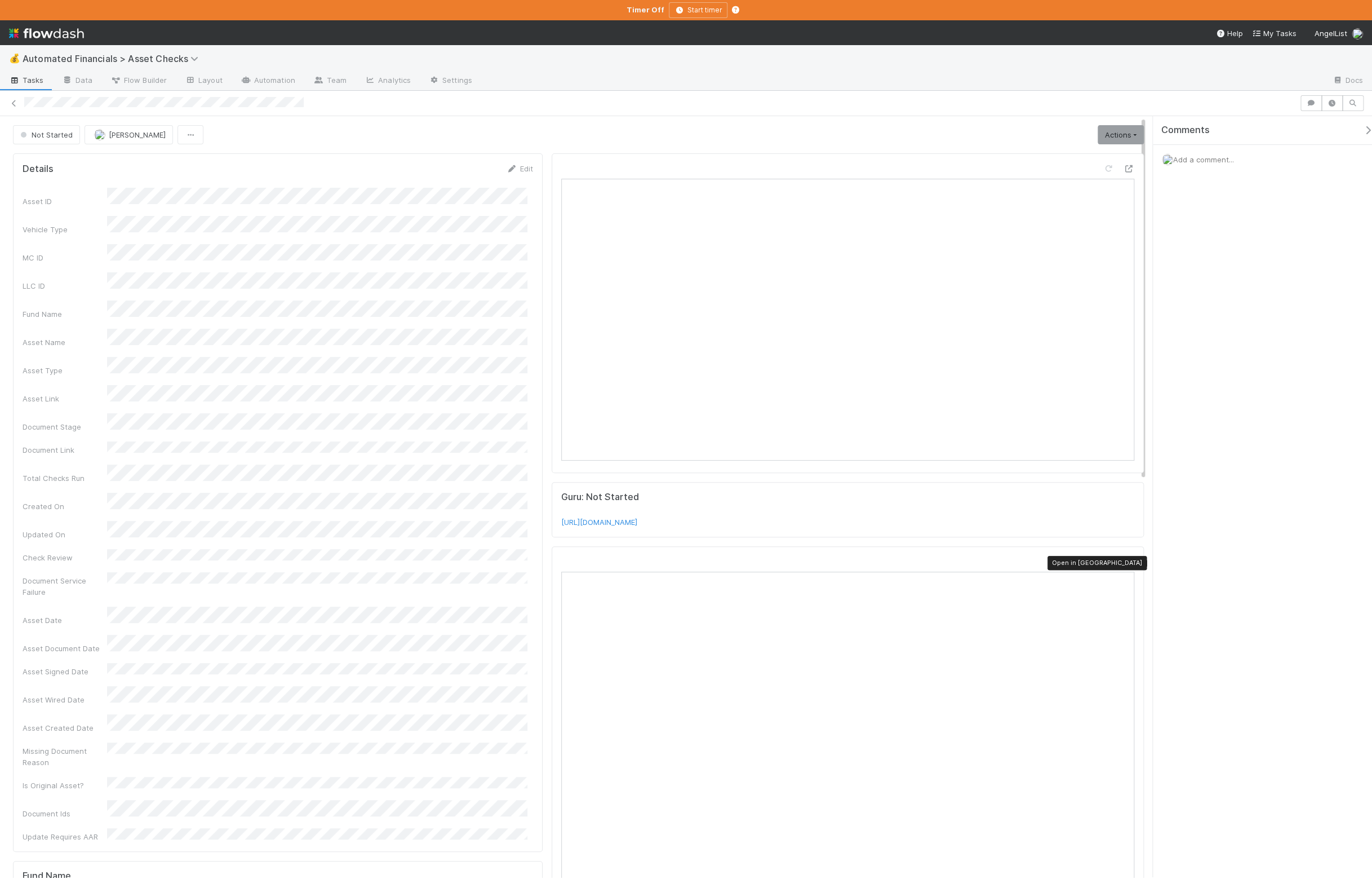
click at [1123, 565] on icon at bounding box center [1129, 562] width 11 height 7
click at [1118, 127] on link "Actions" at bounding box center [1121, 135] width 46 height 19
click at [1068, 182] on button "Manually Verified" at bounding box center [1085, 175] width 120 height 16
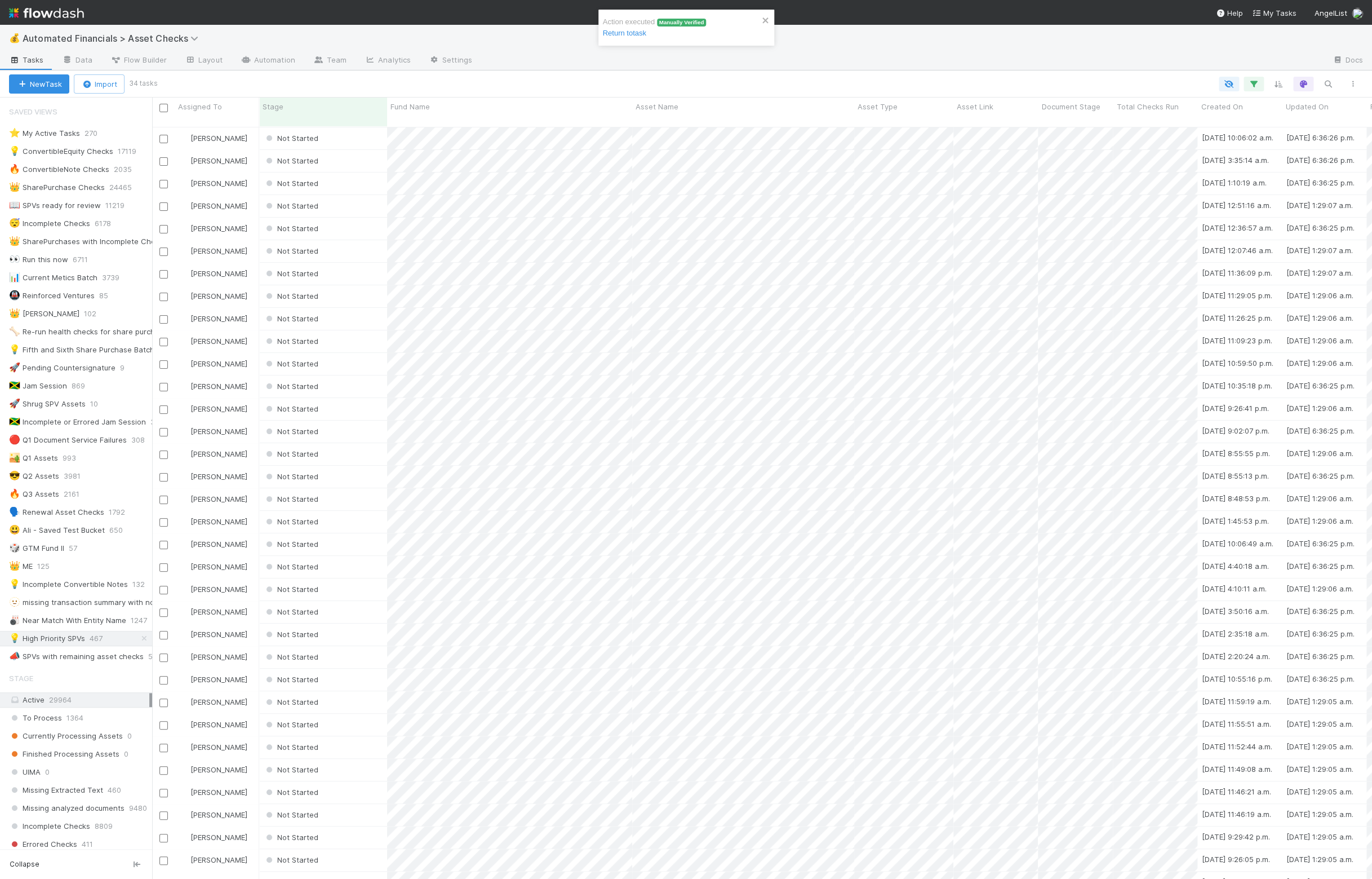
scroll to position [751, 1209]
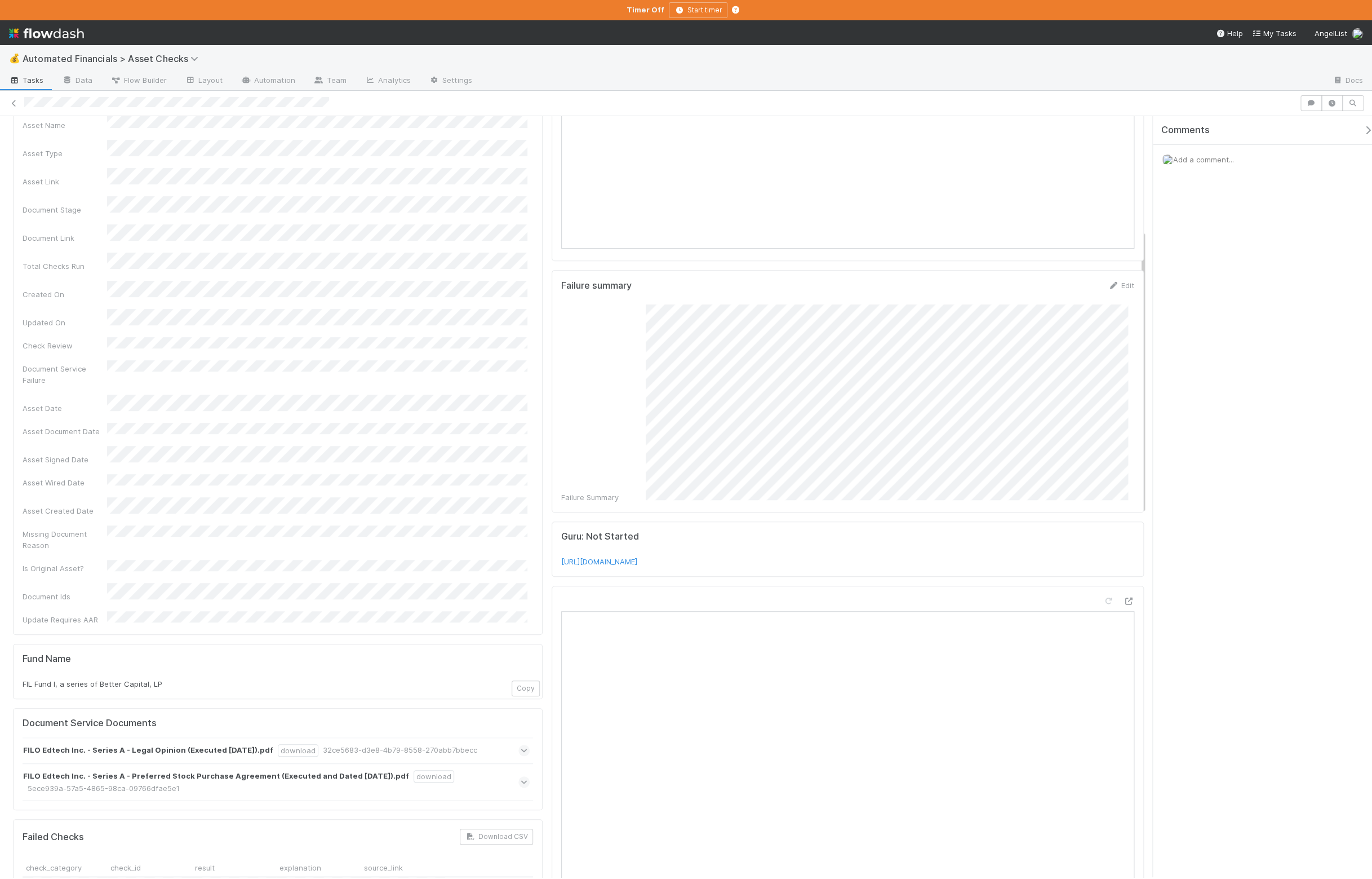
scroll to position [306, 0]
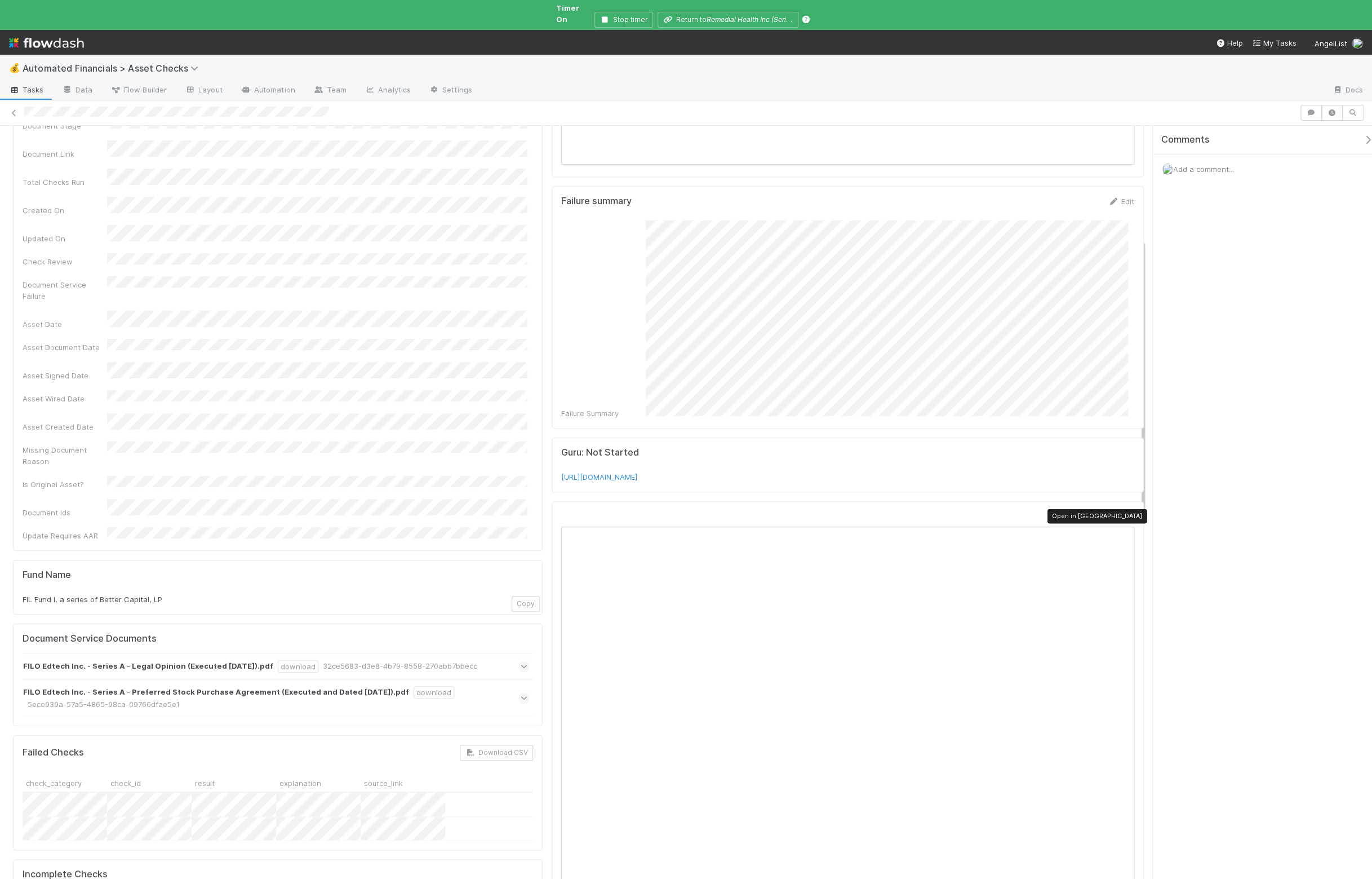
click at [1123, 513] on icon at bounding box center [1129, 516] width 11 height 7
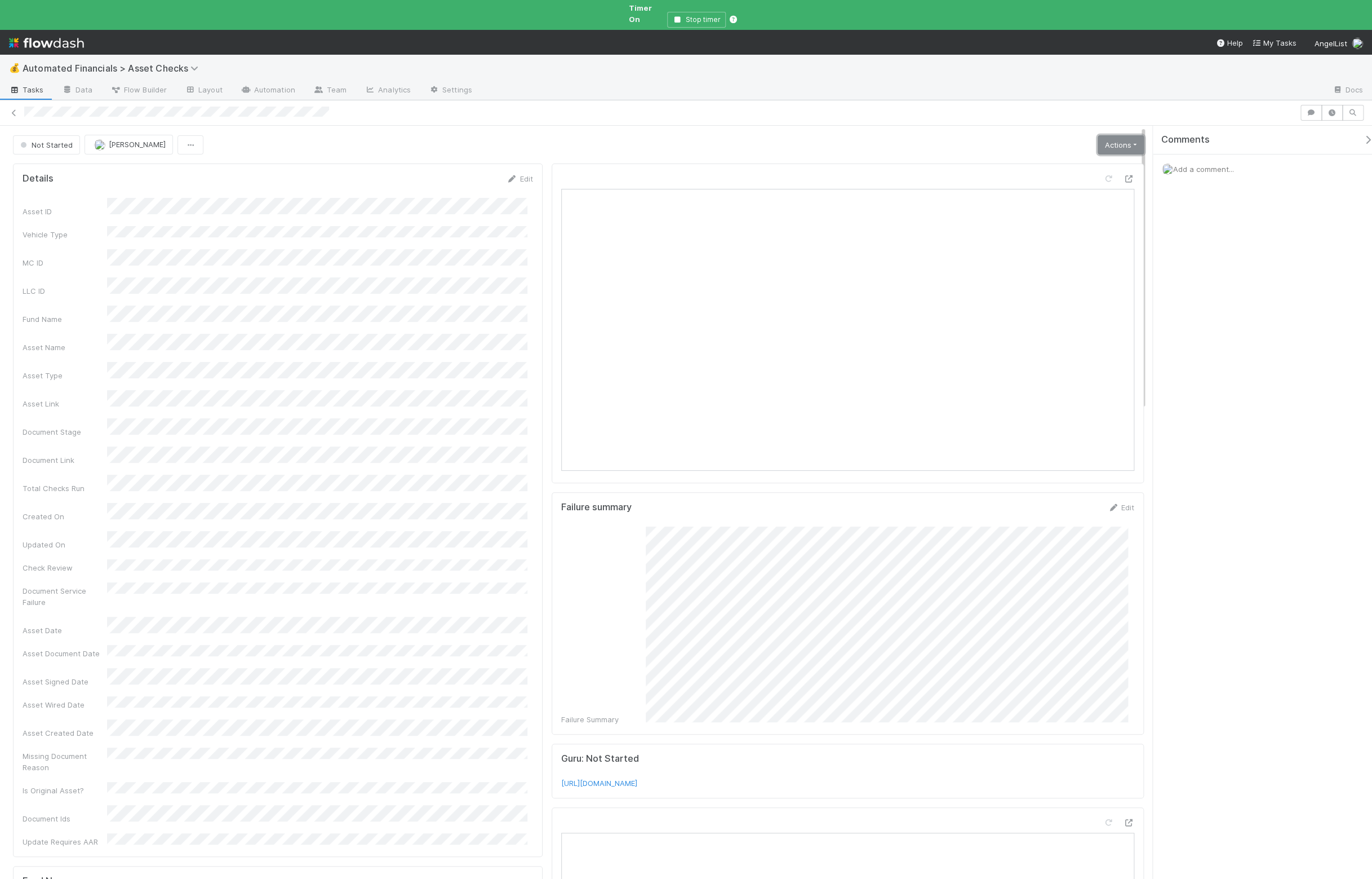
click at [1113, 136] on link "Actions" at bounding box center [1121, 145] width 46 height 19
click at [1102, 161] on button "Start" at bounding box center [1085, 169] width 120 height 16
click at [1100, 137] on link "Actions" at bounding box center [1121, 145] width 46 height 19
click at [1091, 224] on button "Document Service Is Right" at bounding box center [1082, 232] width 124 height 16
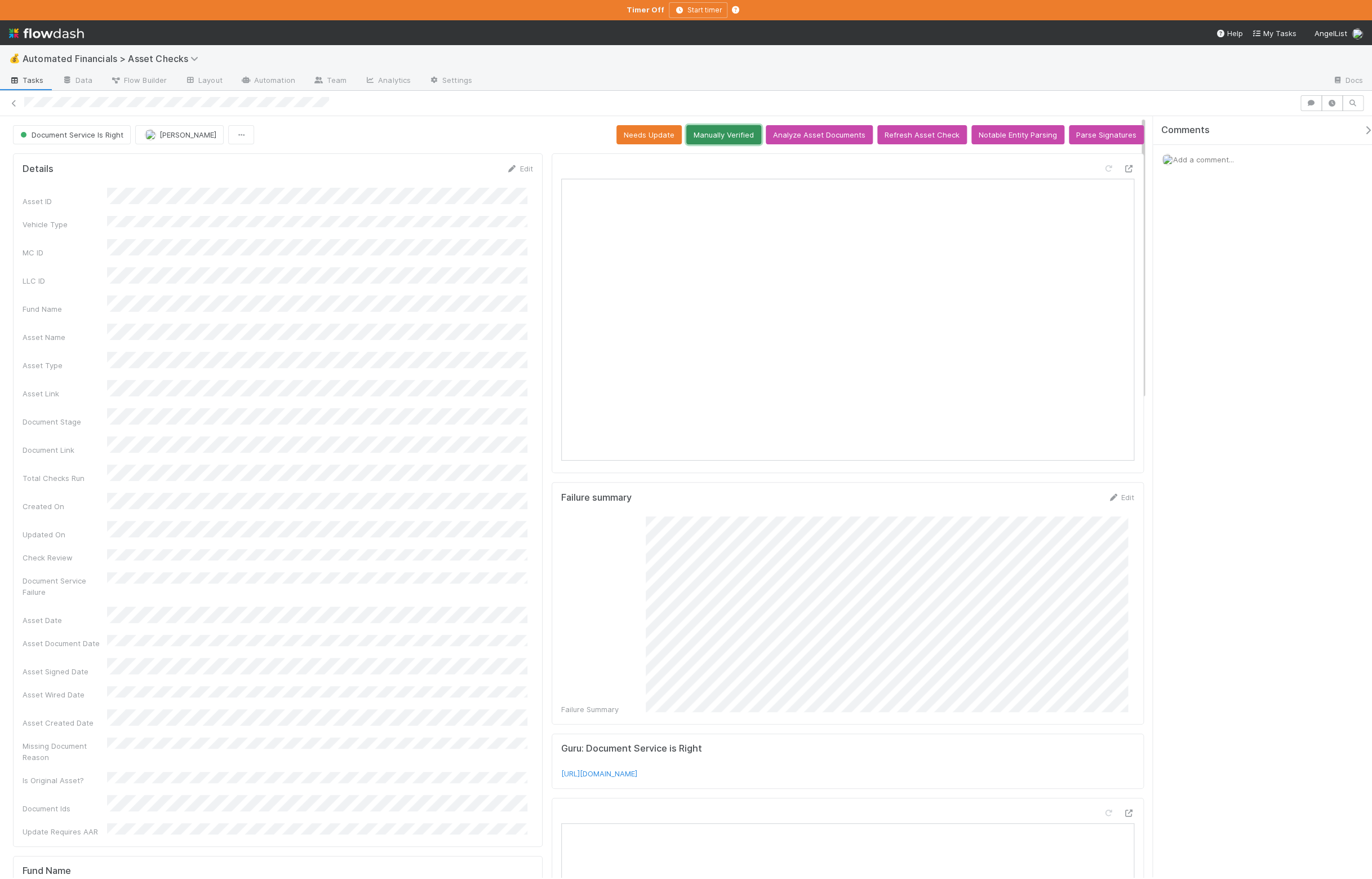
click at [726, 139] on button "Manually Verified" at bounding box center [724, 135] width 75 height 19
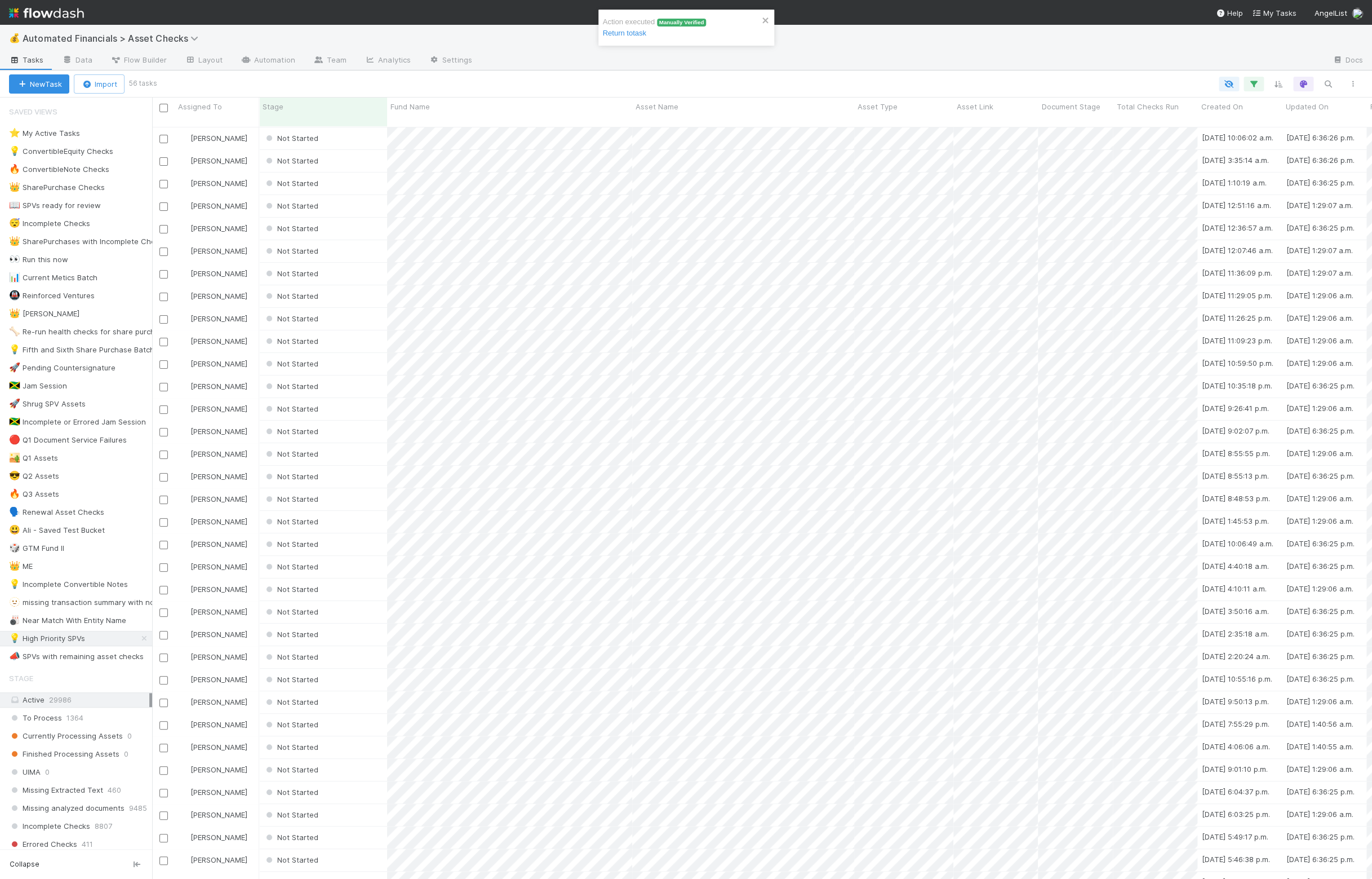
scroll to position [11, 11]
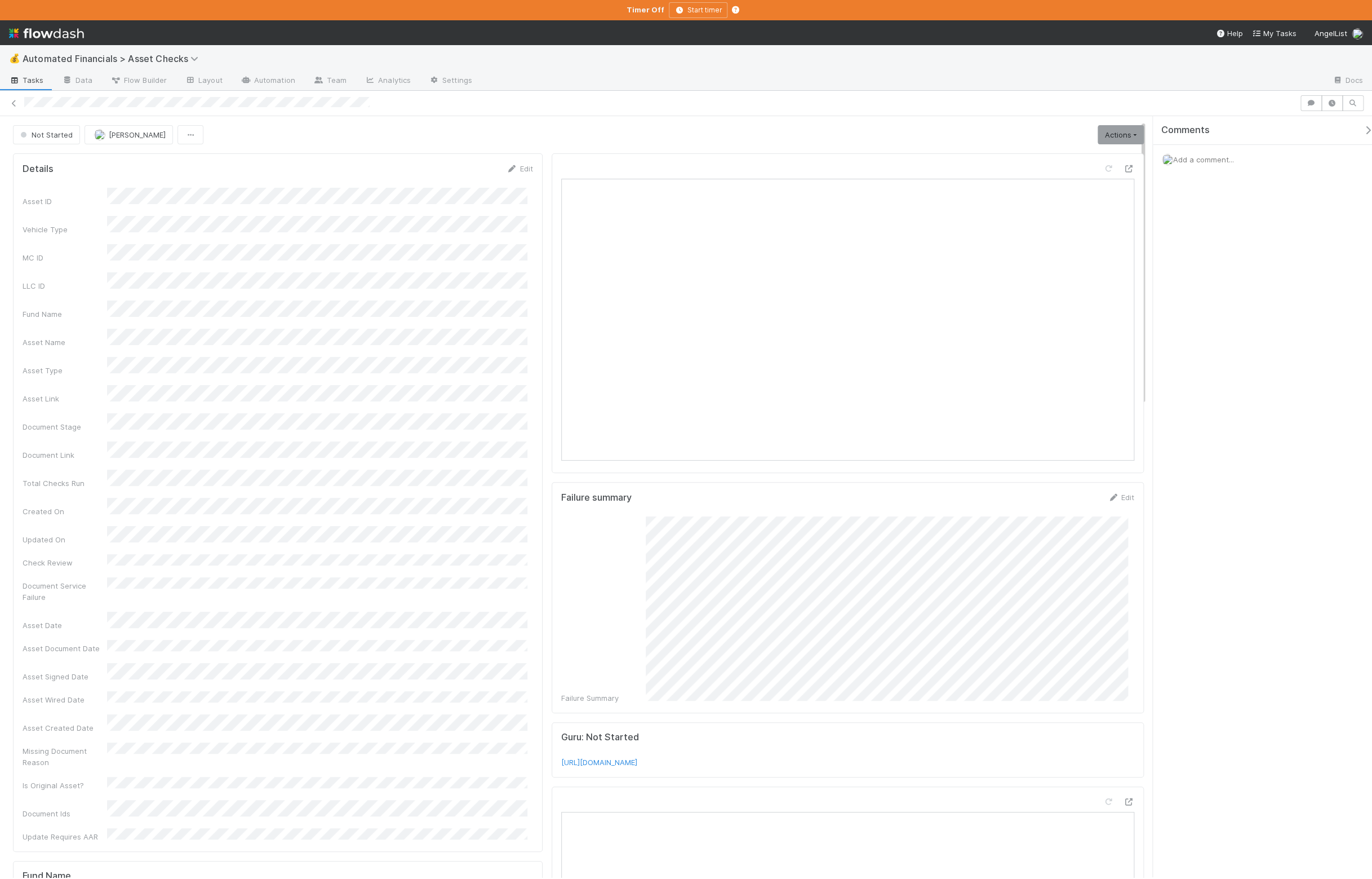
scroll to position [178, 0]
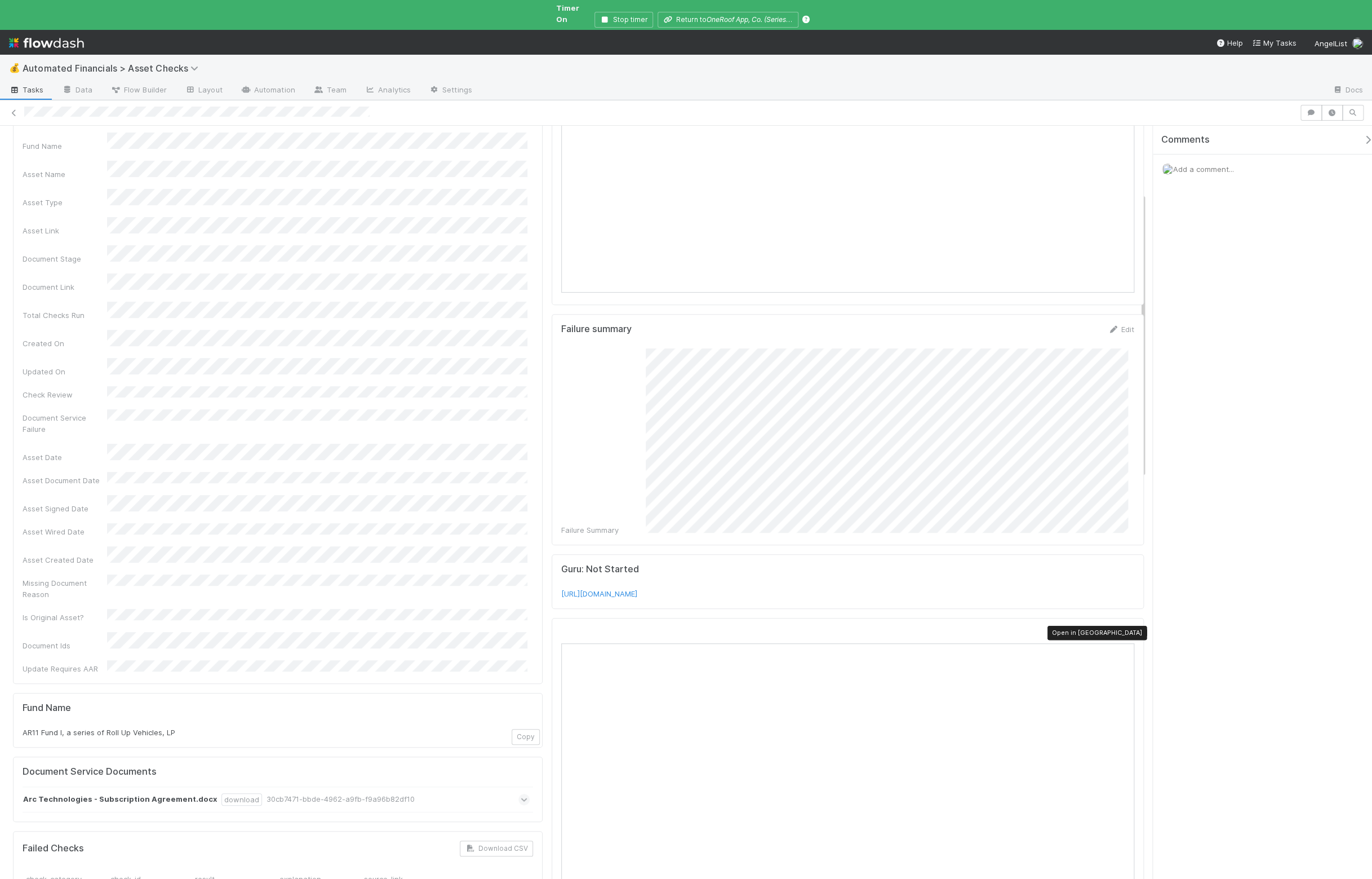
click at [1123, 630] on icon at bounding box center [1129, 633] width 11 height 7
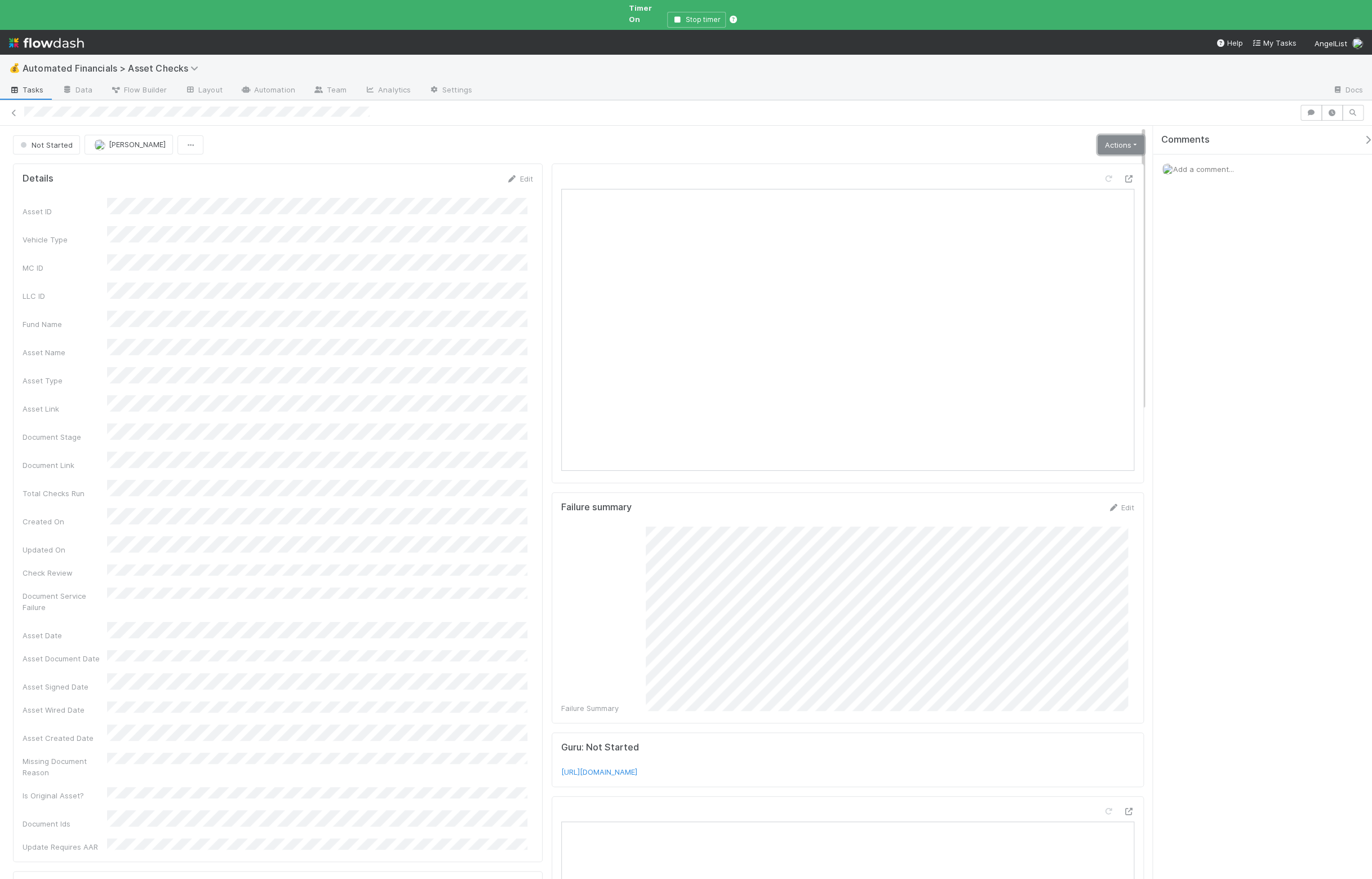
click at [1102, 136] on link "Actions" at bounding box center [1121, 145] width 46 height 19
click at [1085, 177] on button "Manually Verified" at bounding box center [1085, 185] width 120 height 16
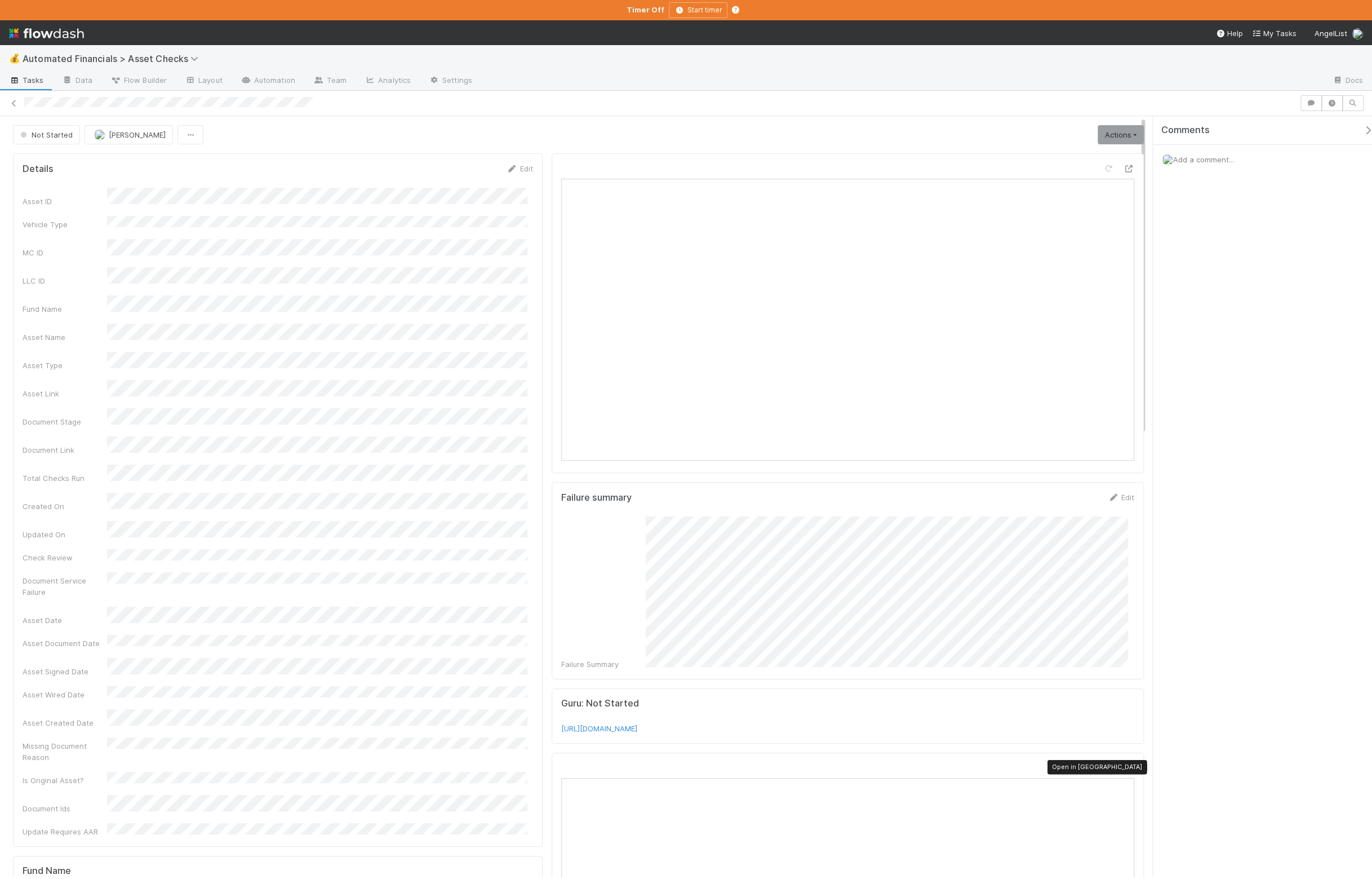
click at [1123, 768] on icon at bounding box center [1129, 768] width 11 height 7
click at [1113, 140] on link "Actions" at bounding box center [1121, 135] width 46 height 19
click at [1081, 176] on button "Manually Verified" at bounding box center [1085, 175] width 120 height 16
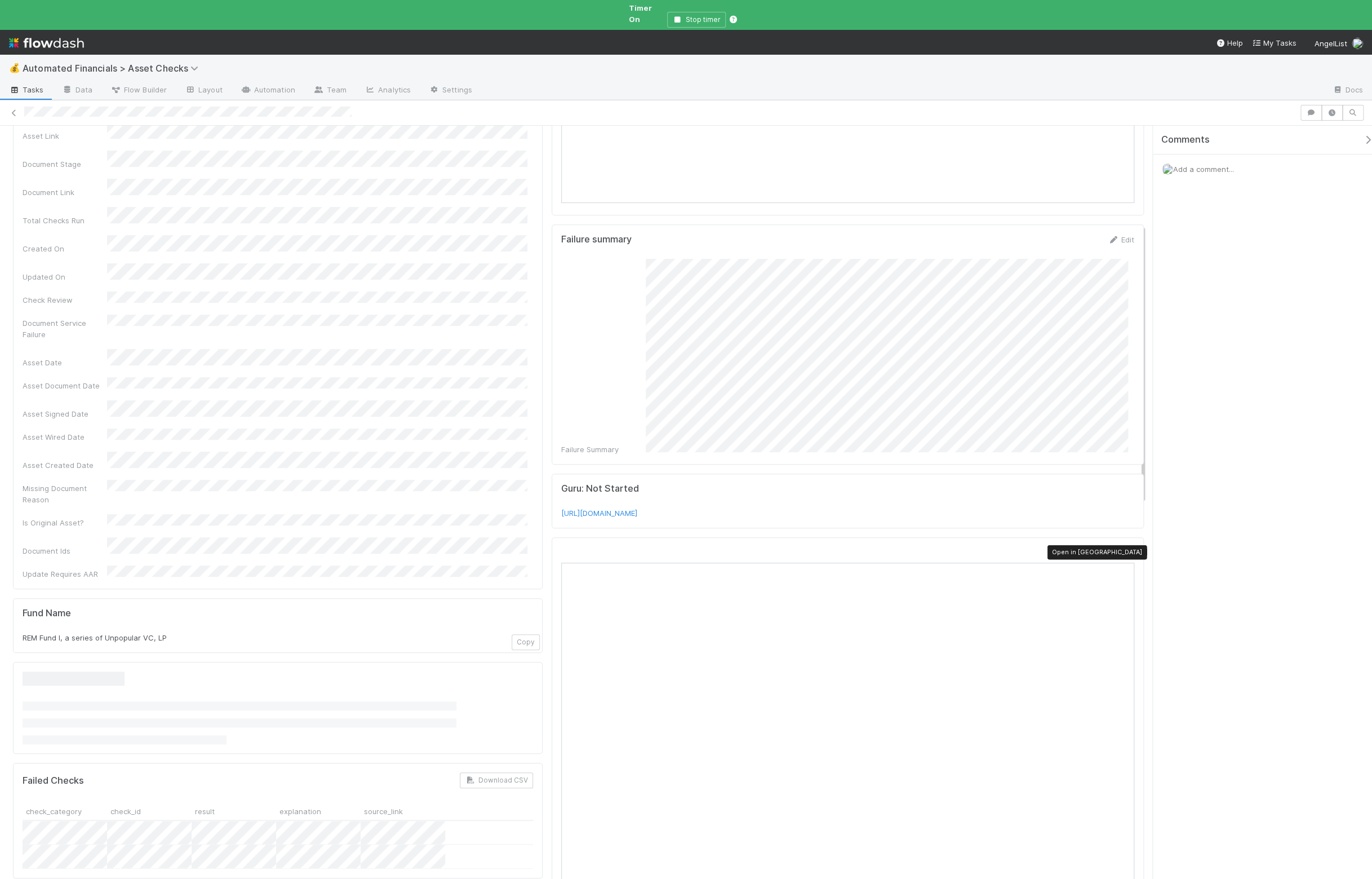
click at [1123, 549] on icon at bounding box center [1129, 552] width 11 height 7
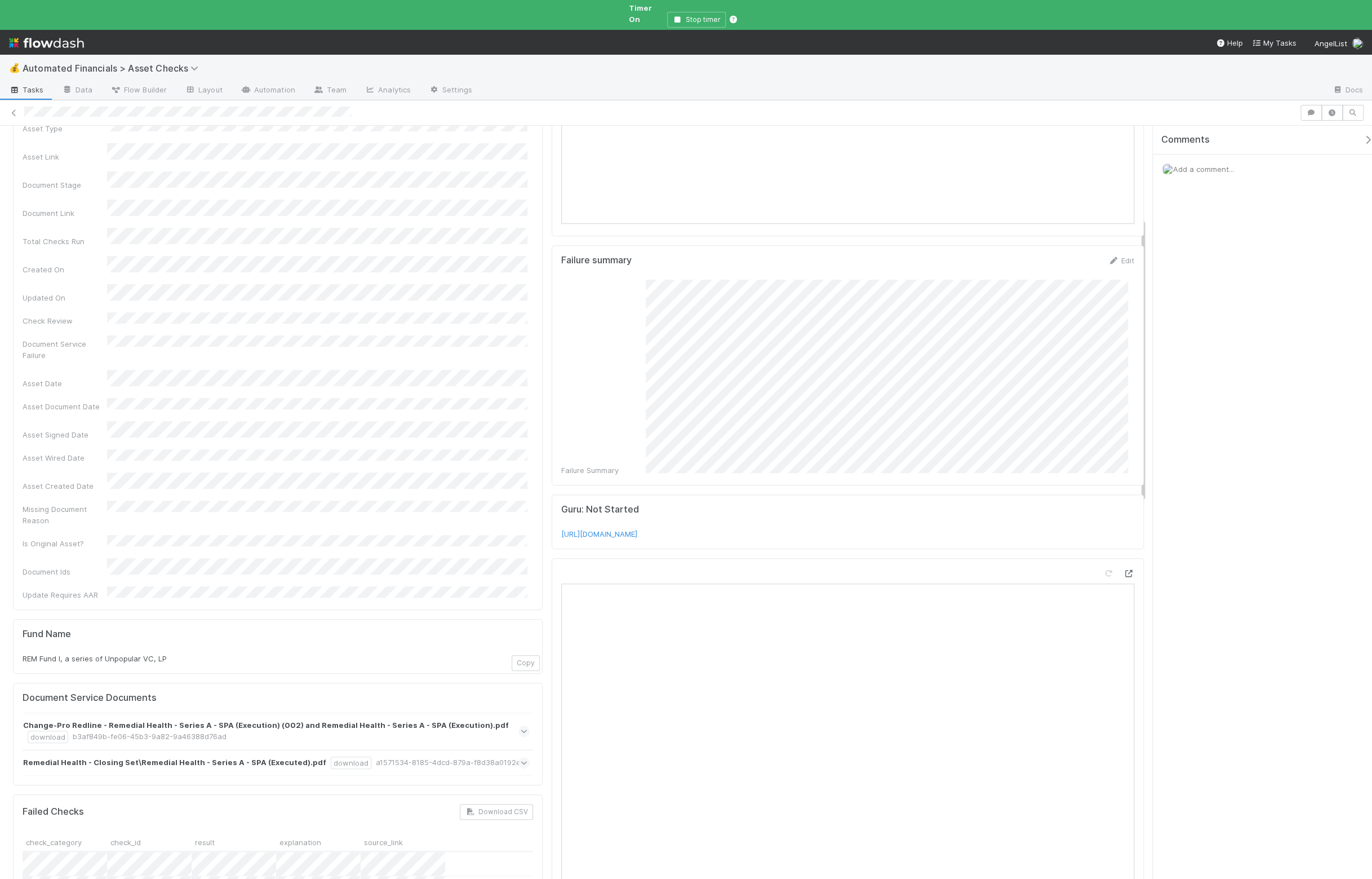
scroll to position [0, 0]
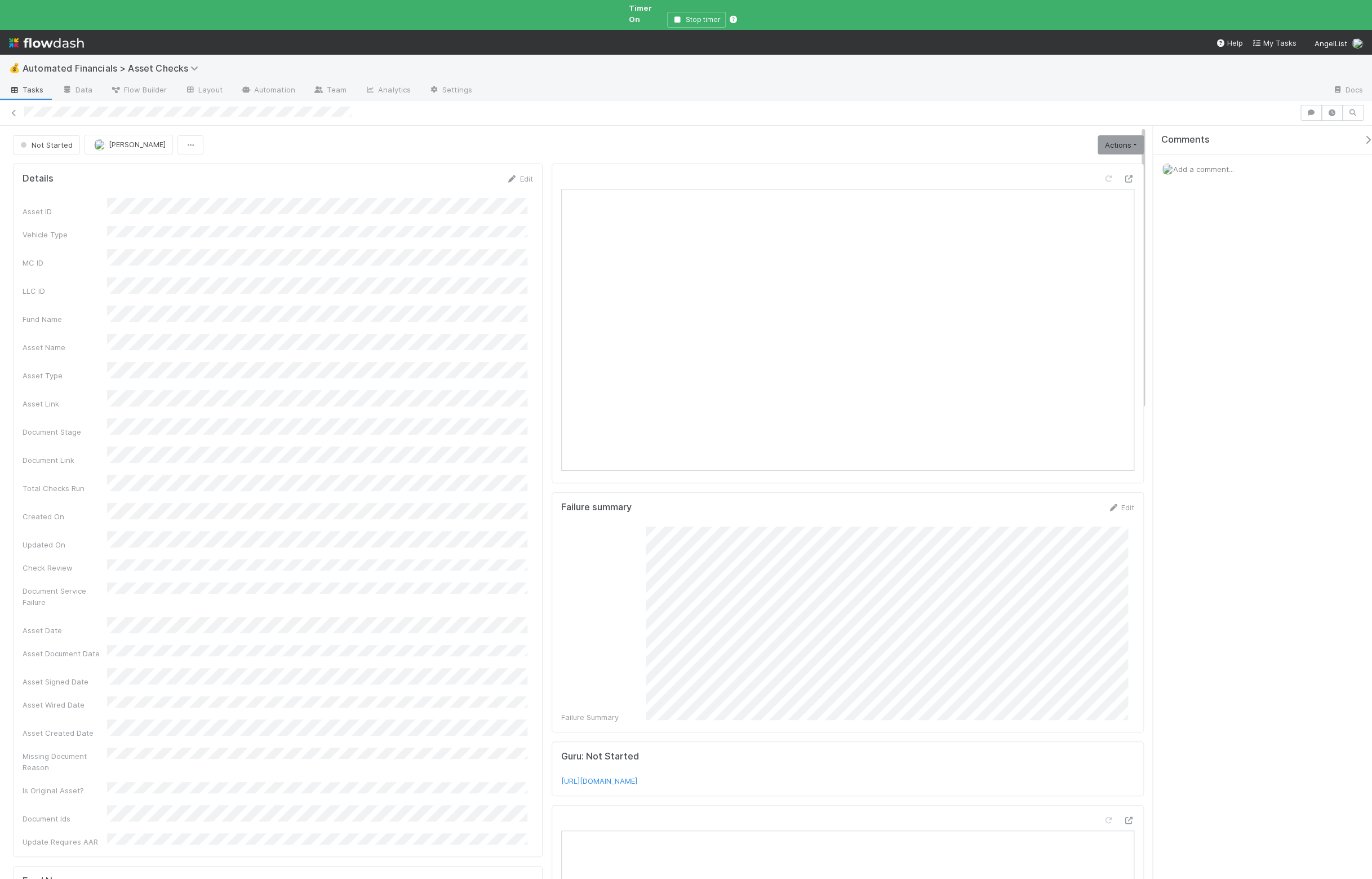
click at [1112, 137] on link "Actions" at bounding box center [1121, 145] width 46 height 19
click at [1073, 177] on button "Manually Verified" at bounding box center [1085, 185] width 120 height 16
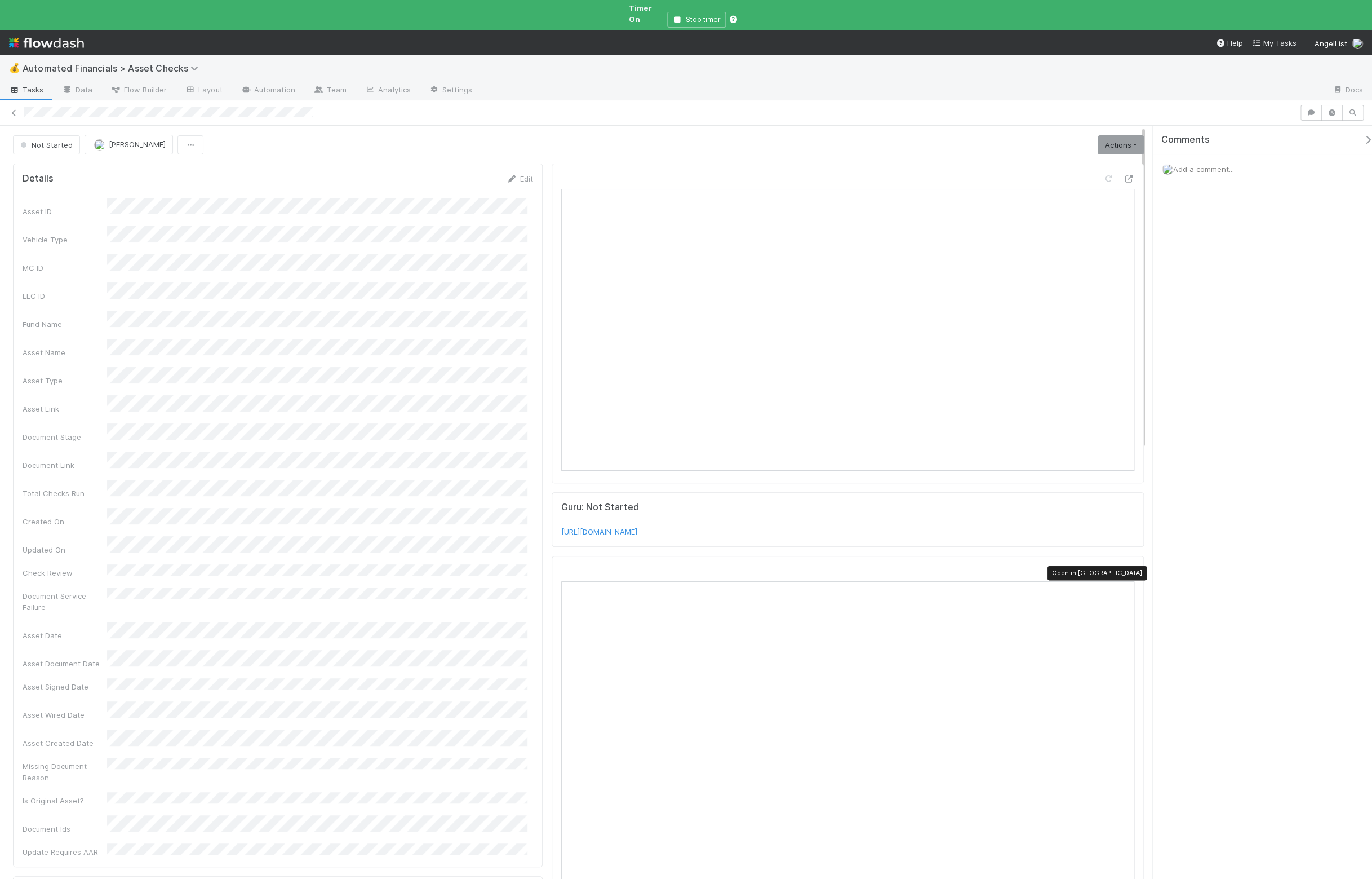
click at [1123, 568] on icon at bounding box center [1129, 571] width 11 height 7
click at [1108, 136] on link "Actions" at bounding box center [1121, 145] width 46 height 19
click at [1085, 177] on button "Manually Verified" at bounding box center [1085, 185] width 120 height 16
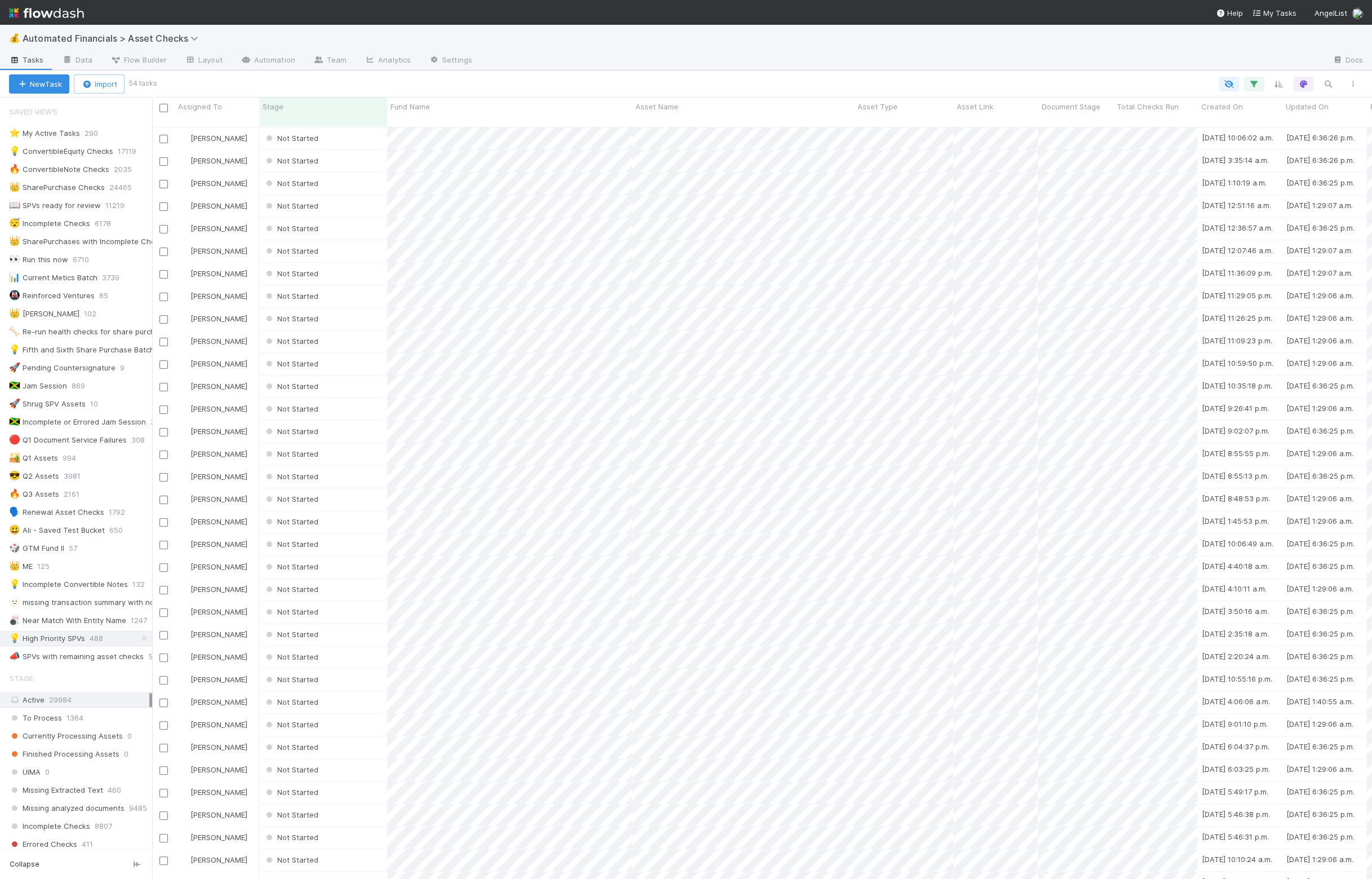
scroll to position [11, 11]
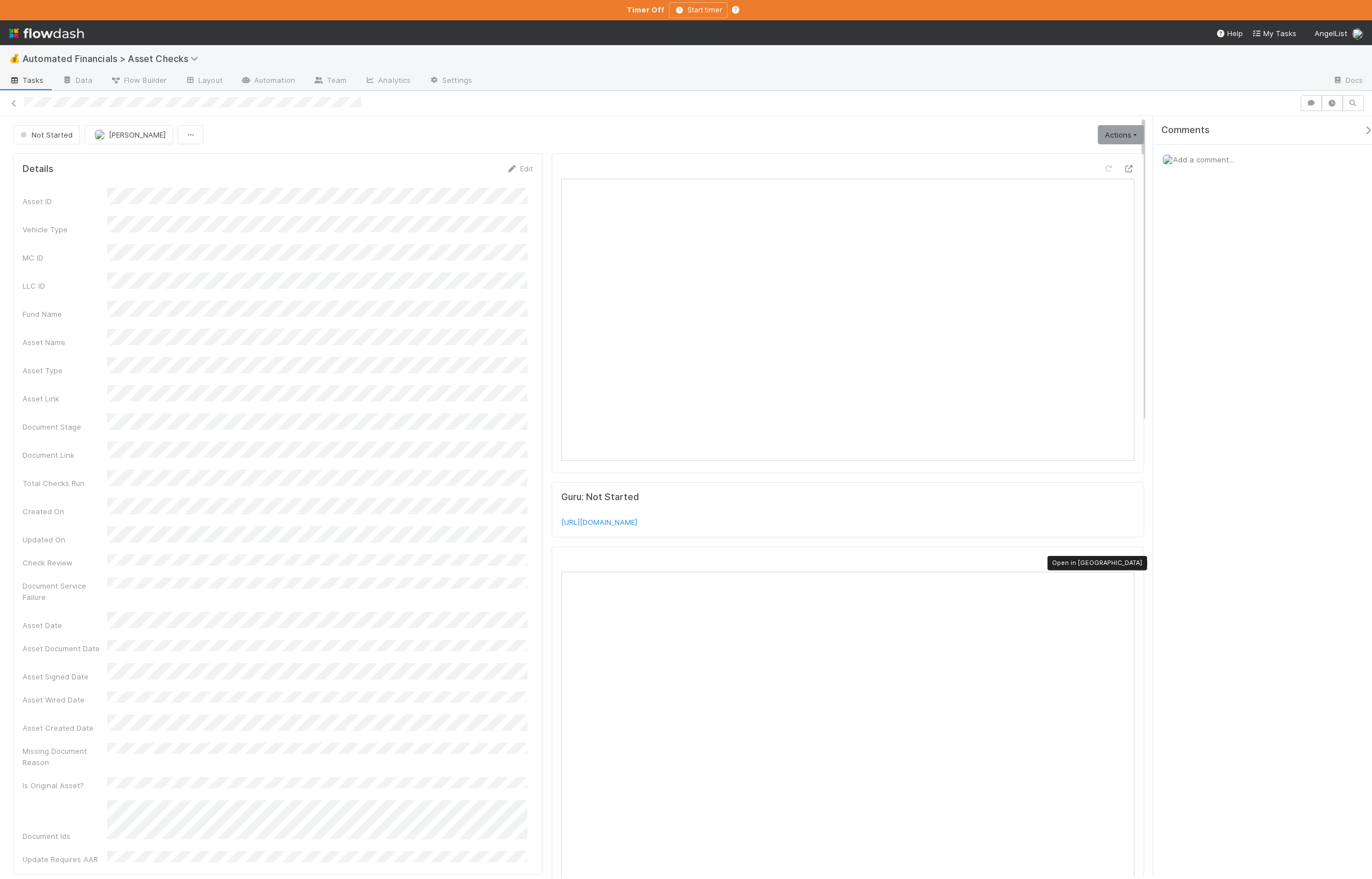
click at [1123, 562] on icon at bounding box center [1129, 562] width 11 height 7
click at [1112, 137] on link "Actions" at bounding box center [1121, 135] width 46 height 19
click at [1080, 179] on button "Manually Verified" at bounding box center [1085, 175] width 120 height 16
click at [1123, 564] on icon at bounding box center [1129, 562] width 11 height 7
click at [1098, 137] on link "Actions" at bounding box center [1121, 135] width 46 height 19
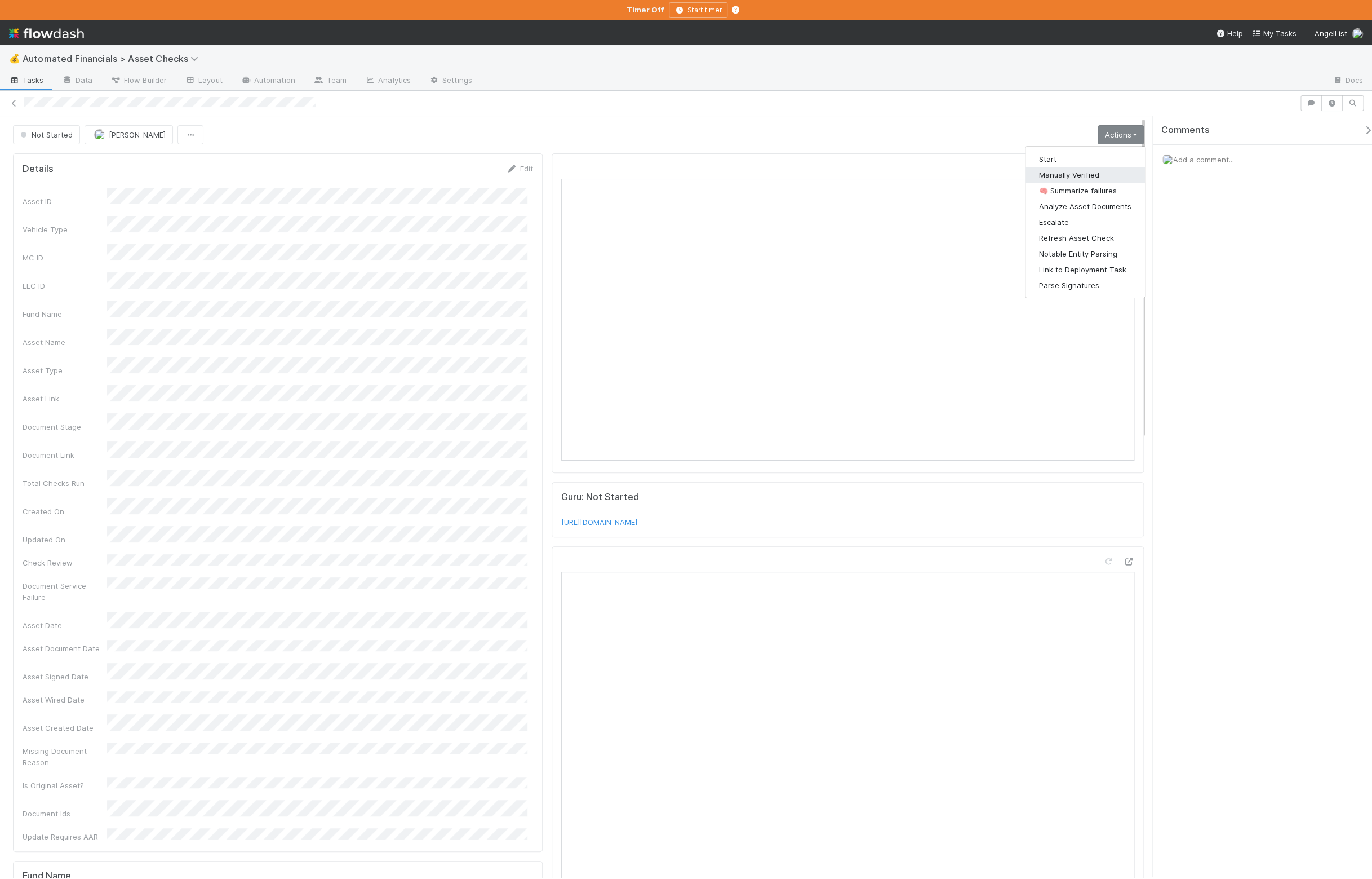
click at [1080, 176] on button "Manually Verified" at bounding box center [1085, 175] width 120 height 16
click at [1123, 565] on icon at bounding box center [1129, 562] width 11 height 7
click at [1121, 134] on link "Actions" at bounding box center [1121, 135] width 46 height 19
click at [1090, 179] on button "Manually Verified" at bounding box center [1085, 175] width 120 height 16
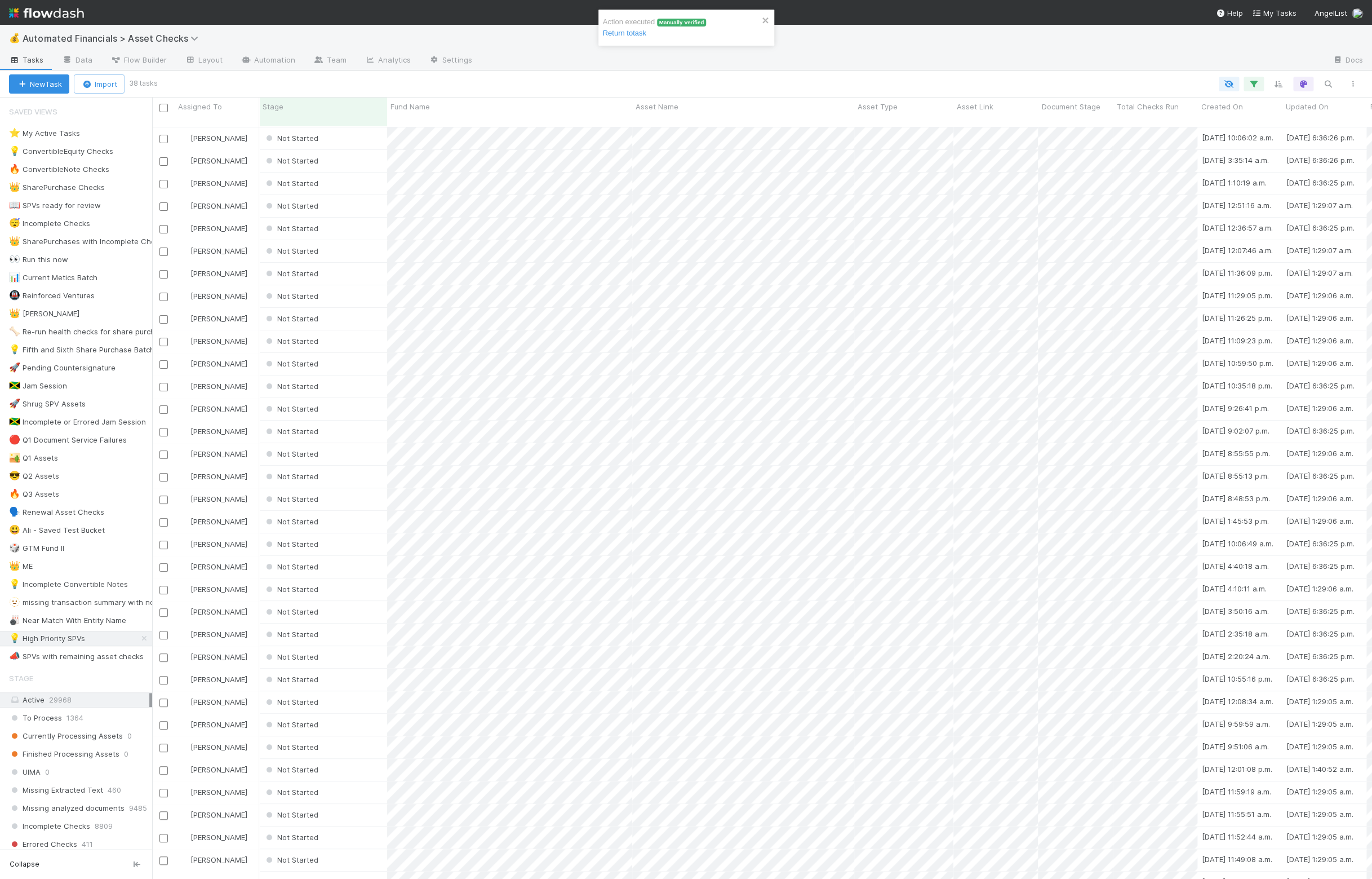
scroll to position [11, 11]
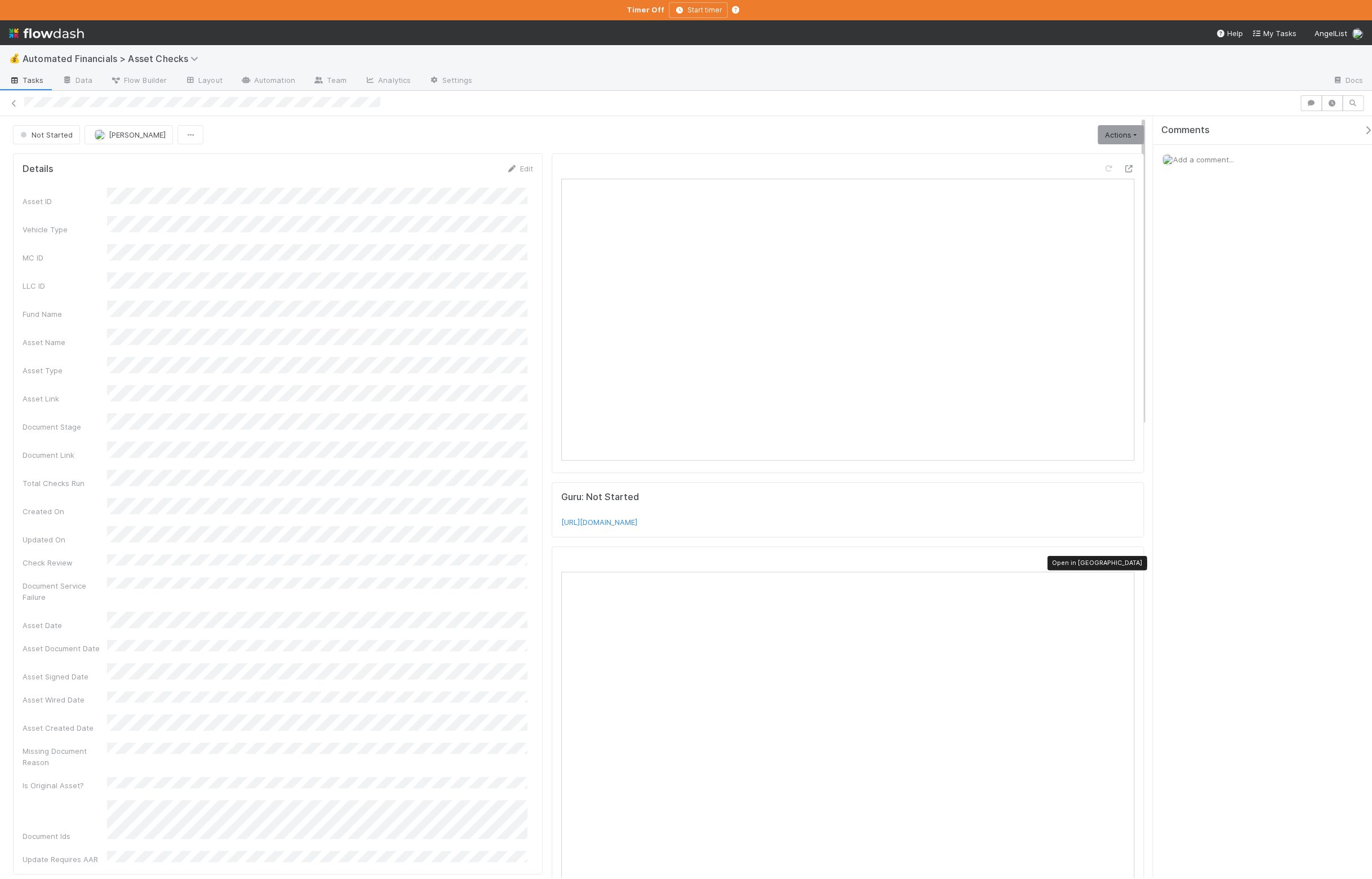
click at [1123, 565] on icon at bounding box center [1129, 562] width 11 height 7
click at [1109, 133] on link "Actions" at bounding box center [1121, 135] width 46 height 19
click at [1095, 175] on button "Manually Verified" at bounding box center [1085, 175] width 120 height 16
click at [1123, 565] on icon at bounding box center [1129, 562] width 11 height 7
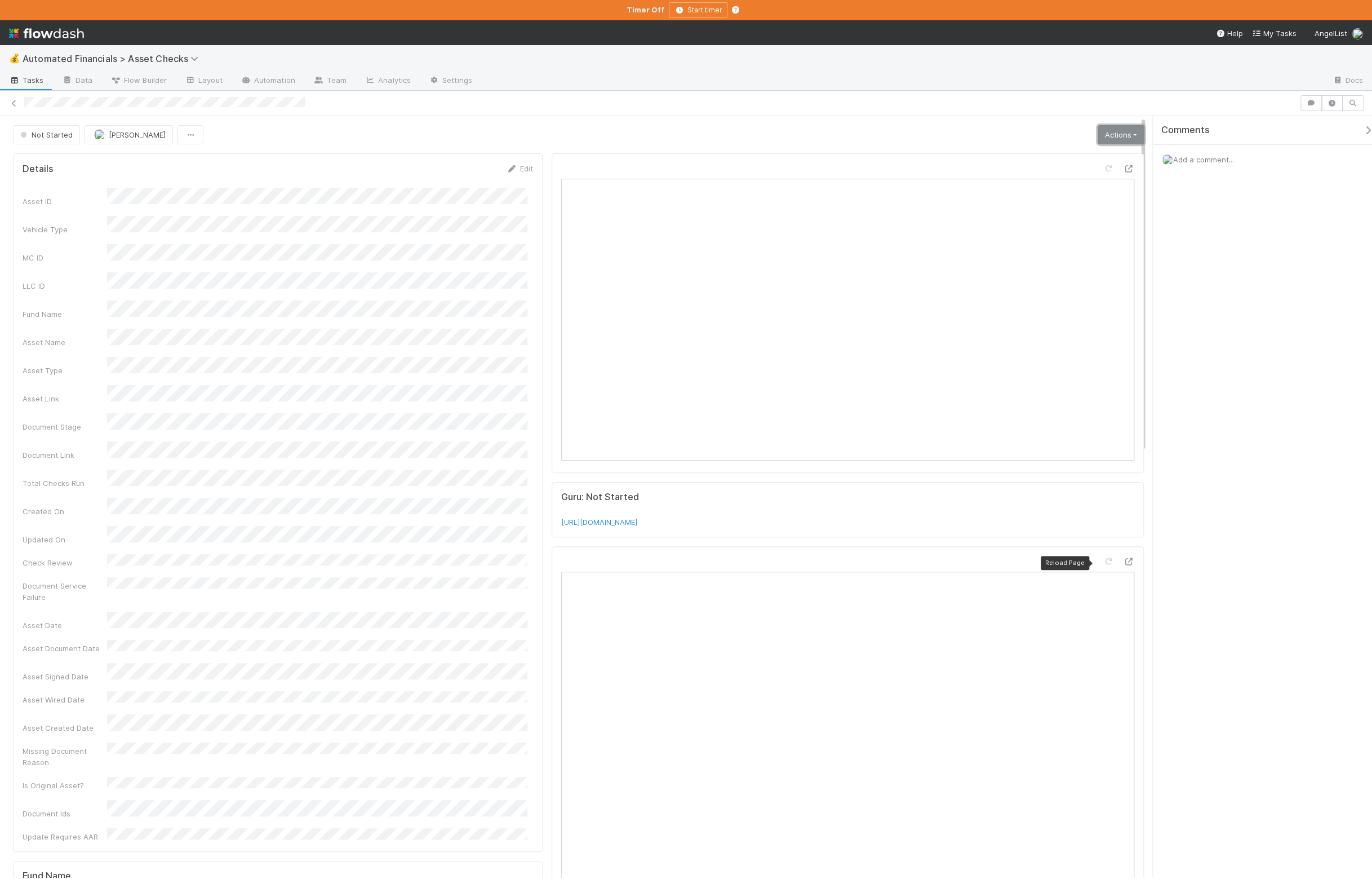
click at [1116, 132] on link "Actions" at bounding box center [1121, 135] width 46 height 19
click at [1090, 174] on button "Manually Verified" at bounding box center [1085, 175] width 120 height 16
click at [1123, 565] on icon at bounding box center [1129, 562] width 11 height 7
click at [1108, 144] on link "Actions" at bounding box center [1121, 135] width 46 height 19
click at [1094, 181] on button "Manually Verified" at bounding box center [1085, 175] width 120 height 16
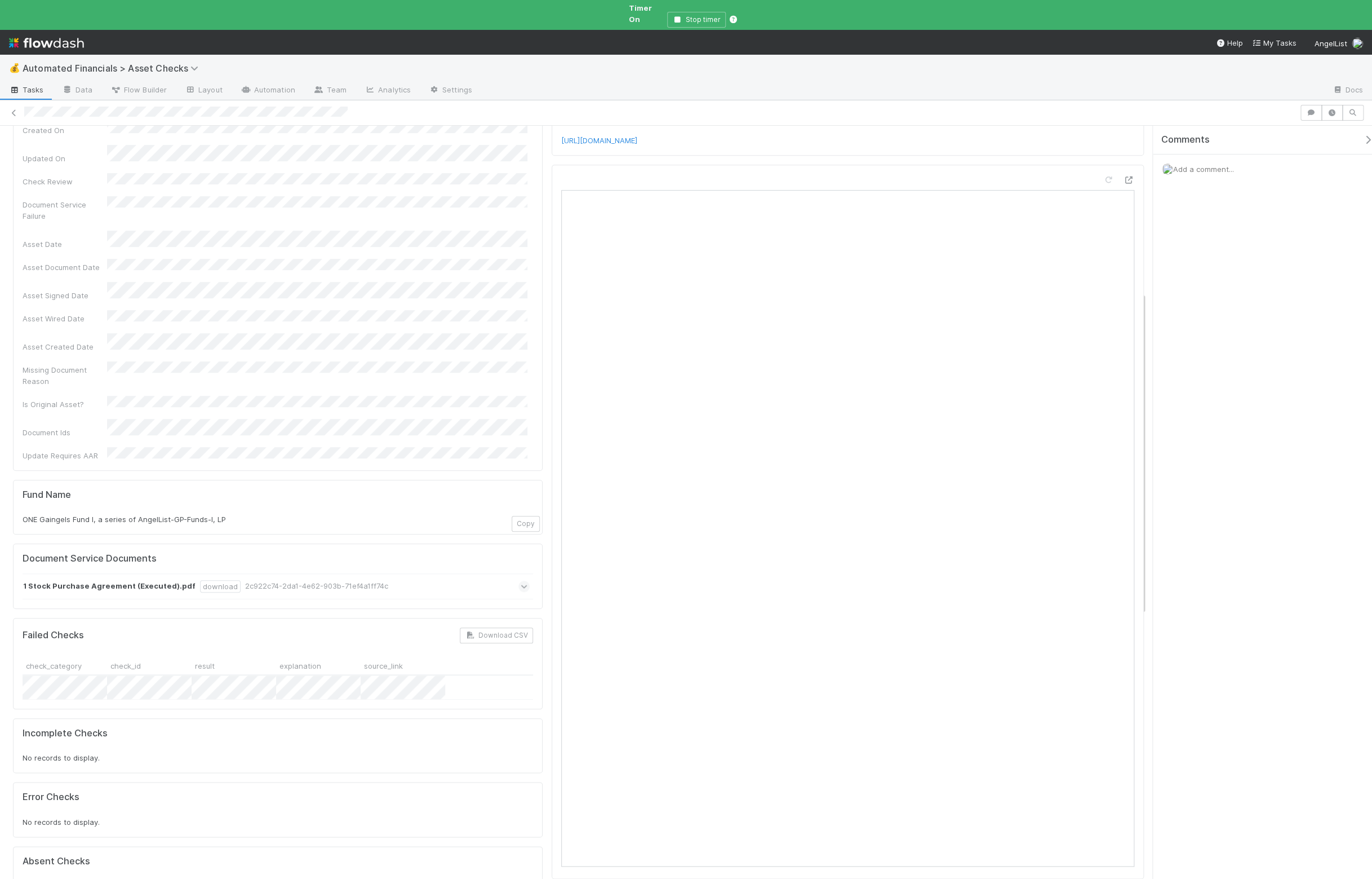
scroll to position [215, 0]
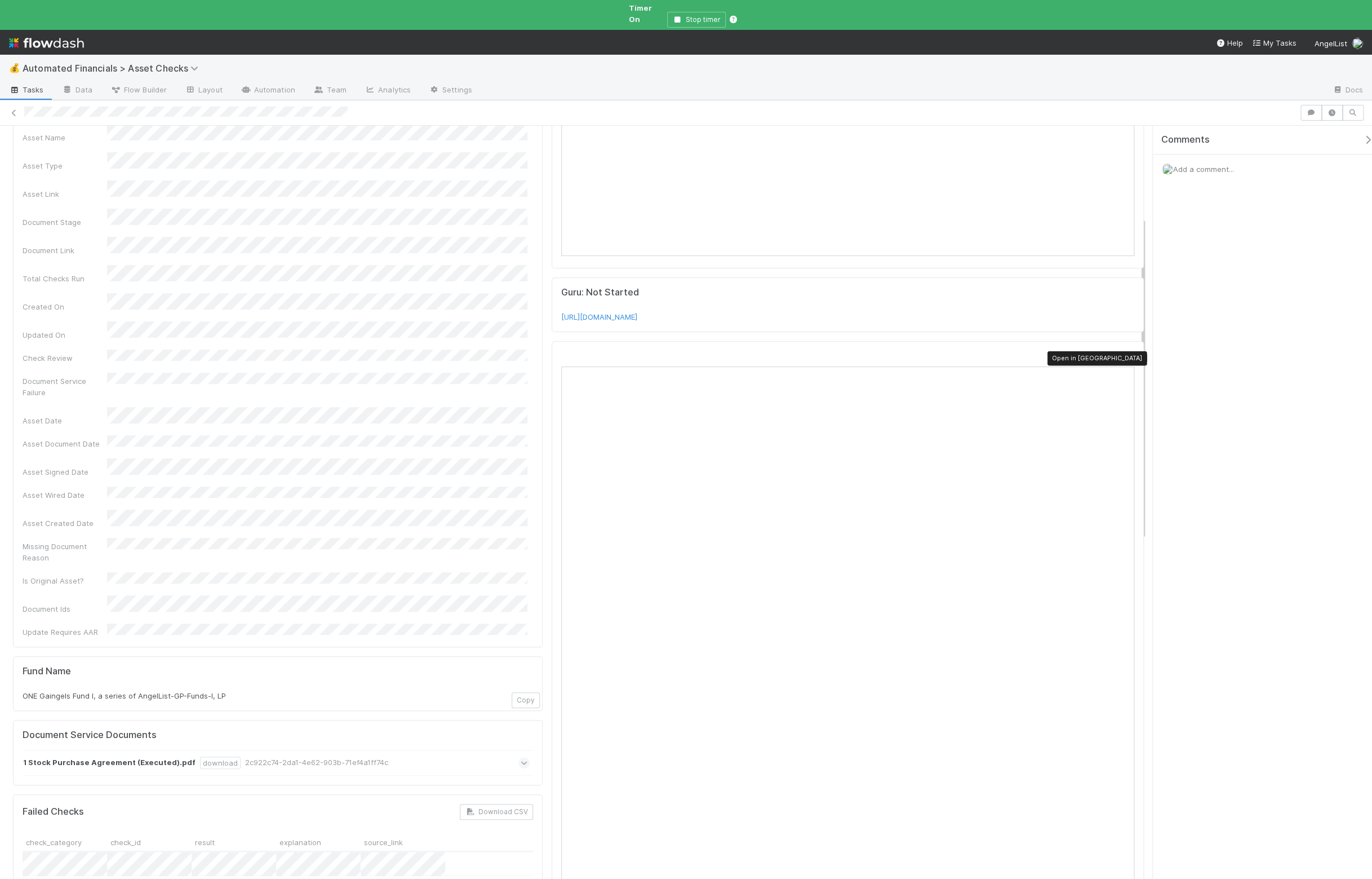
click at [1123, 351] on div at bounding box center [1129, 356] width 11 height 11
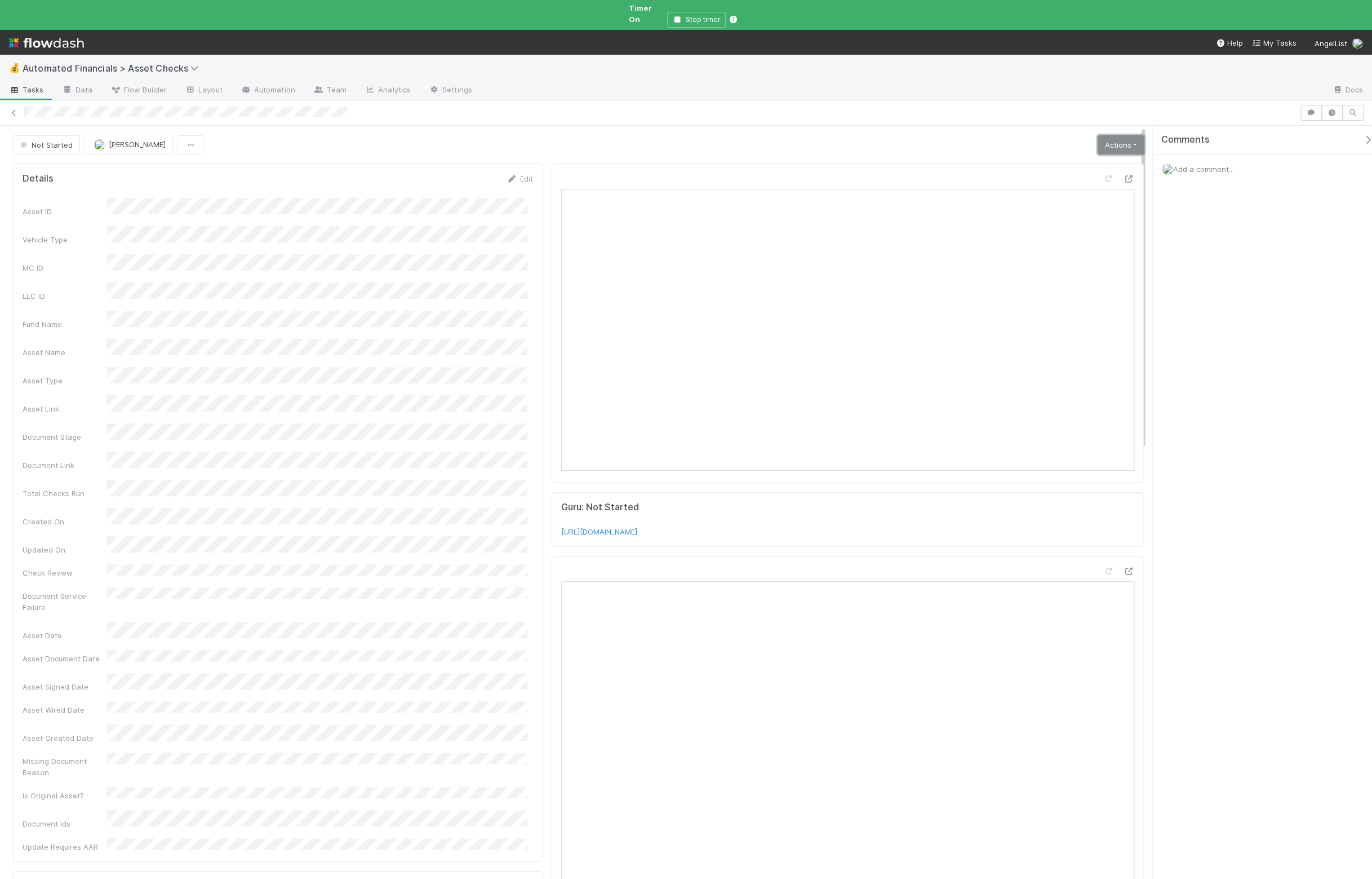
click at [1100, 137] on link "Actions" at bounding box center [1121, 145] width 46 height 19
click at [1080, 177] on button "Manually Verified" at bounding box center [1085, 185] width 120 height 16
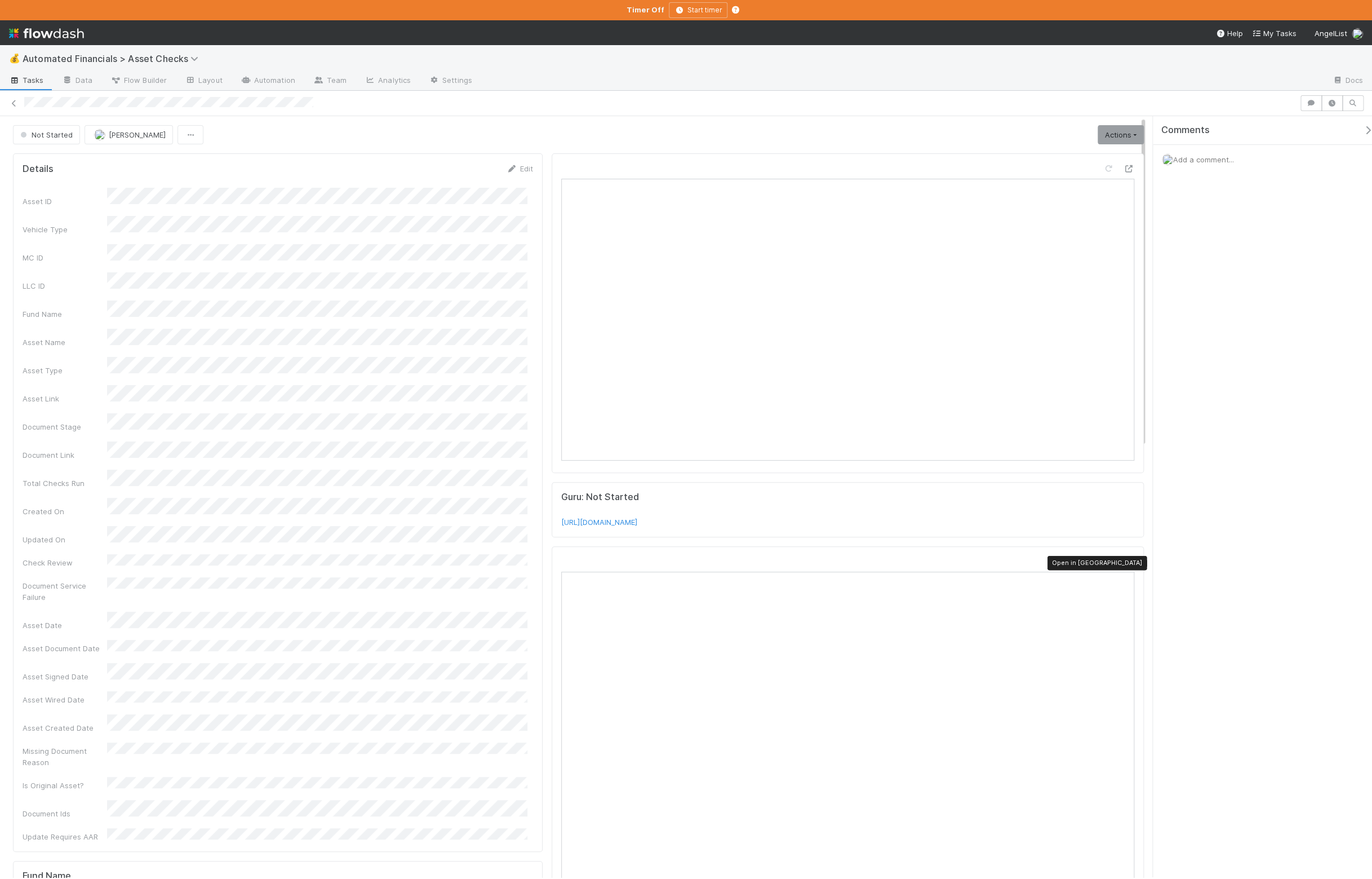
click at [1123, 565] on icon at bounding box center [1129, 562] width 11 height 7
click at [1122, 130] on link "Actions" at bounding box center [1121, 135] width 46 height 19
click at [1090, 172] on button "Manually Verified" at bounding box center [1085, 175] width 120 height 16
click at [1123, 563] on icon at bounding box center [1129, 562] width 11 height 7
click at [1093, 142] on div "Actions Start Manually Verified 🧠 Summarize failures Analyze Asset Documents Es…" at bounding box center [1118, 135] width 51 height 19
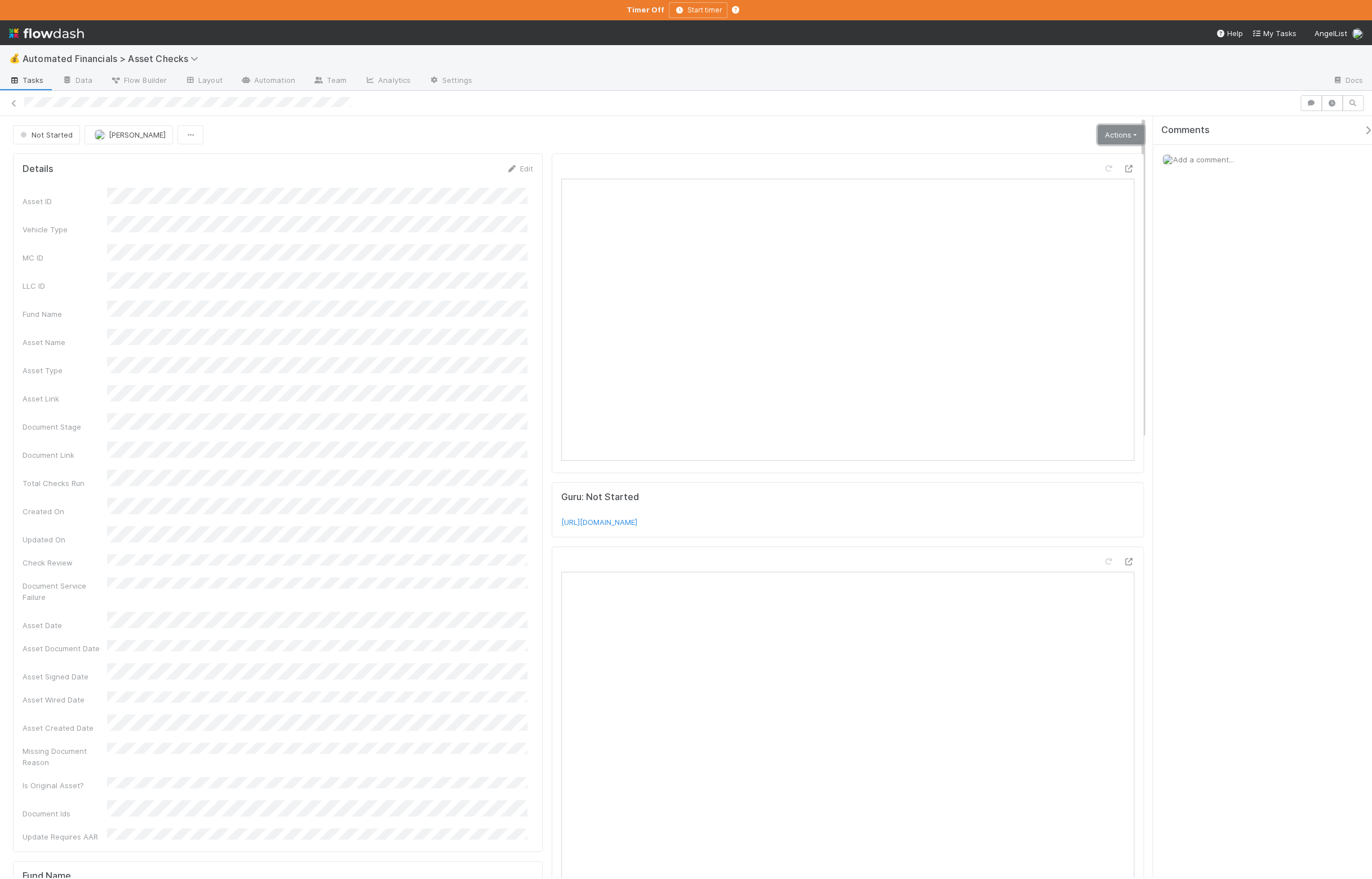
click at [1105, 141] on link "Actions" at bounding box center [1121, 135] width 46 height 19
click at [1086, 179] on button "Manually Verified" at bounding box center [1085, 175] width 120 height 16
click at [1123, 565] on icon at bounding box center [1129, 562] width 11 height 7
click at [1100, 132] on link "Actions" at bounding box center [1121, 135] width 46 height 19
click at [1085, 174] on button "Manually Verified" at bounding box center [1085, 175] width 120 height 16
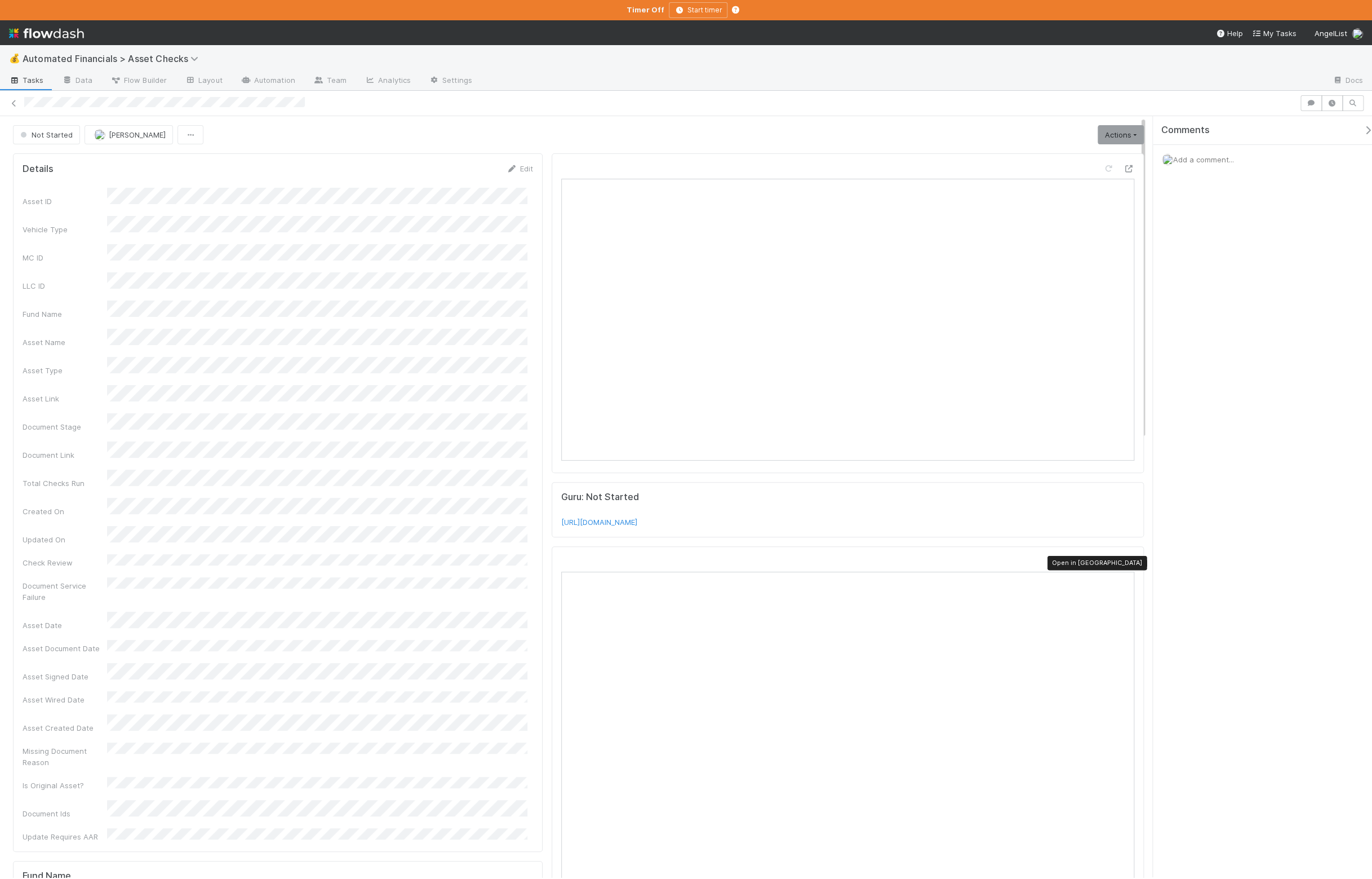
click at [1123, 565] on icon at bounding box center [1129, 562] width 11 height 7
click at [1111, 133] on link "Actions" at bounding box center [1121, 135] width 46 height 19
click at [1083, 174] on button "Manually Verified" at bounding box center [1085, 175] width 120 height 16
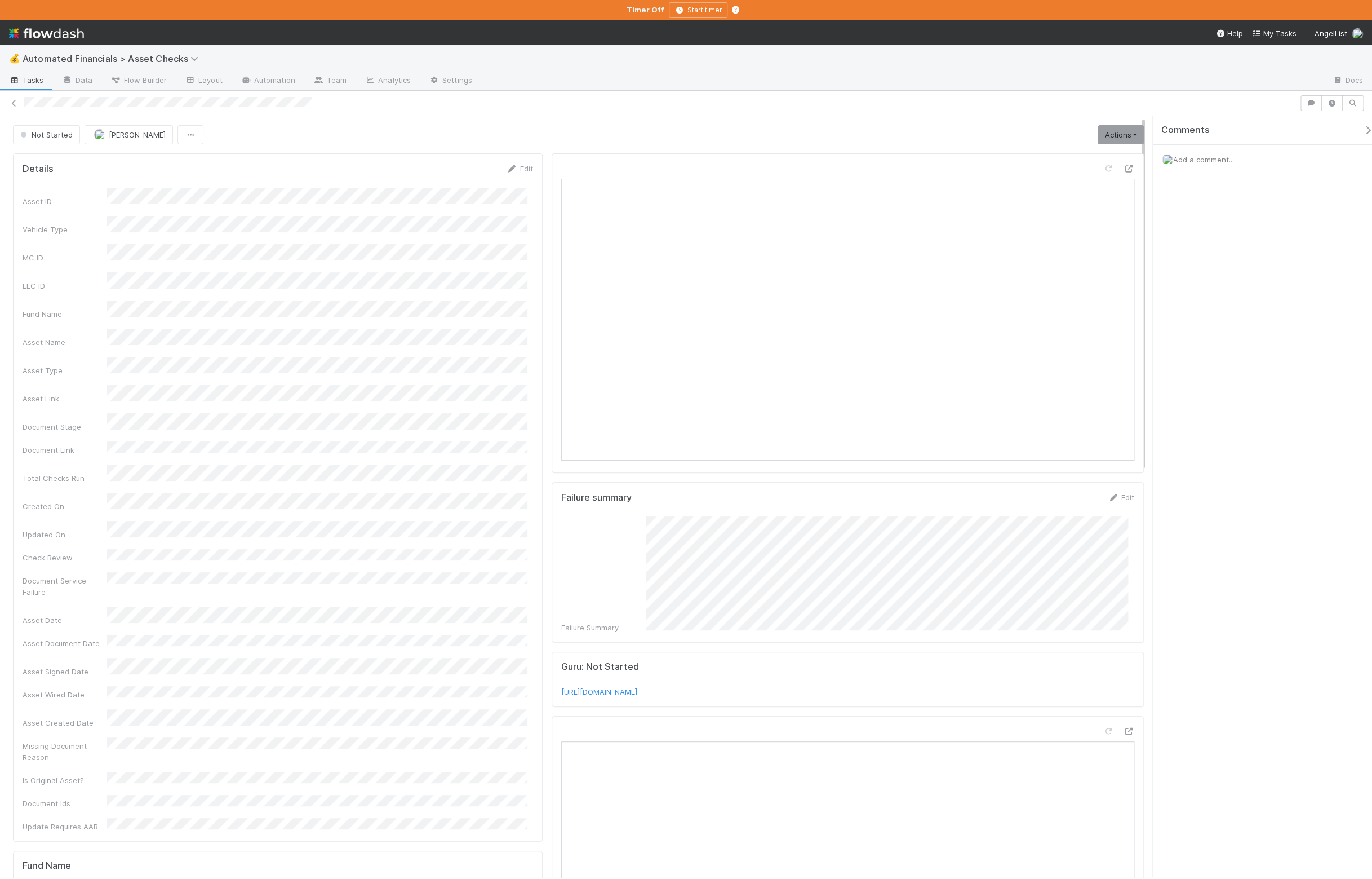
scroll to position [53, 0]
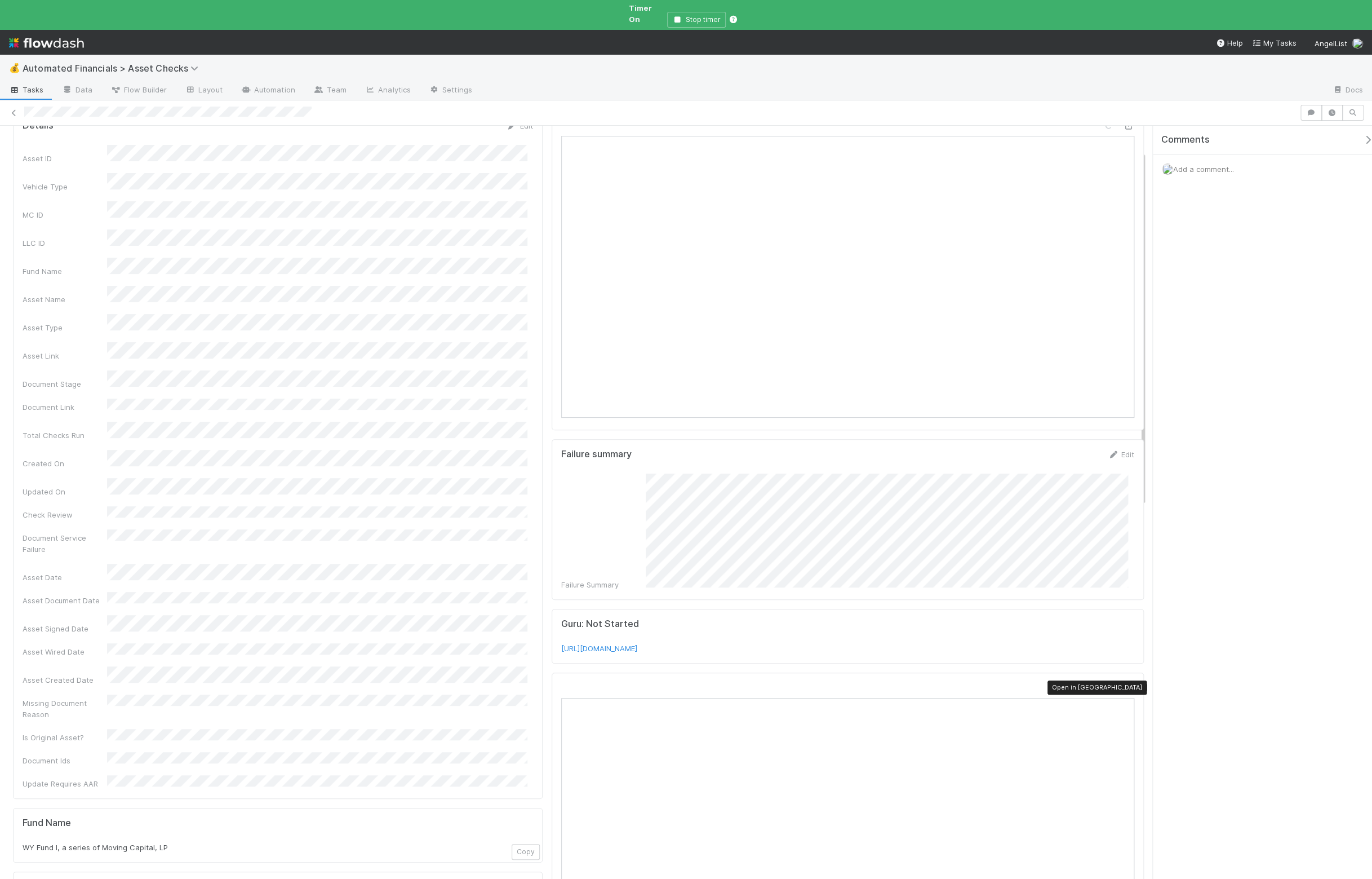
click at [1123, 685] on icon at bounding box center [1129, 688] width 11 height 7
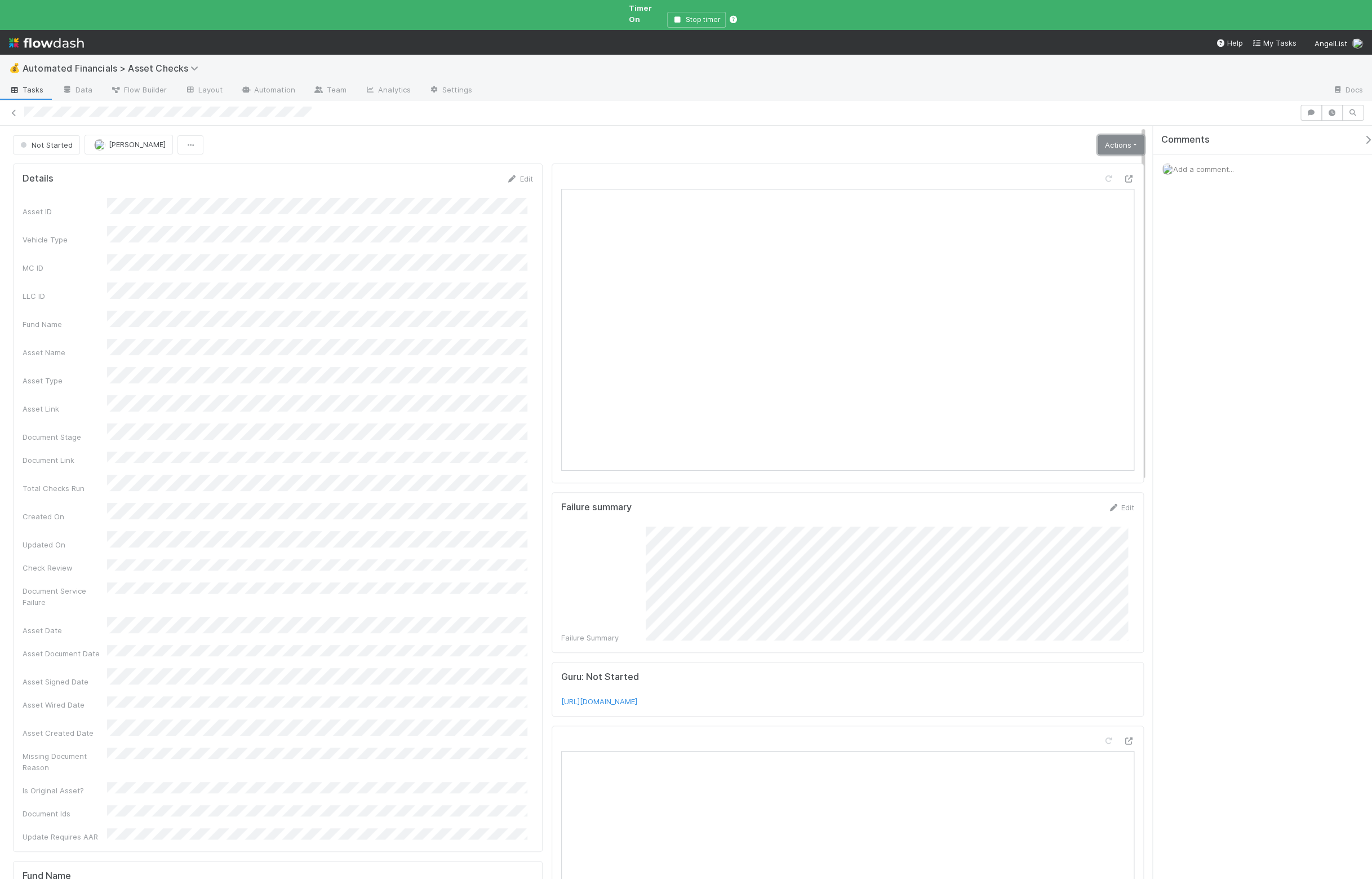
drag, startPoint x: 1128, startPoint y: 133, endPoint x: 1121, endPoint y: 137, distance: 8.1
click at [1128, 136] on link "Actions" at bounding box center [1121, 145] width 46 height 19
click at [1085, 177] on button "Manually Verified" at bounding box center [1085, 185] width 120 height 16
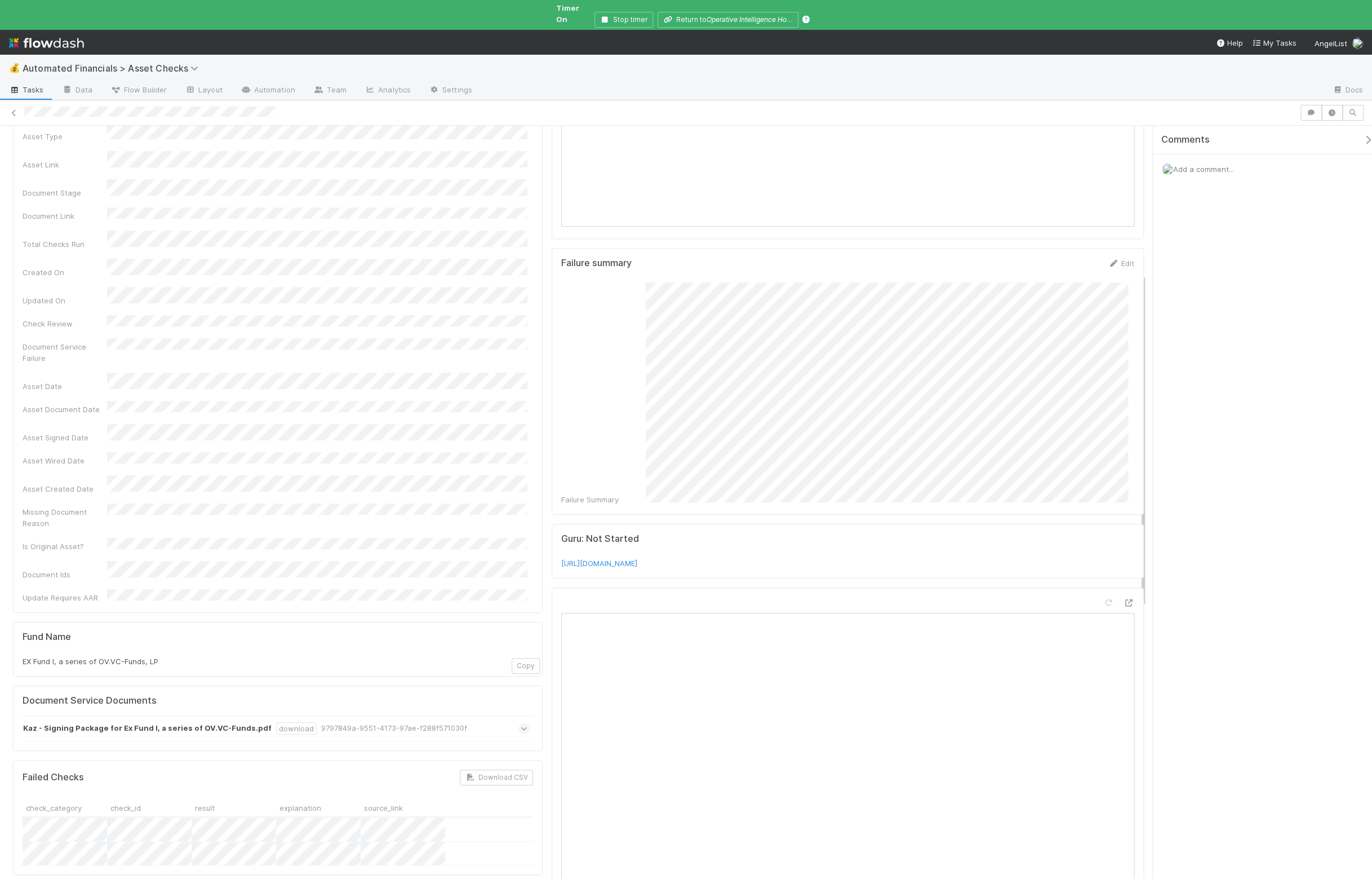
scroll to position [338, 0]
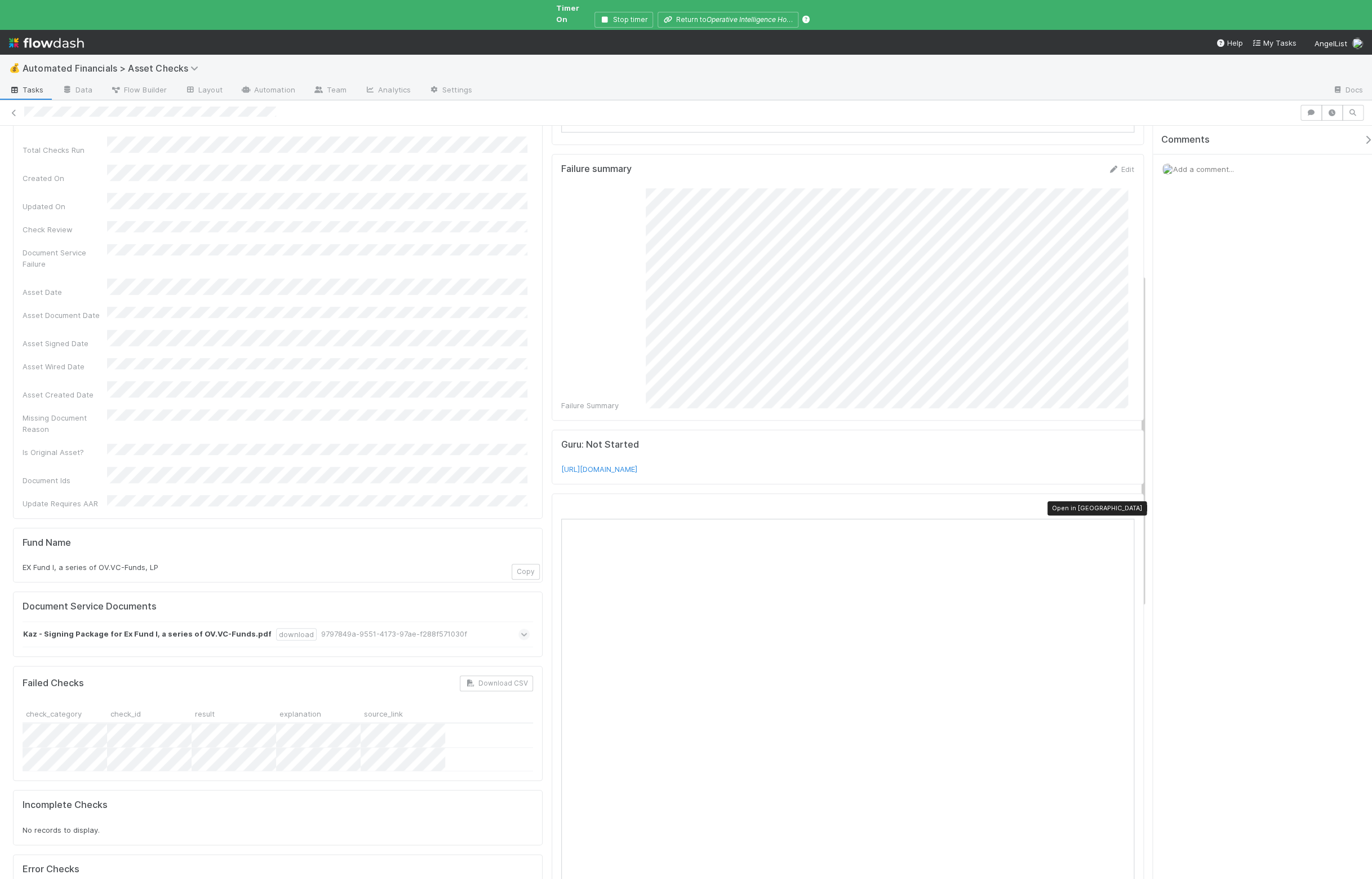
click at [1123, 505] on icon at bounding box center [1129, 508] width 11 height 7
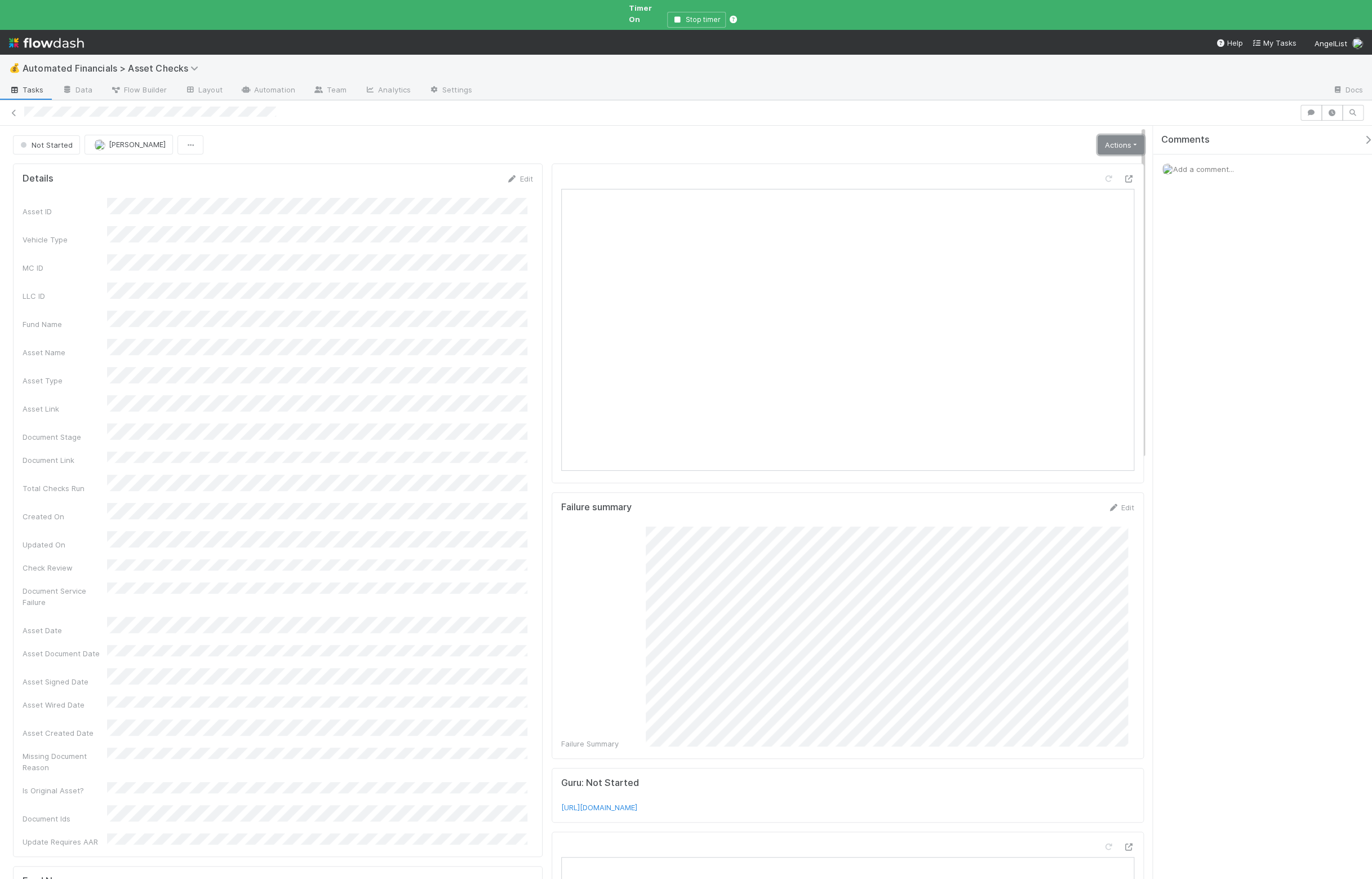
click at [1098, 136] on link "Actions" at bounding box center [1121, 145] width 46 height 19
click at [1068, 177] on button "Manually Verified" at bounding box center [1085, 185] width 120 height 16
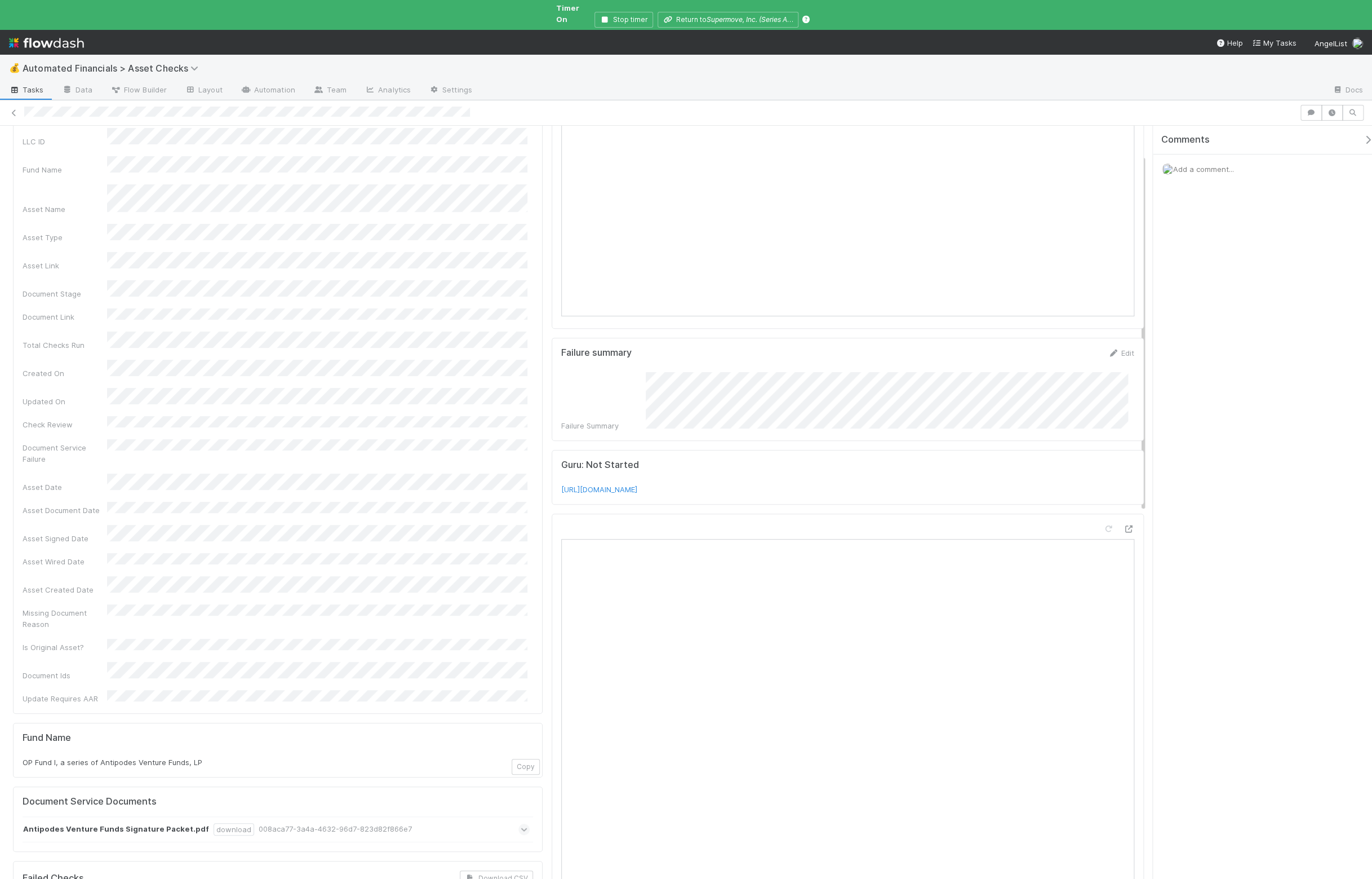
scroll to position [61, 0]
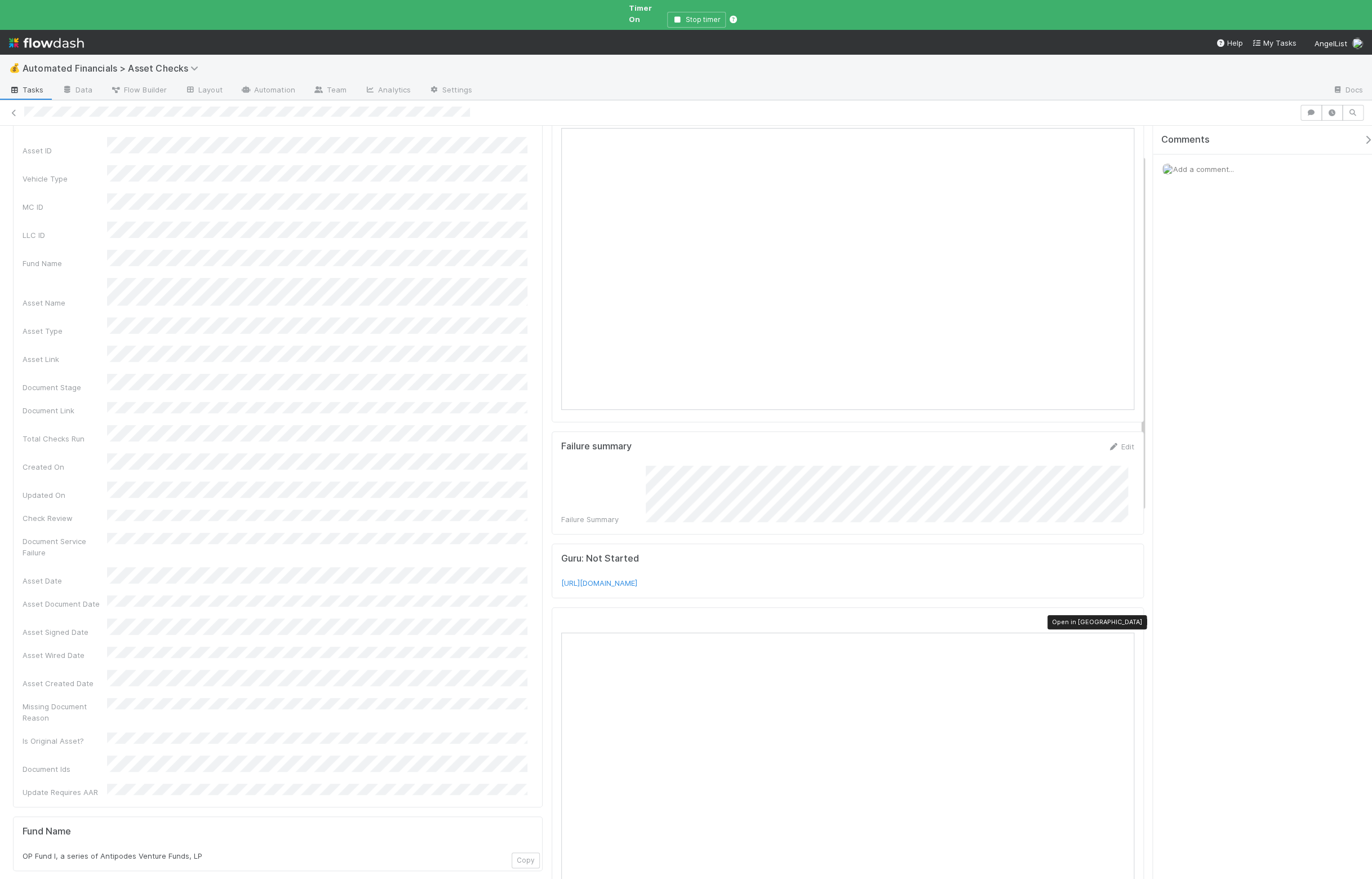
click at [1123, 619] on icon at bounding box center [1129, 623] width 11 height 7
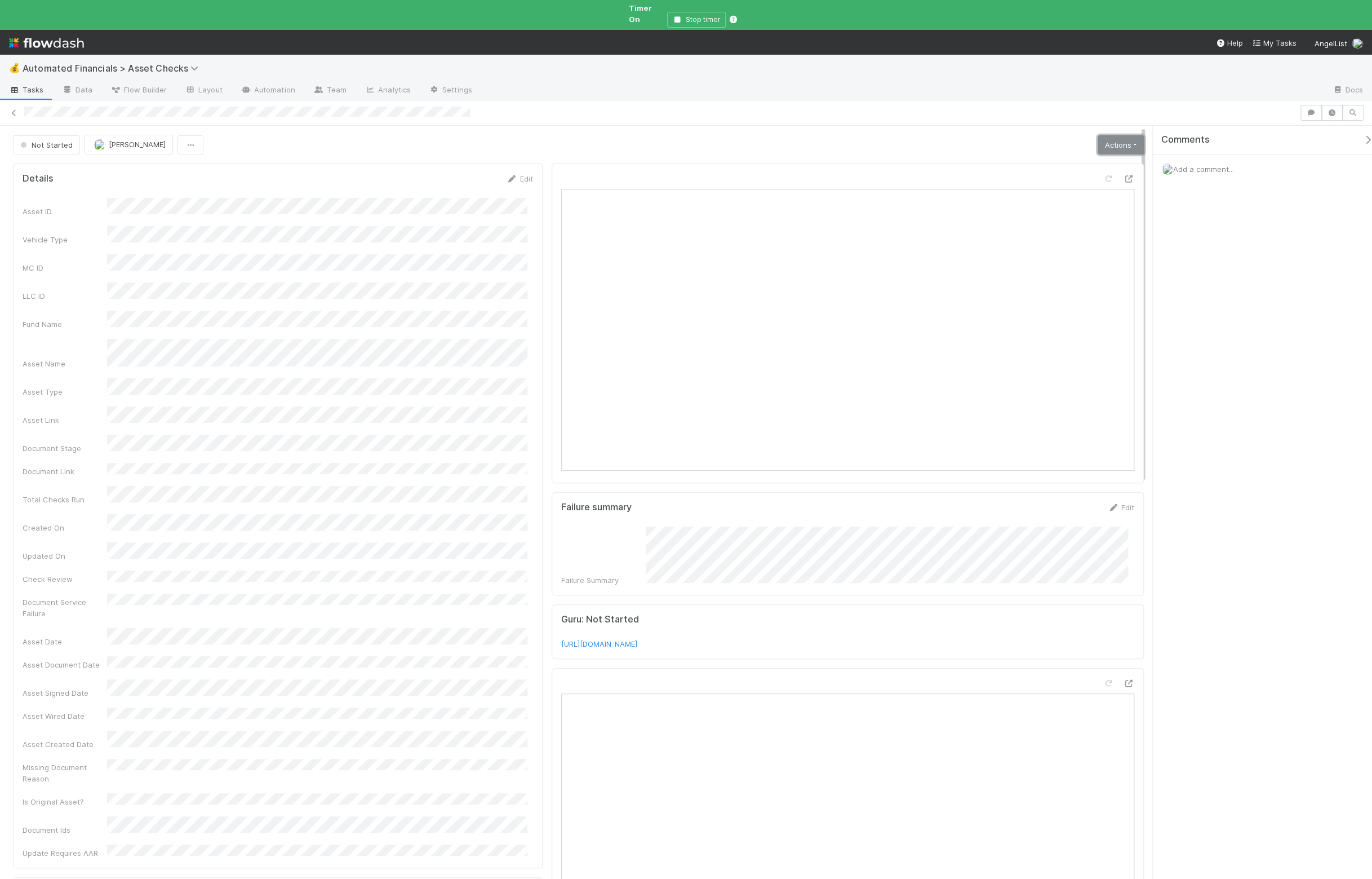
click at [1098, 136] on link "Actions" at bounding box center [1121, 145] width 46 height 19
click at [1070, 177] on button "Manually Verified" at bounding box center [1085, 185] width 120 height 16
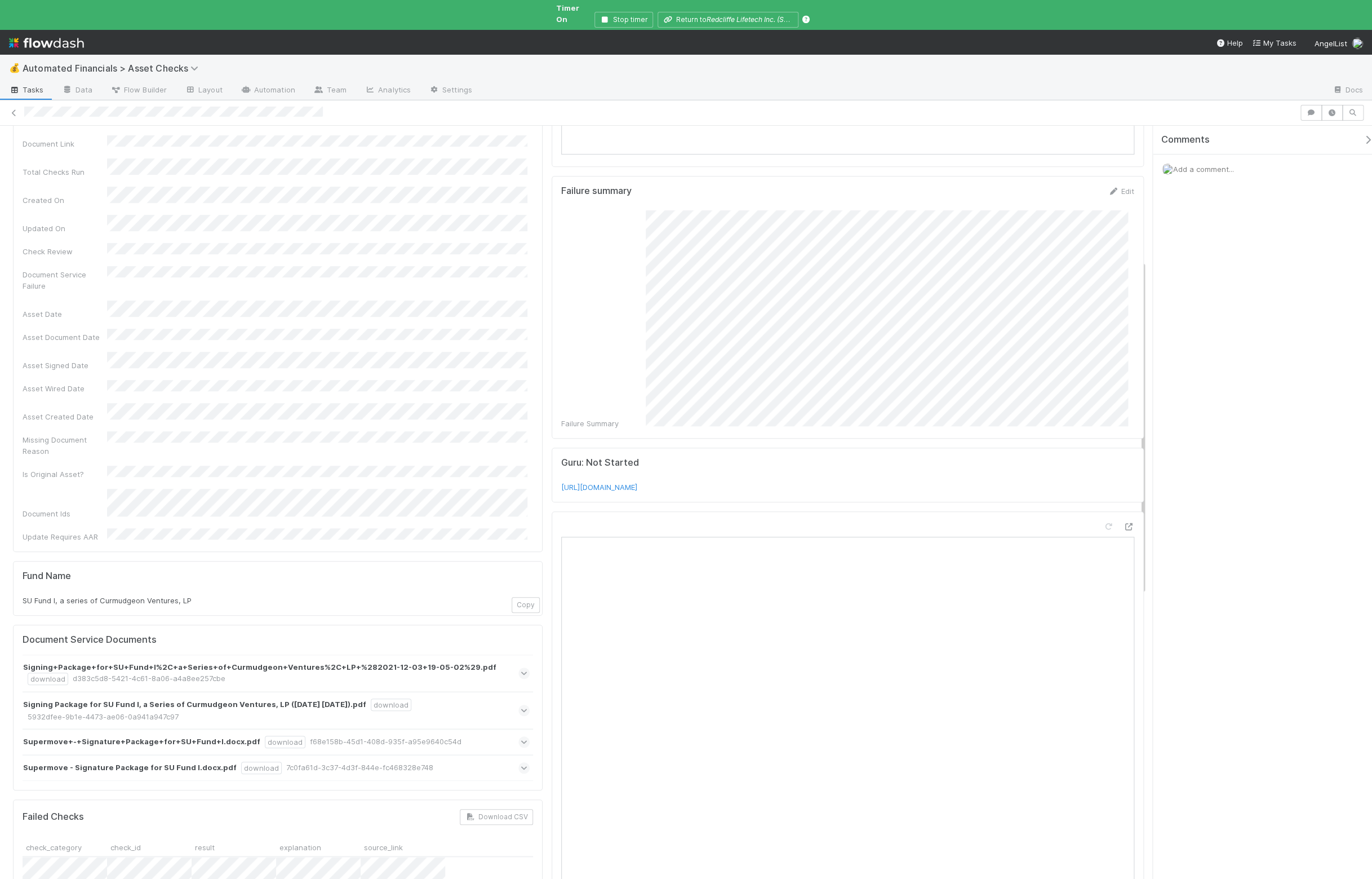
scroll to position [306, 0]
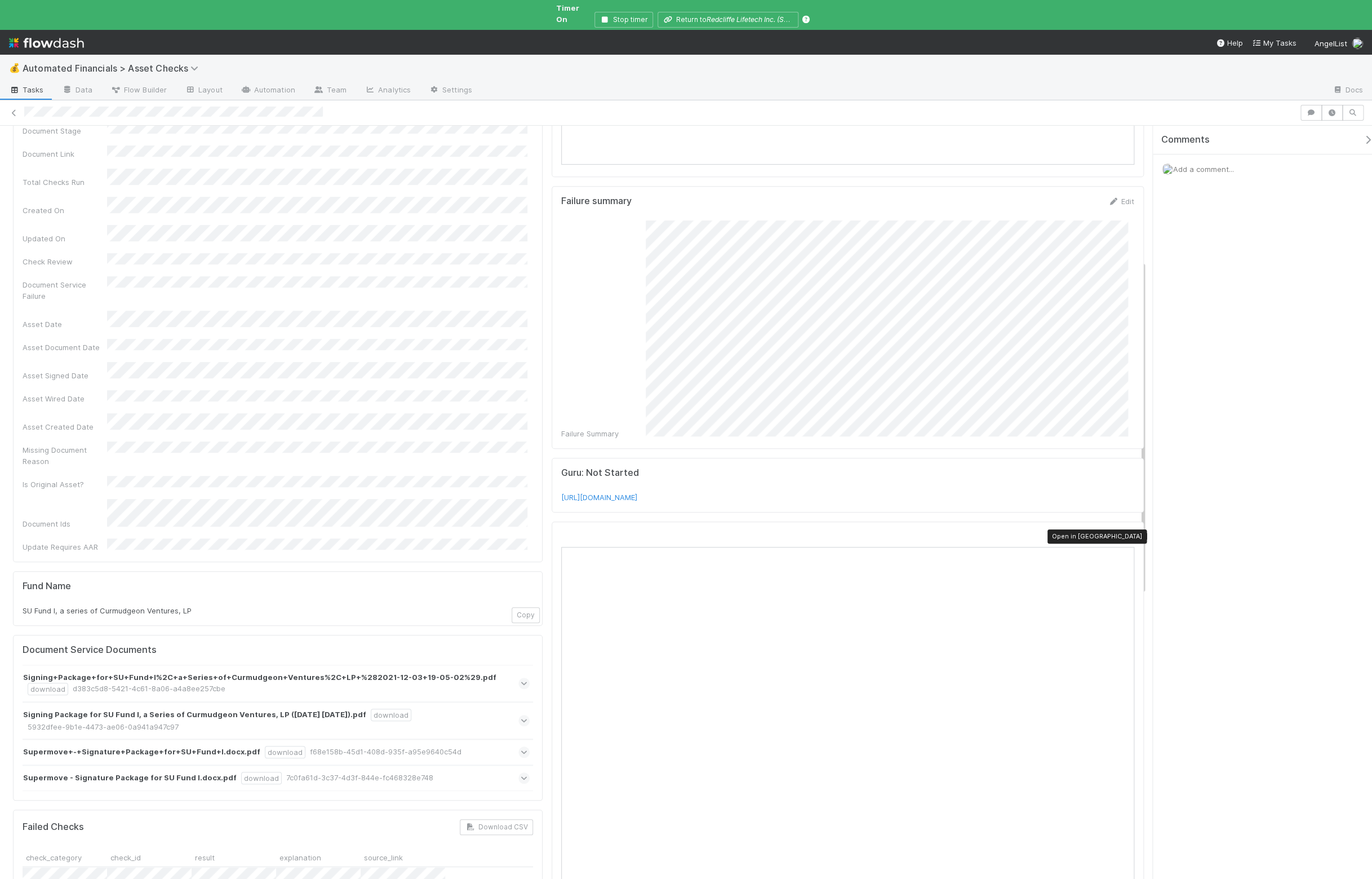
click at [1123, 533] on icon at bounding box center [1129, 537] width 11 height 7
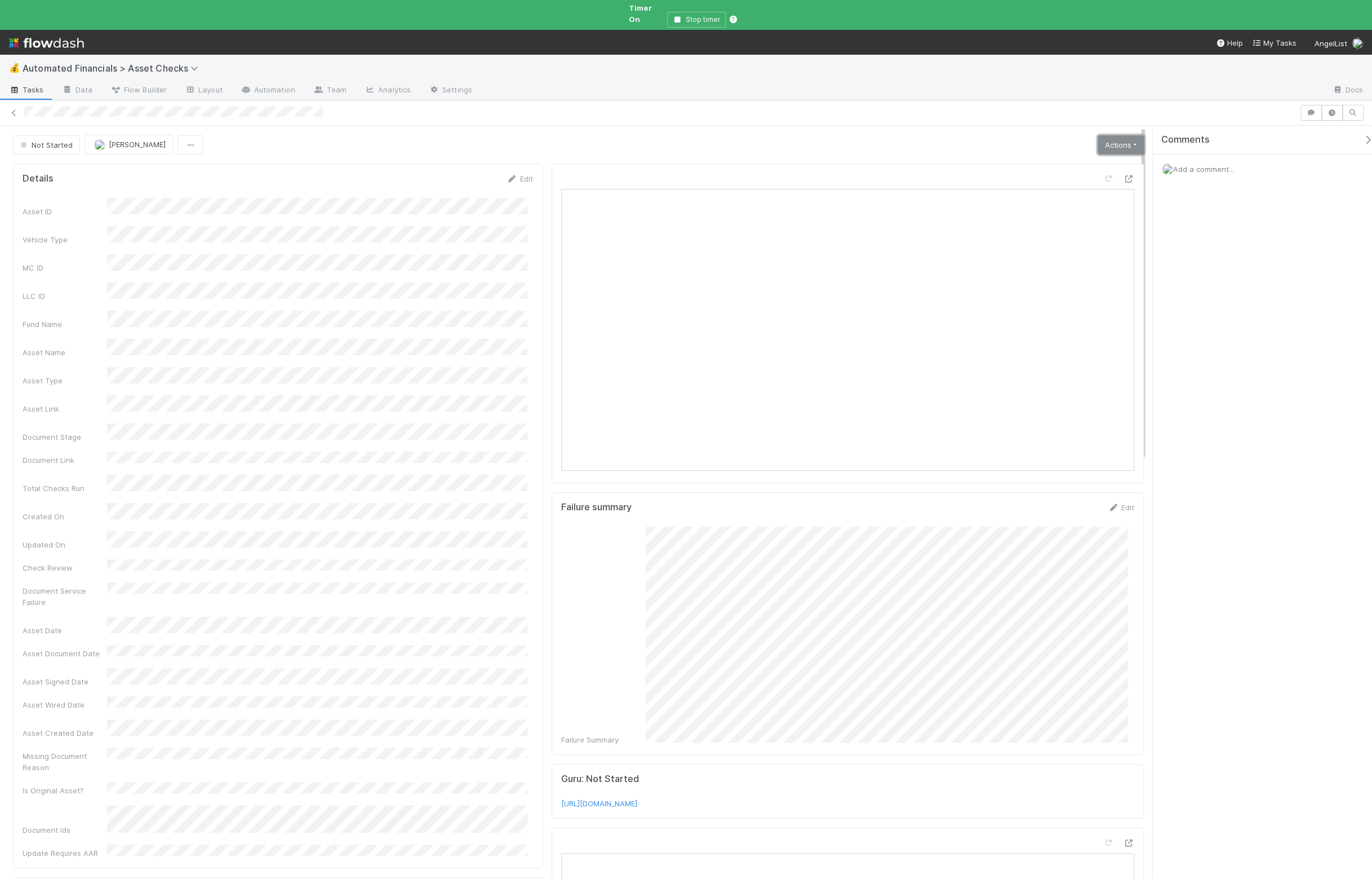
click at [1109, 136] on link "Actions" at bounding box center [1121, 145] width 46 height 19
click at [1083, 179] on button "Manually Verified" at bounding box center [1085, 185] width 120 height 16
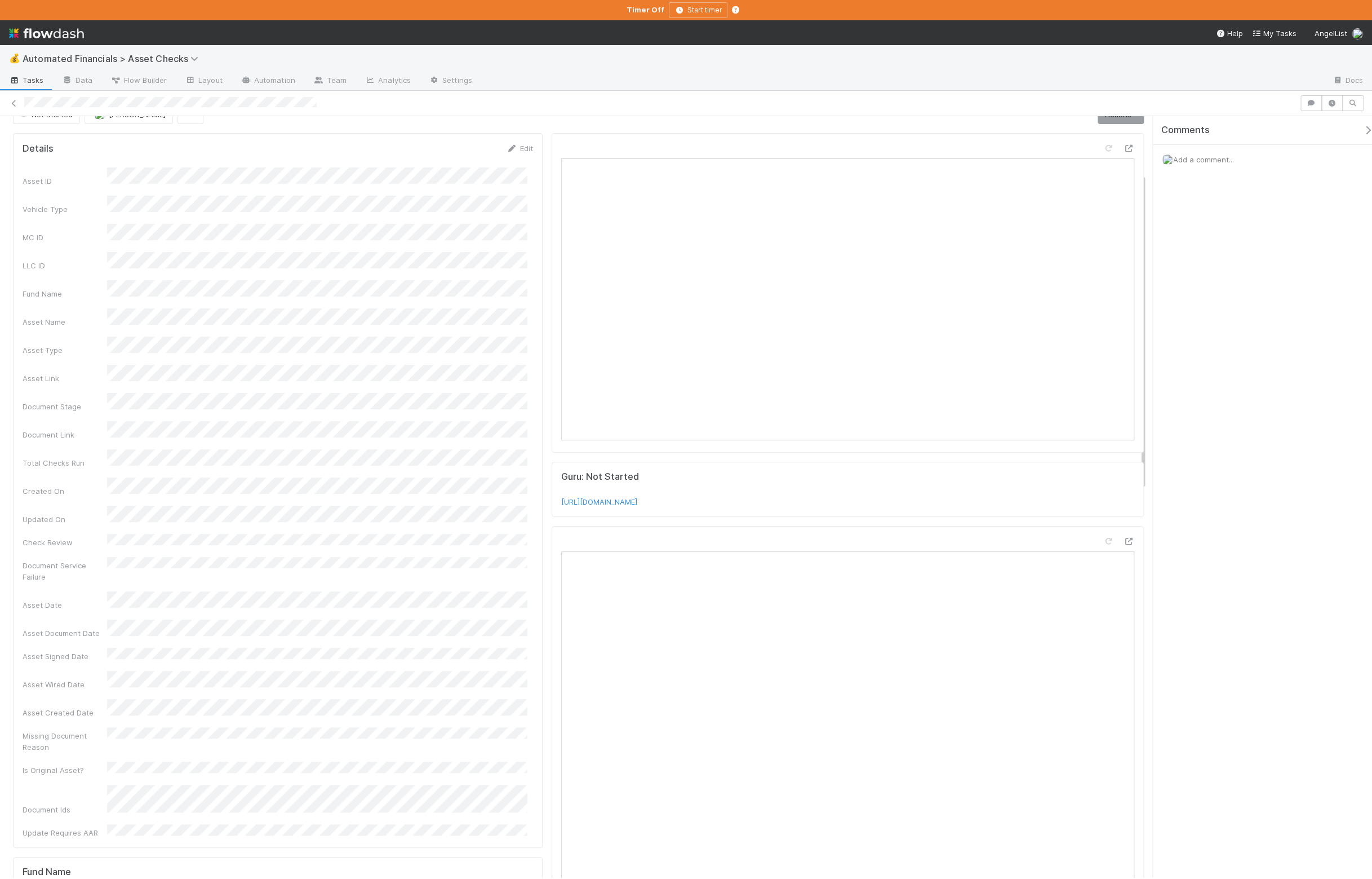
scroll to position [138, 0]
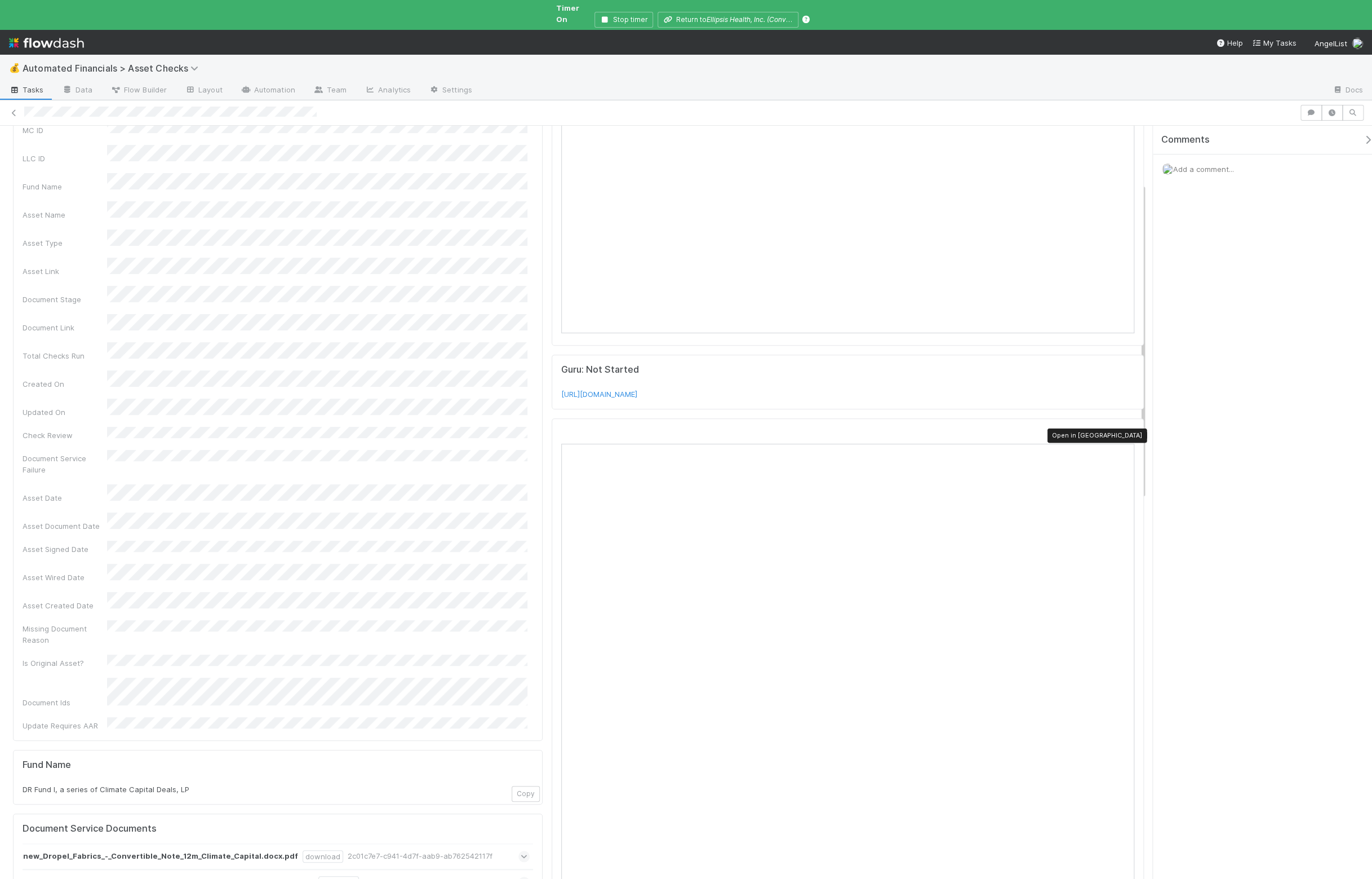
click at [1123, 430] on icon at bounding box center [1129, 433] width 11 height 7
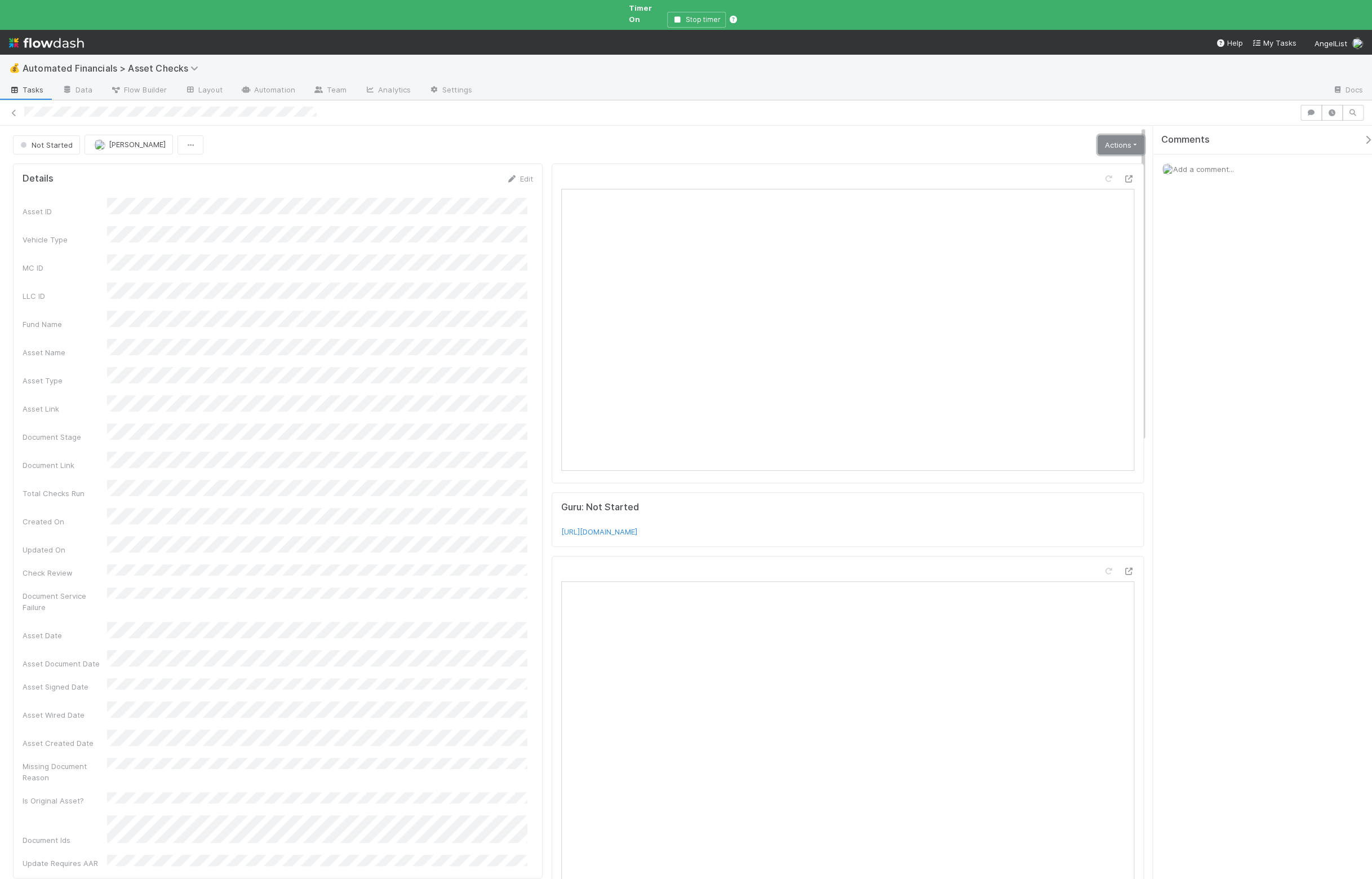
click at [1100, 136] on link "Actions" at bounding box center [1121, 145] width 46 height 19
click at [1068, 177] on button "Manually Verified" at bounding box center [1085, 185] width 120 height 16
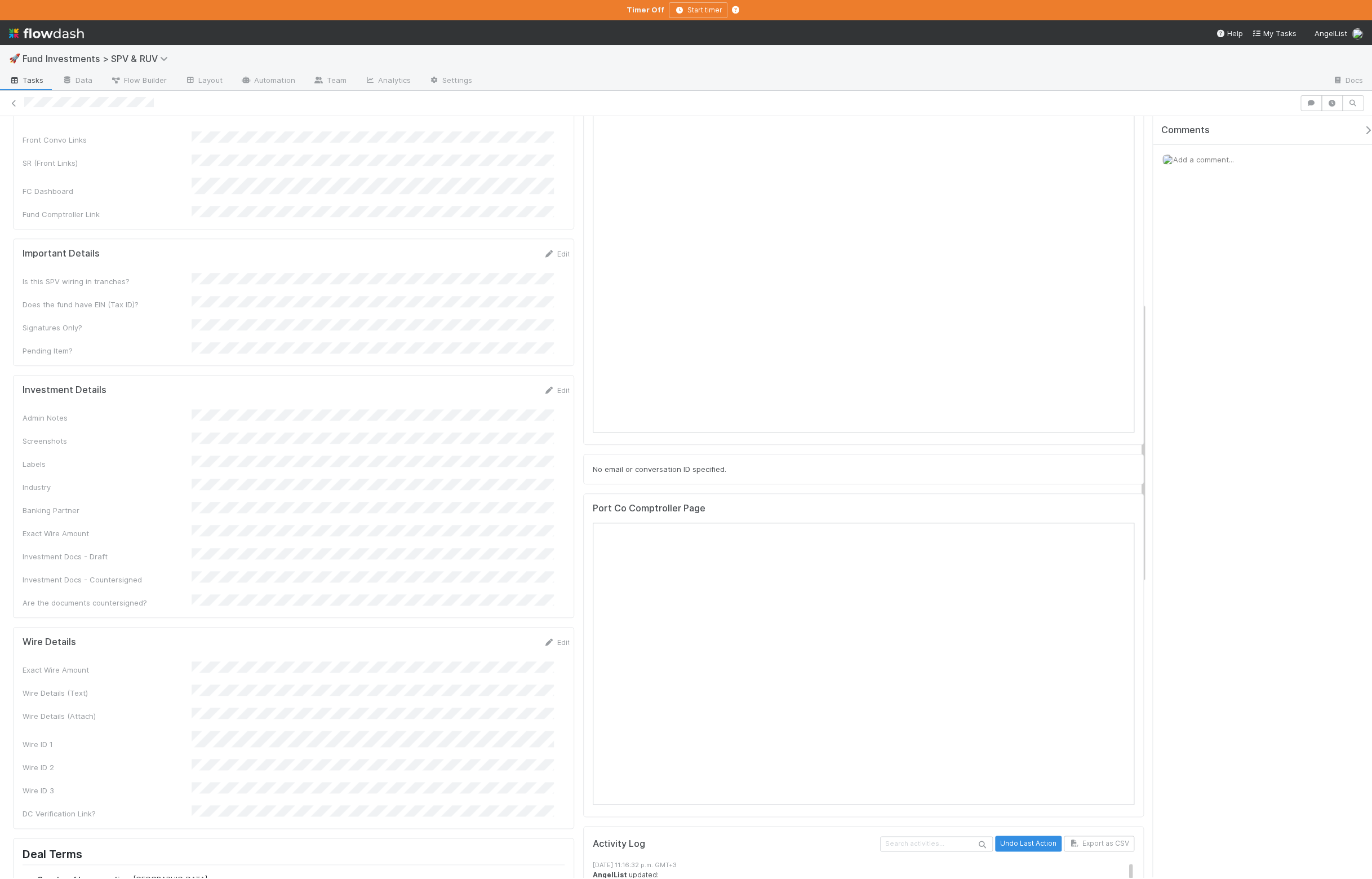
scroll to position [758, 0]
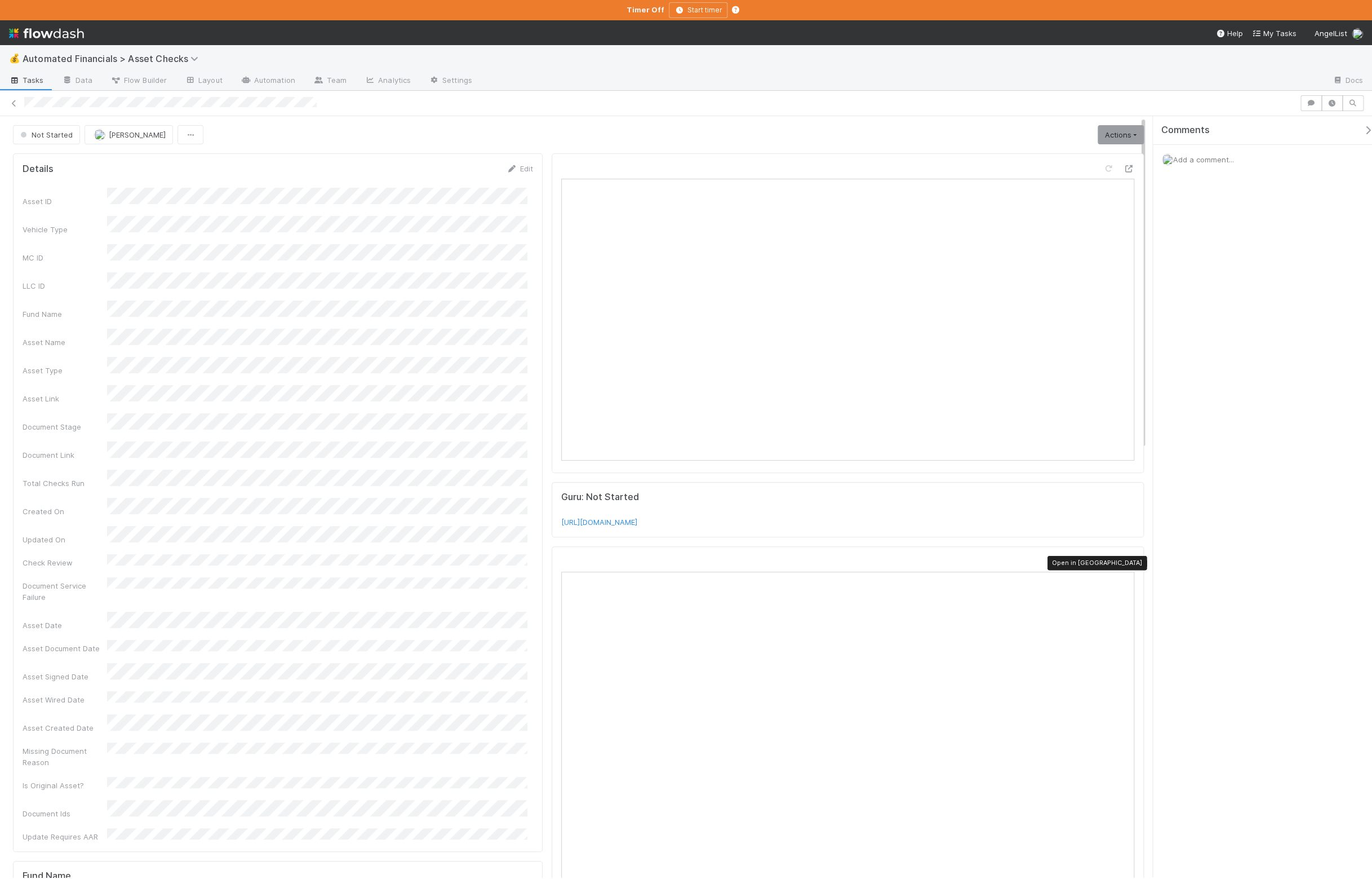
click at [1123, 560] on div at bounding box center [1129, 562] width 11 height 11
click at [1098, 137] on link "Actions" at bounding box center [1121, 135] width 46 height 19
click at [1094, 177] on button "Manually Verified" at bounding box center [1085, 175] width 120 height 16
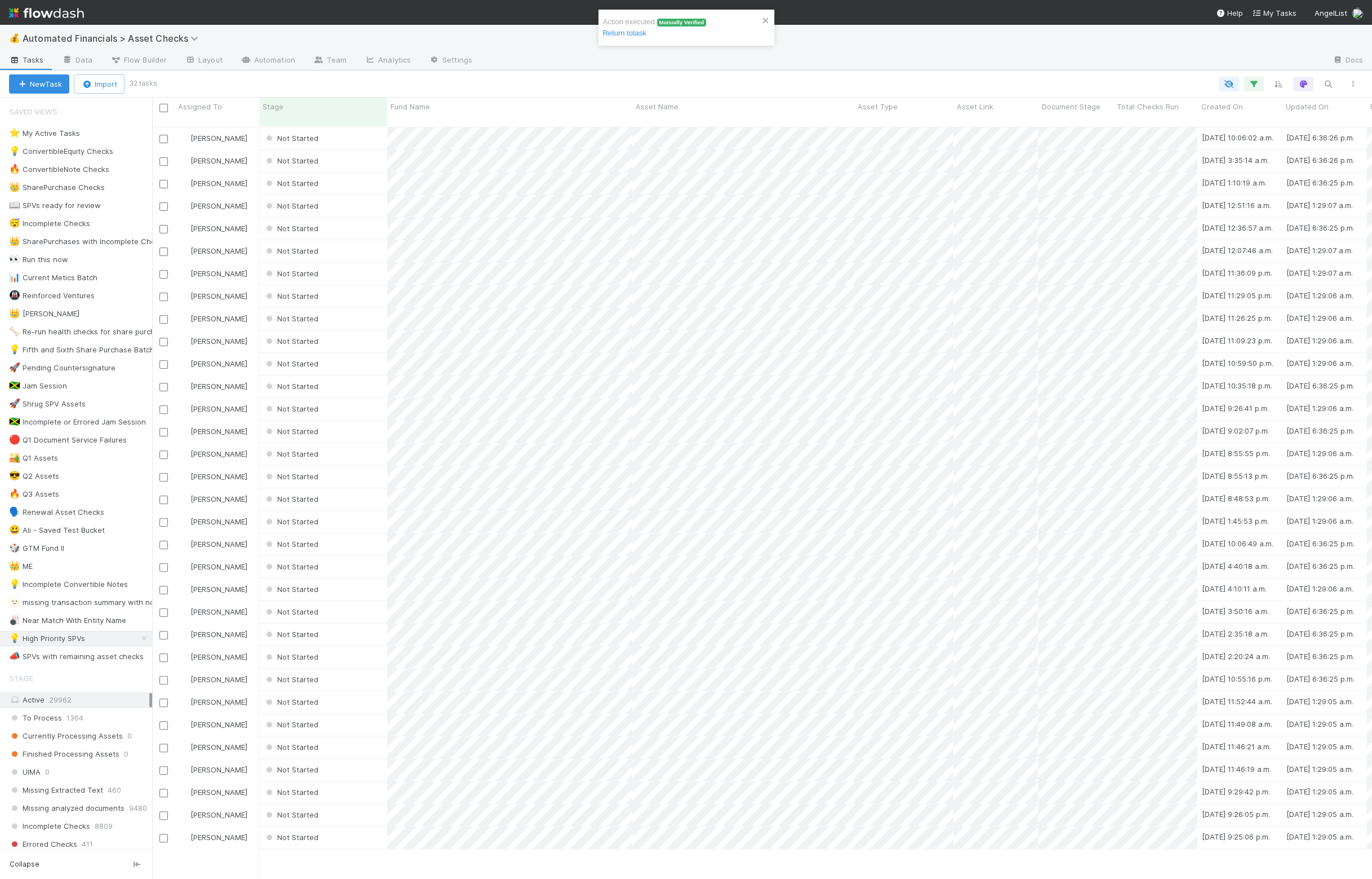
scroll to position [11, 11]
click at [465, 850] on div "Ali Al Khatib Not Started 2025-06-26, 10:06:02 a.m. 2025-08-28, 6:36:26 p.m. 0 …" at bounding box center [762, 508] width 1220 height 761
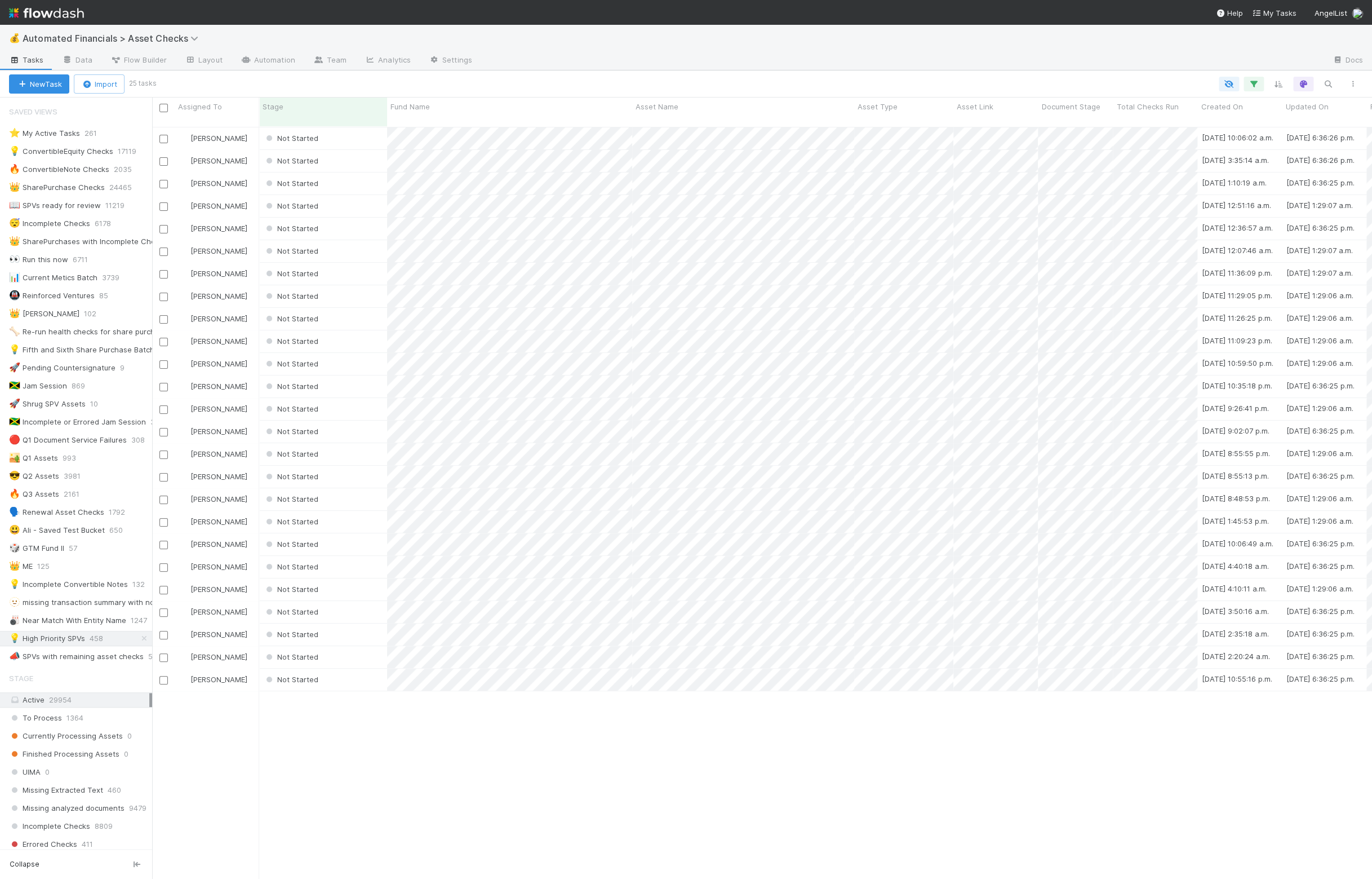
scroll to position [751, 1209]
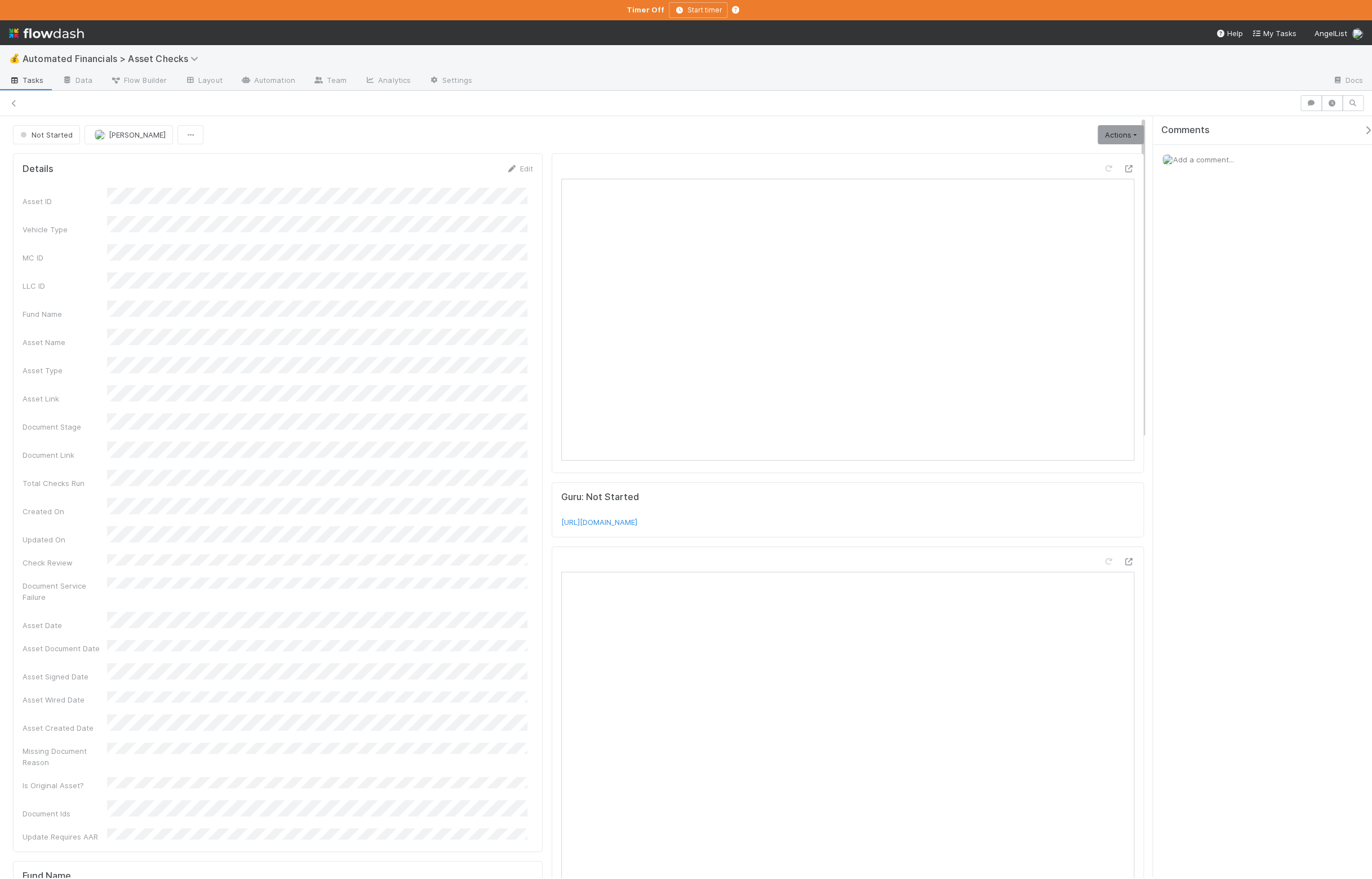
scroll to position [32, 0]
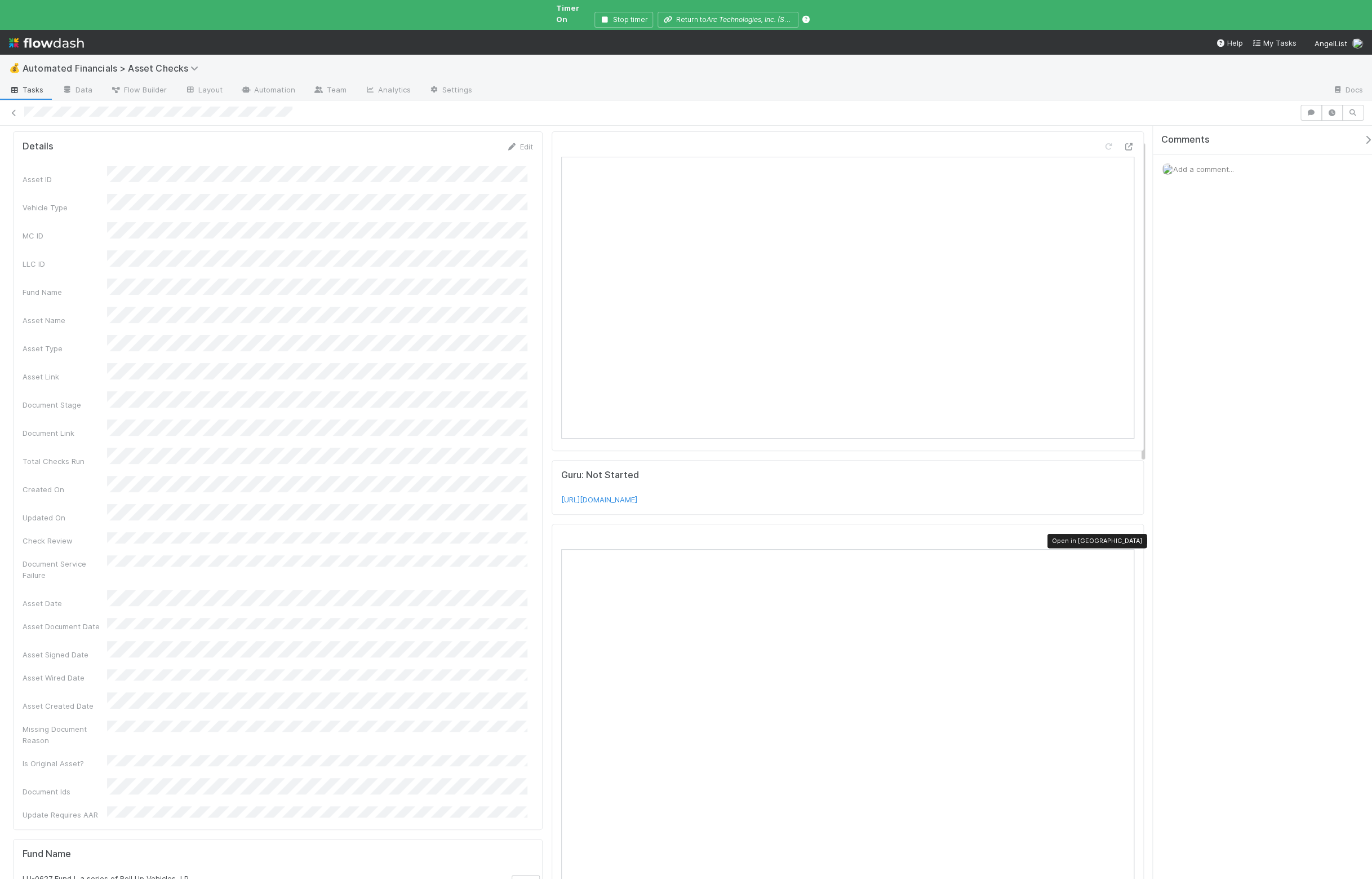
click at [1123, 536] on icon at bounding box center [1129, 539] width 11 height 7
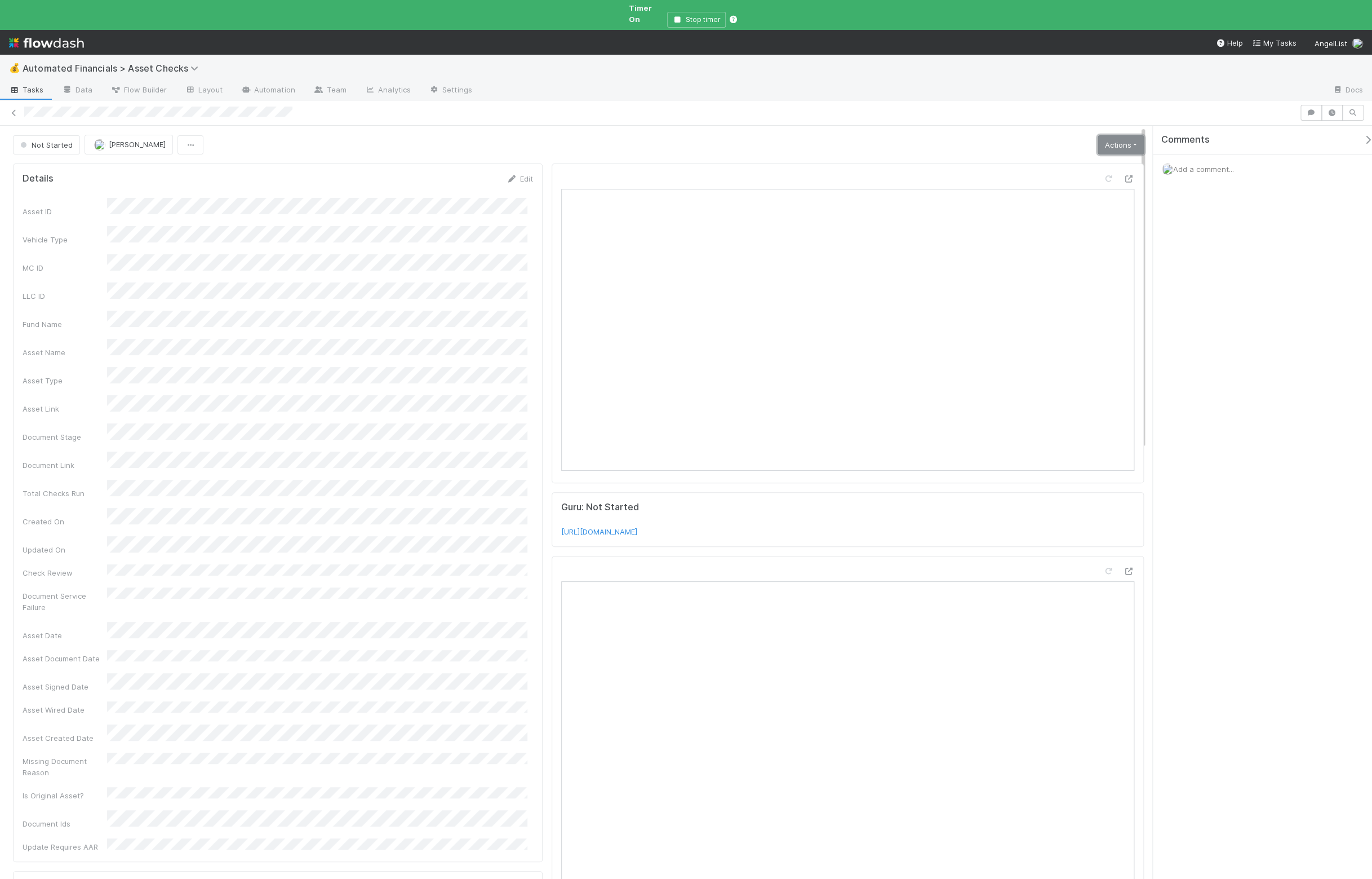
click at [1104, 143] on link "Actions" at bounding box center [1121, 145] width 46 height 19
click at [1088, 177] on button "Manually Verified" at bounding box center [1085, 185] width 120 height 16
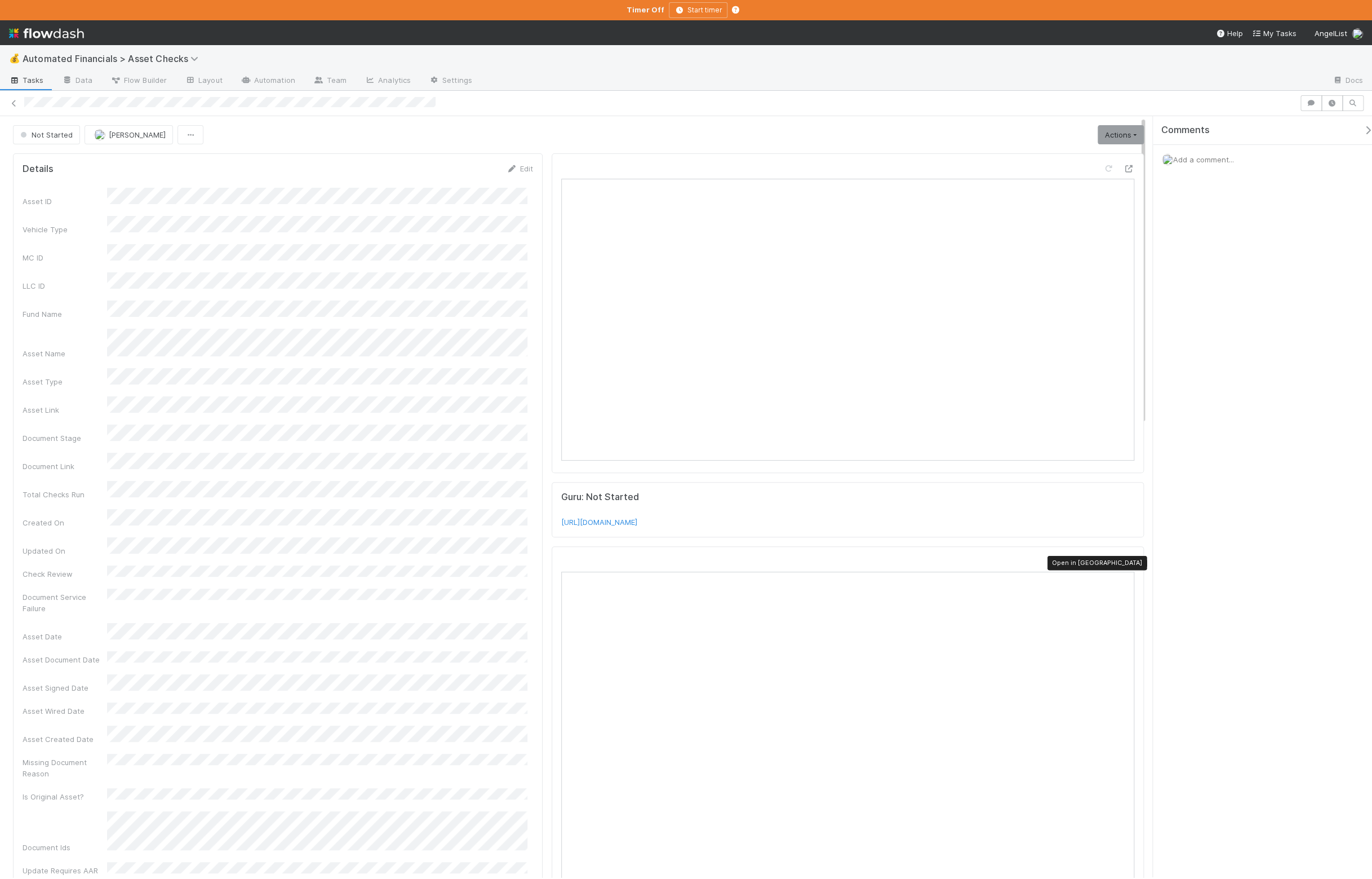
click at [1123, 563] on icon at bounding box center [1129, 562] width 11 height 7
click at [1129, 132] on link "Actions" at bounding box center [1121, 135] width 46 height 19
click at [1100, 179] on button "Manually Verified" at bounding box center [1085, 175] width 120 height 16
click at [1123, 565] on icon at bounding box center [1129, 562] width 11 height 7
click at [1098, 133] on link "Actions" at bounding box center [1121, 135] width 46 height 19
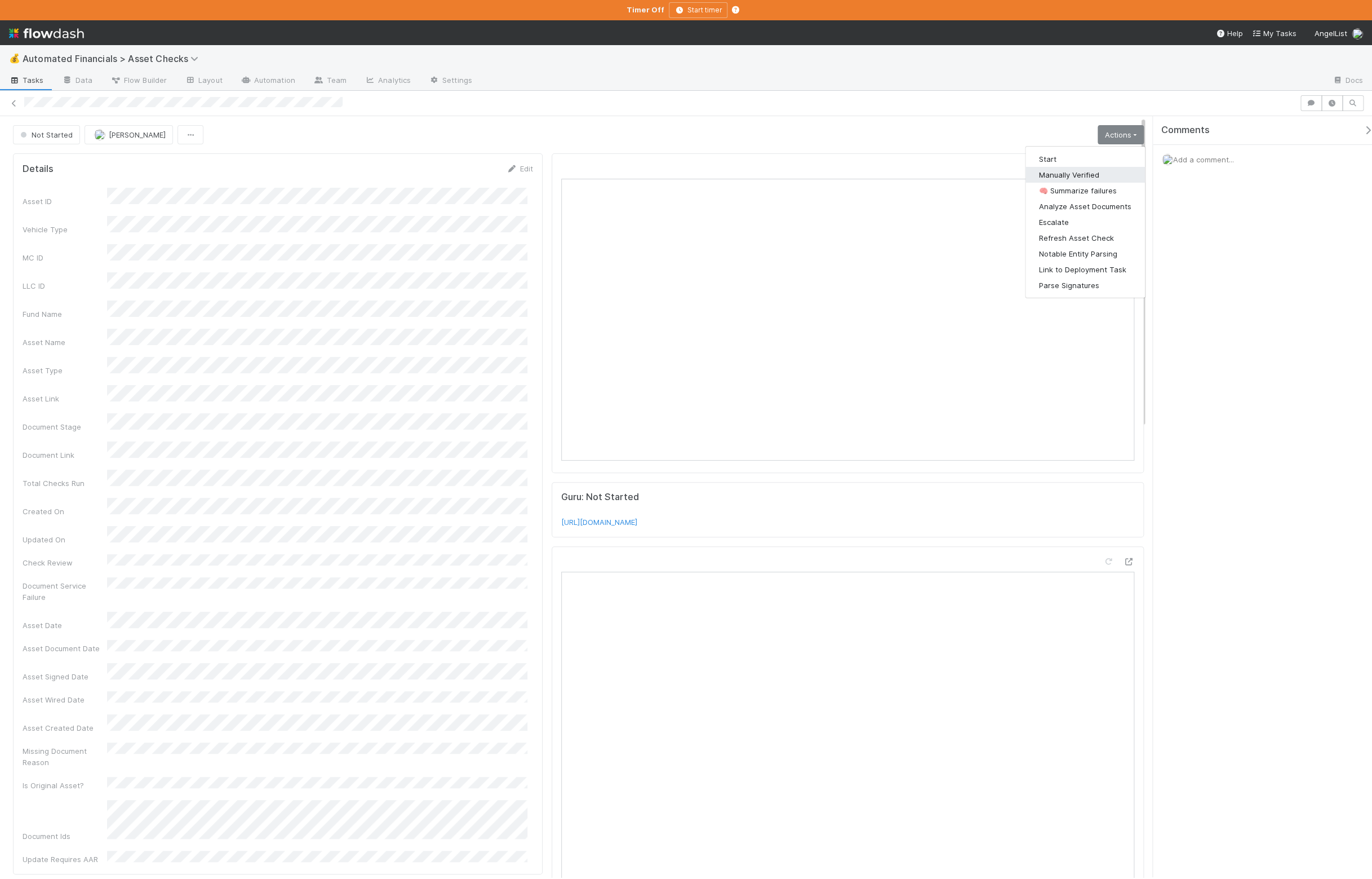
click at [1071, 173] on button "Manually Verified" at bounding box center [1085, 175] width 120 height 16
click at [1123, 562] on icon at bounding box center [1129, 562] width 11 height 7
click at [1098, 137] on link "Actions" at bounding box center [1121, 135] width 46 height 19
click at [1083, 172] on button "Manually Verified" at bounding box center [1085, 175] width 120 height 16
click at [1123, 561] on div at bounding box center [1129, 562] width 11 height 11
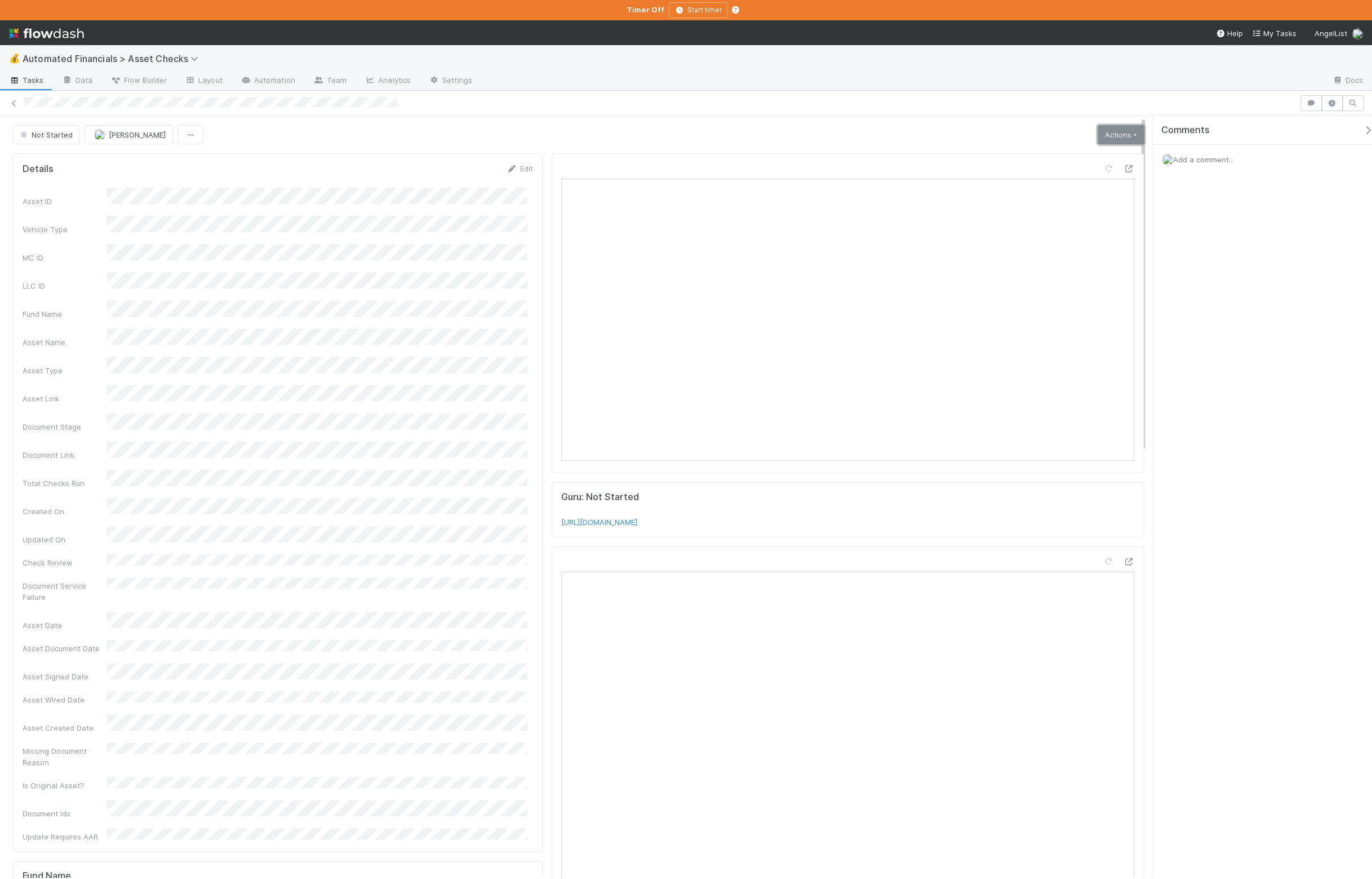
click at [1102, 142] on link "Actions" at bounding box center [1121, 135] width 46 height 19
click at [1087, 177] on button "Manually Verified" at bounding box center [1085, 175] width 120 height 16
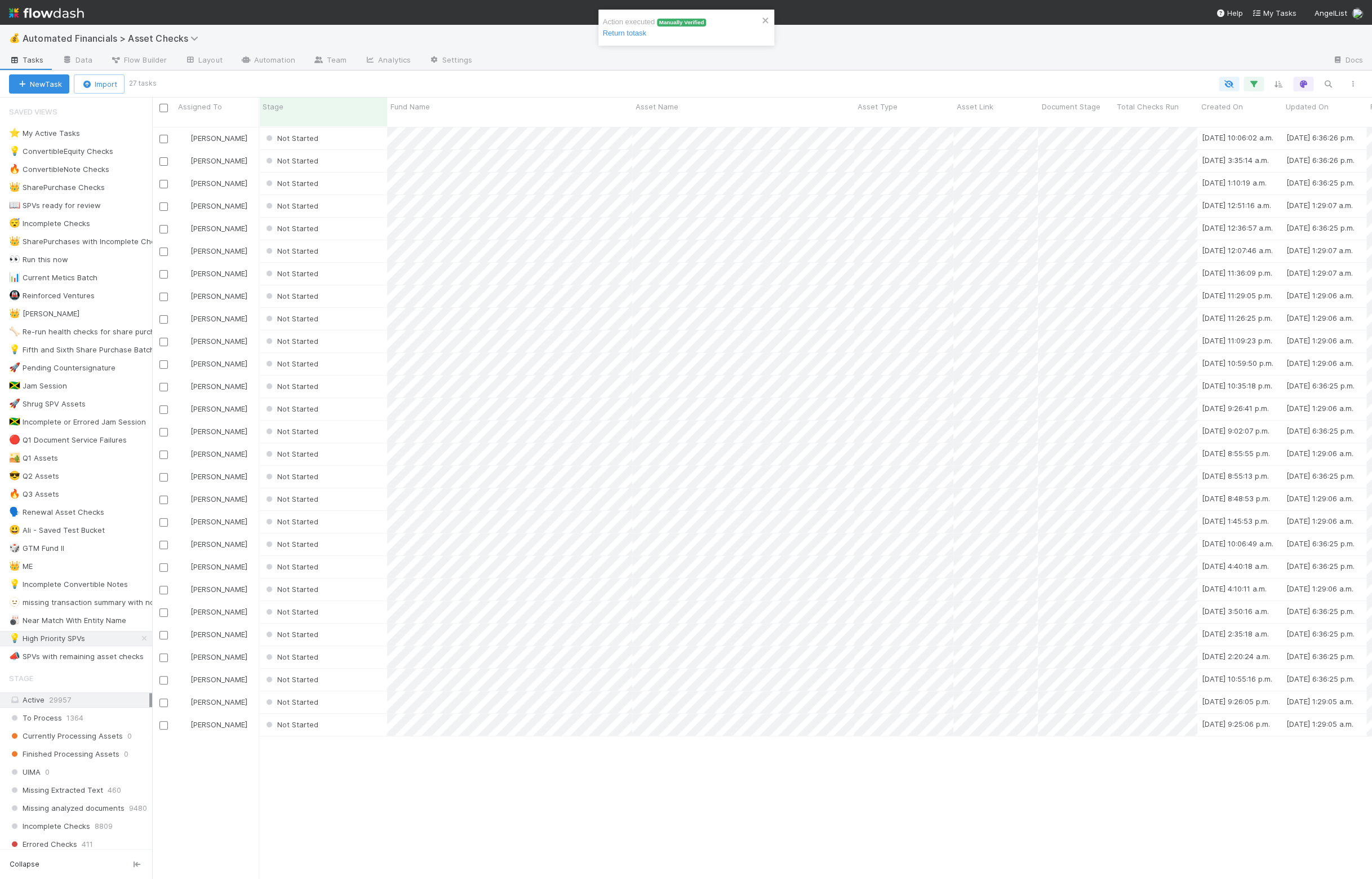
scroll to position [751, 1209]
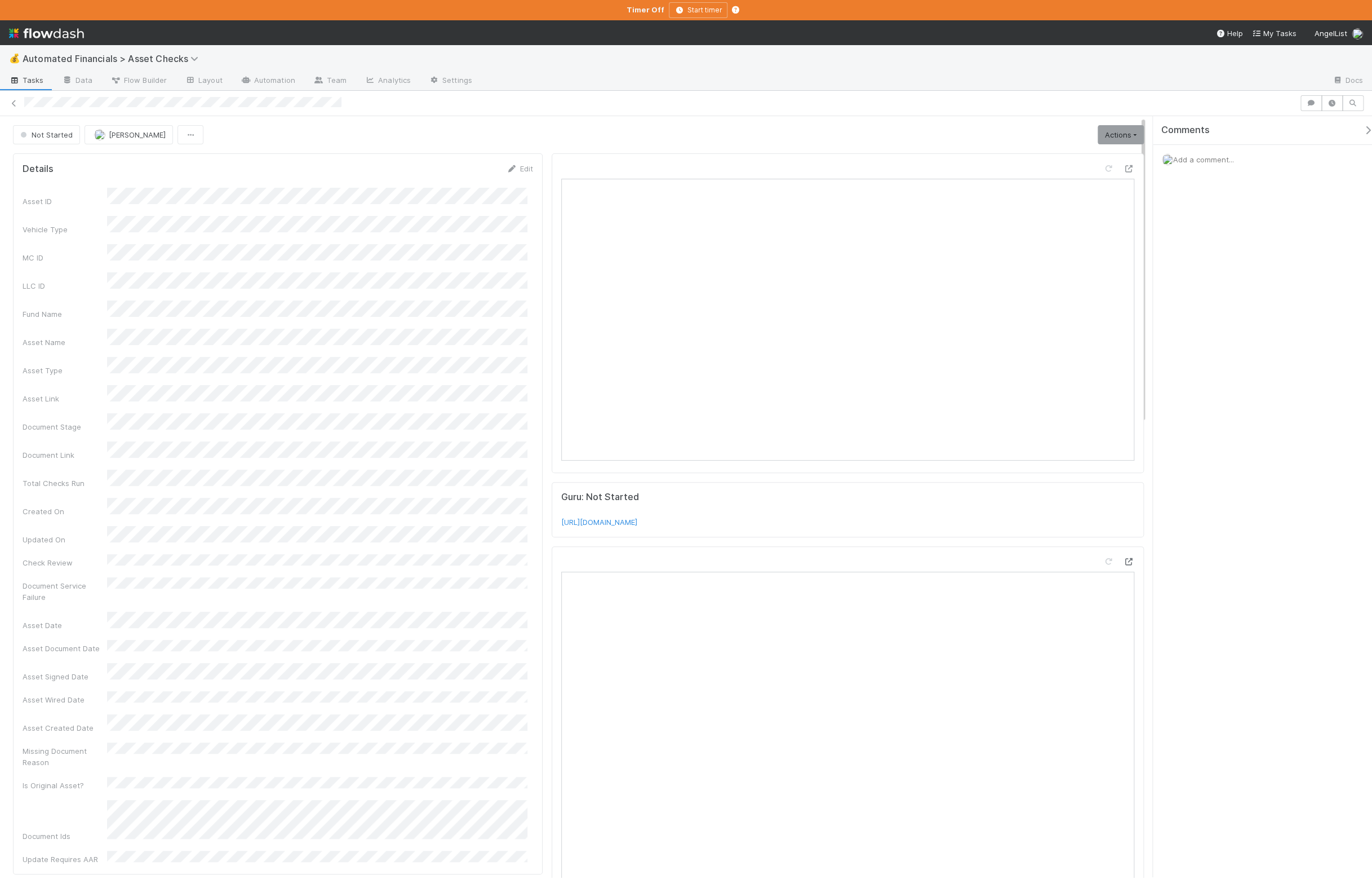
click at [1123, 565] on icon at bounding box center [1129, 562] width 11 height 7
click at [1098, 137] on link "Actions" at bounding box center [1121, 135] width 46 height 19
click at [1083, 179] on button "Manually Verified" at bounding box center [1085, 175] width 120 height 16
click at [1123, 565] on icon at bounding box center [1129, 562] width 11 height 7
click at [1117, 140] on link "Actions" at bounding box center [1121, 135] width 46 height 19
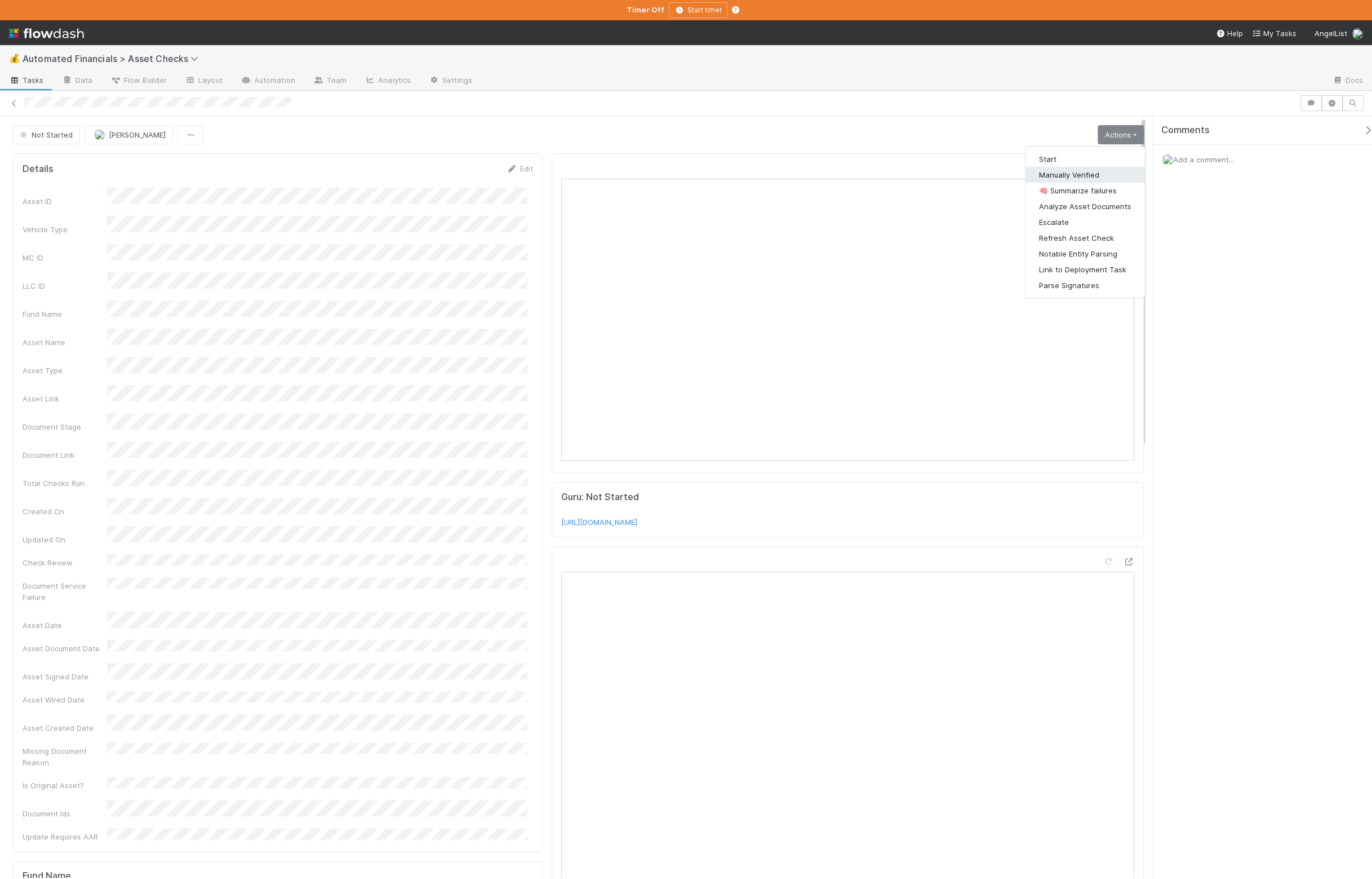
click at [1088, 176] on button "Manually Verified" at bounding box center [1085, 175] width 120 height 16
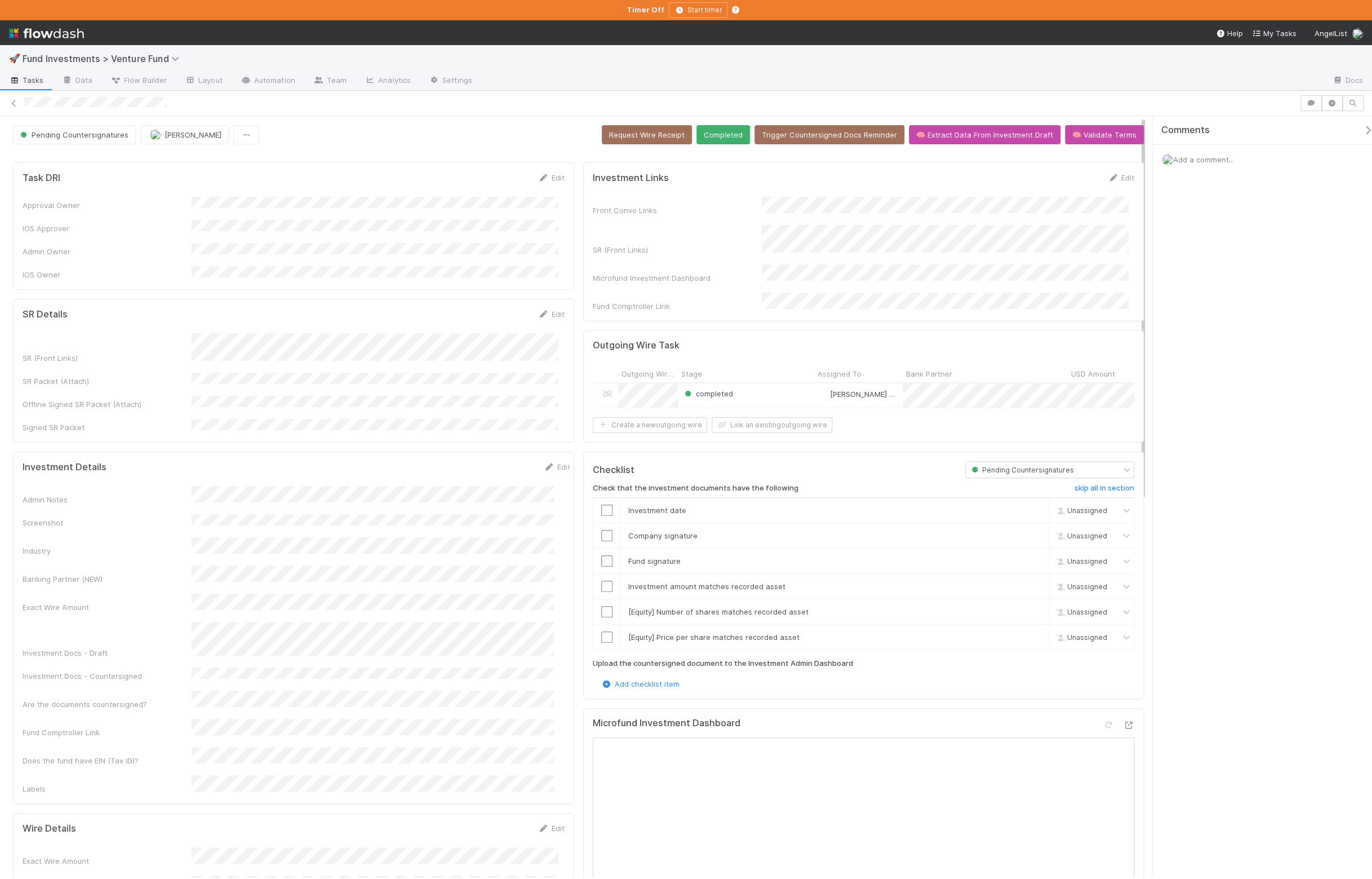
click at [1123, 729] on icon at bounding box center [1129, 725] width 11 height 7
click at [732, 122] on div "Pending Countersignatures Manav Mehta Request Wire Receipt Completed Trigger Co…" at bounding box center [578, 866] width 1157 height 1500
click at [728, 137] on button "Completed" at bounding box center [723, 135] width 54 height 19
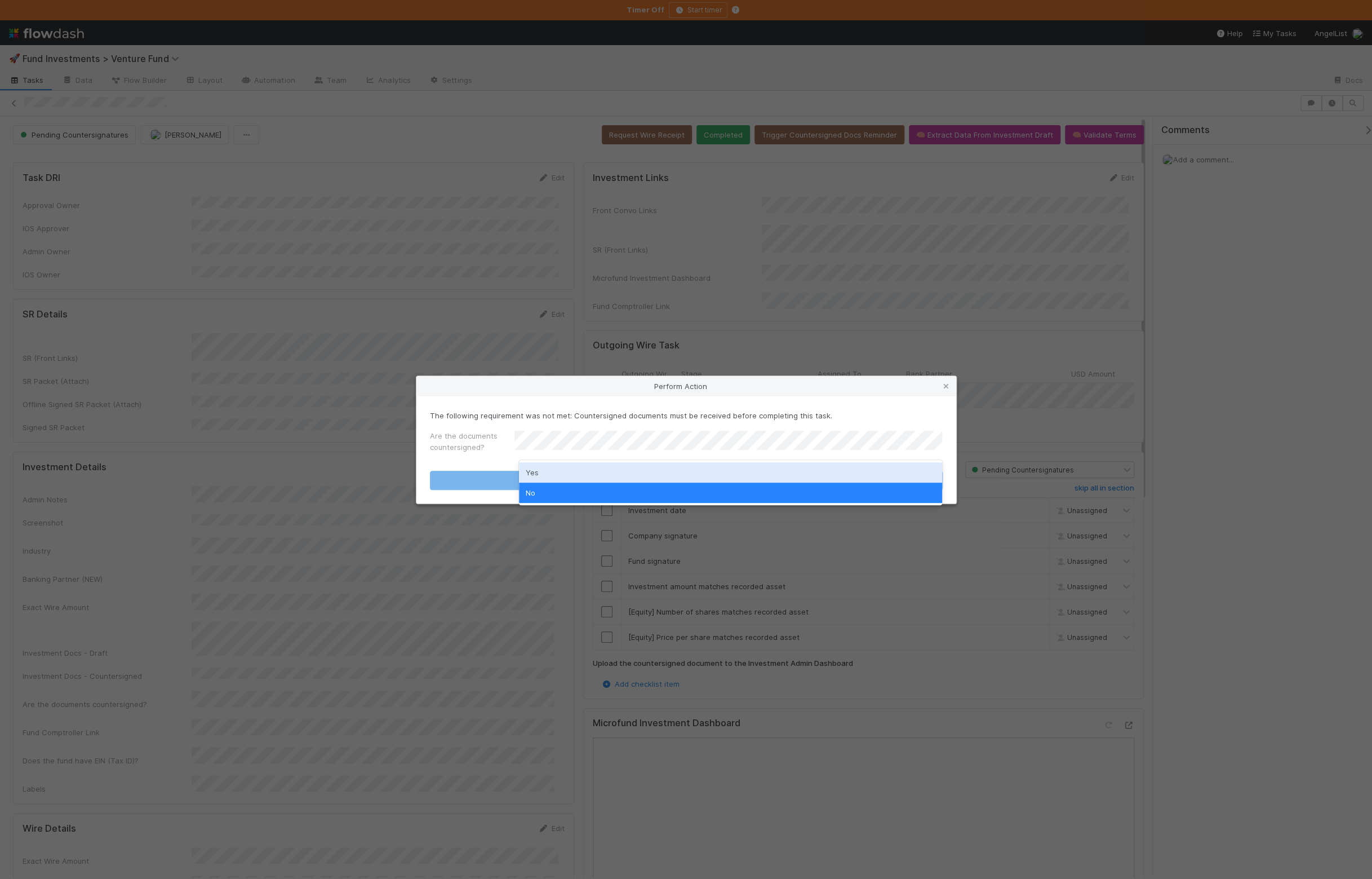
click at [561, 469] on div "Yes" at bounding box center [731, 472] width 423 height 20
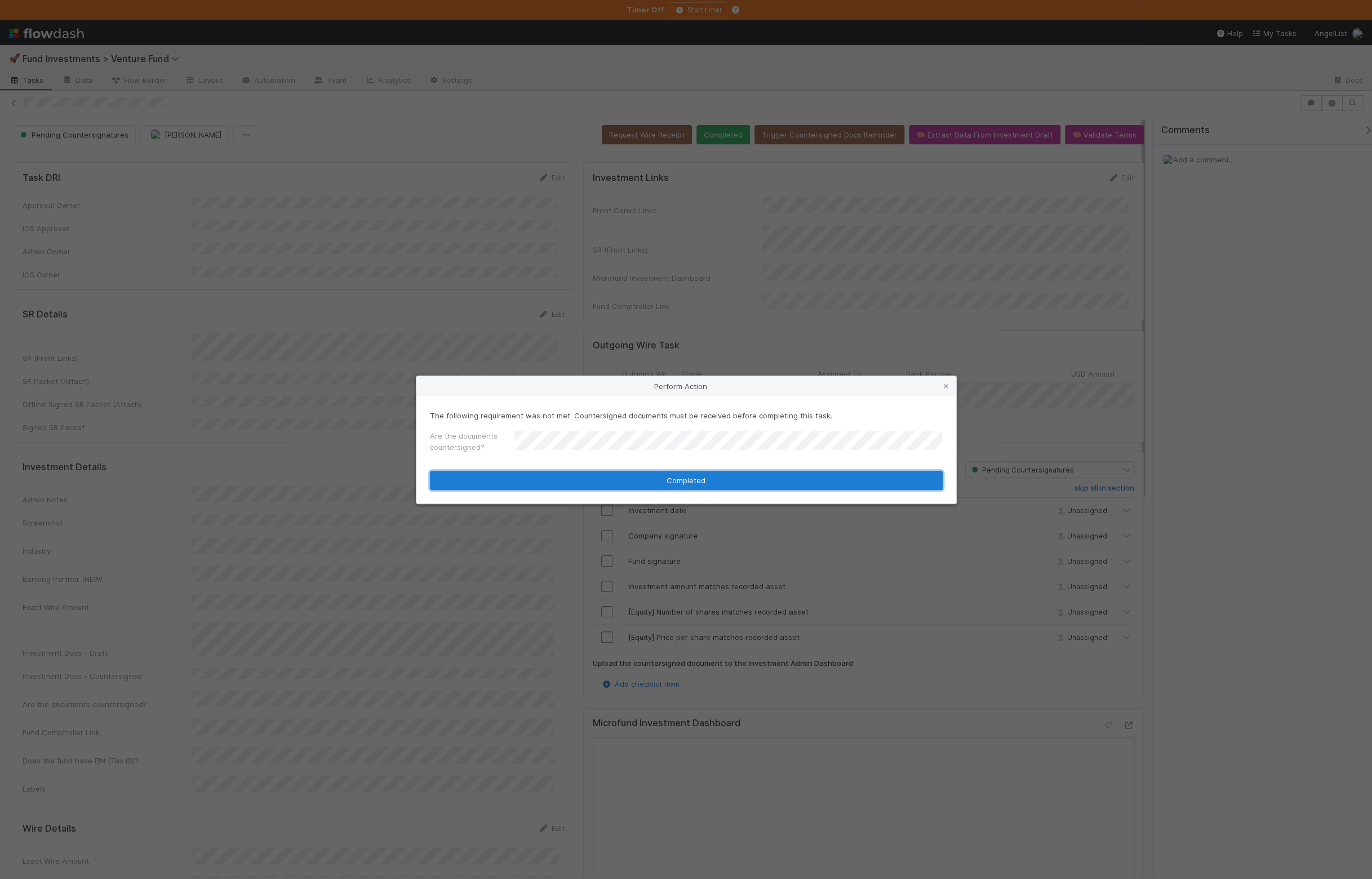
click at [542, 484] on button "Completed" at bounding box center [686, 480] width 513 height 19
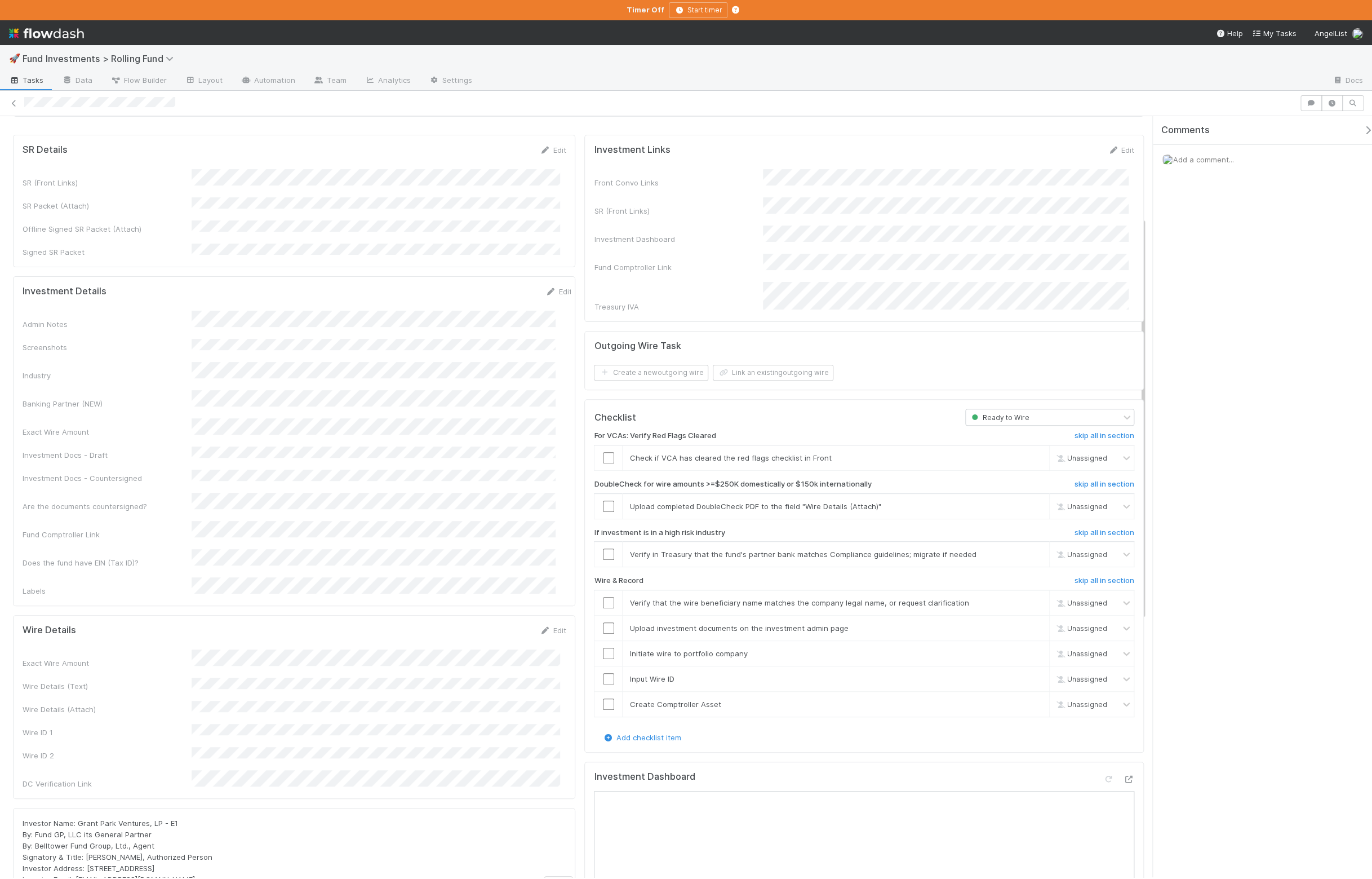
scroll to position [190, 0]
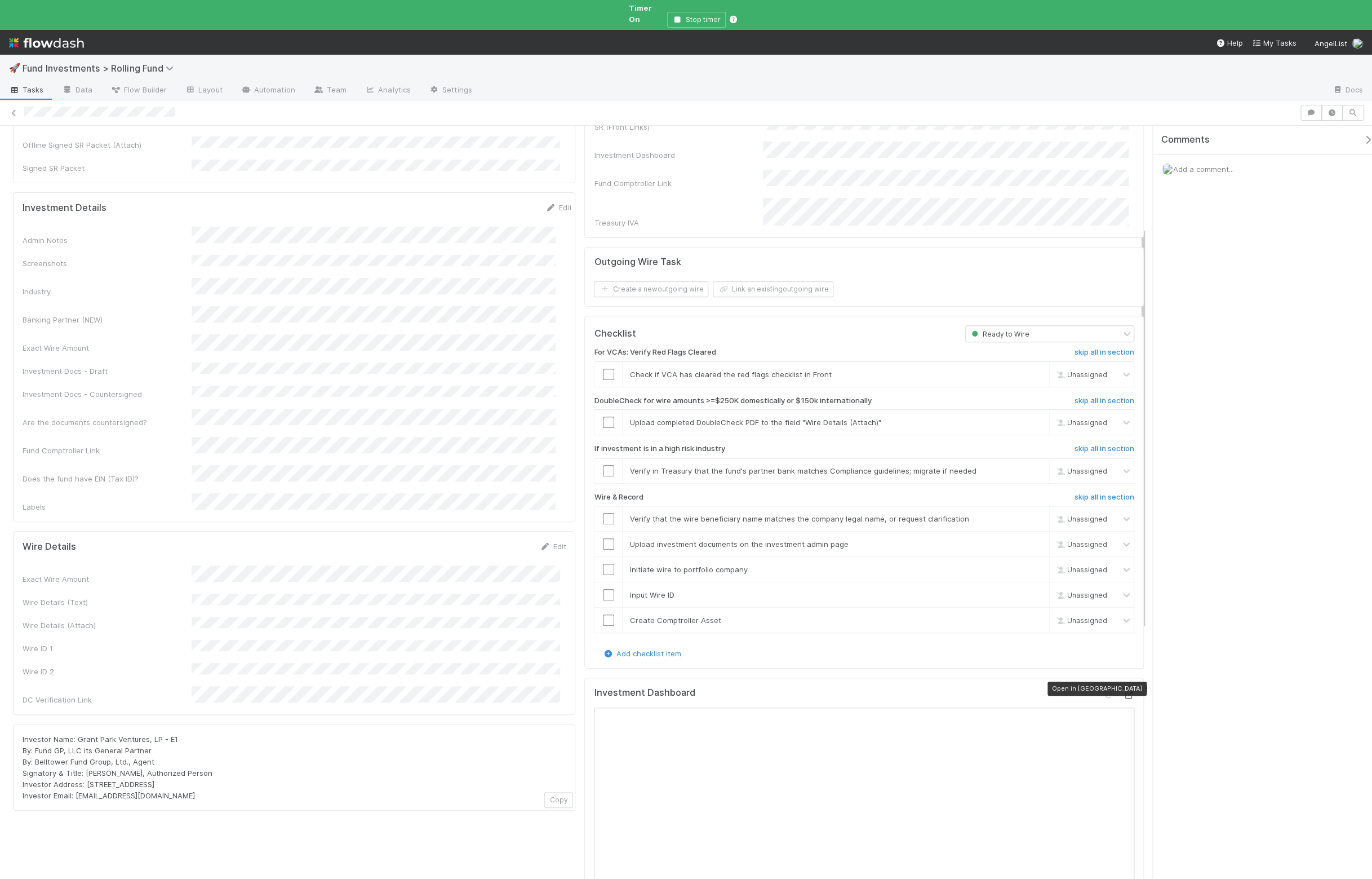
click at [1123, 692] on icon at bounding box center [1129, 695] width 11 height 7
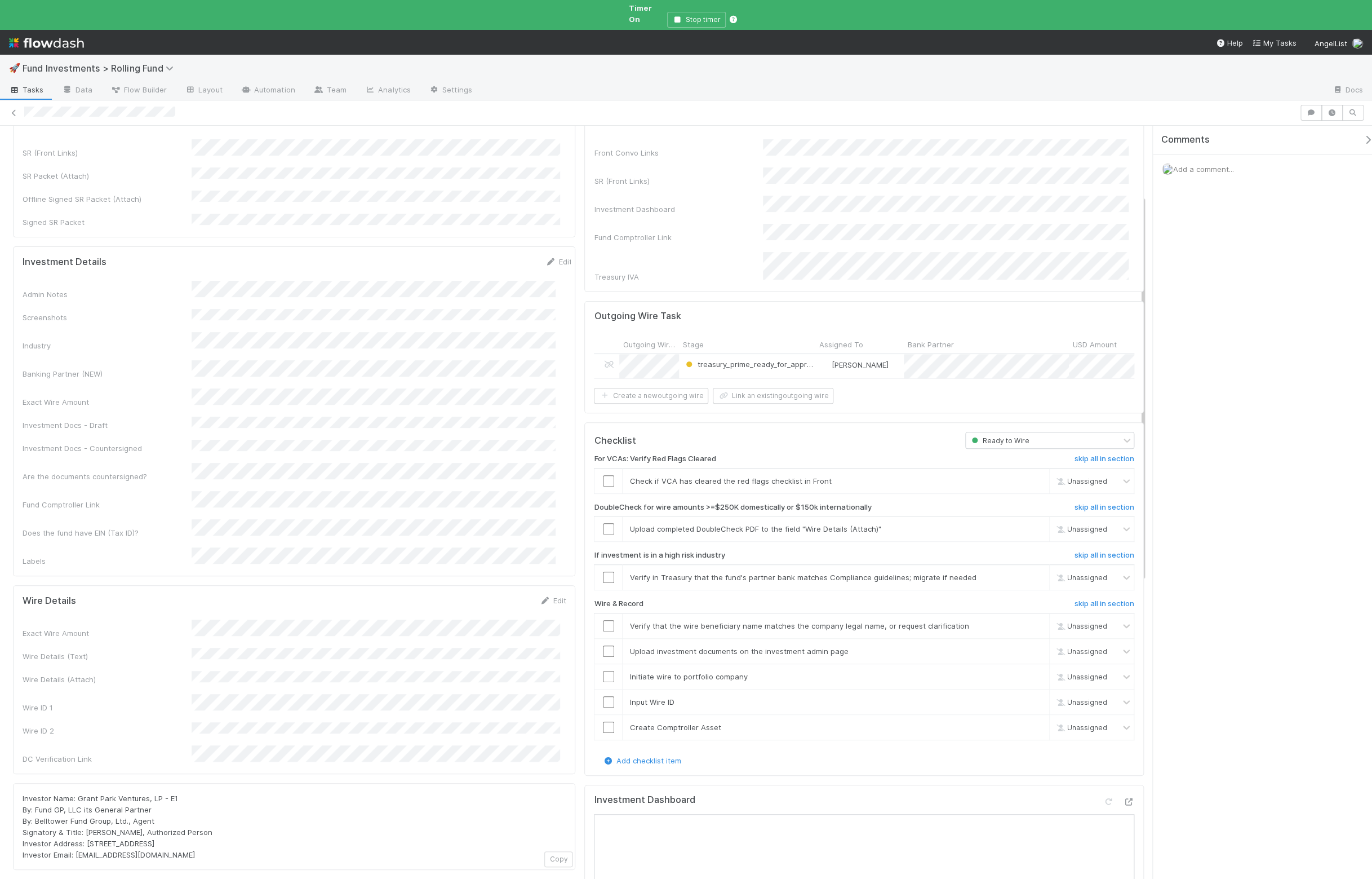
scroll to position [0, 0]
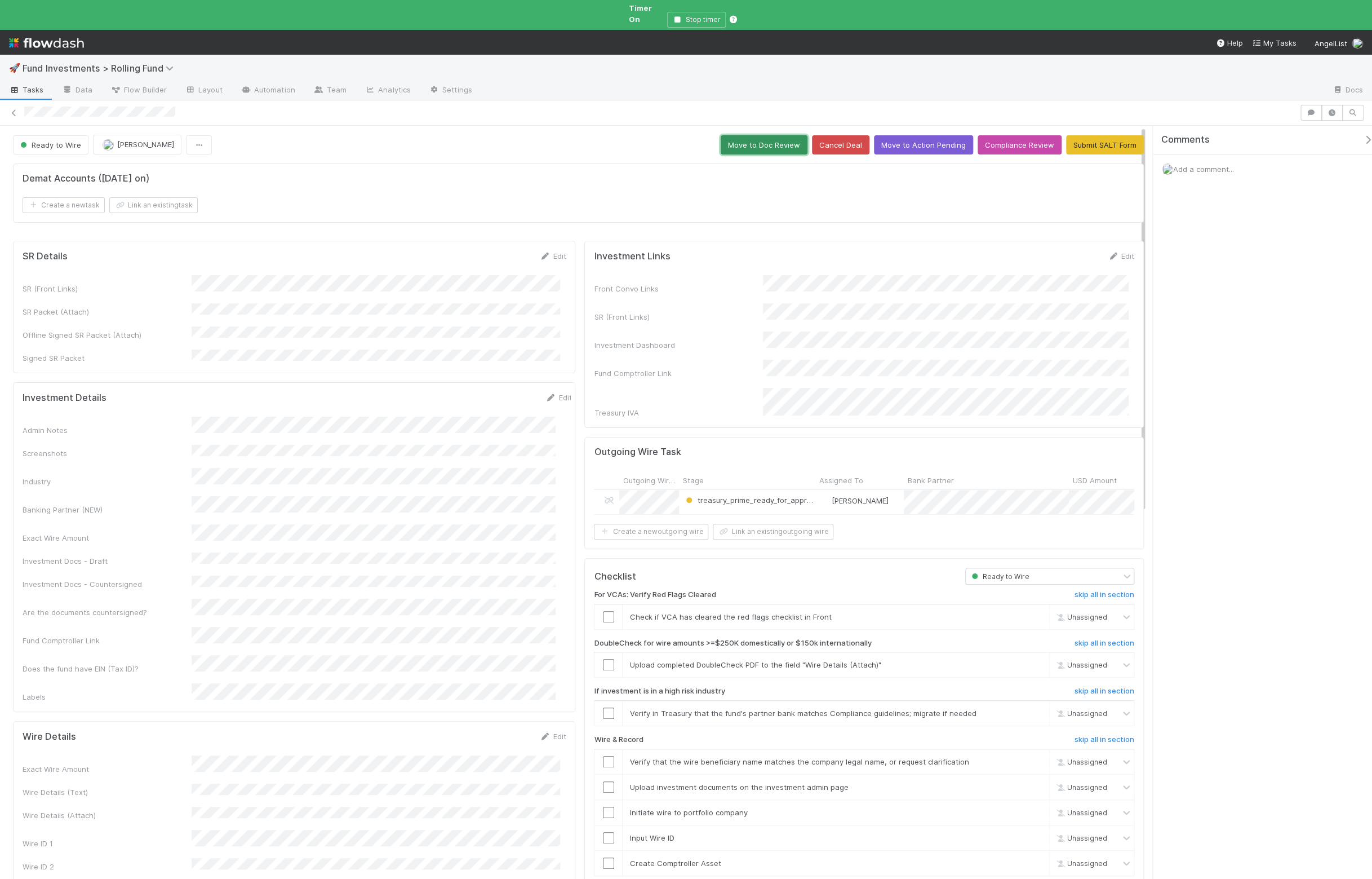
click at [771, 137] on button "Move to Doc Review" at bounding box center [764, 145] width 87 height 19
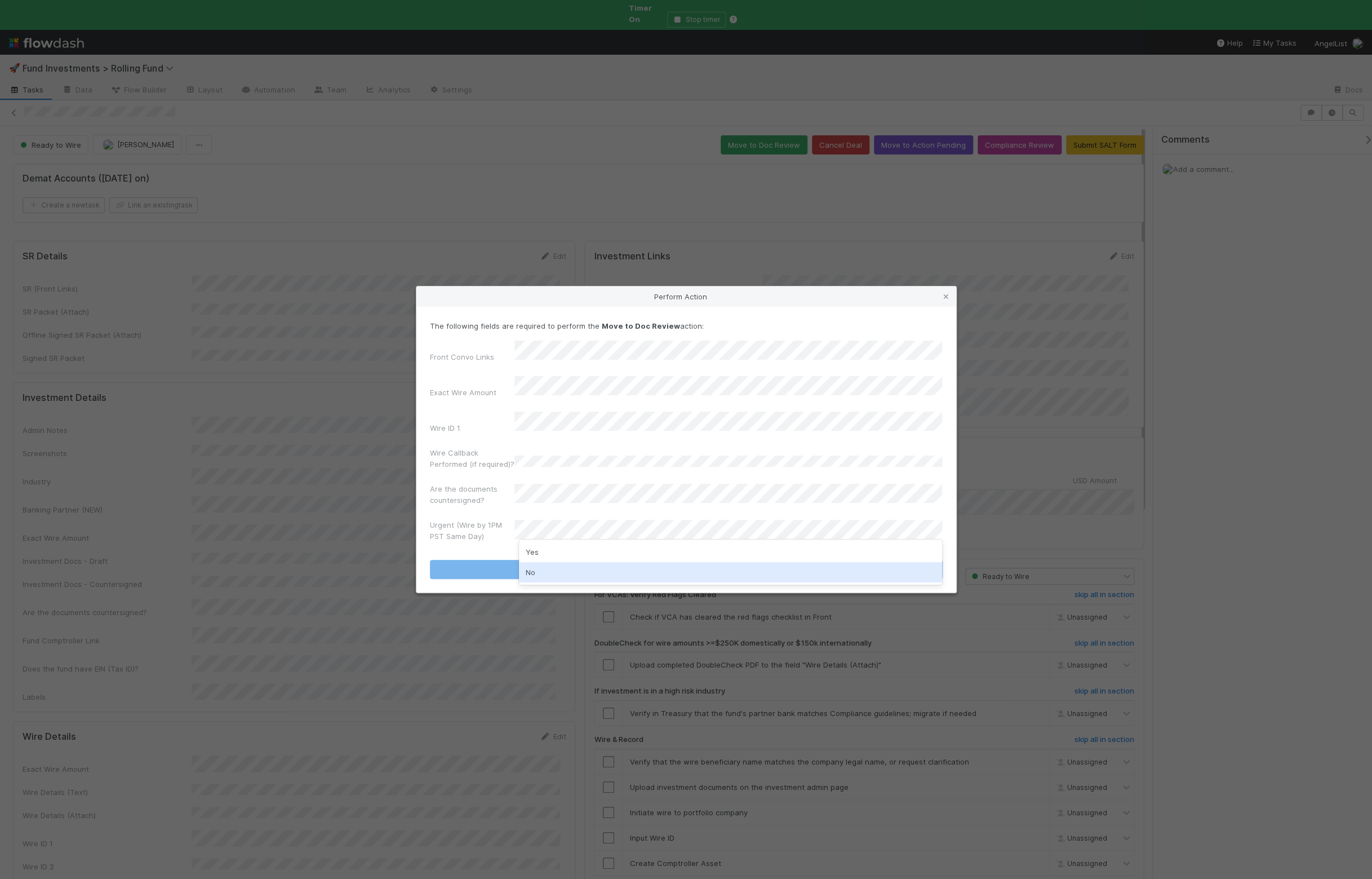
click at [544, 573] on div "No" at bounding box center [731, 572] width 423 height 20
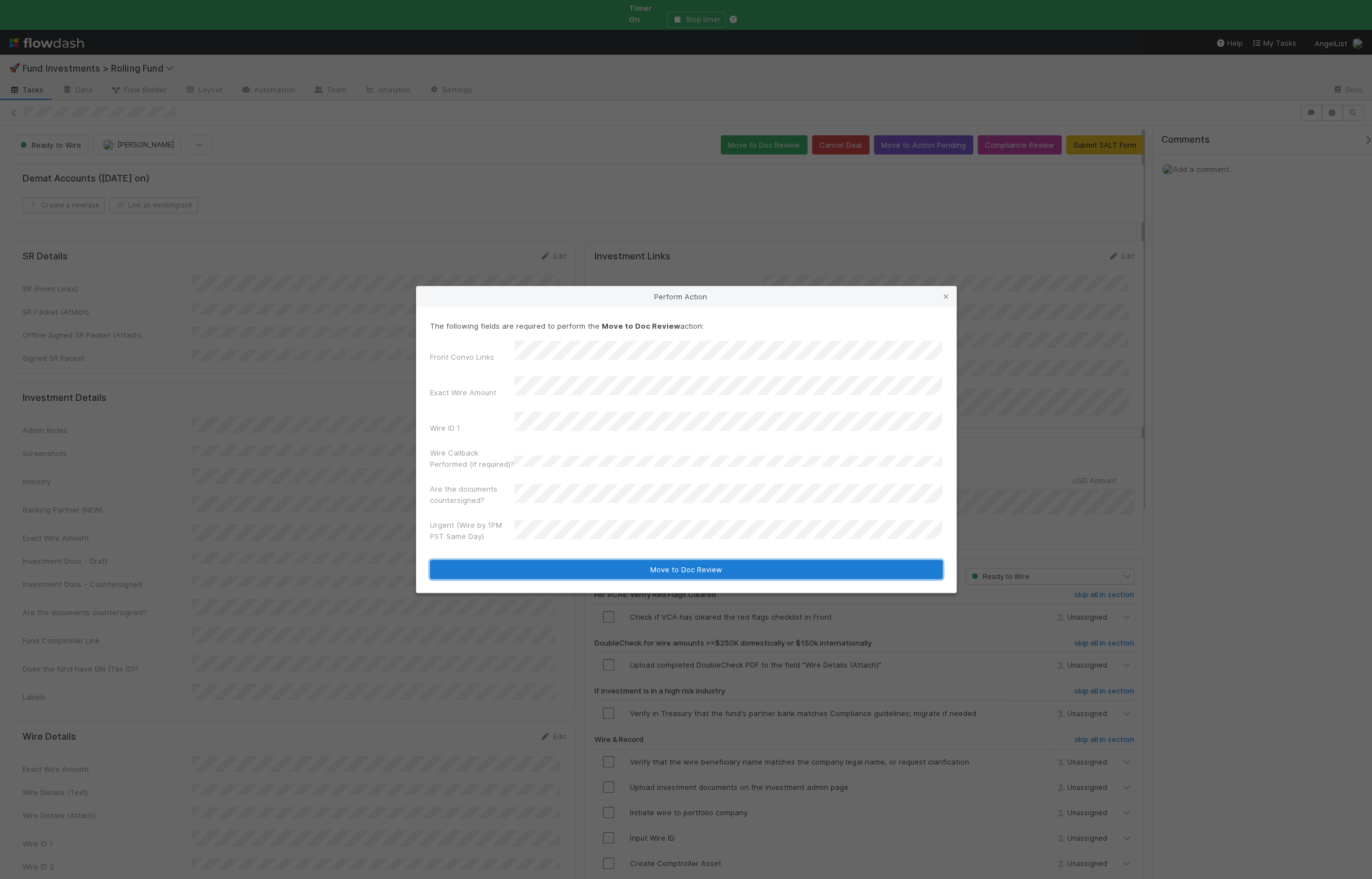
click at [534, 560] on button "Move to Doc Review" at bounding box center [686, 569] width 513 height 19
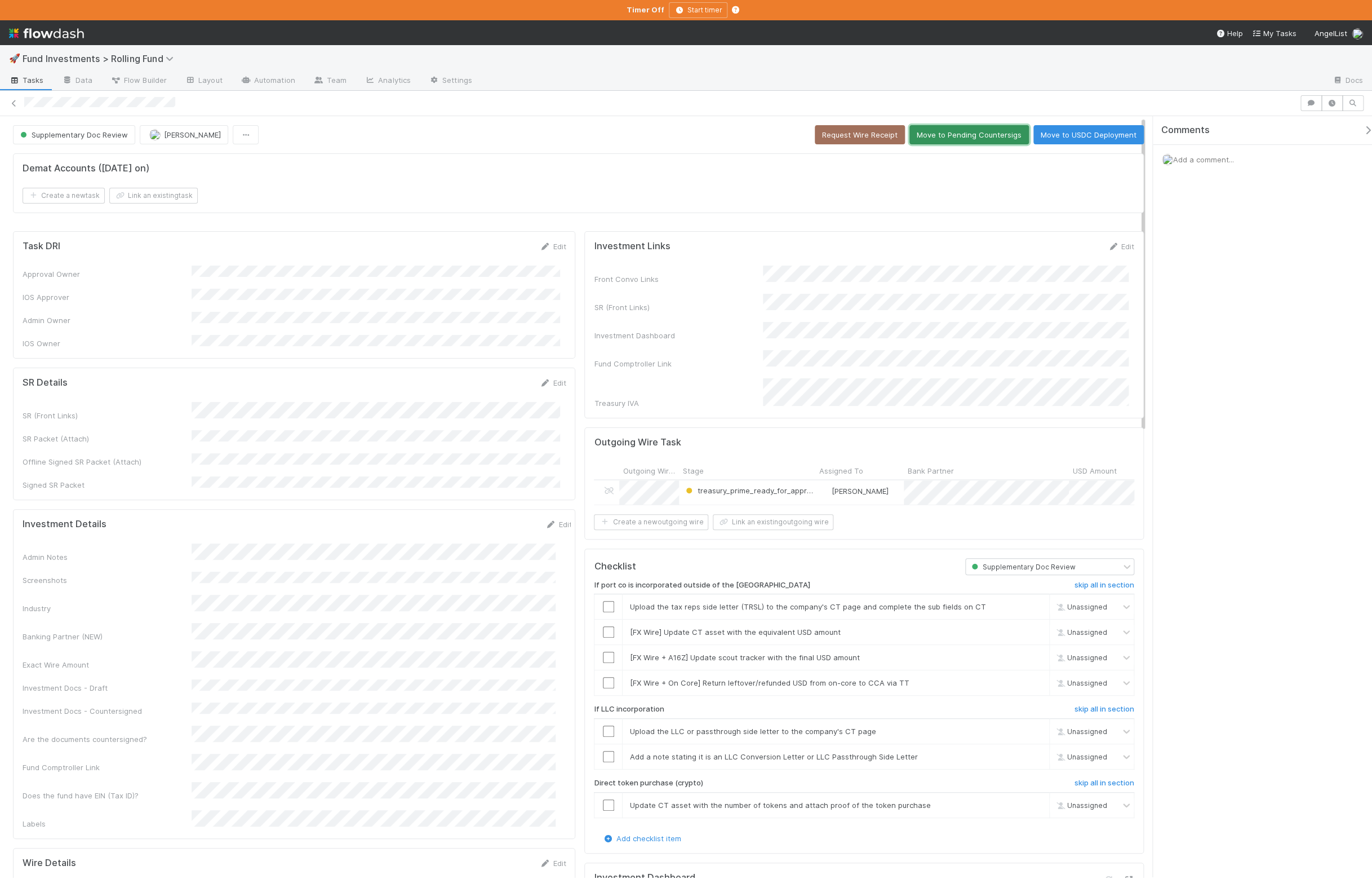
click at [943, 142] on button "Move to Pending Countersigs" at bounding box center [969, 135] width 120 height 19
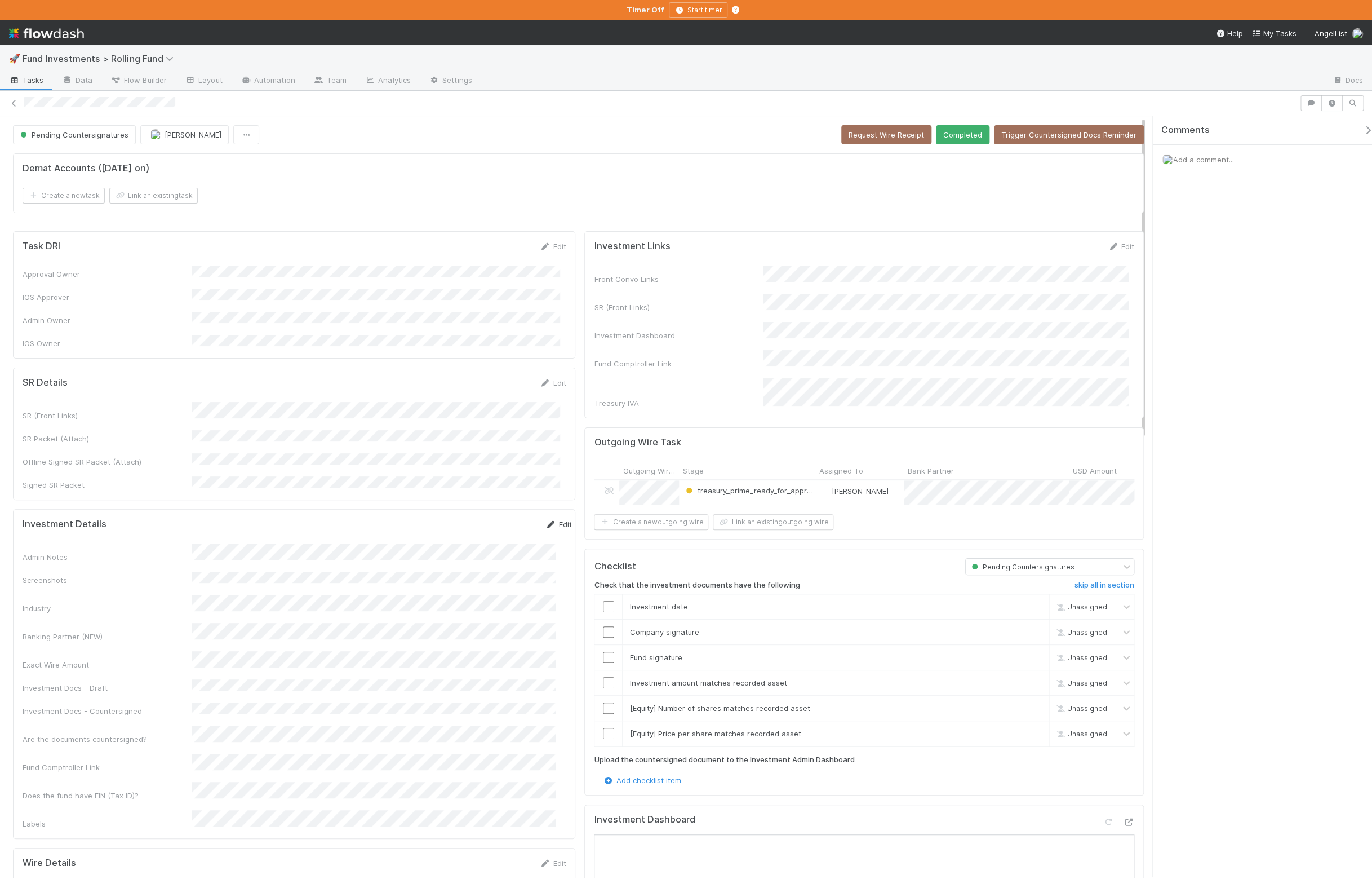
click at [551, 520] on link "Edit" at bounding box center [558, 524] width 27 height 9
click at [498, 519] on button "Save" at bounding box center [511, 528] width 32 height 19
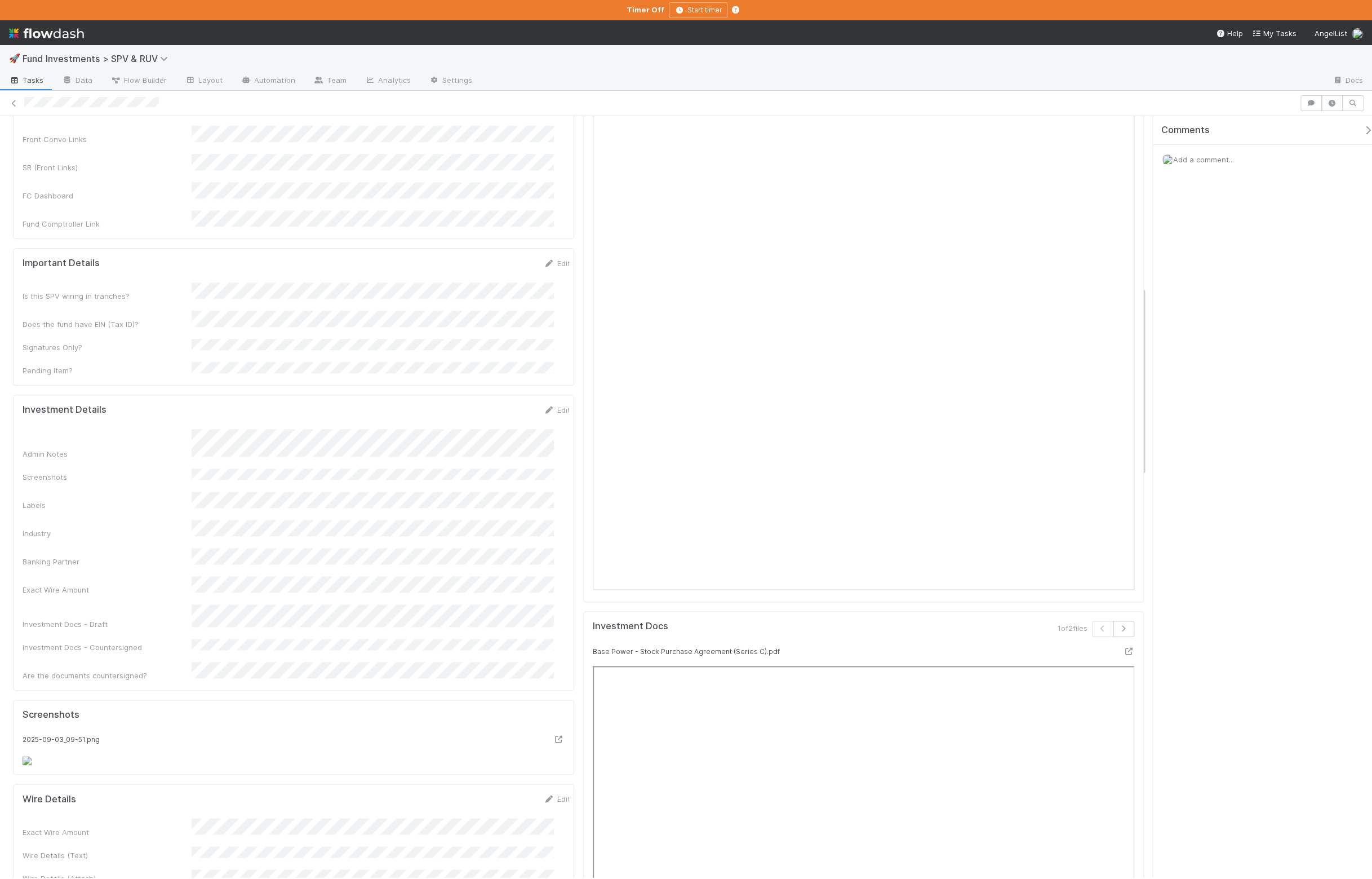
scroll to position [191, 0]
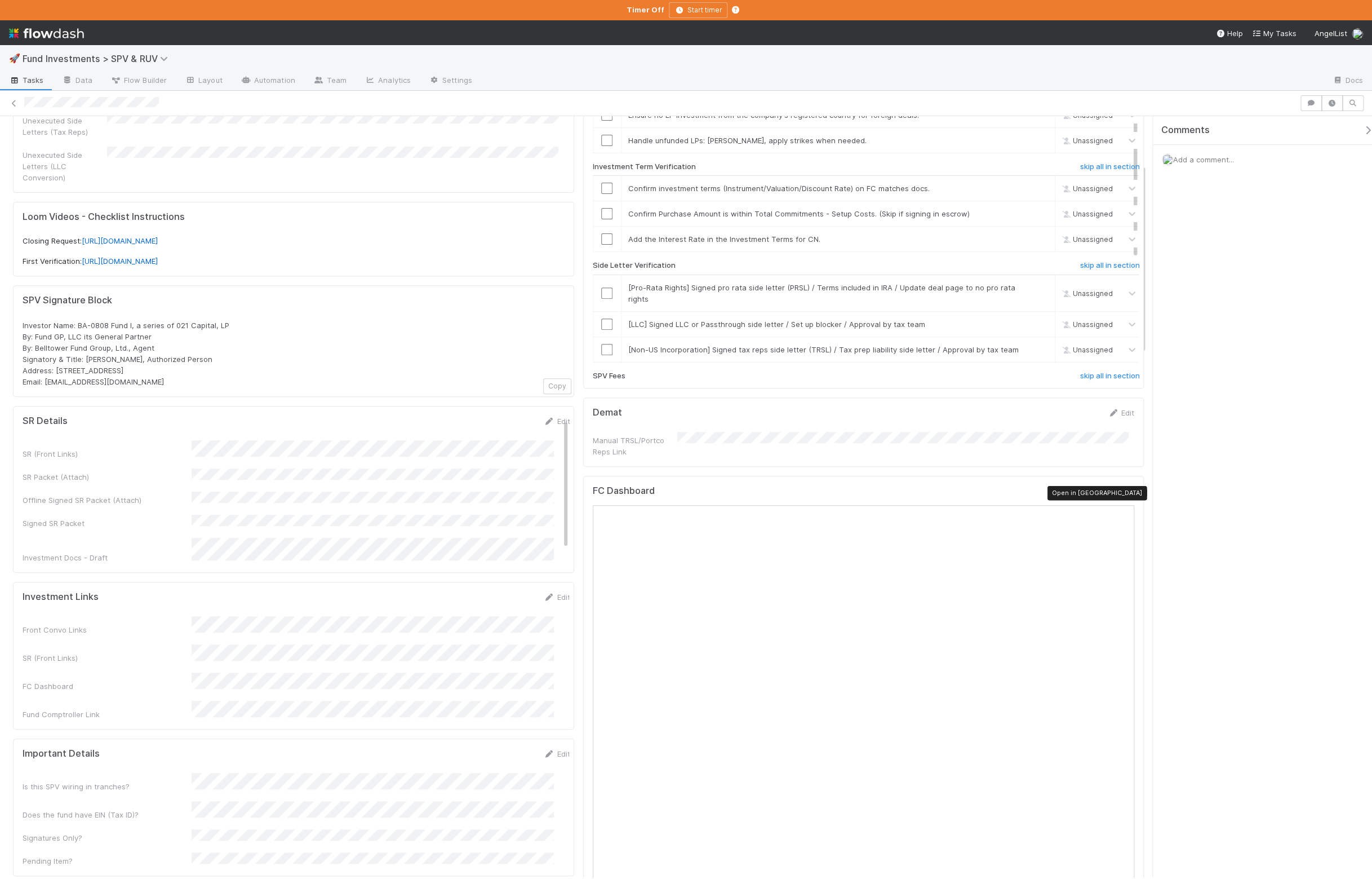
click at [1123, 497] on icon at bounding box center [1129, 493] width 11 height 7
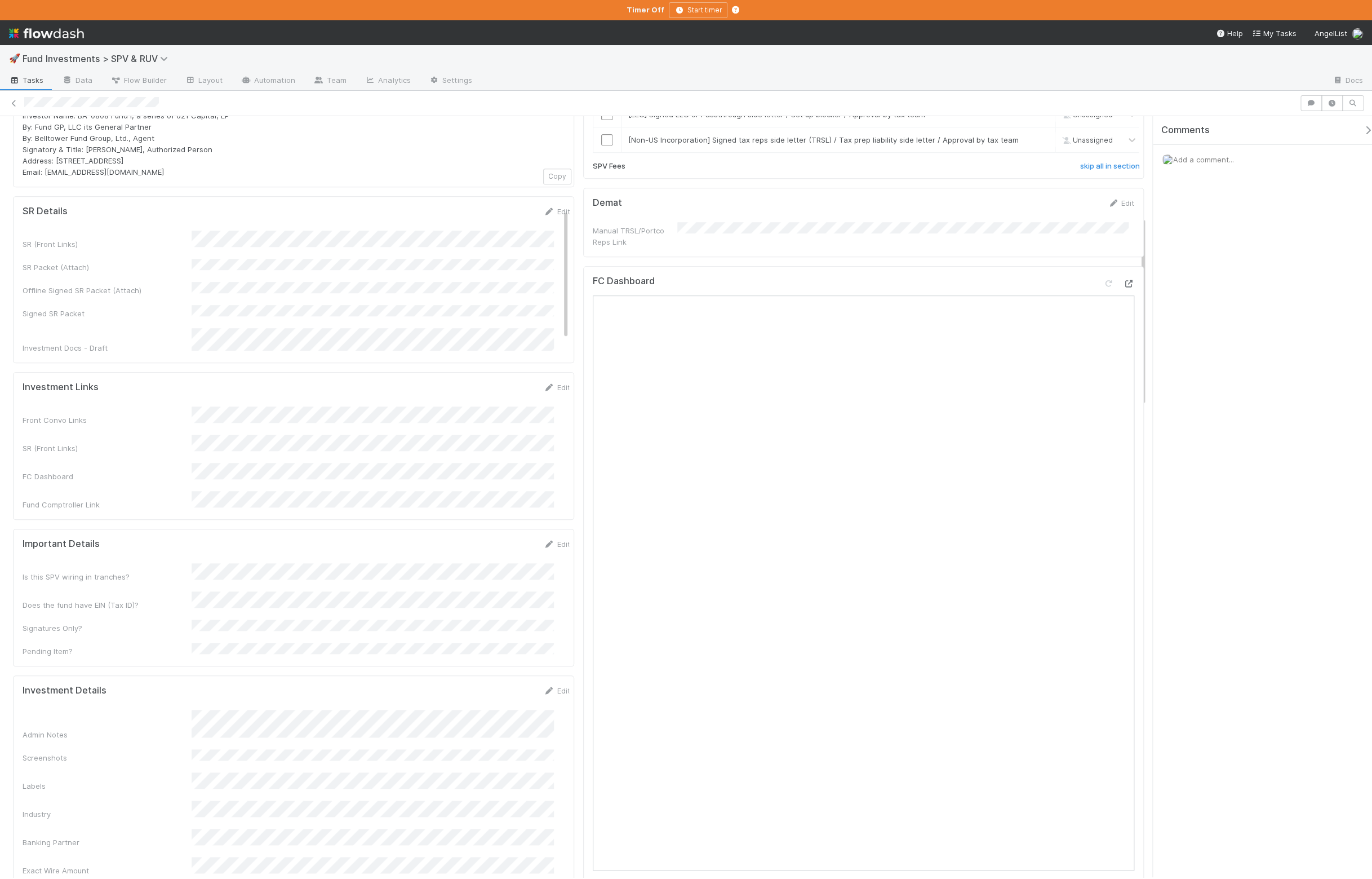
scroll to position [494, 0]
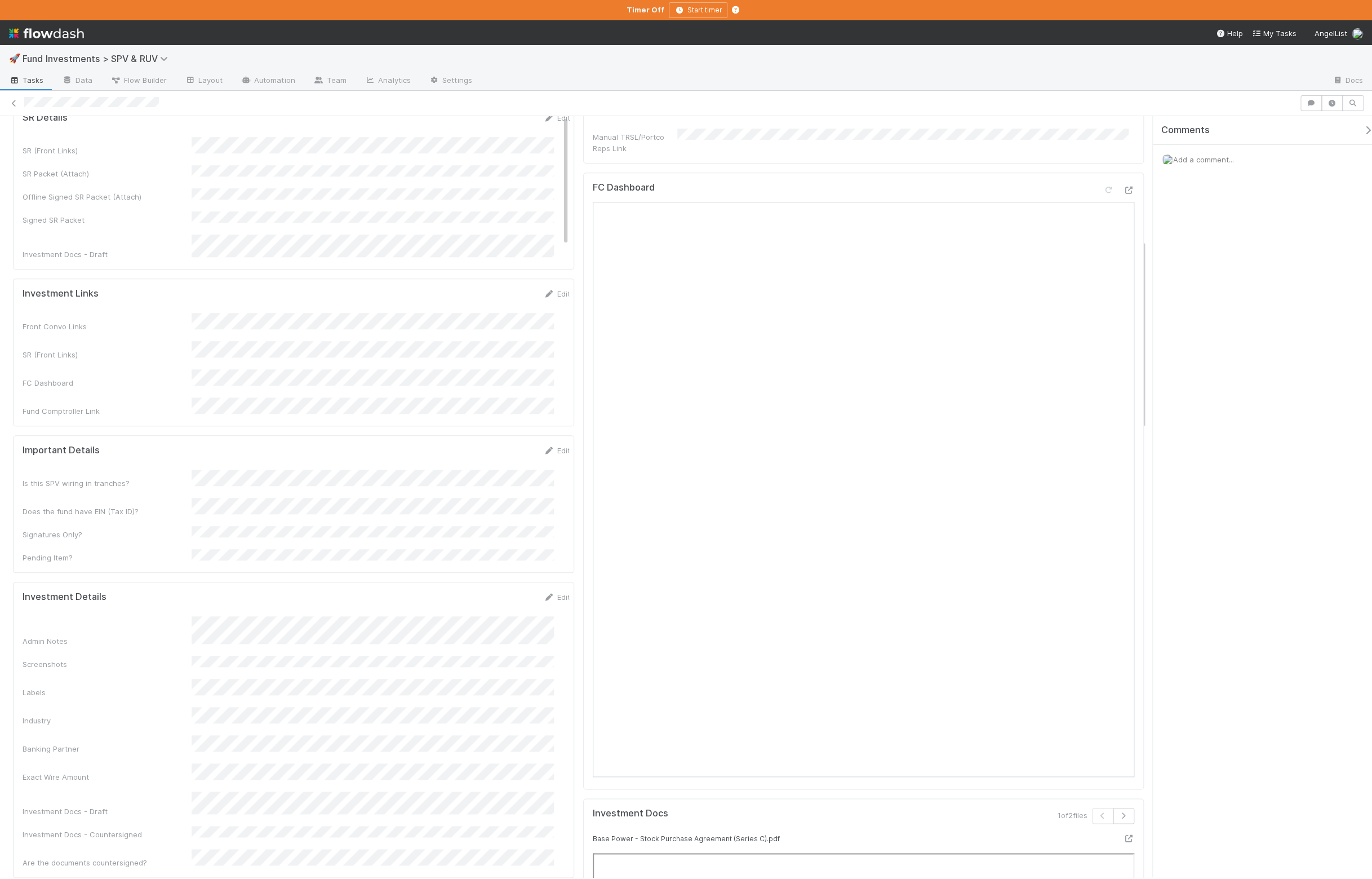
click at [187, 616] on div "Admin Notes" at bounding box center [296, 632] width 548 height 31
click at [191, 616] on div "Admin Notes" at bounding box center [296, 632] width 548 height 31
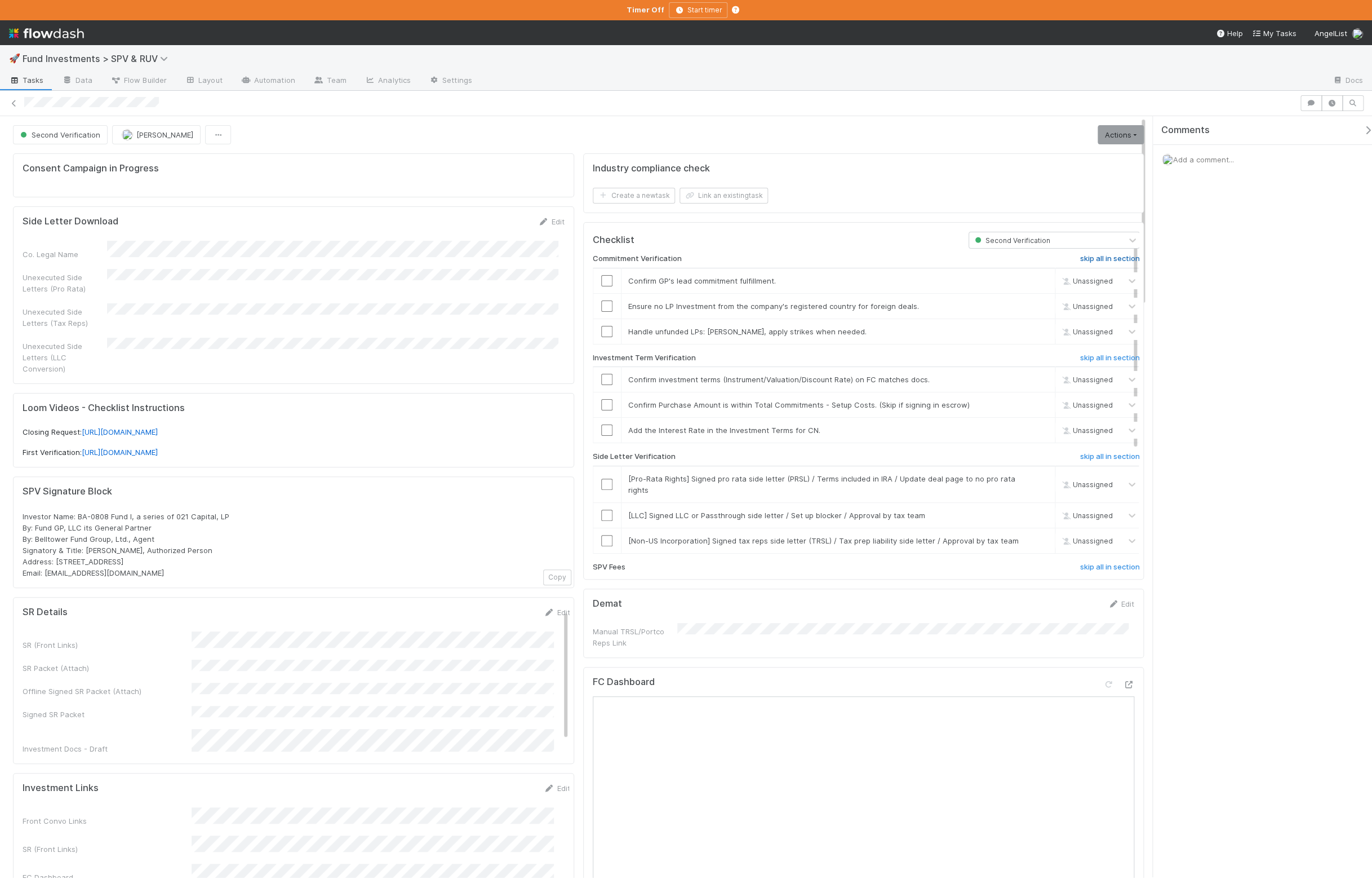
click at [1100, 263] on h6 "skip all in section" at bounding box center [1110, 259] width 60 height 9
click at [1085, 461] on h6 "skip all in section" at bounding box center [1110, 456] width 60 height 9
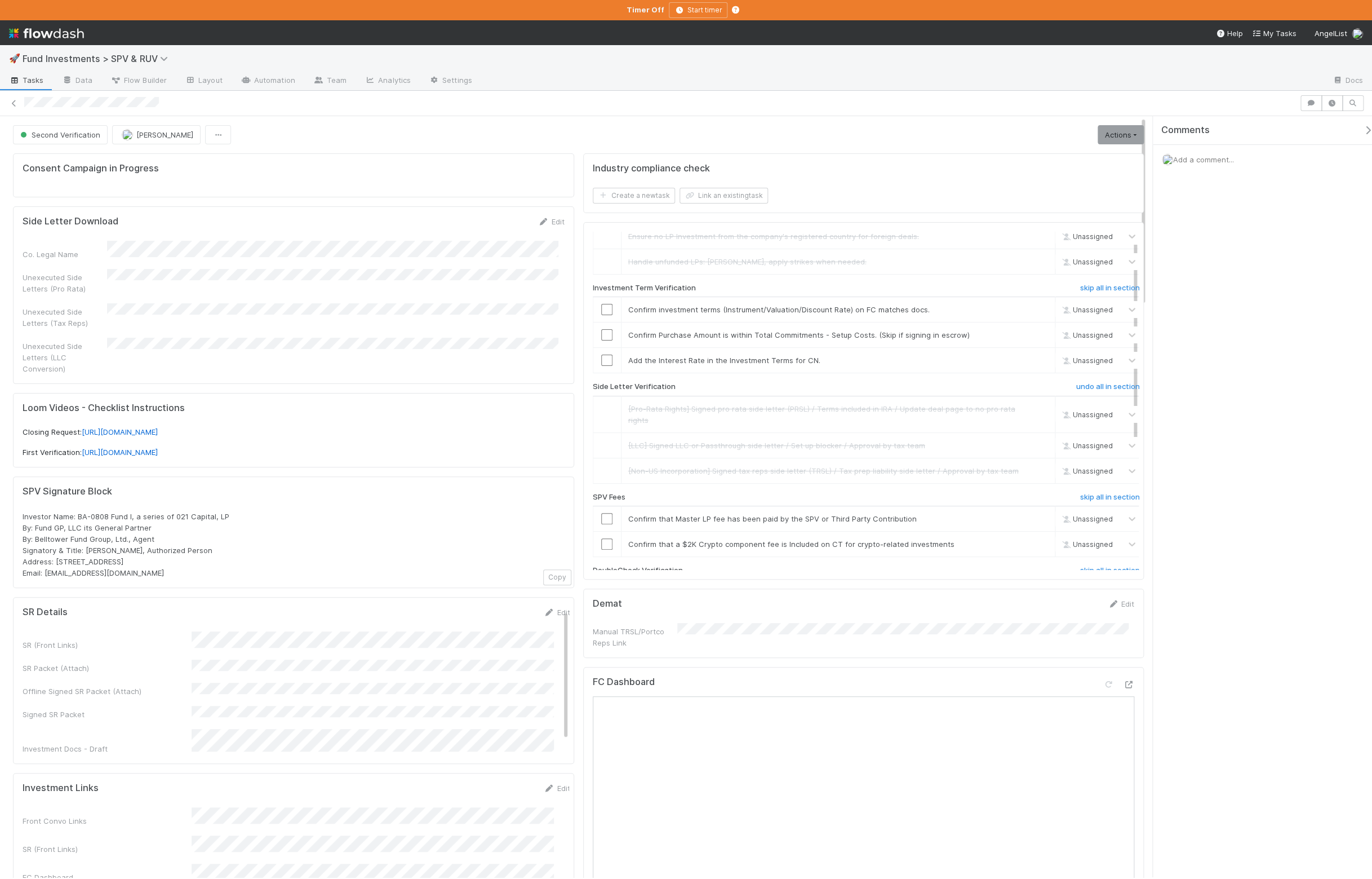
scroll to position [185, 0]
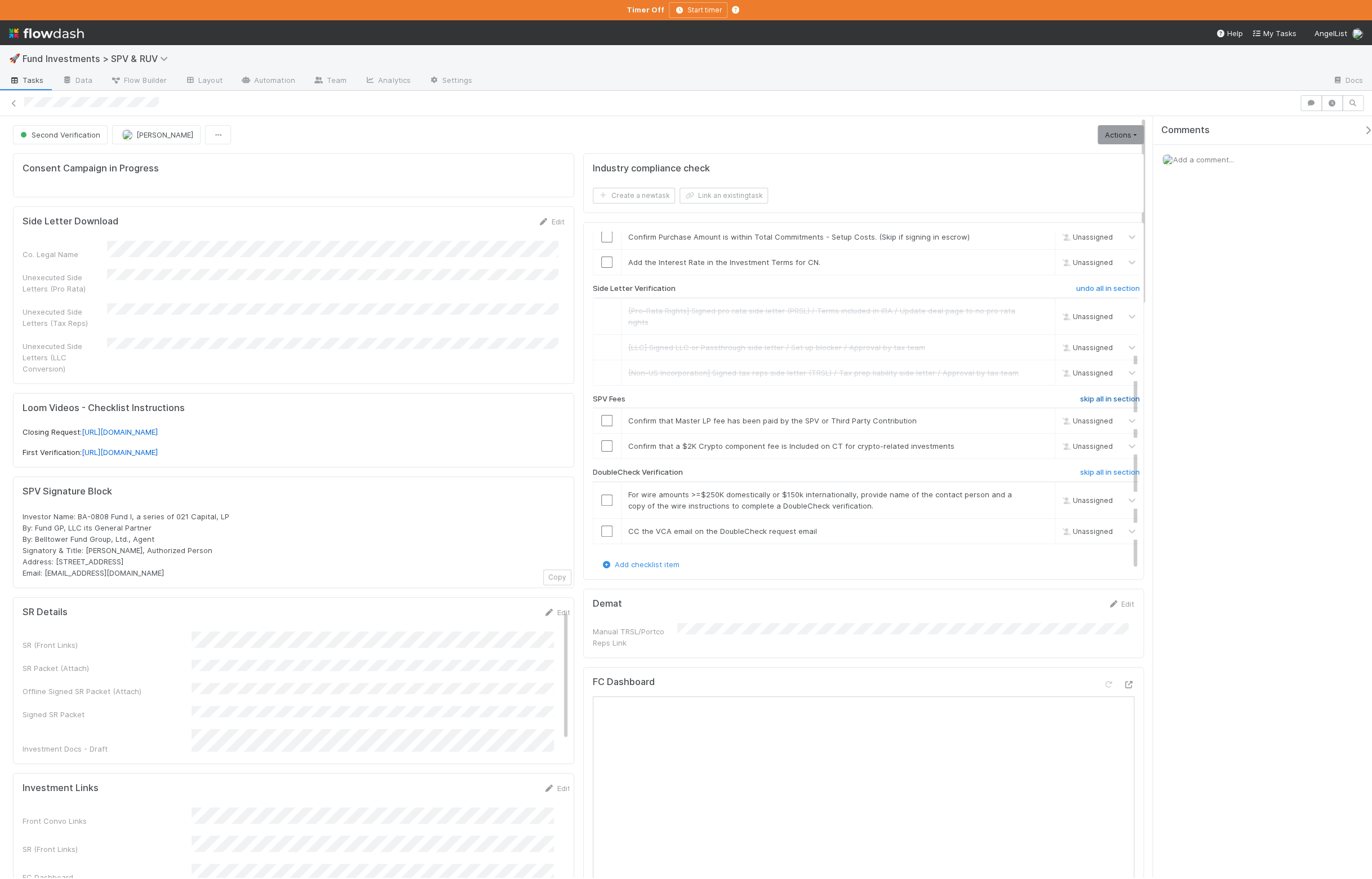
click at [1085, 398] on h6 "skip all in section" at bounding box center [1110, 399] width 60 height 9
click at [1083, 473] on h6 "skip all in section" at bounding box center [1110, 472] width 60 height 9
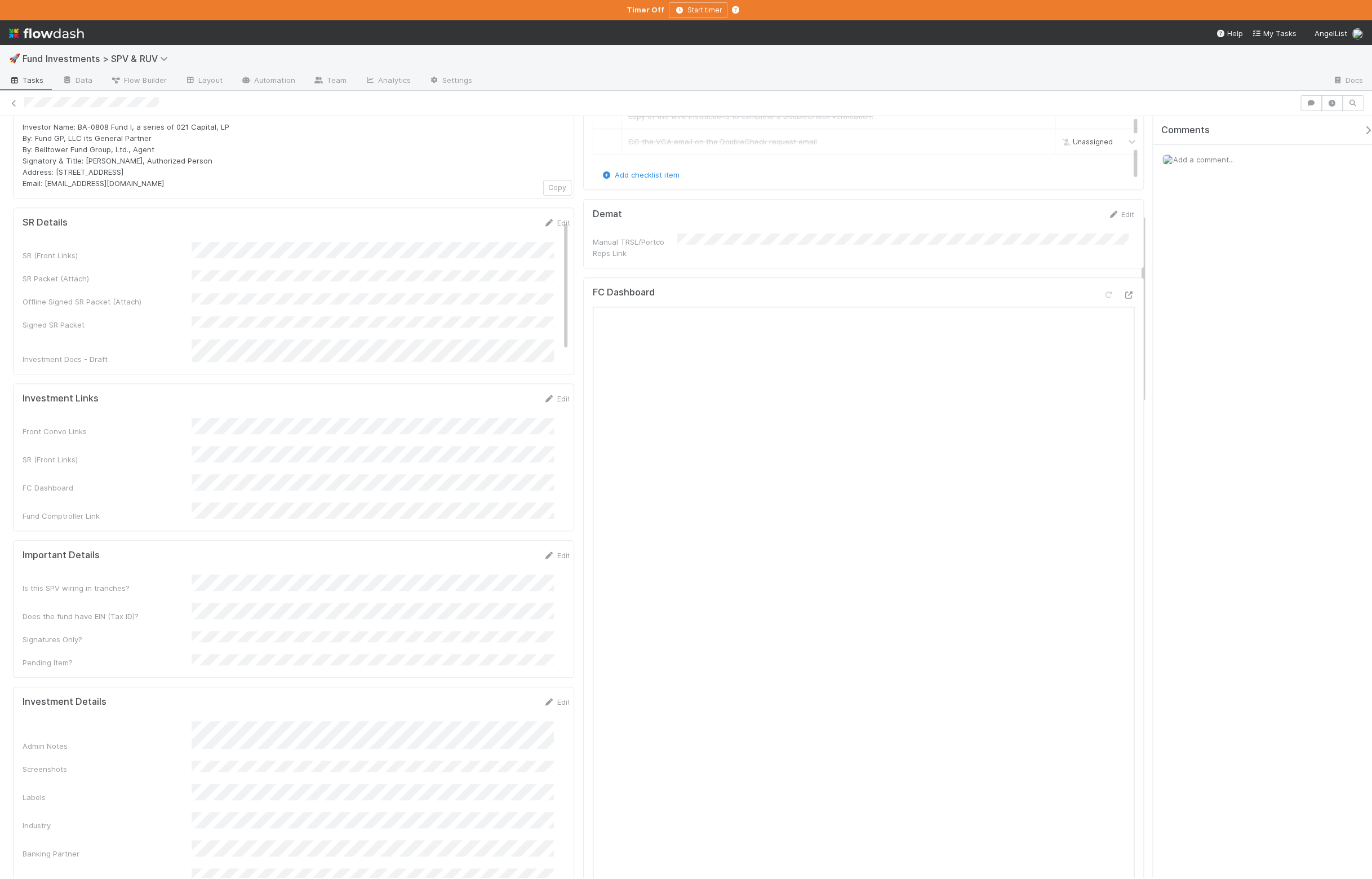
scroll to position [0, 0]
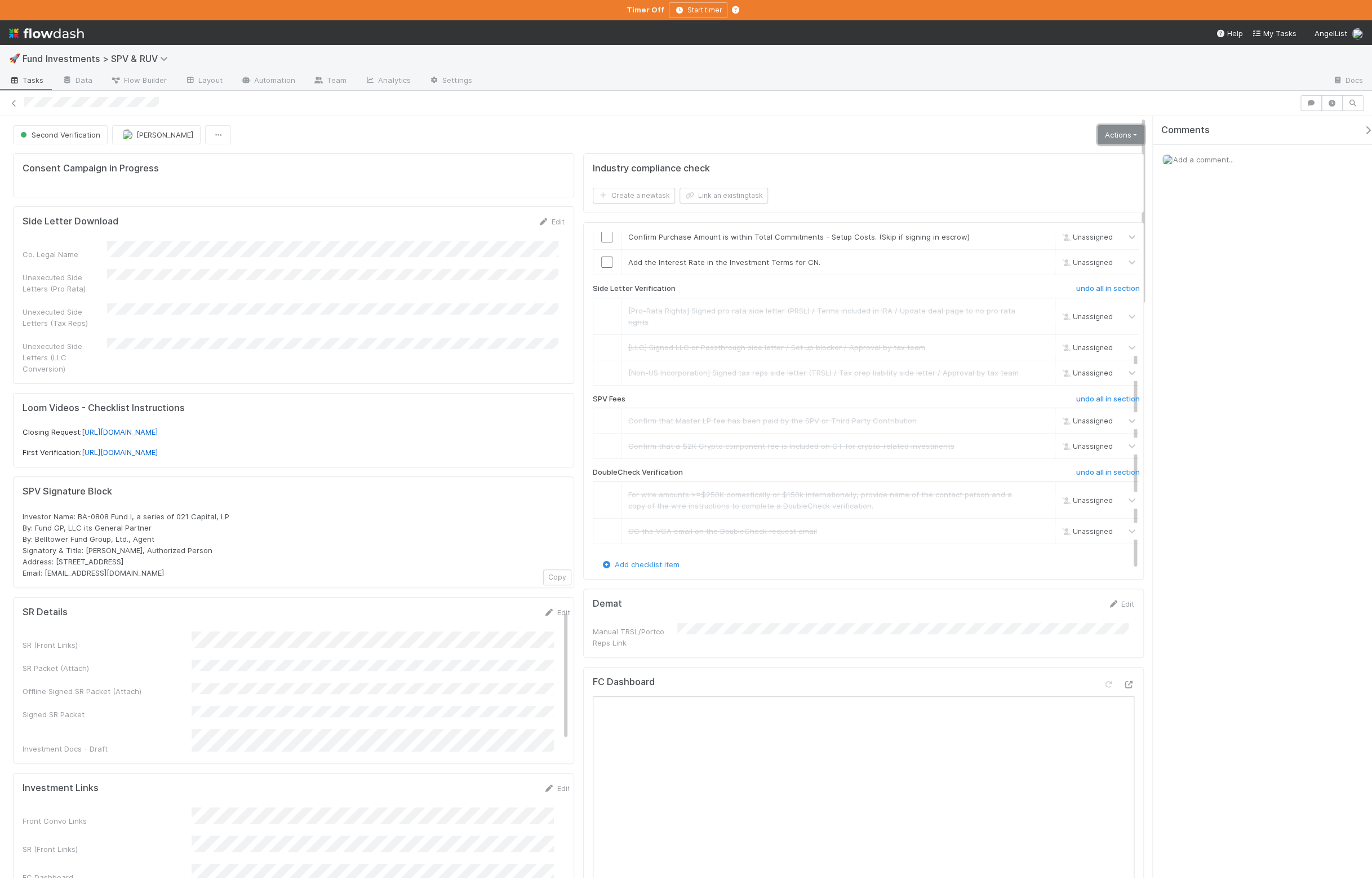
click at [1102, 135] on link "Actions" at bounding box center [1121, 135] width 46 height 19
click at [1085, 162] on button "Move to Ready to Sign" at bounding box center [1067, 159] width 156 height 16
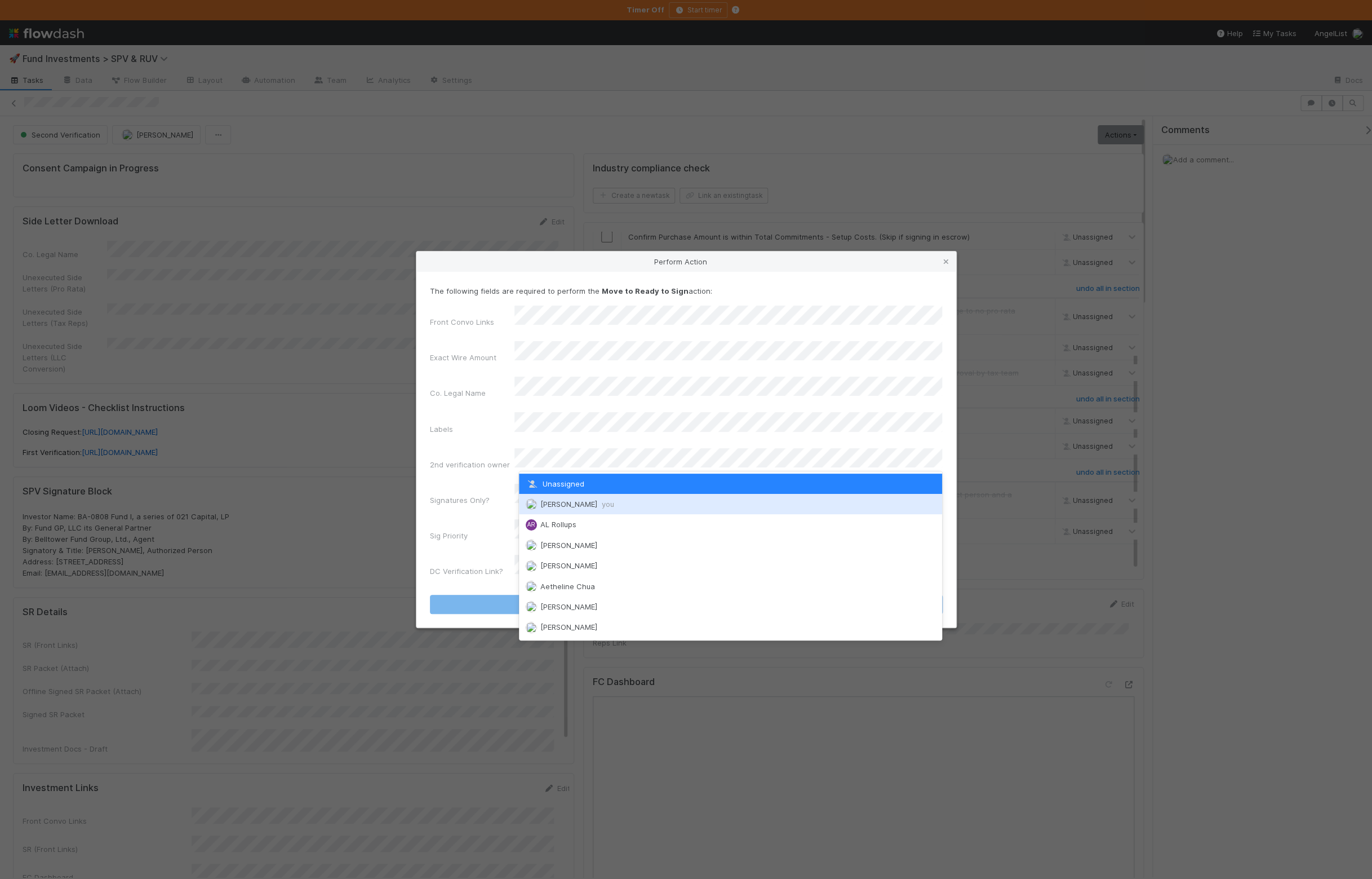
click at [582, 499] on span "Ali Al Khatib you" at bounding box center [577, 504] width 74 height 9
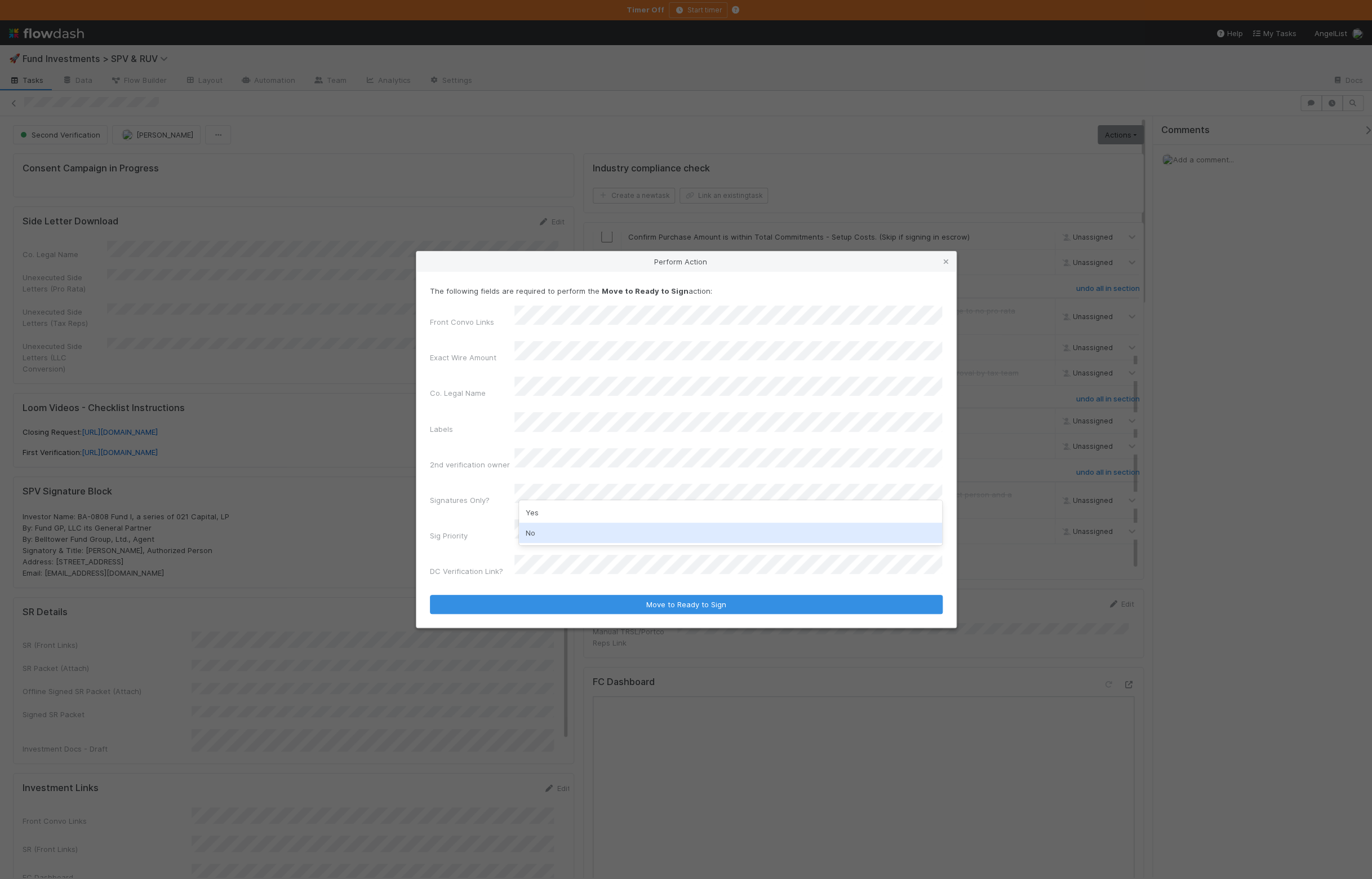
click at [558, 529] on div "No" at bounding box center [731, 533] width 423 height 20
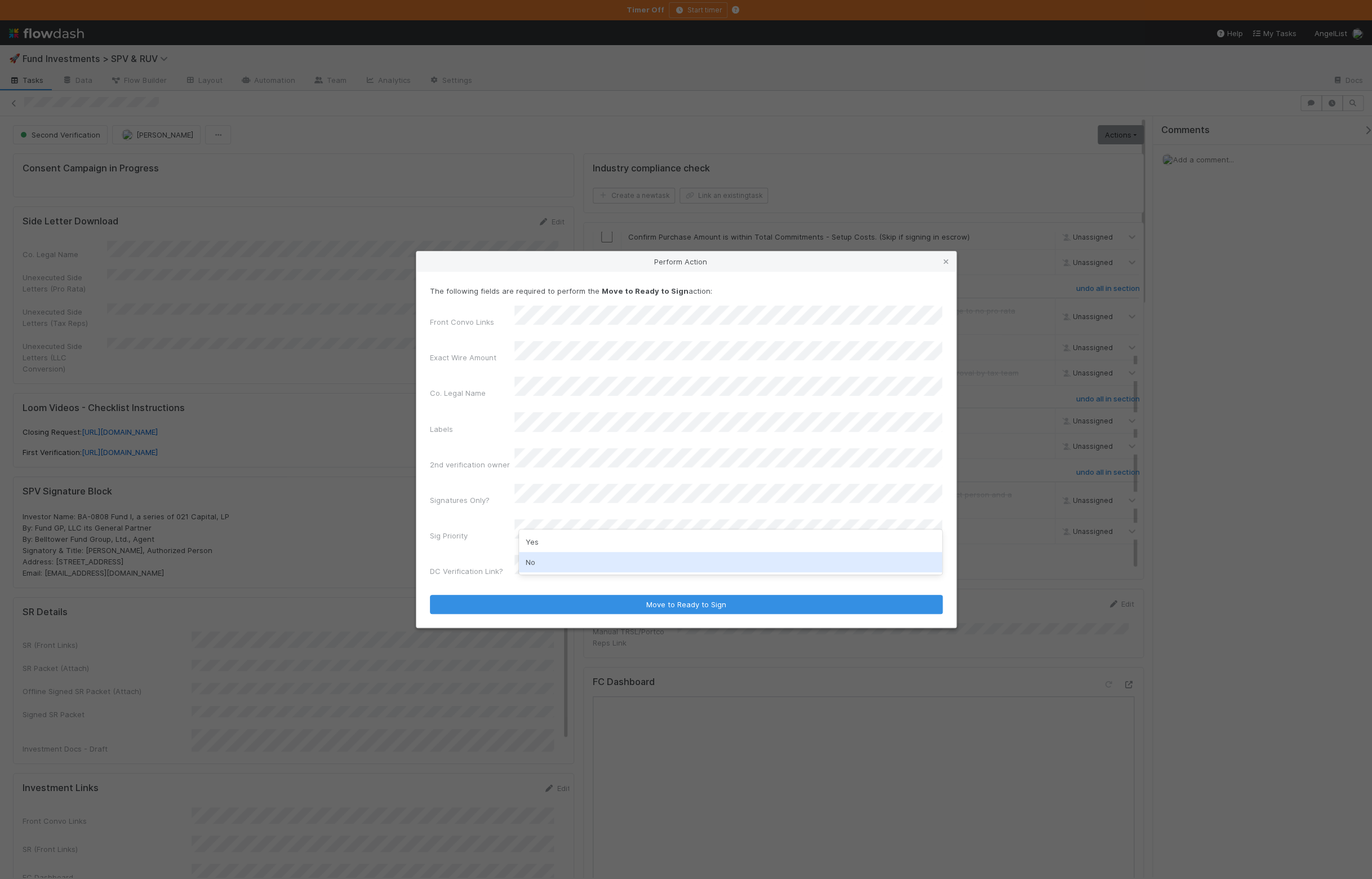
click at [550, 561] on div "No" at bounding box center [731, 562] width 423 height 20
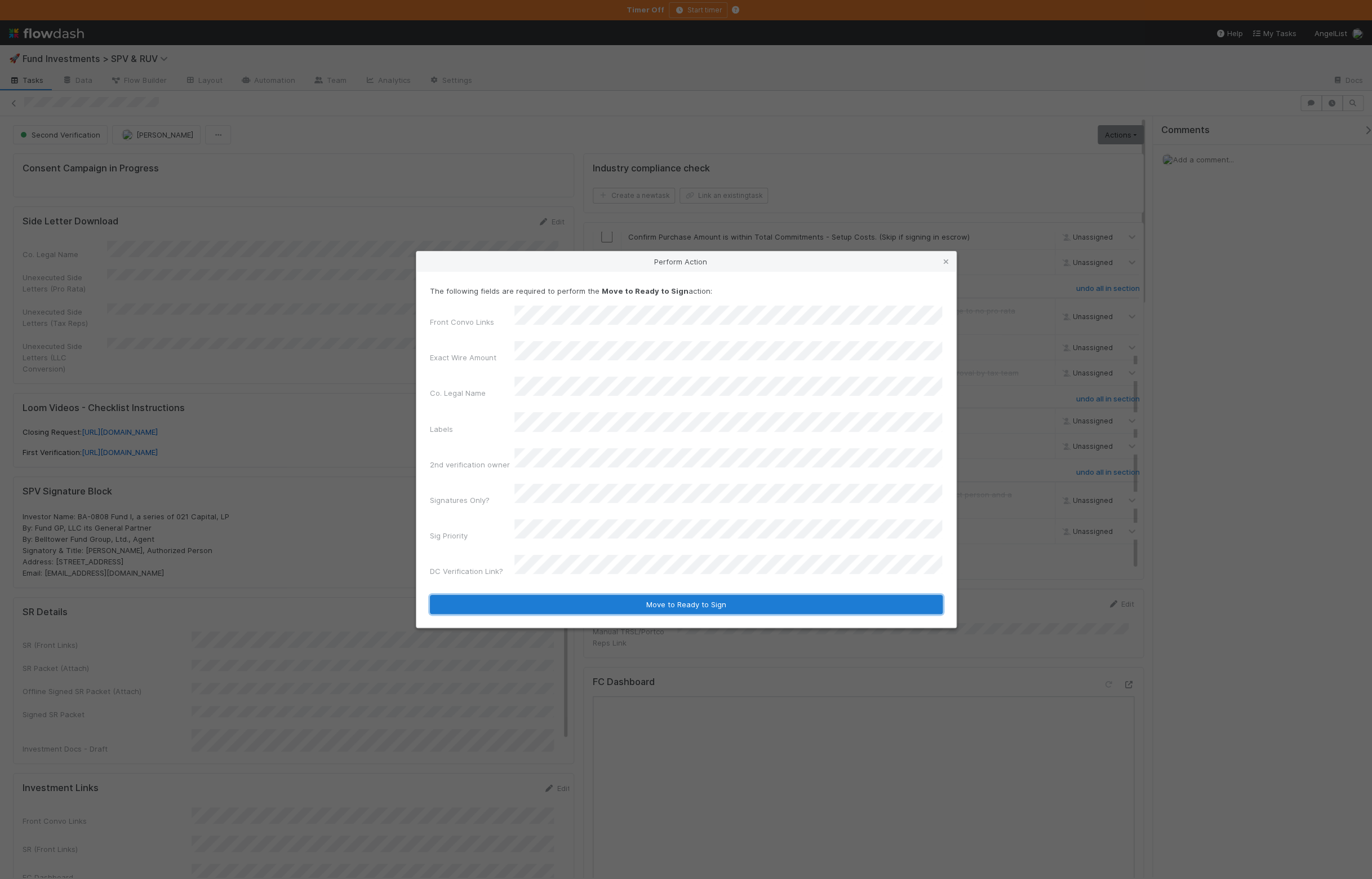
click at [625, 595] on button "Move to Ready to Sign" at bounding box center [686, 604] width 513 height 19
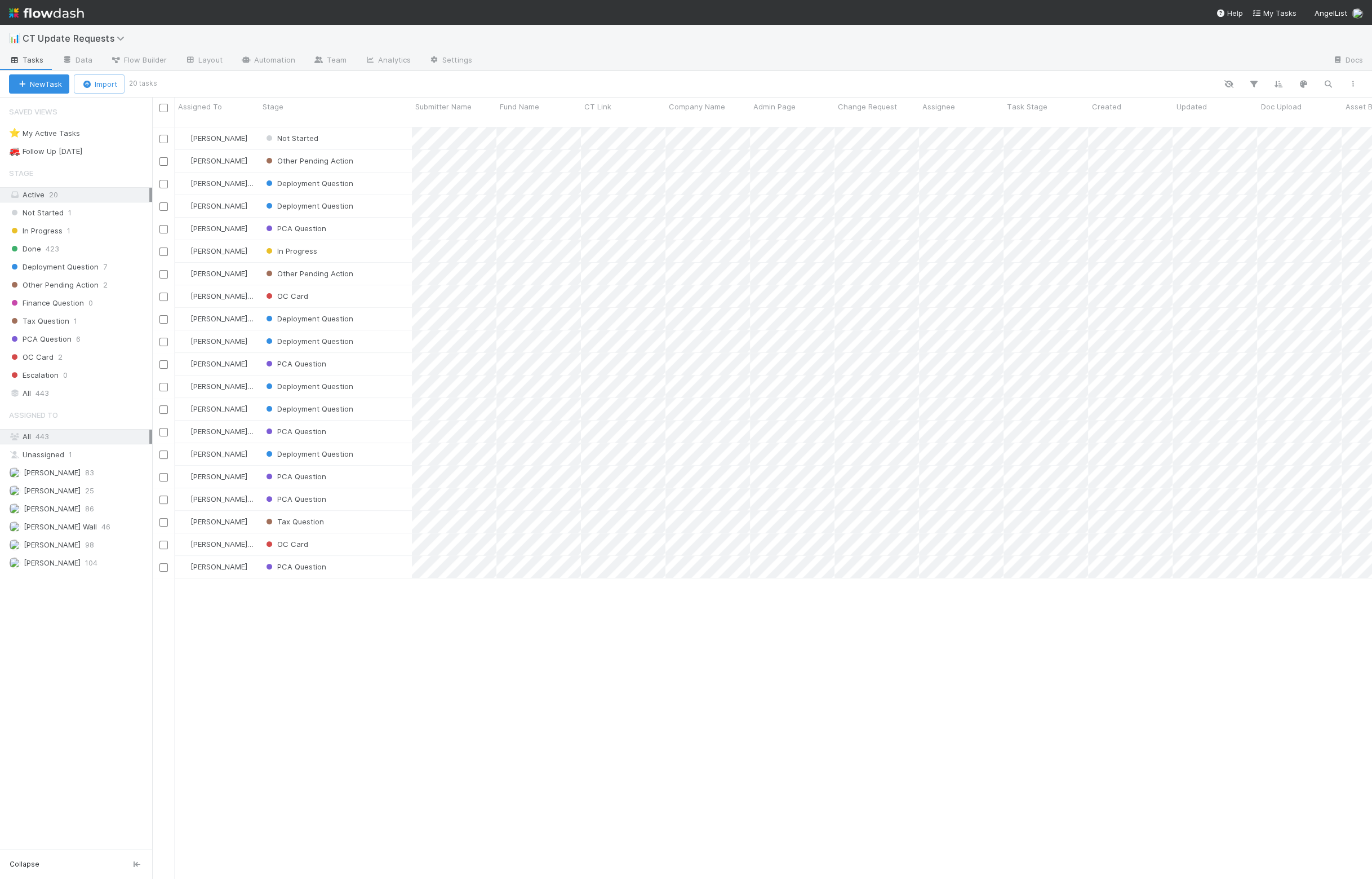
scroll to position [11, 11]
click at [356, 443] on div "Deployment Question" at bounding box center [335, 454] width 152 height 22
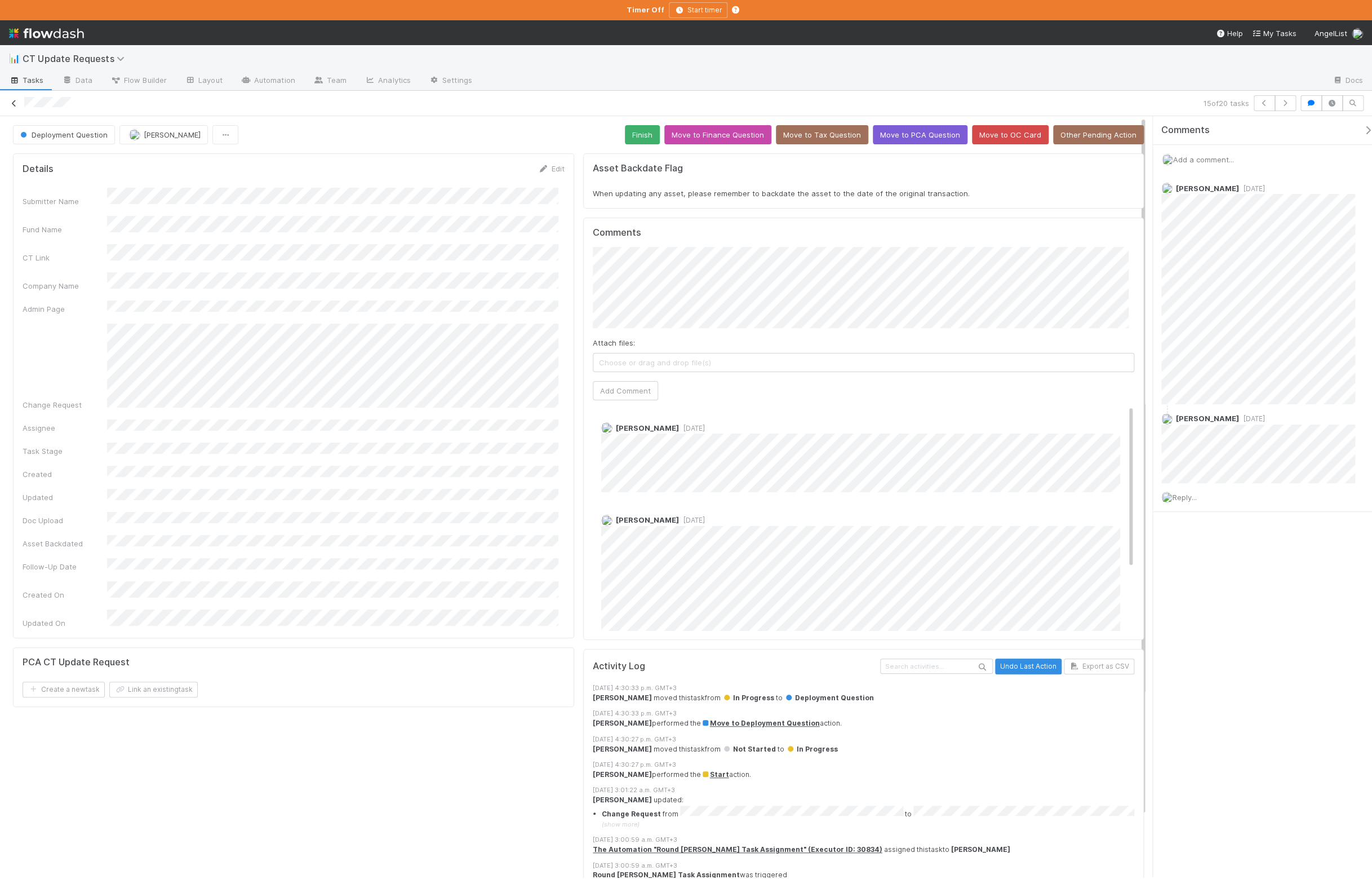
click at [20, 101] on icon at bounding box center [14, 103] width 11 height 7
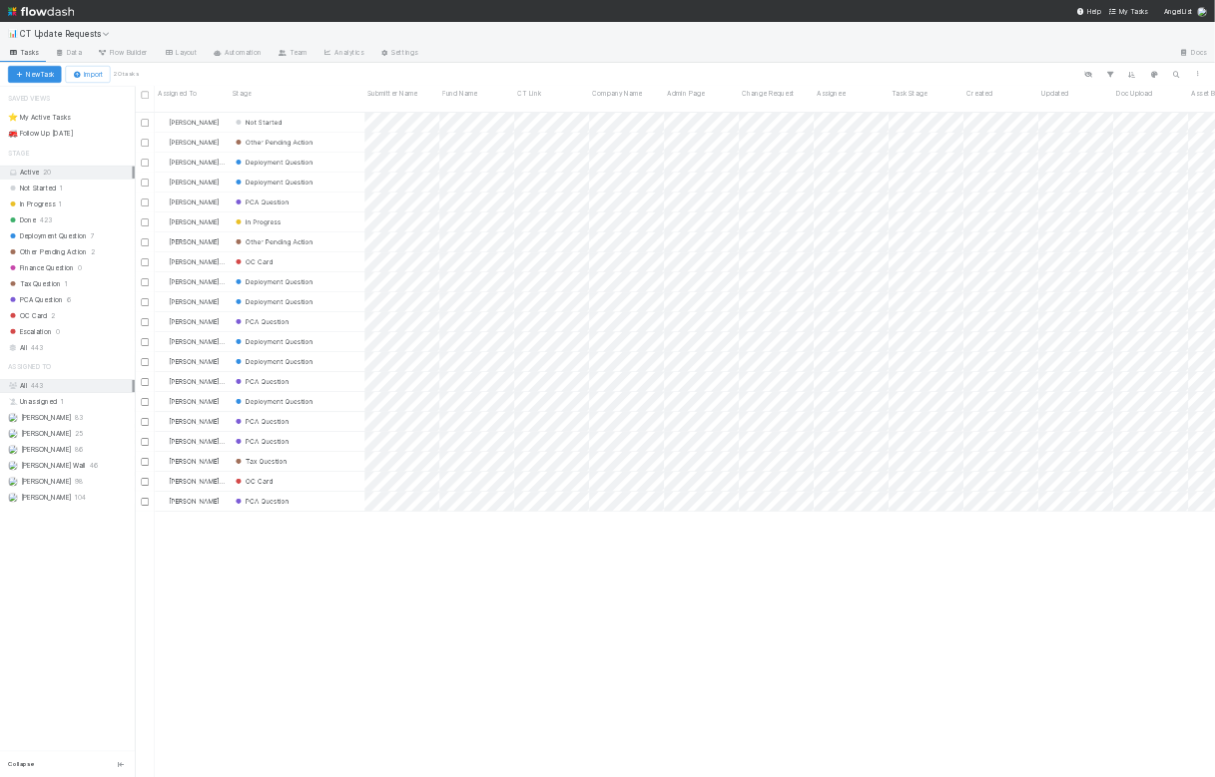
scroll to position [1330, 2142]
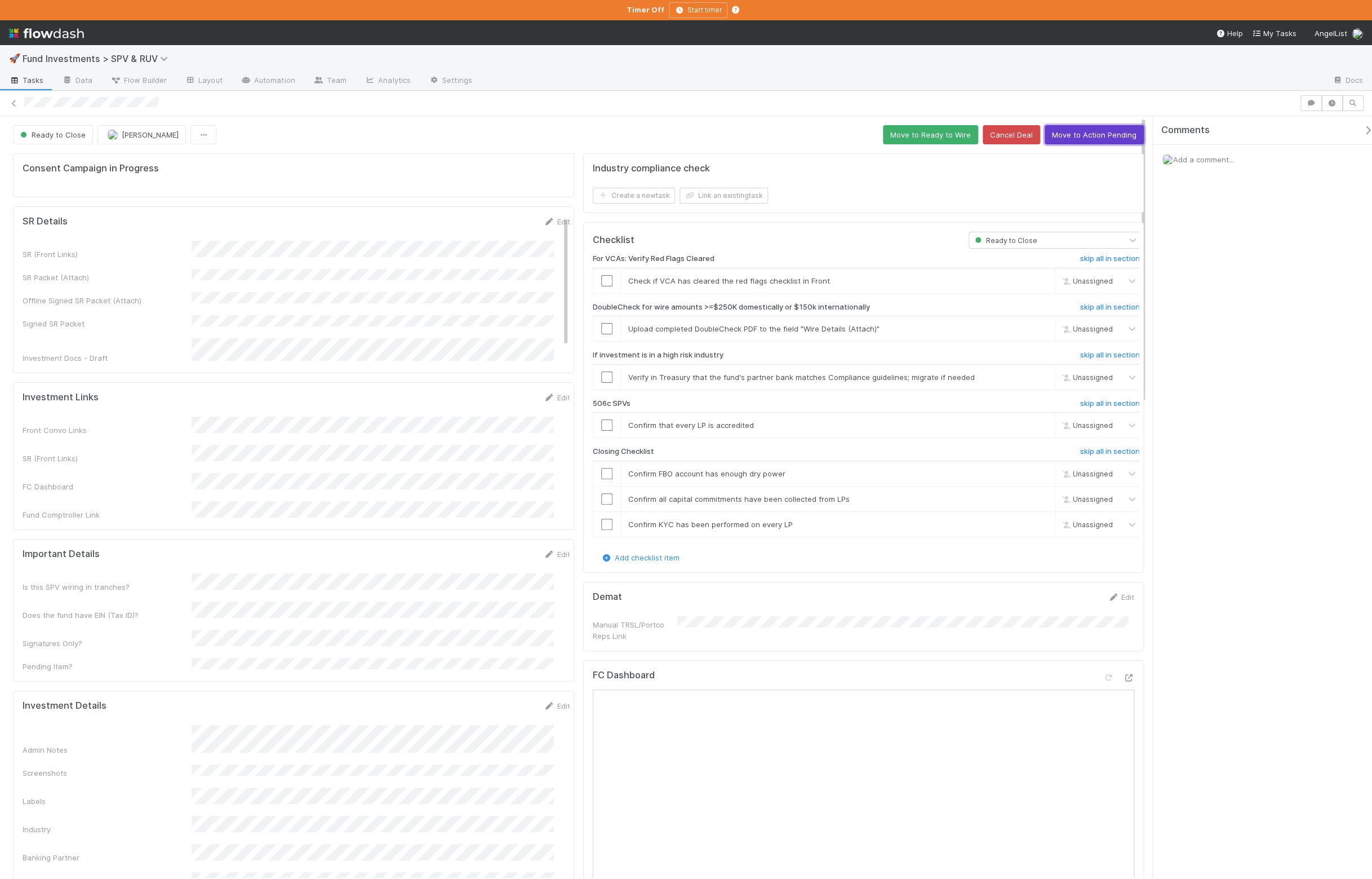
click at [1107, 130] on button "Move to Action Pending" at bounding box center [1094, 135] width 99 height 19
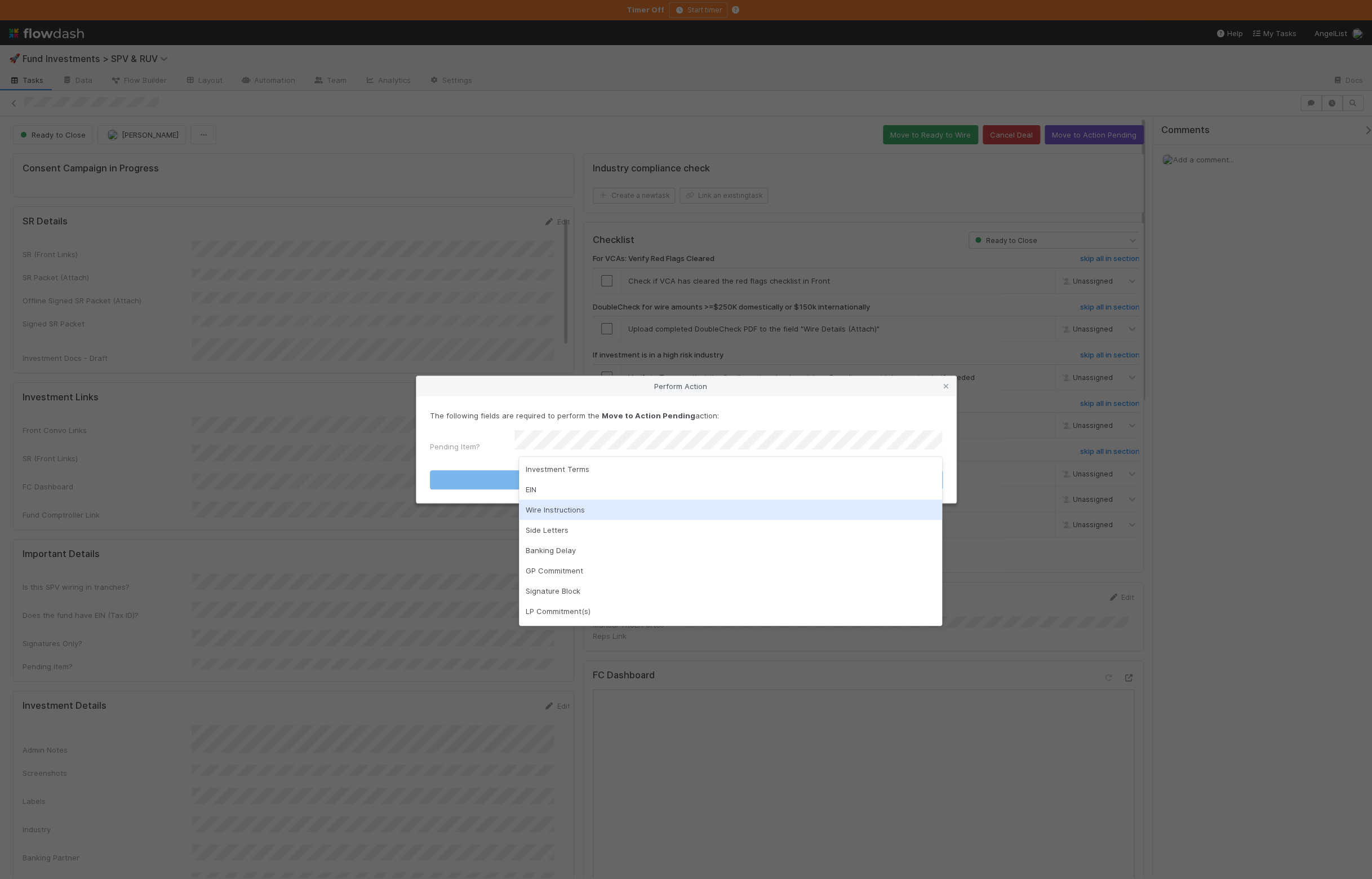
click at [578, 507] on div "Wire Instructions" at bounding box center [731, 510] width 423 height 20
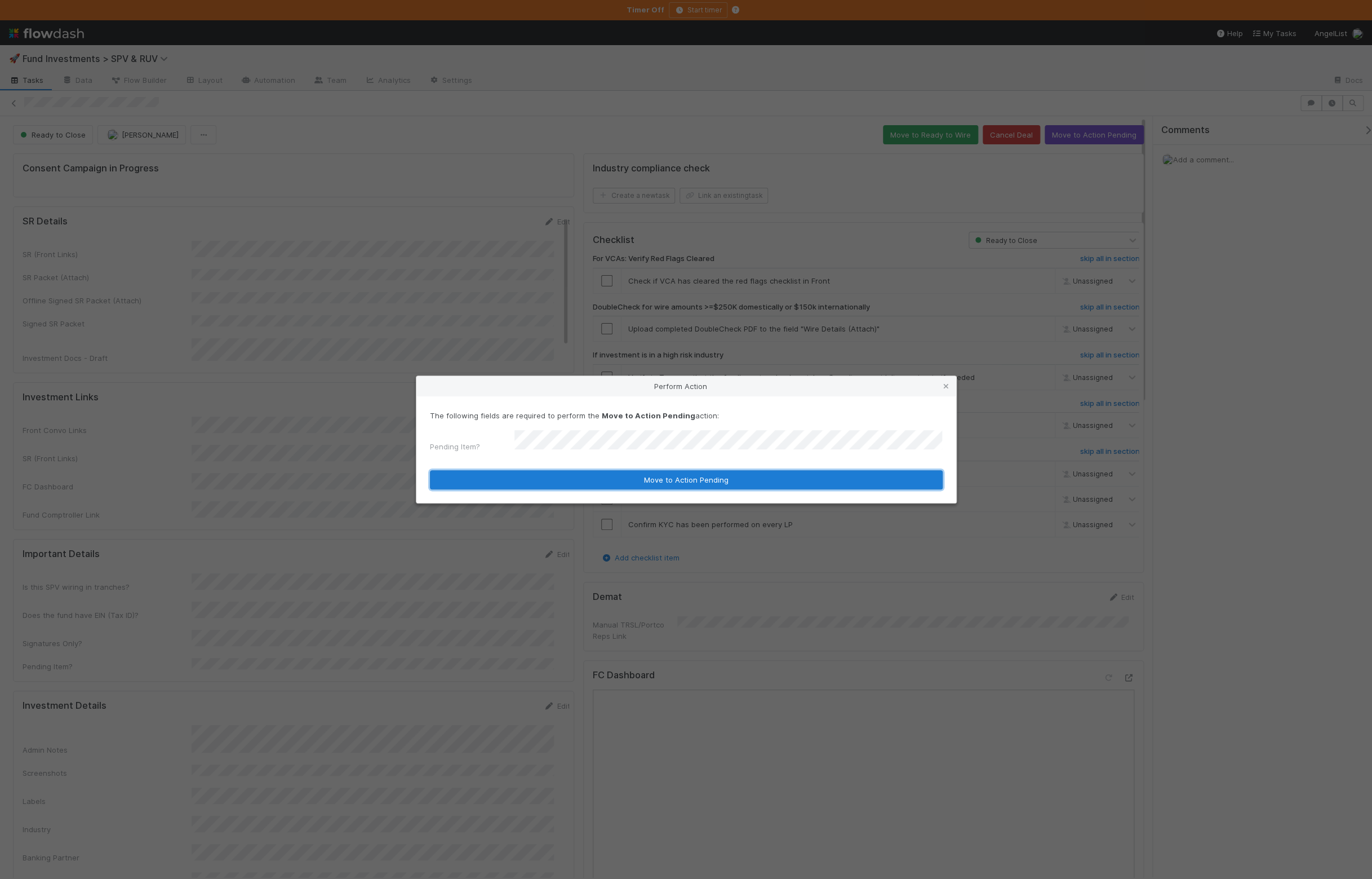
click at [540, 480] on button "Move to Action Pending" at bounding box center [686, 480] width 513 height 19
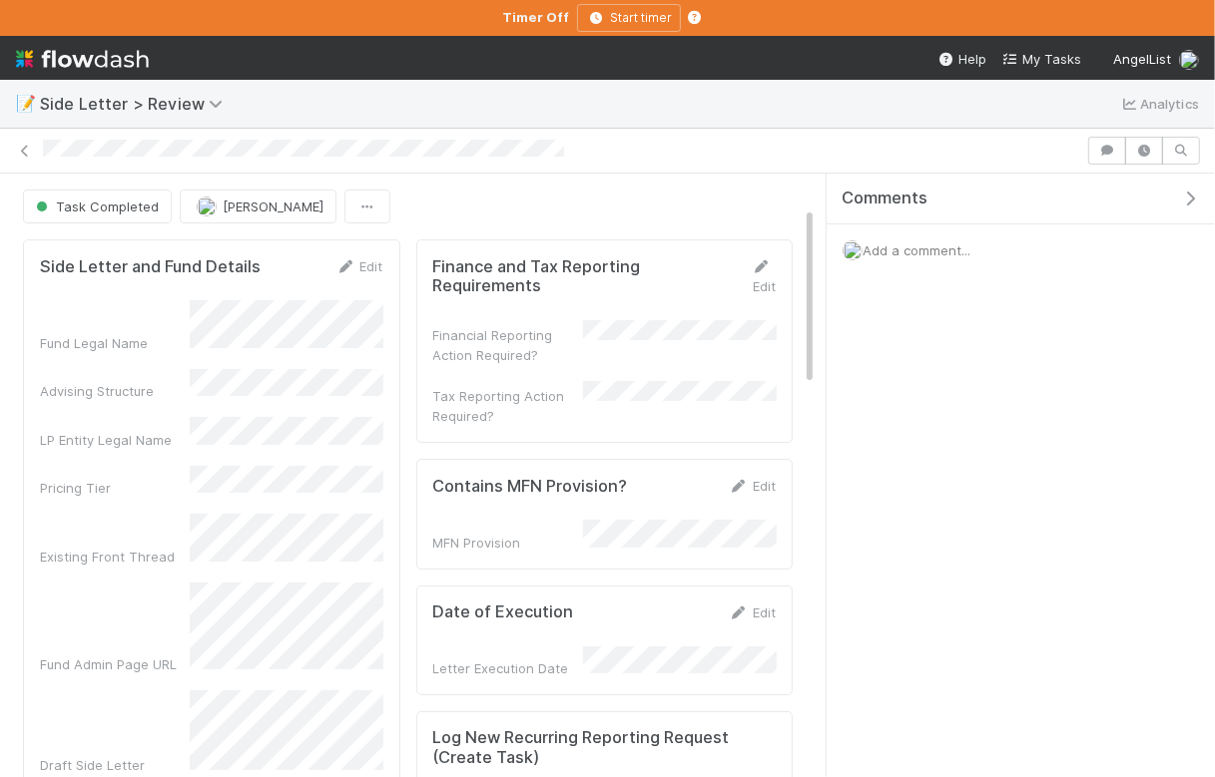
scroll to position [113, 0]
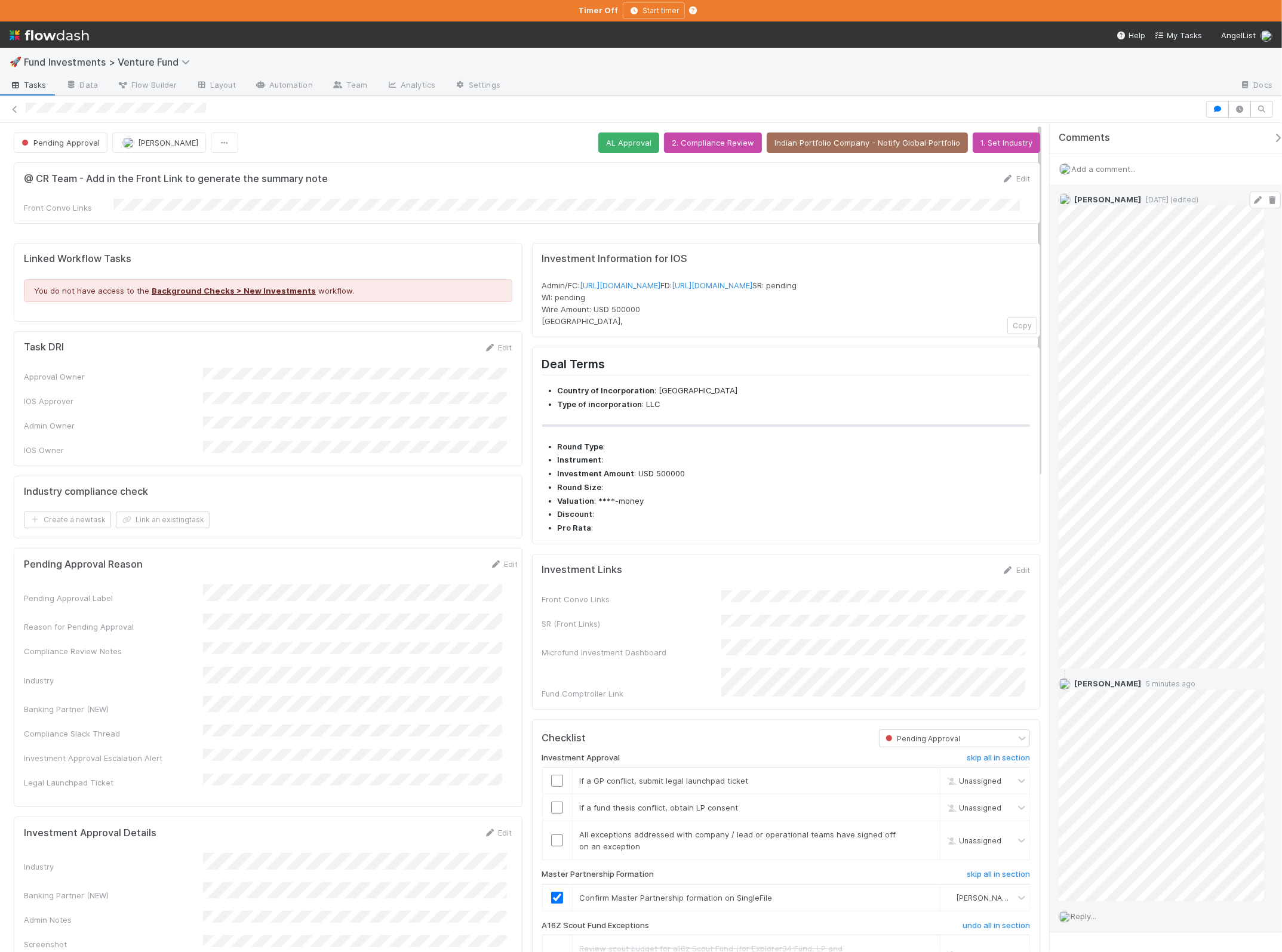
scroll to position [38, 0]
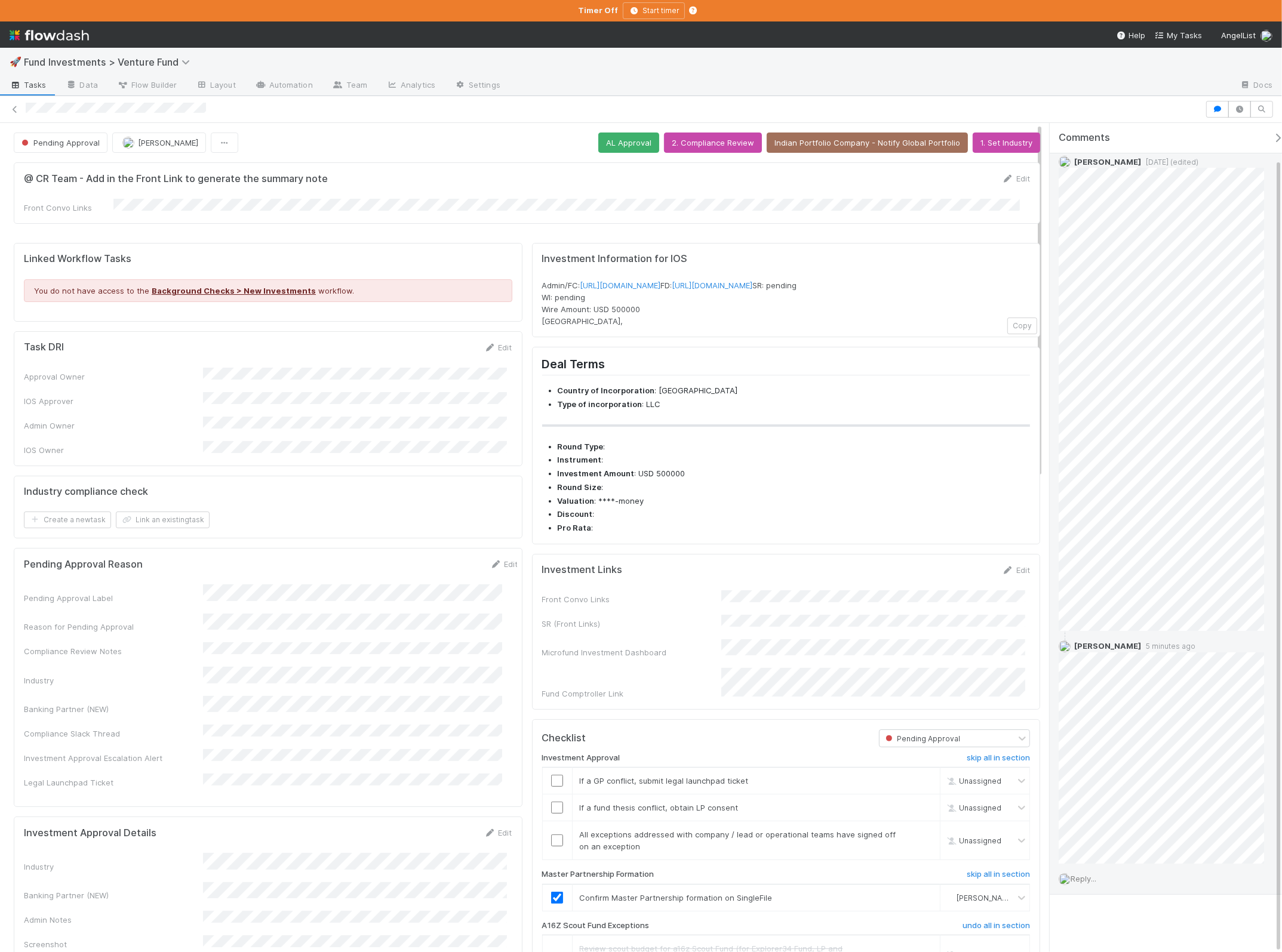
click at [1088, 883] on div "Reply..." at bounding box center [1167, 878] width 234 height 30
click at [1088, 879] on span "Reply..." at bounding box center [1083, 878] width 26 height 10
click at [1089, 876] on button "Add Reply" at bounding box center [1099, 876] width 53 height 20
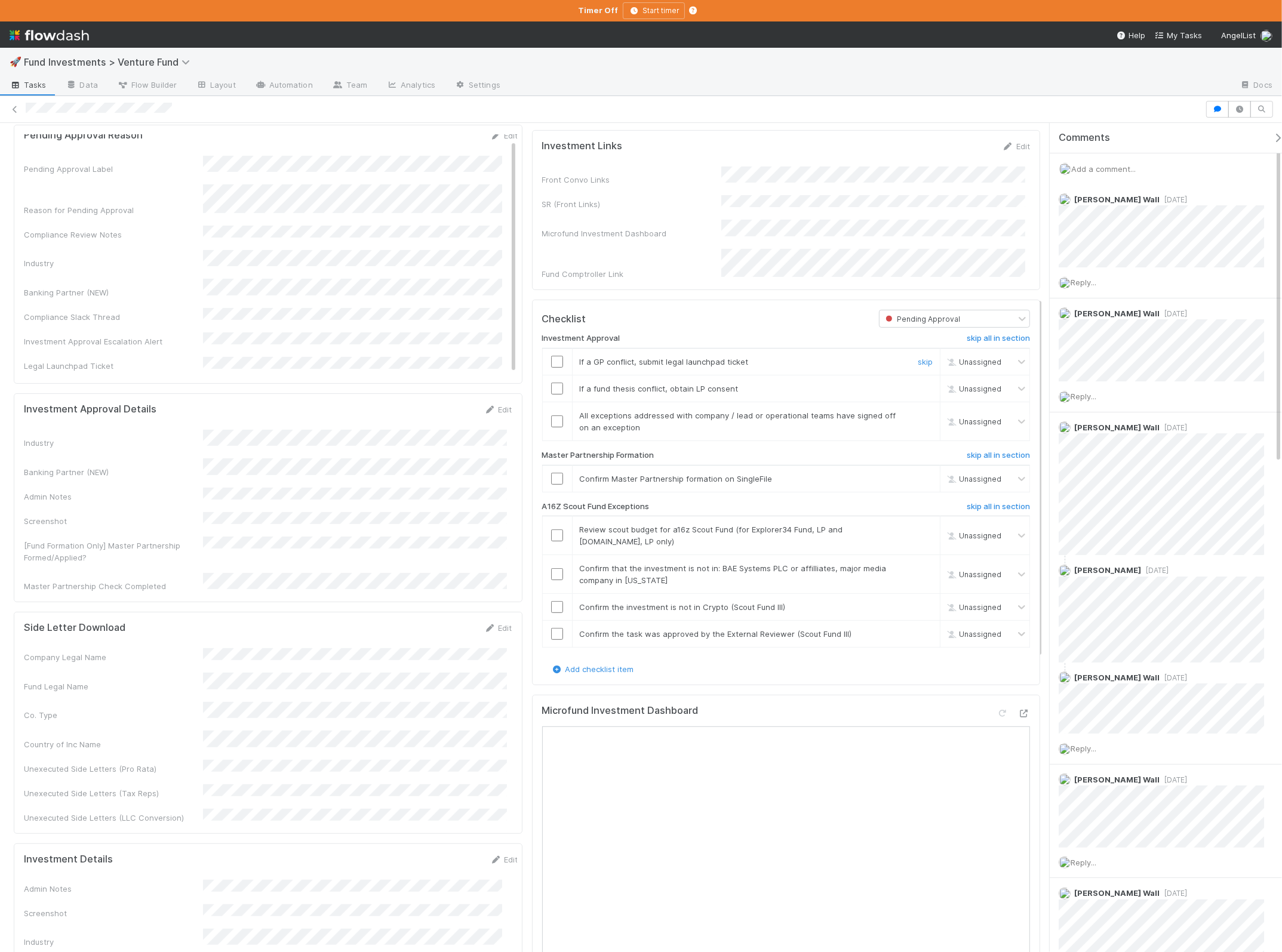
scroll to position [301, 0]
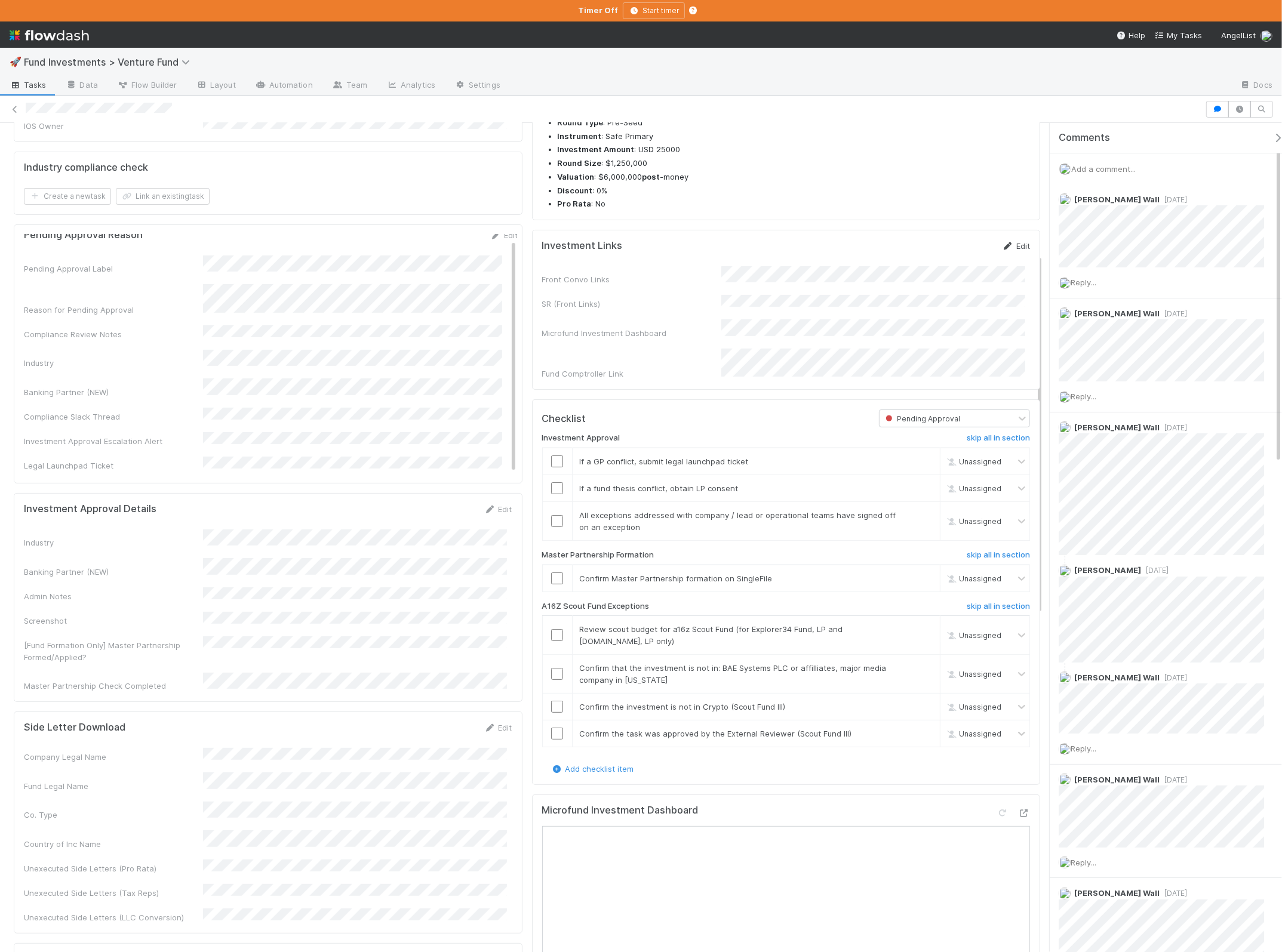
click at [1004, 251] on link "Edit" at bounding box center [1016, 246] width 28 height 10
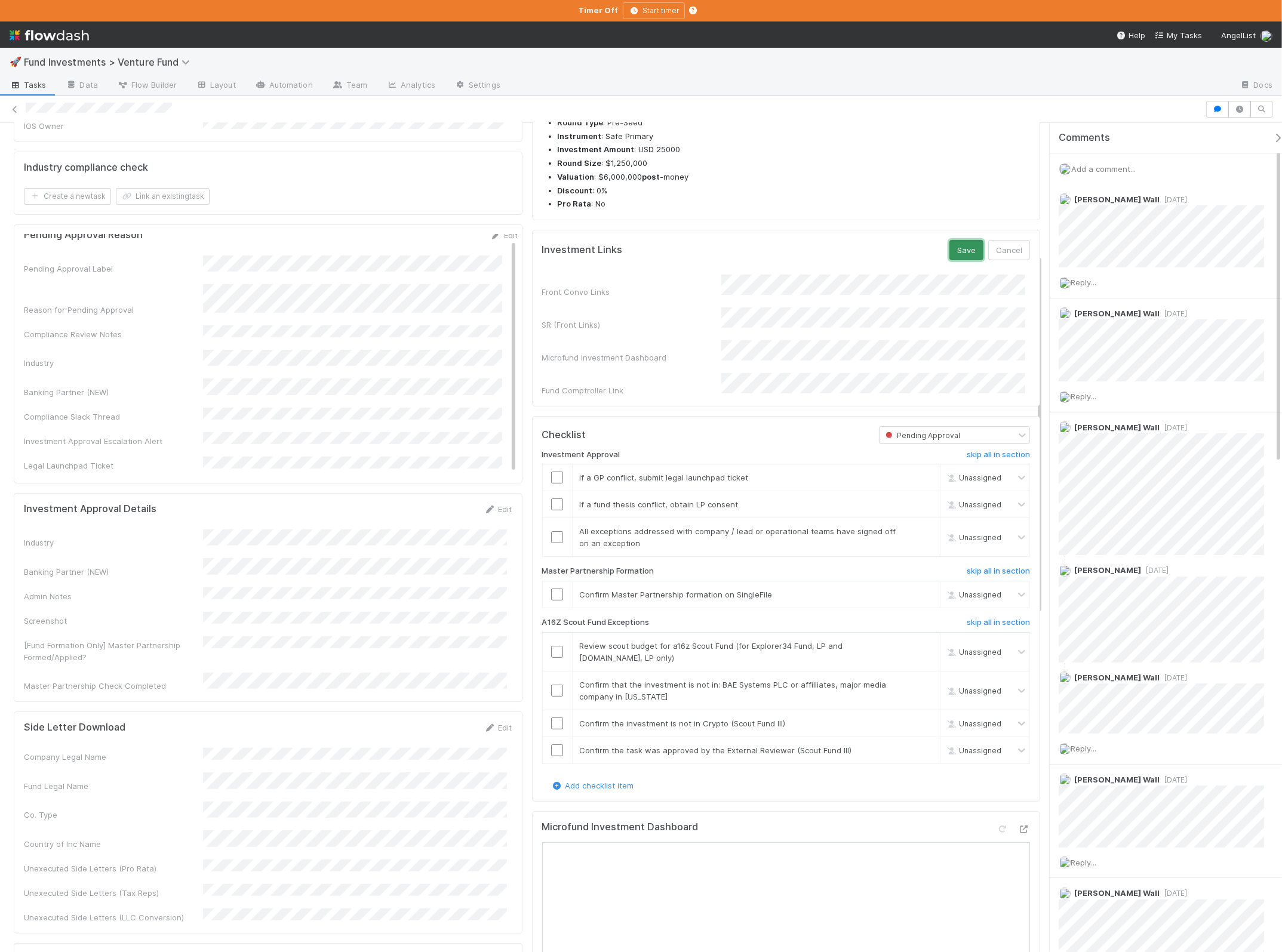
click at [957, 260] on button "Save" at bounding box center [966, 250] width 34 height 20
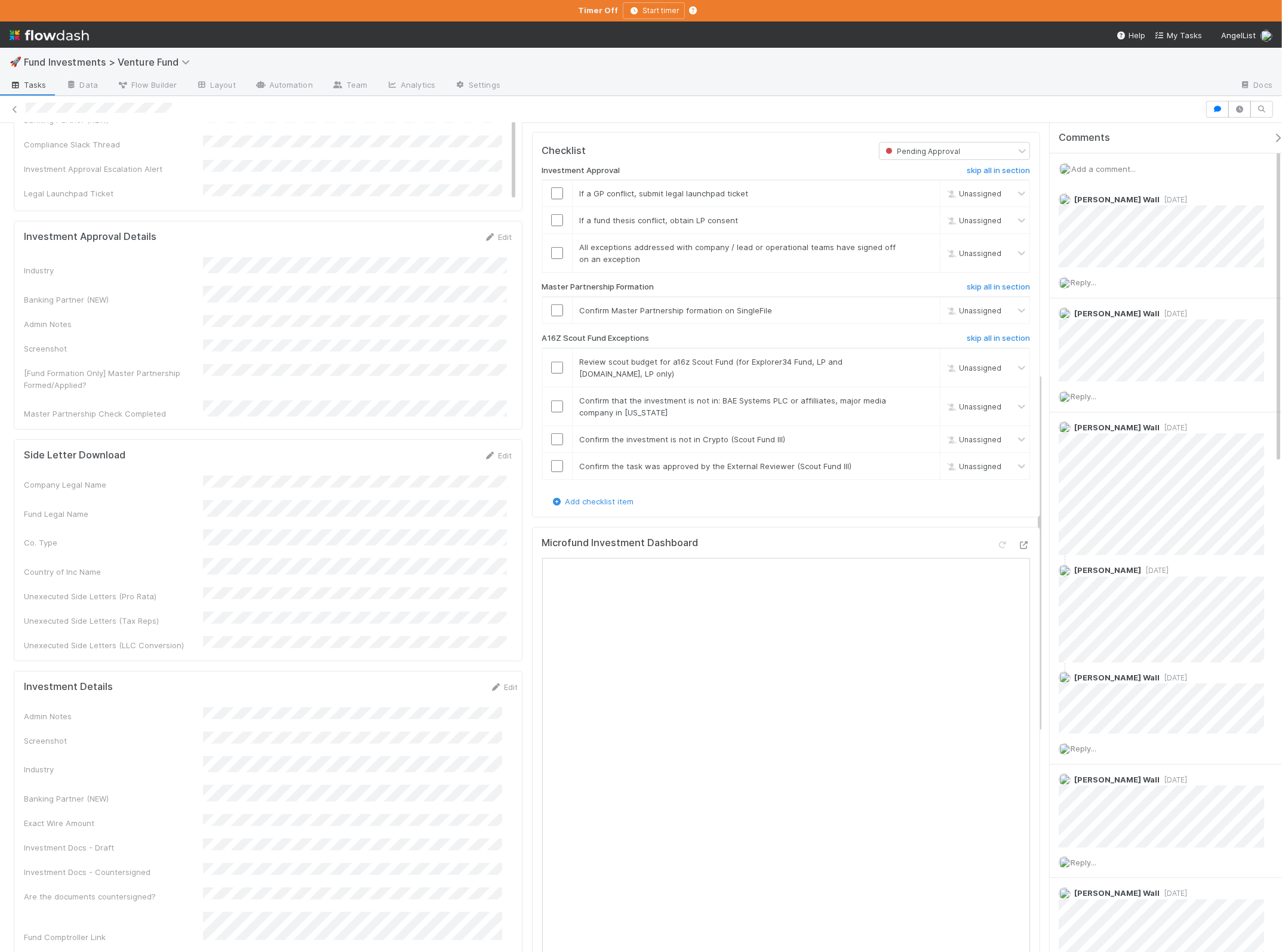
scroll to position [672, 0]
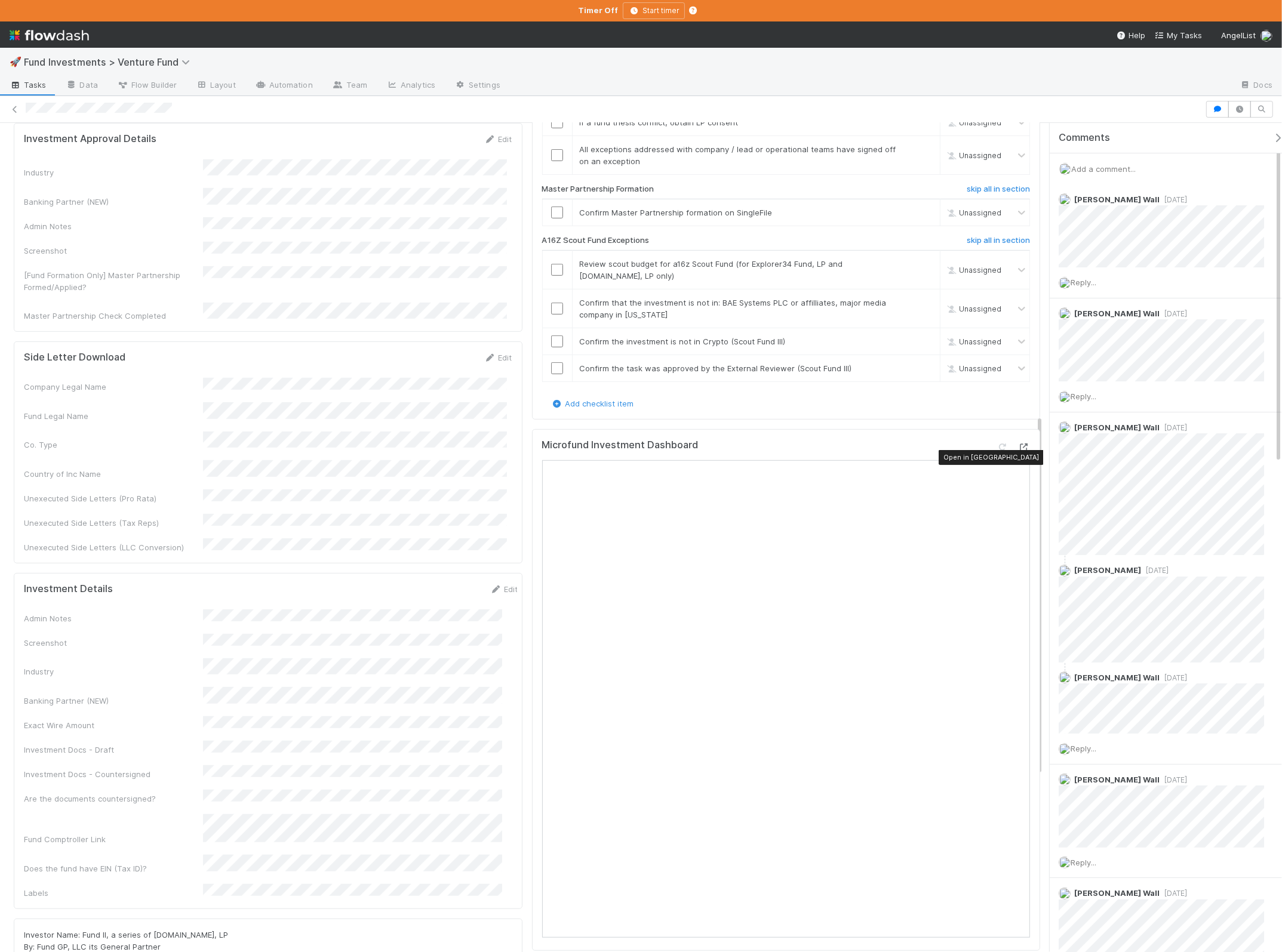
click at [1019, 451] on icon at bounding box center [1024, 447] width 12 height 8
click at [491, 583] on form "Investment Details Edit Admin Notes Screenshot Industry Banking Partner (NEW) E…" at bounding box center [271, 741] width 494 height 316
click at [492, 584] on link "Edit" at bounding box center [504, 589] width 28 height 10
click at [439, 583] on button "Save" at bounding box center [455, 593] width 34 height 20
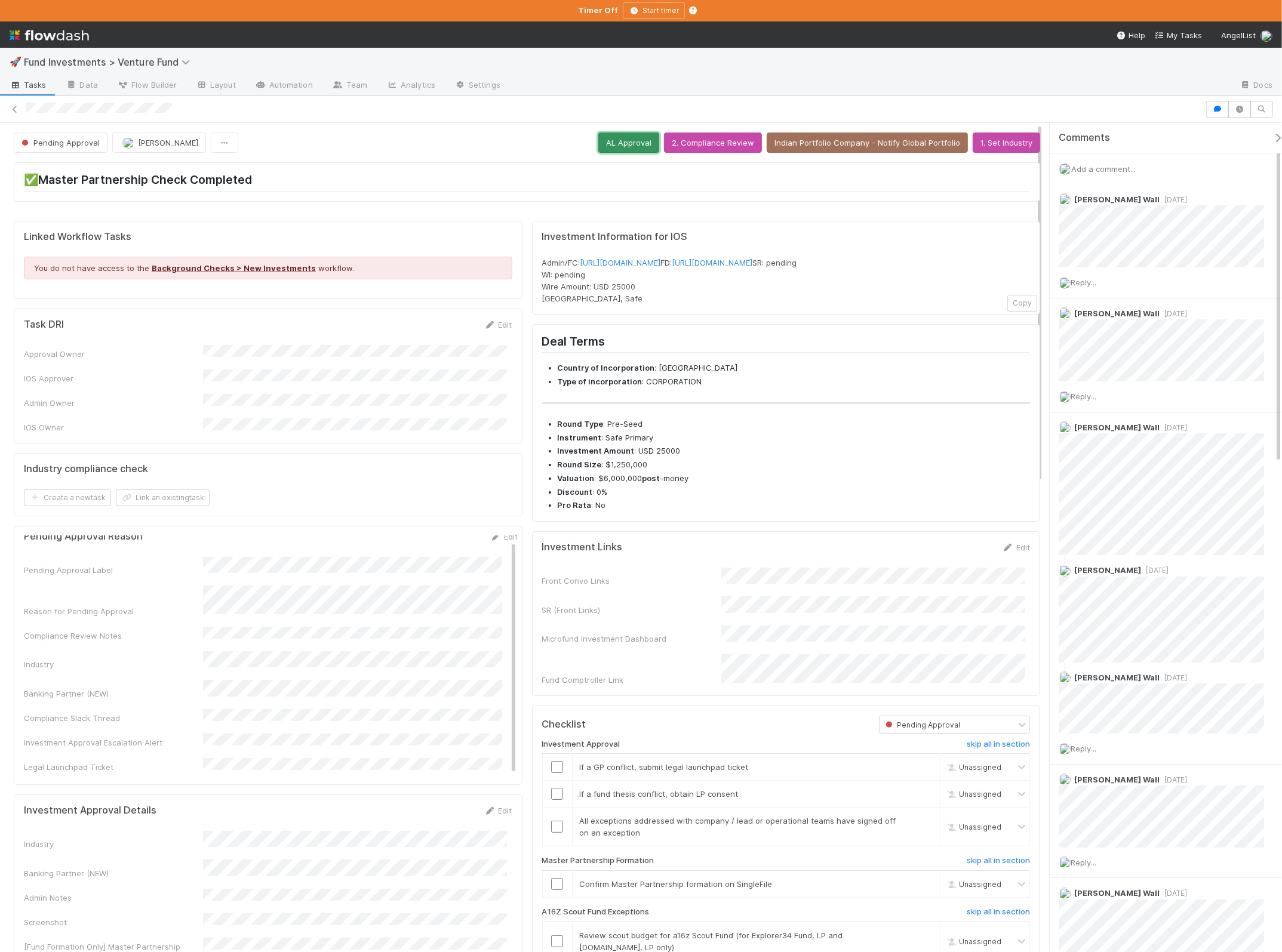
click at [634, 147] on button "AL Approval" at bounding box center [629, 143] width 61 height 20
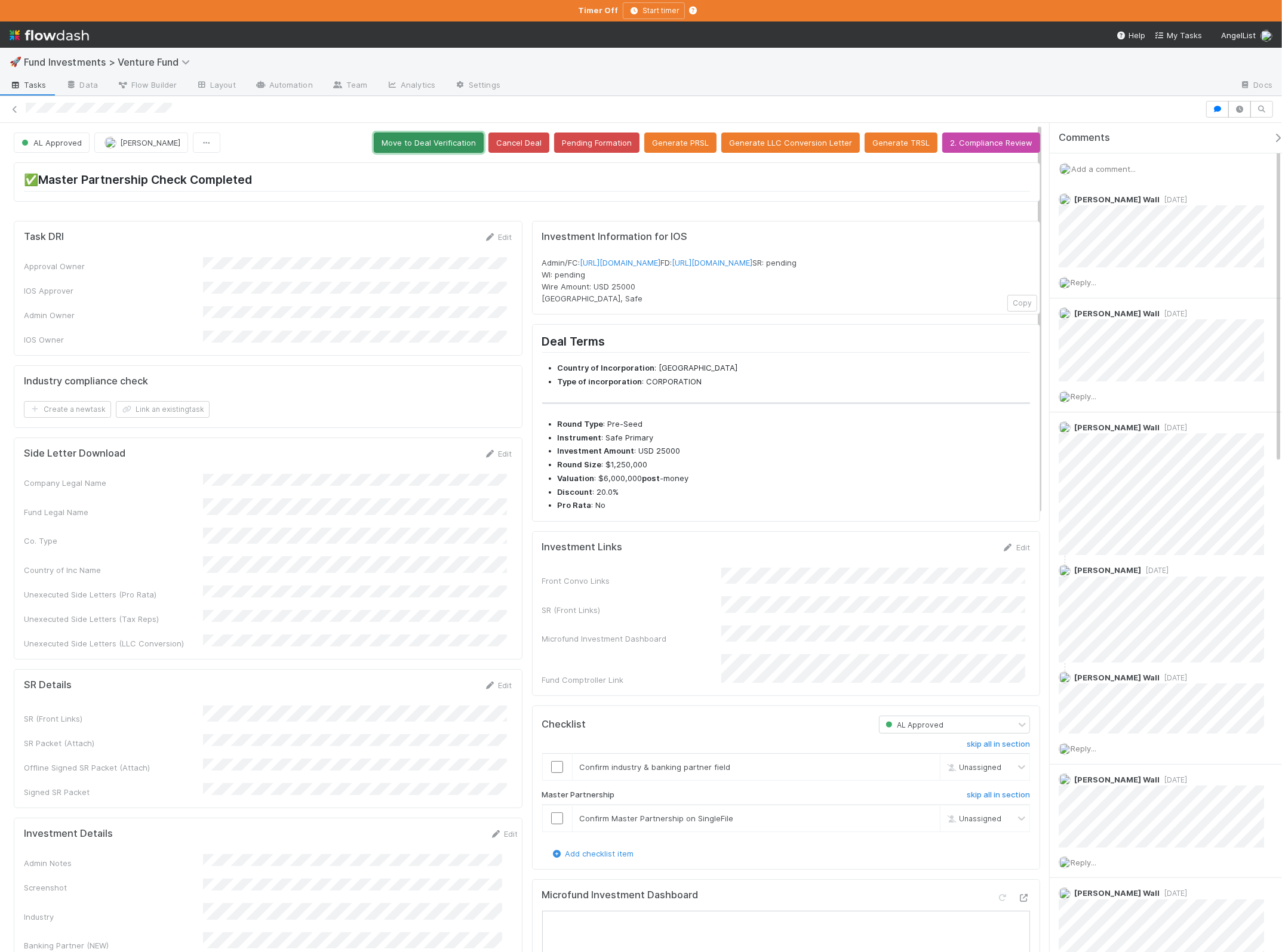
click at [424, 144] on button "Move to Deal Verification" at bounding box center [429, 143] width 110 height 20
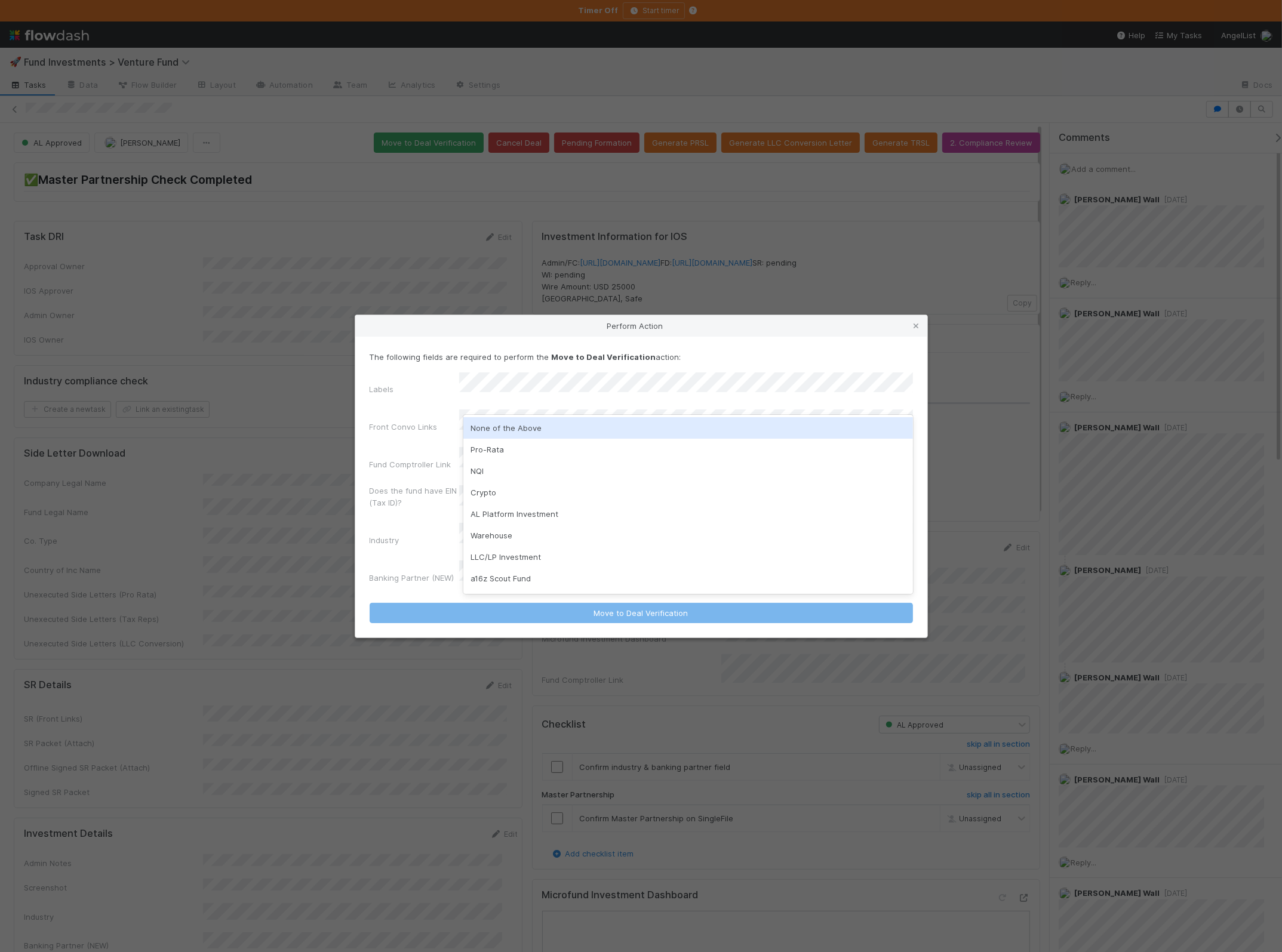
click at [515, 424] on div "None of the Above" at bounding box center [688, 428] width 450 height 22
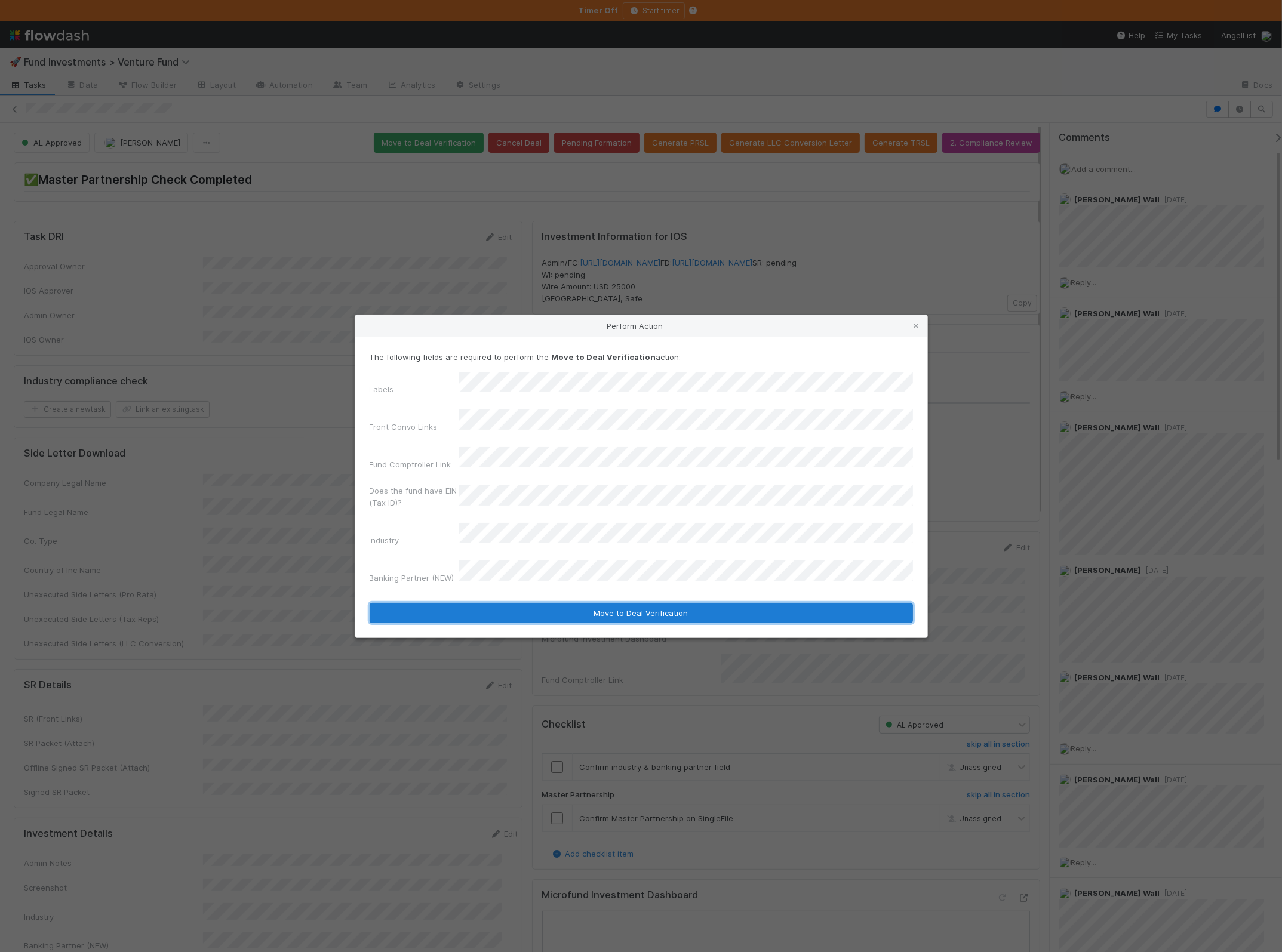
click at [538, 603] on button "Move to Deal Verification" at bounding box center [641, 613] width 543 height 20
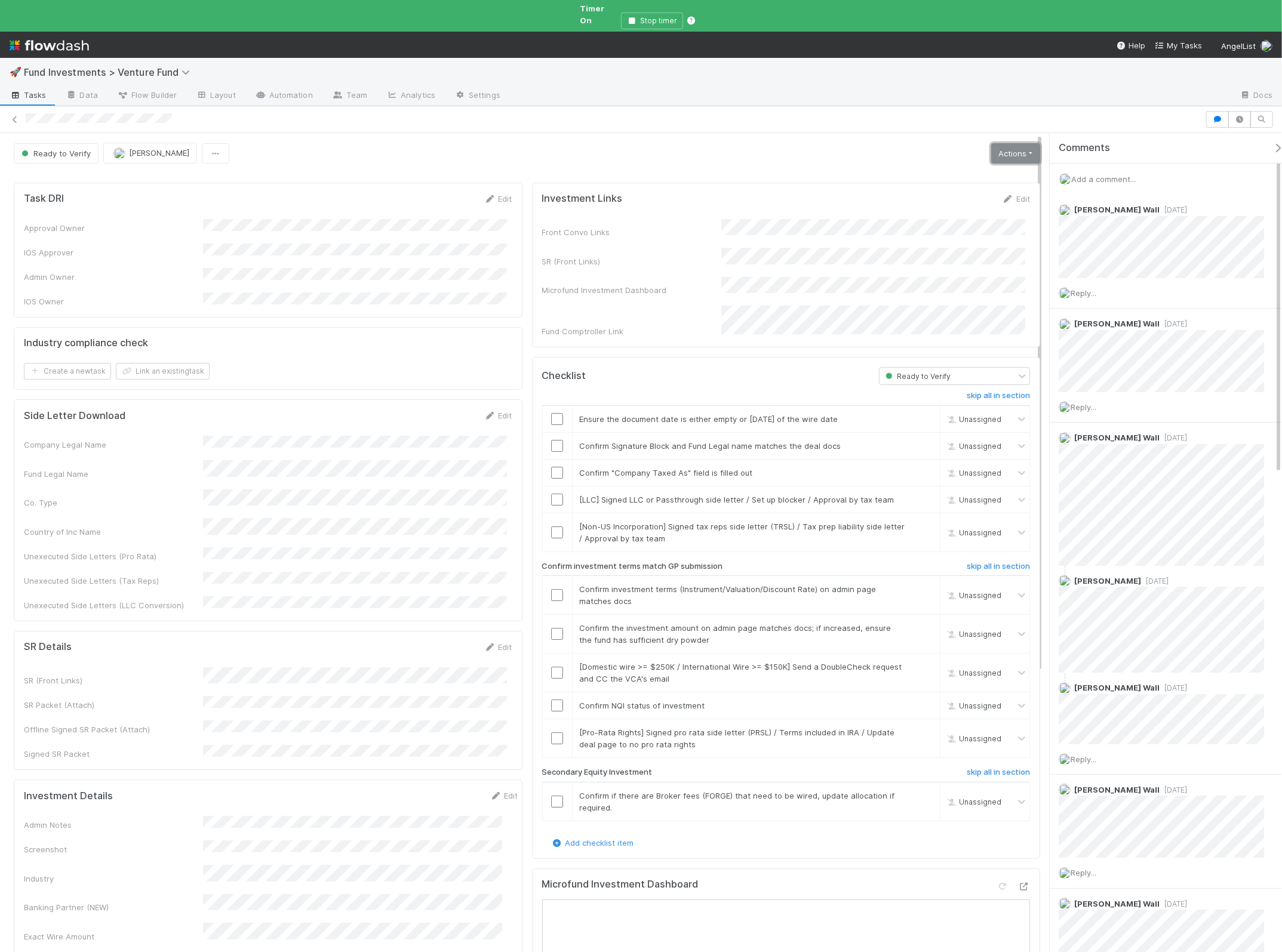
click at [1013, 144] on link "Actions" at bounding box center [1016, 154] width 49 height 20
click at [998, 169] on button "Move to Ready to Sign" at bounding box center [957, 178] width 173 height 17
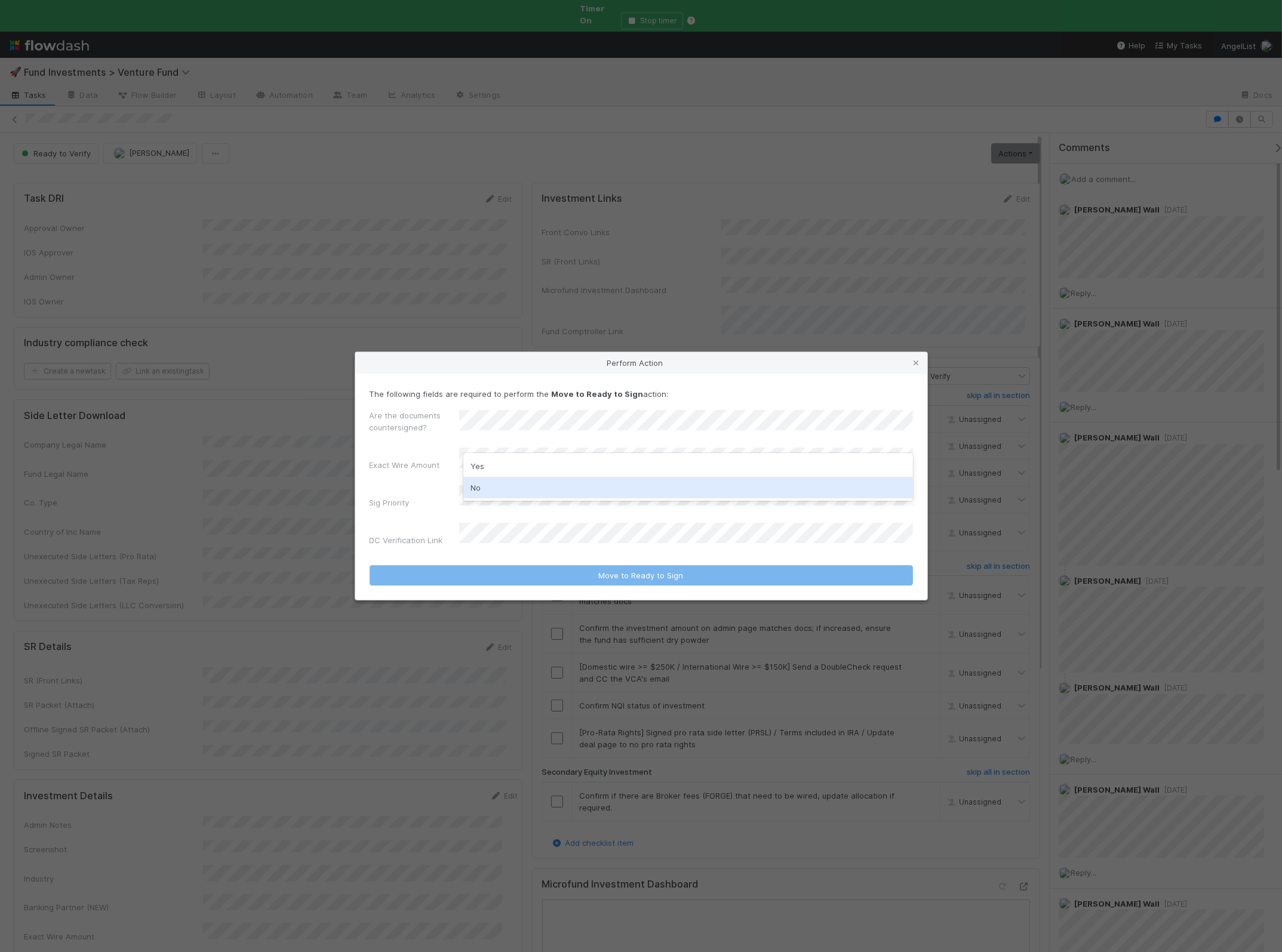
click at [513, 483] on div "No" at bounding box center [688, 487] width 450 height 22
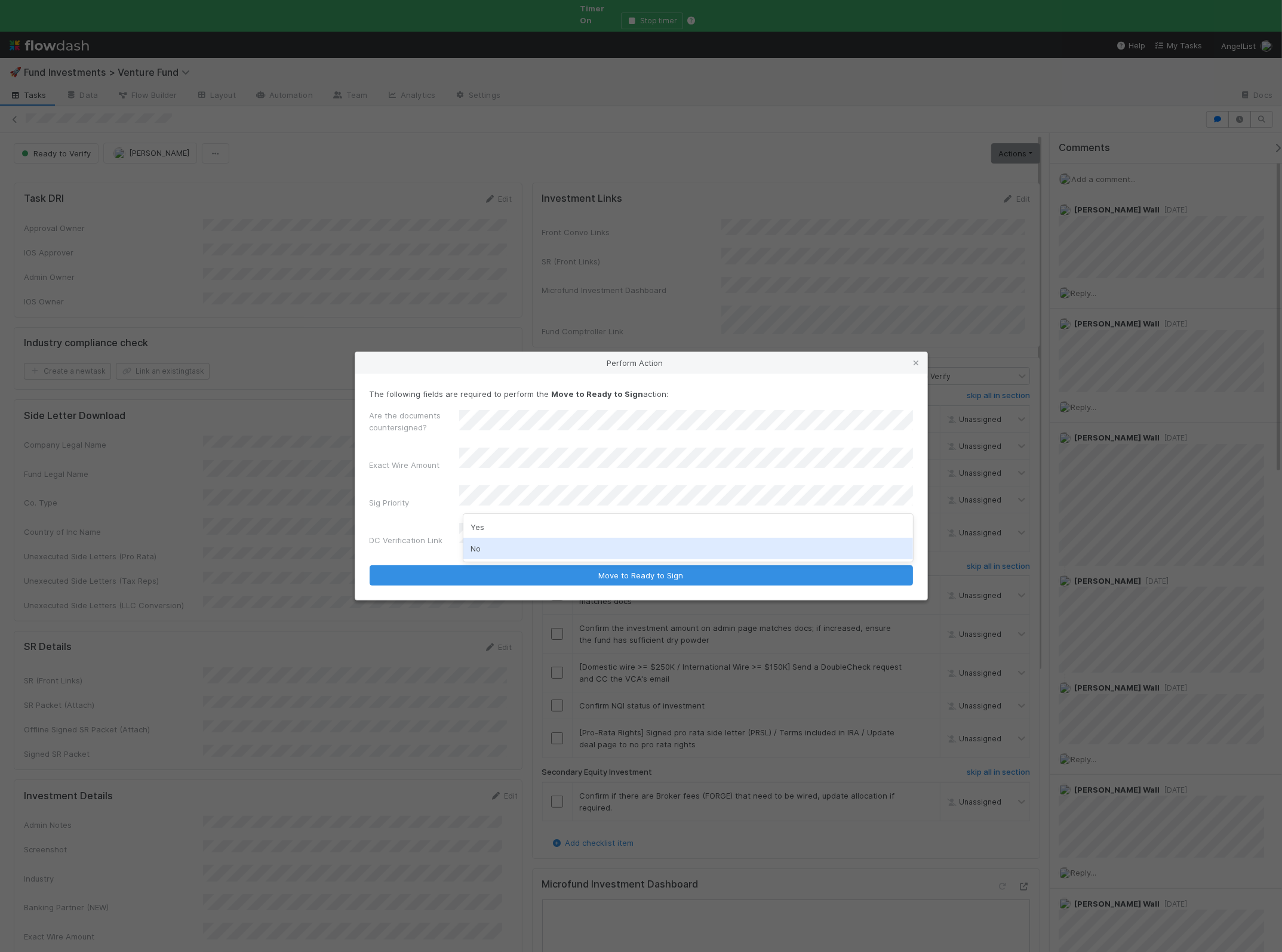
click at [492, 546] on div "No" at bounding box center [688, 548] width 450 height 22
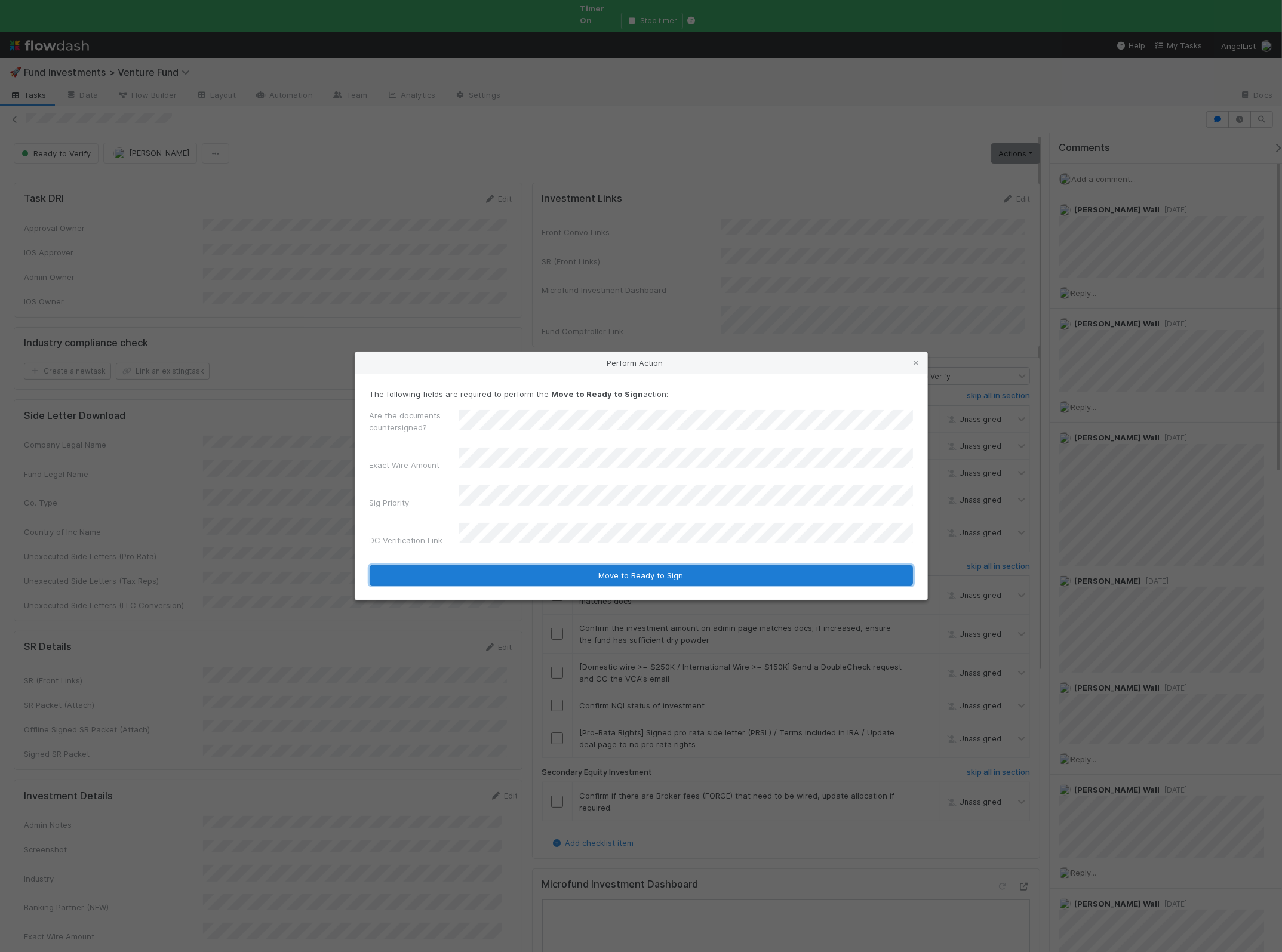
click at [496, 567] on button "Move to Ready to Sign" at bounding box center [641, 575] width 543 height 20
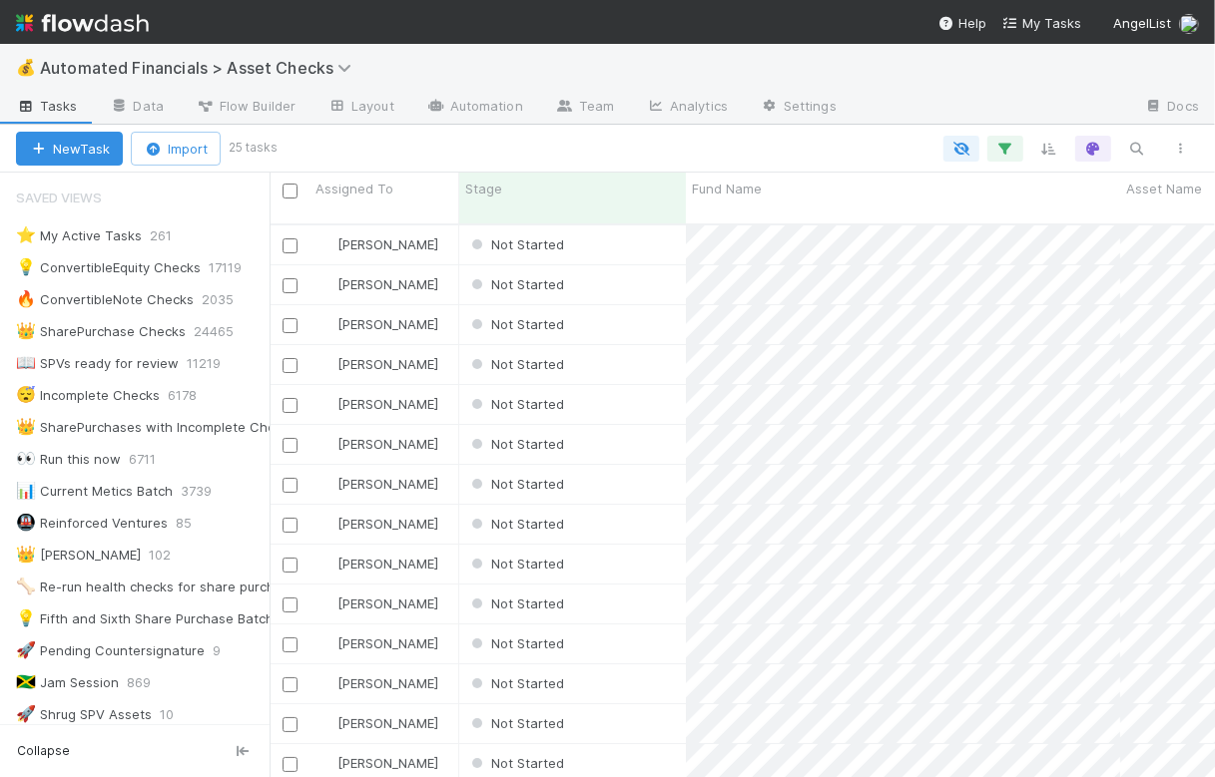
scroll to position [552, 927]
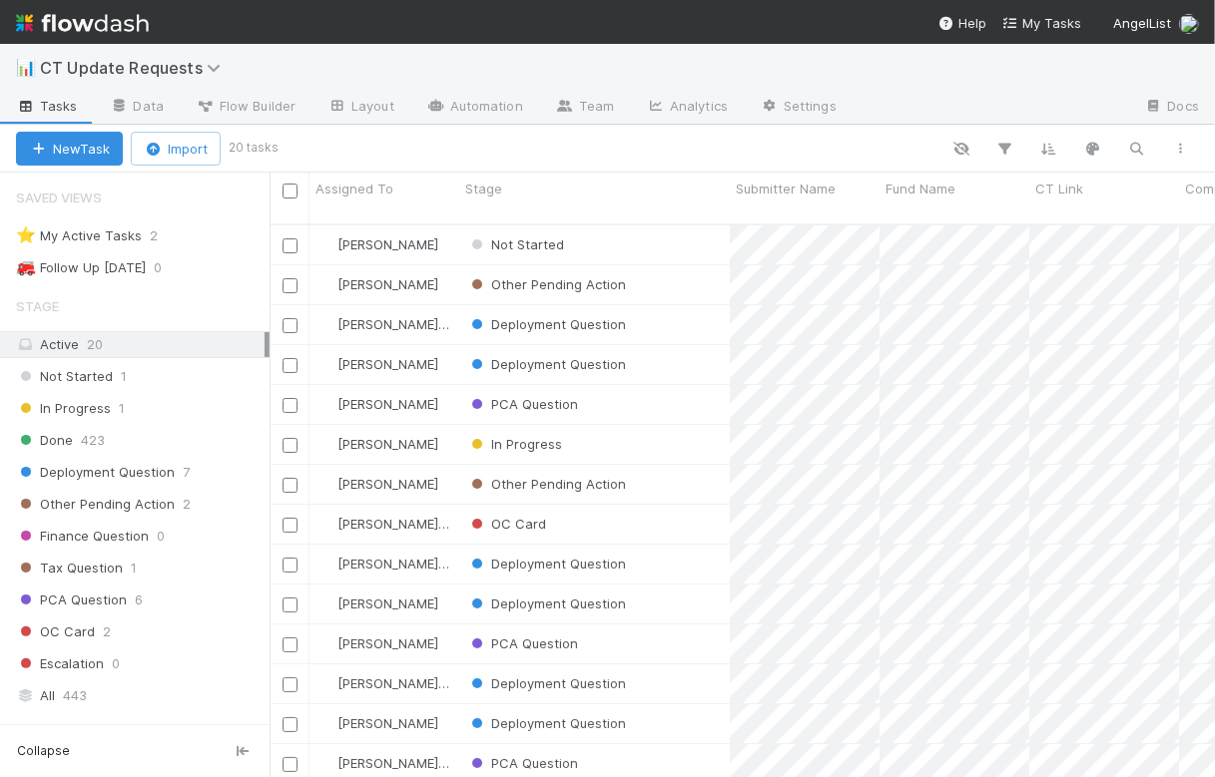
scroll to position [552, 927]
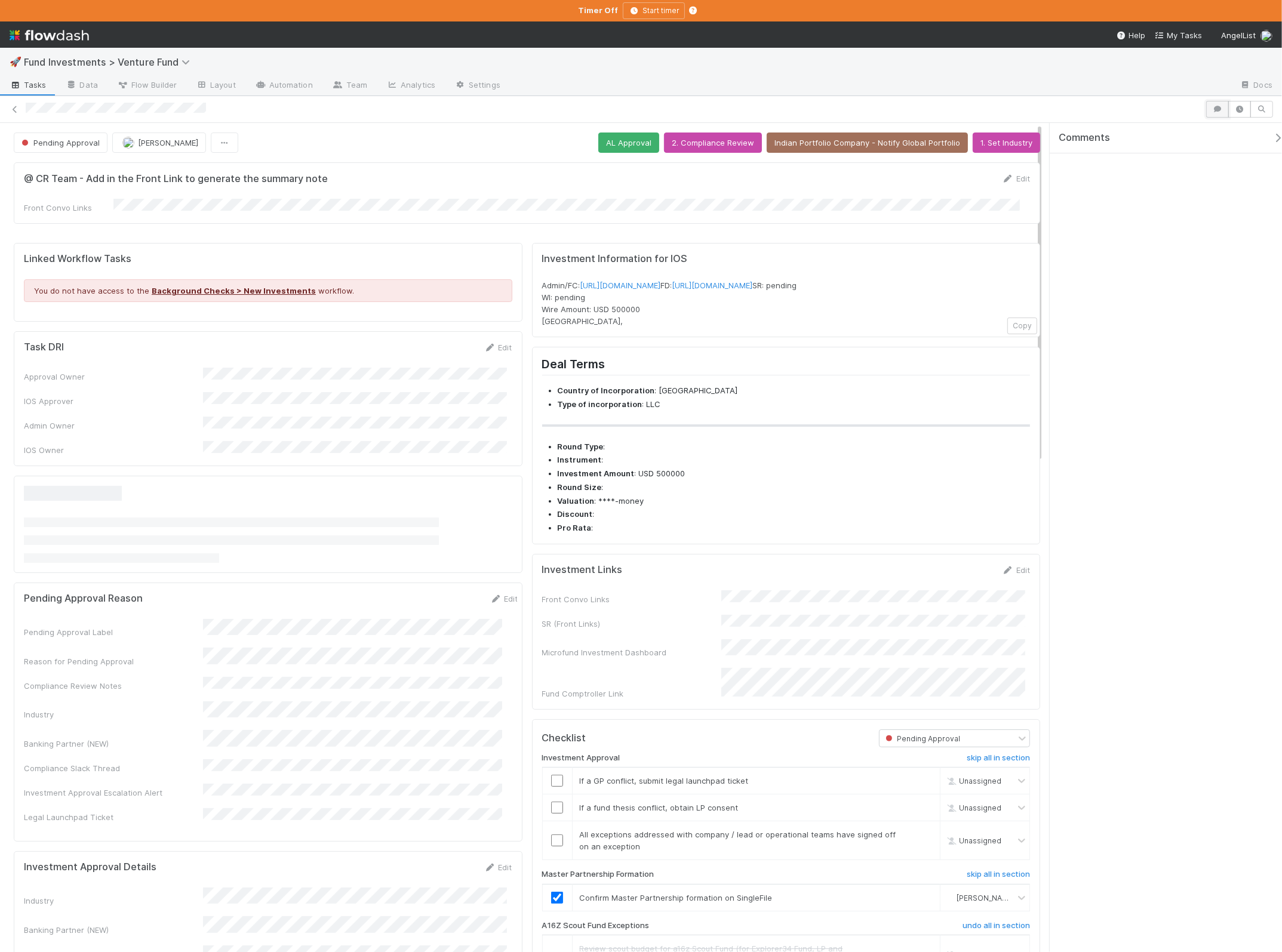
click at [1226, 113] on button "button" at bounding box center [1217, 109] width 23 height 17
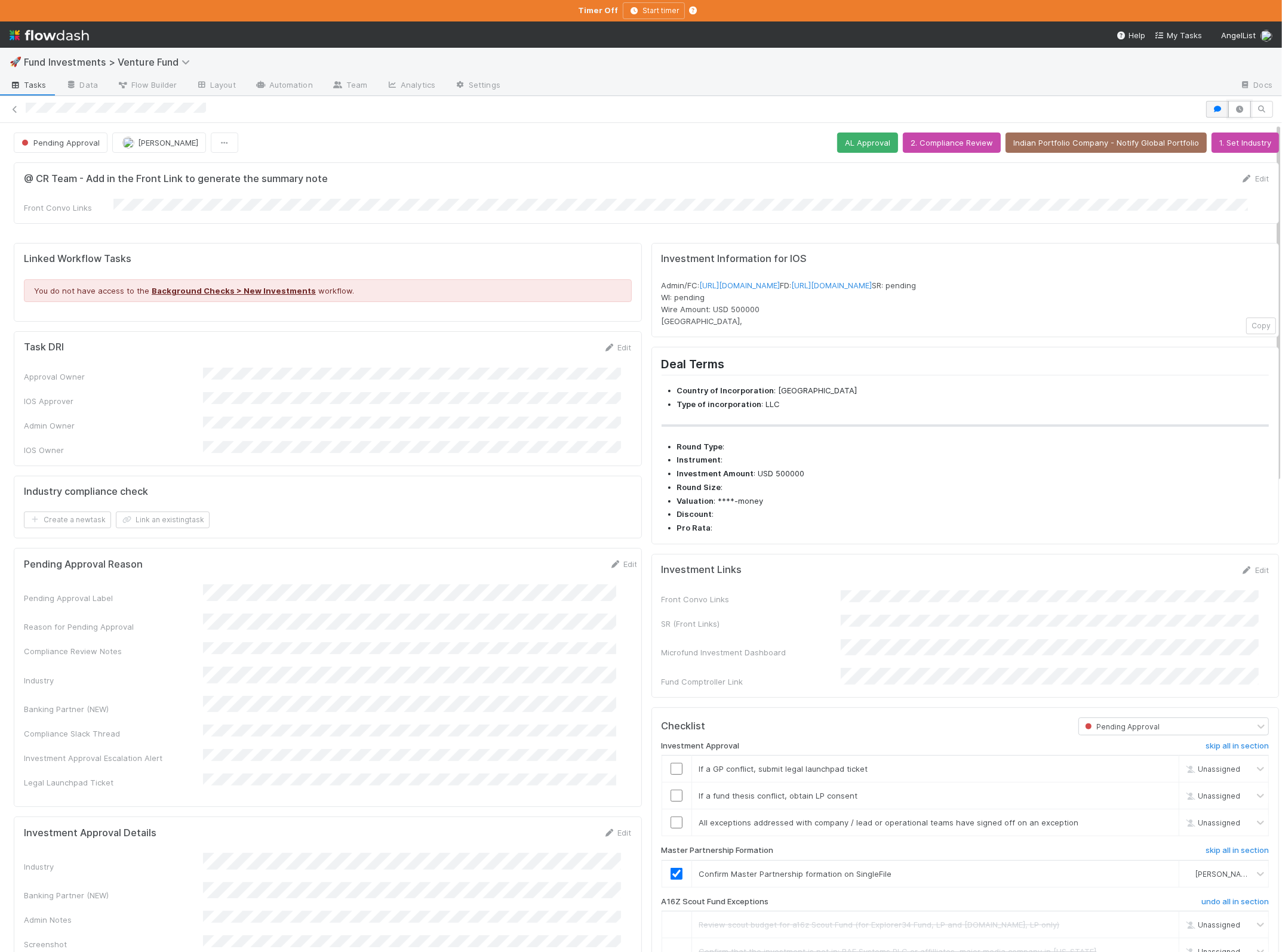
click at [1228, 113] on button "button" at bounding box center [1240, 109] width 23 height 17
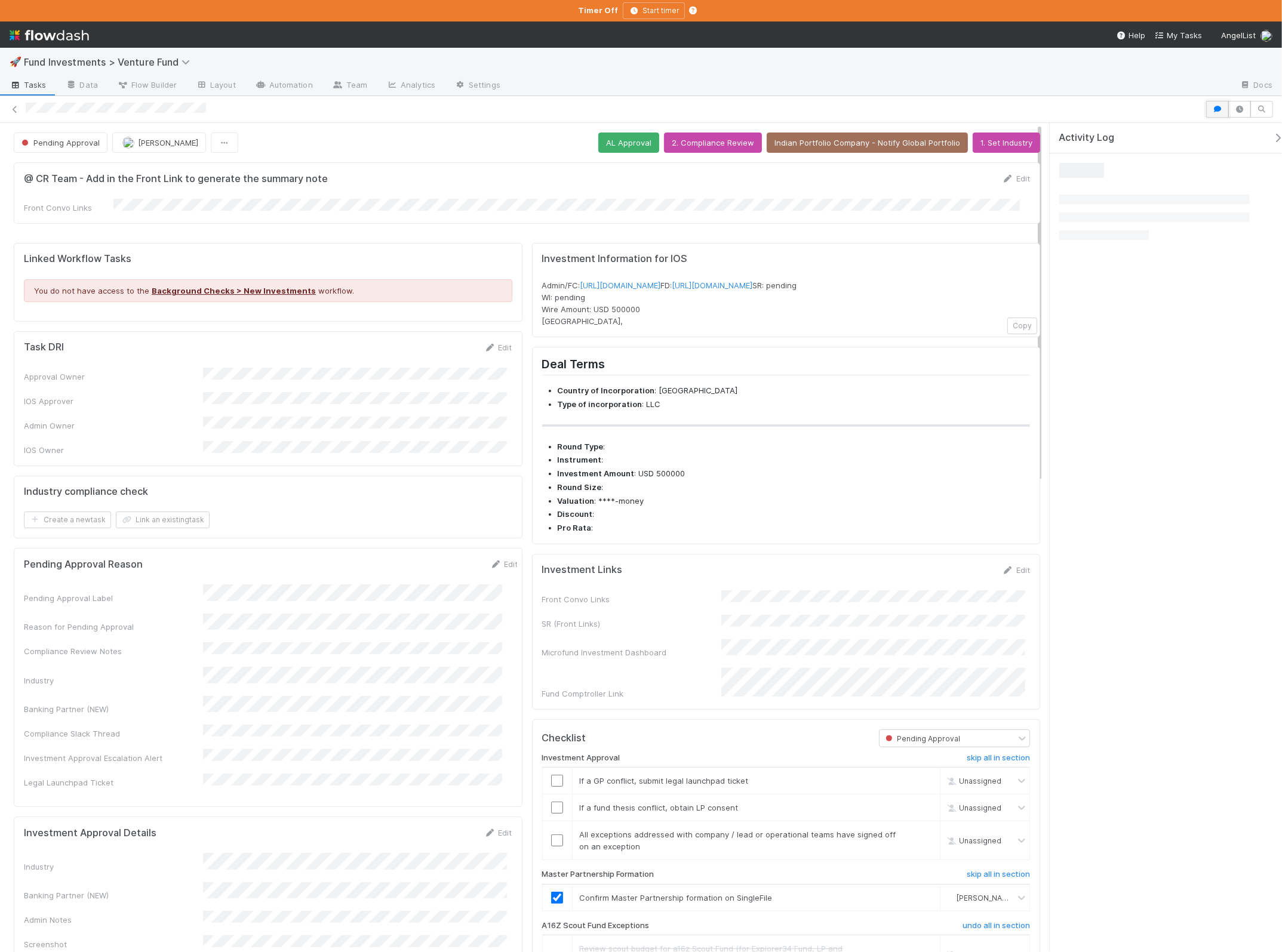
click at [1216, 110] on icon "button" at bounding box center [1217, 109] width 12 height 7
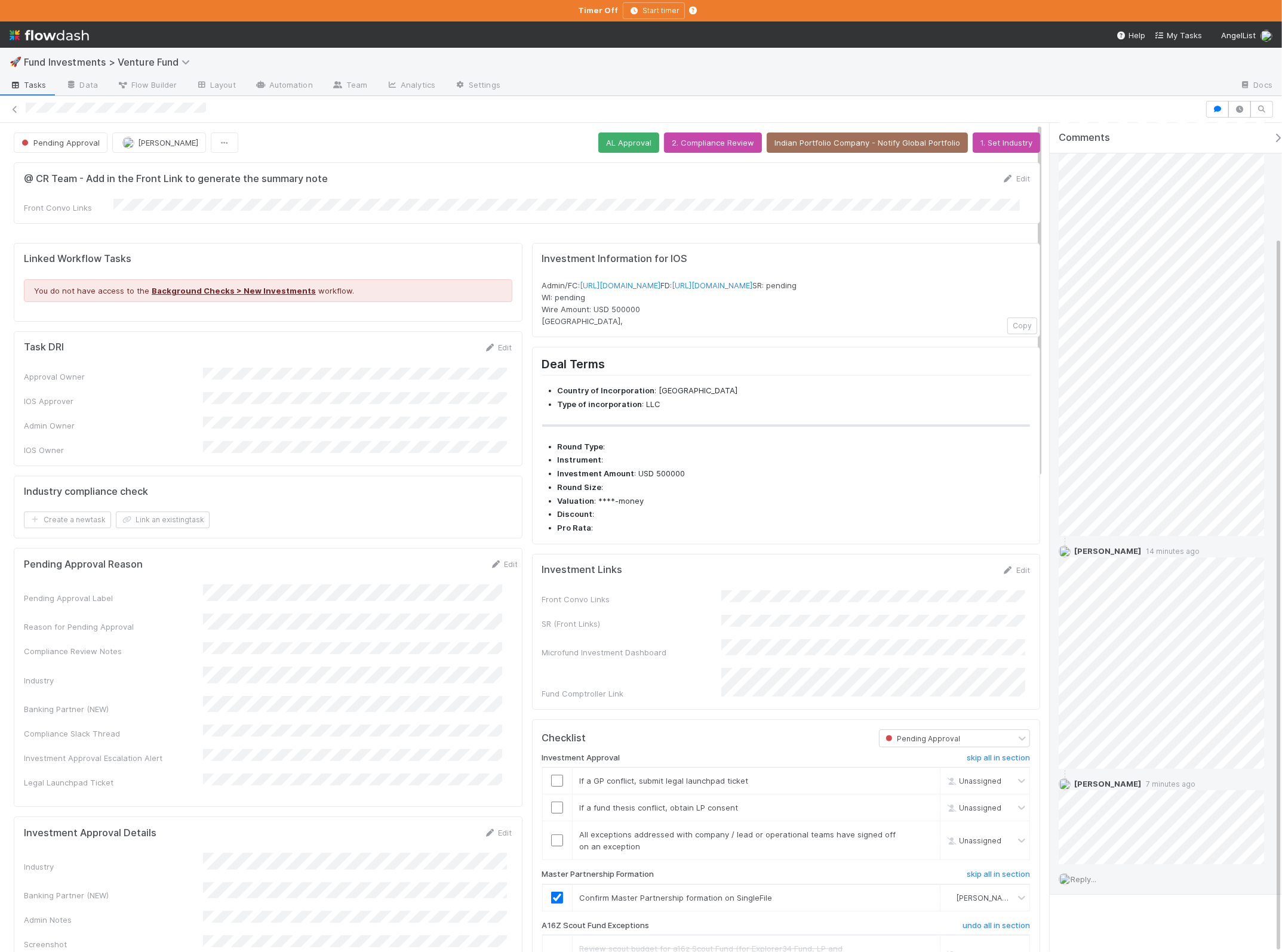
click at [1090, 874] on span "Reply..." at bounding box center [1083, 879] width 26 height 10
click at [1117, 868] on button "Add Reply" at bounding box center [1099, 876] width 53 height 20
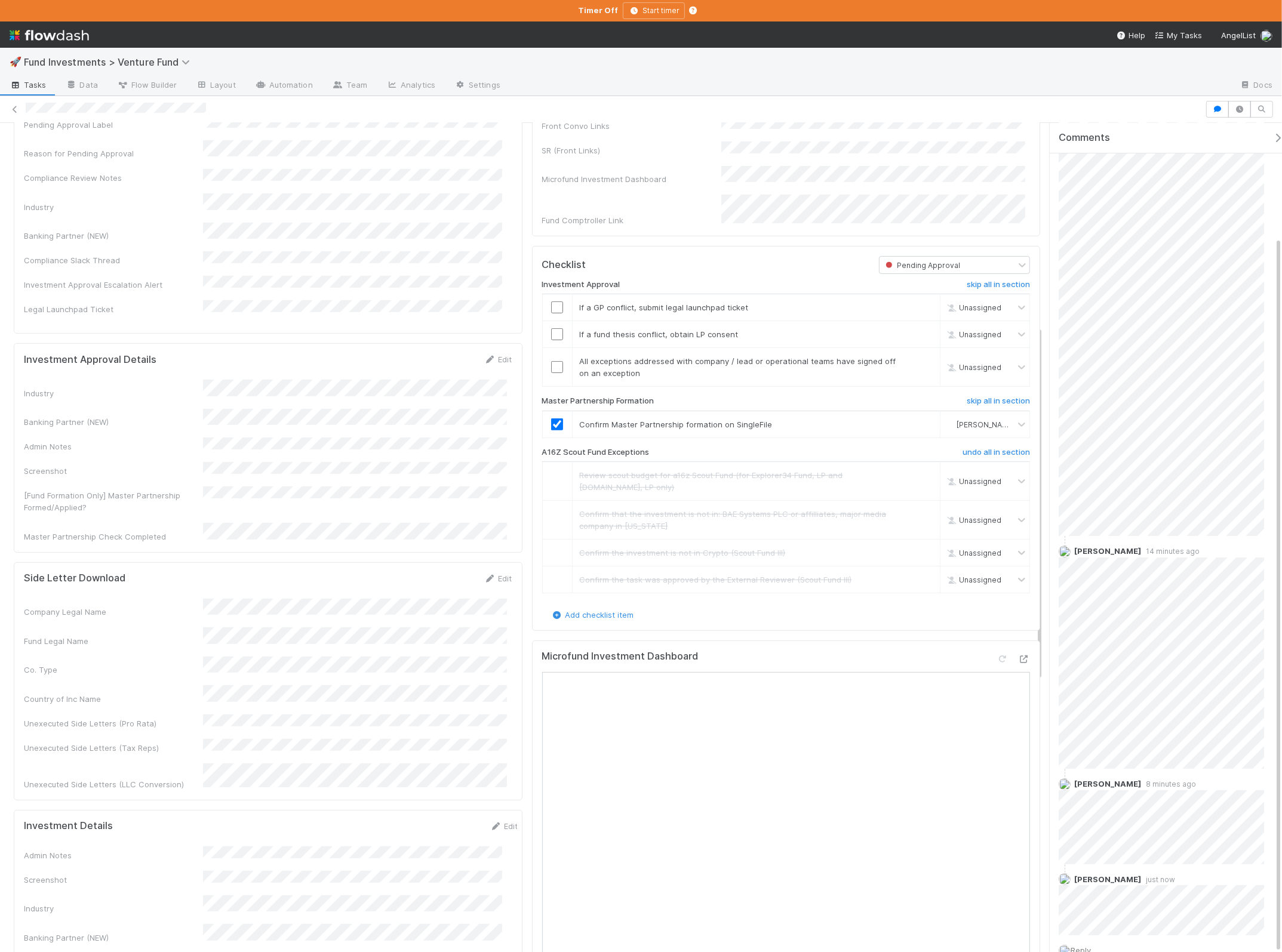
scroll to position [573, 0]
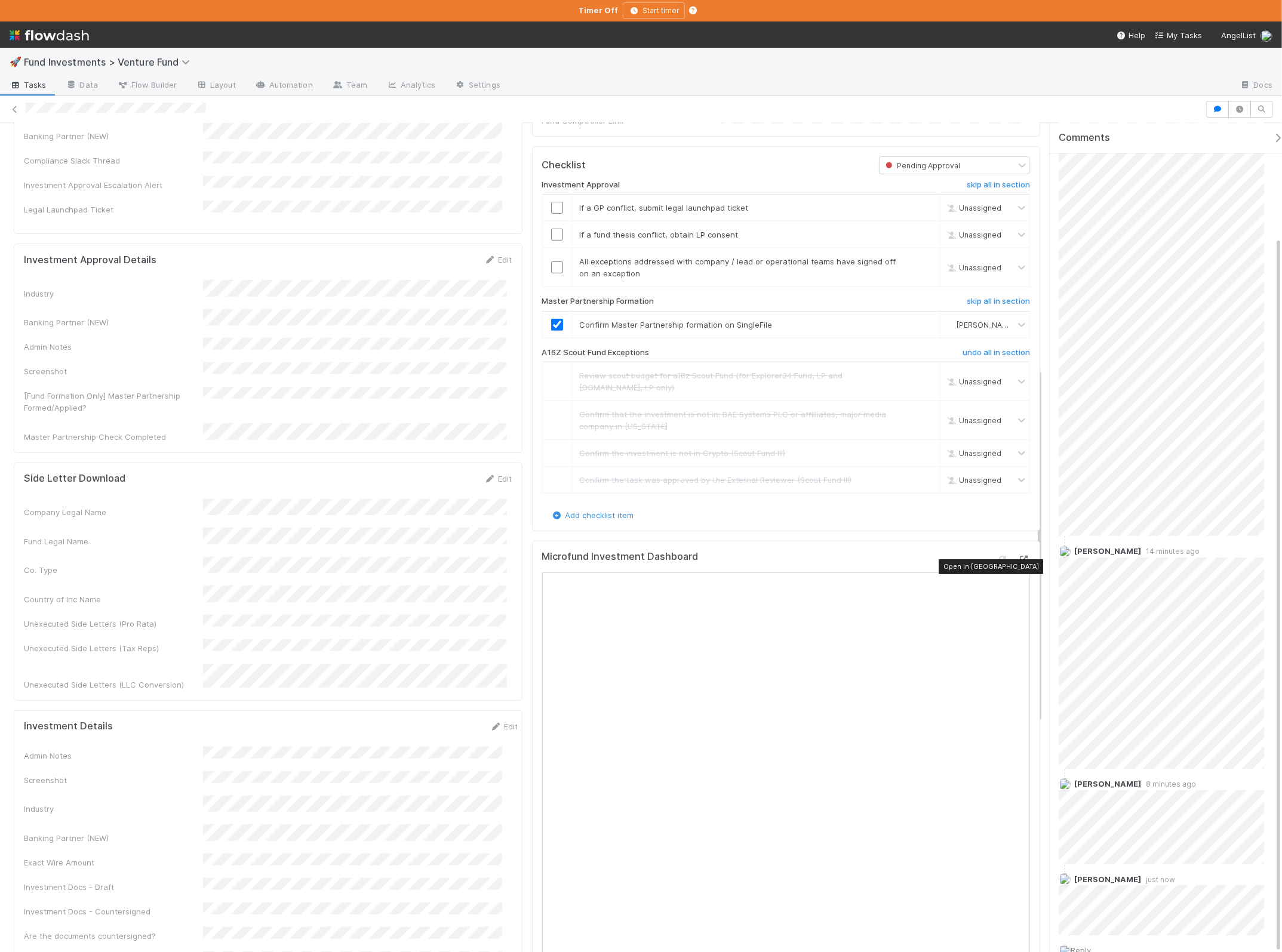
click at [1018, 563] on icon at bounding box center [1024, 559] width 12 height 8
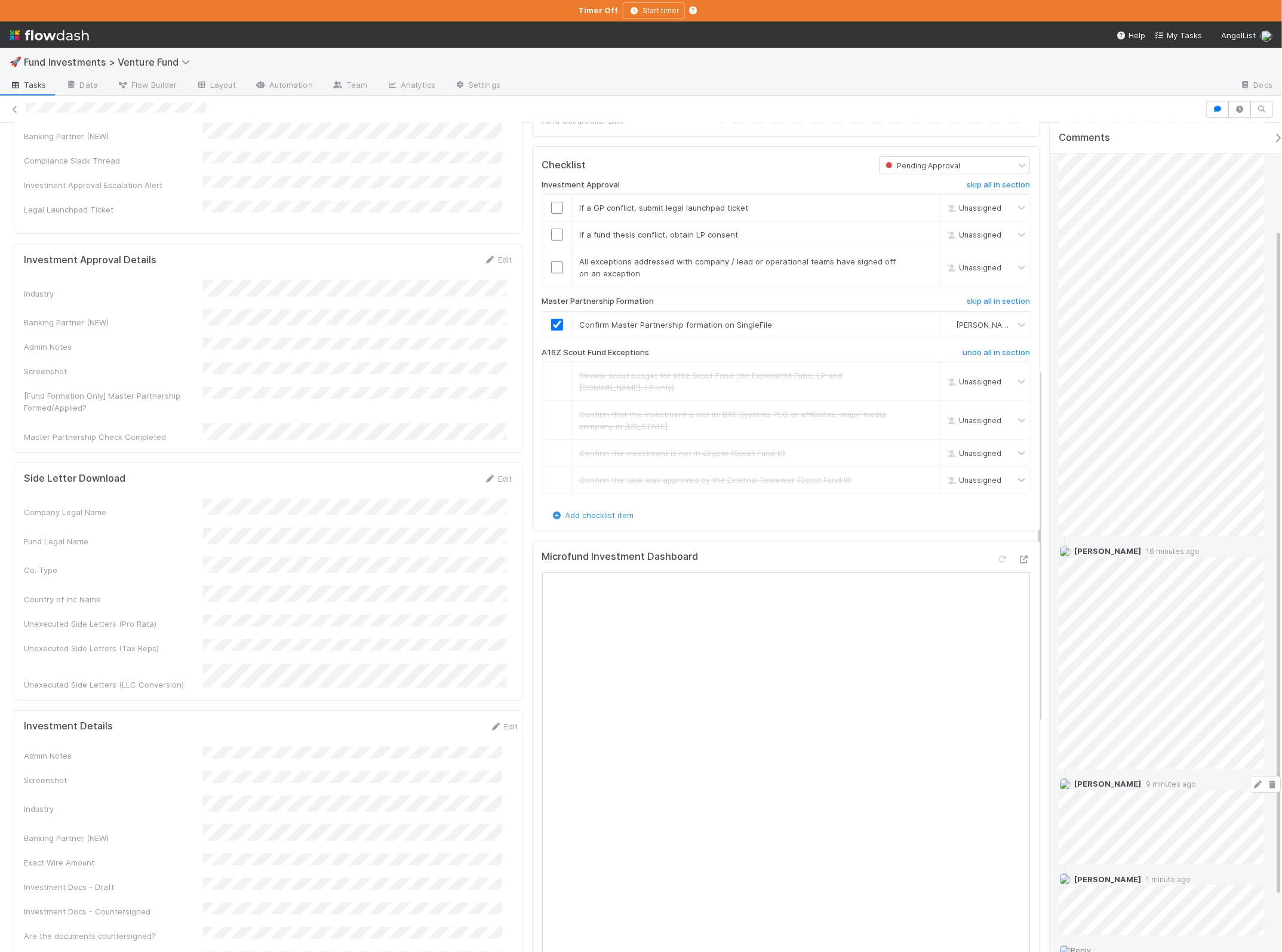
scroll to position [203, 0]
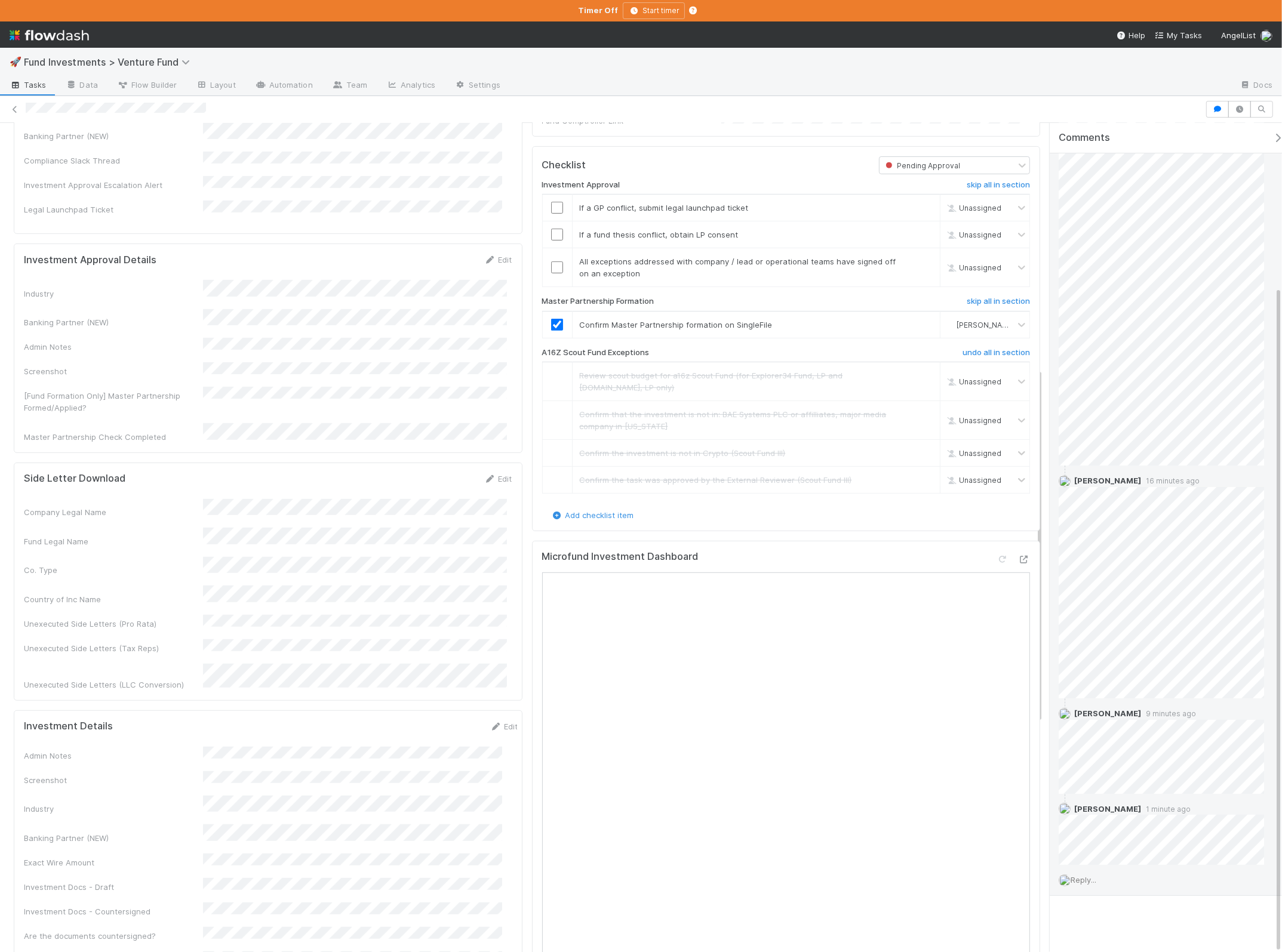
click at [1089, 877] on span "Reply..." at bounding box center [1083, 880] width 26 height 10
click at [1105, 869] on button "Add Reply" at bounding box center [1099, 877] width 53 height 20
